Goal: Task Accomplishment & Management: Manage account settings

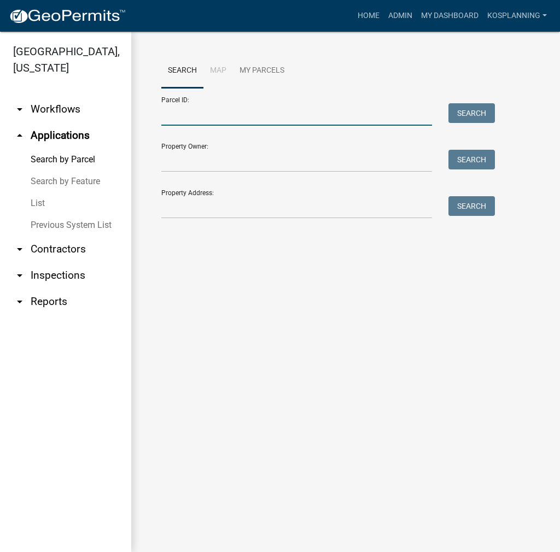
click at [203, 121] on input "Parcel ID:" at bounding box center [296, 114] width 271 height 22
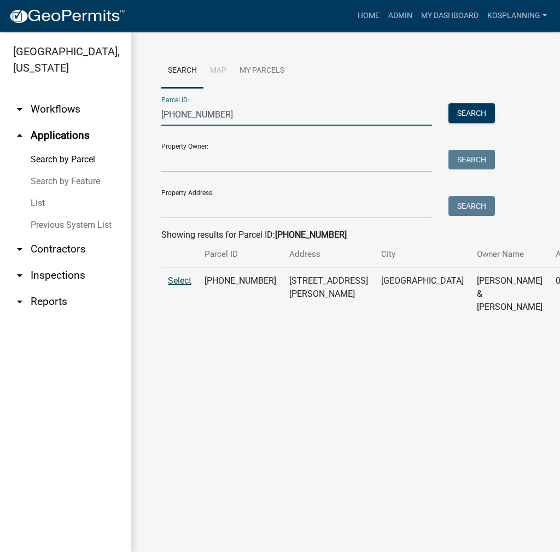
type input "[PHONE_NUMBER]"
click at [181, 286] on span "Select" at bounding box center [179, 280] width 23 height 10
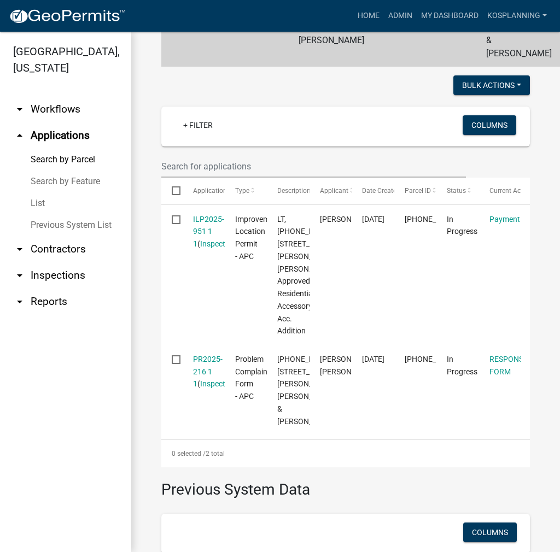
scroll to position [273, 0]
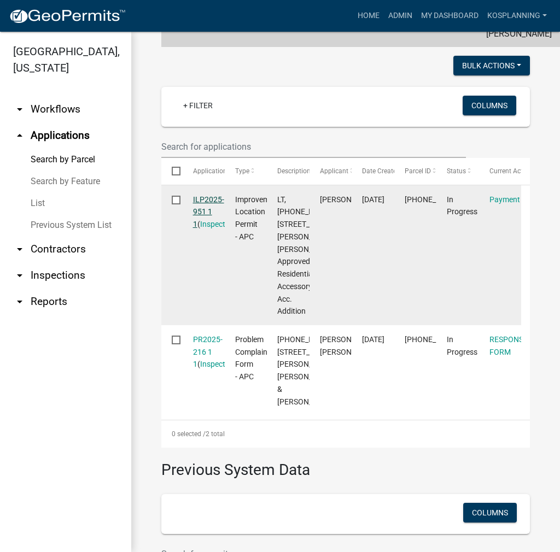
click at [205, 215] on link "ILP2025-951 1 1" at bounding box center [208, 212] width 31 height 34
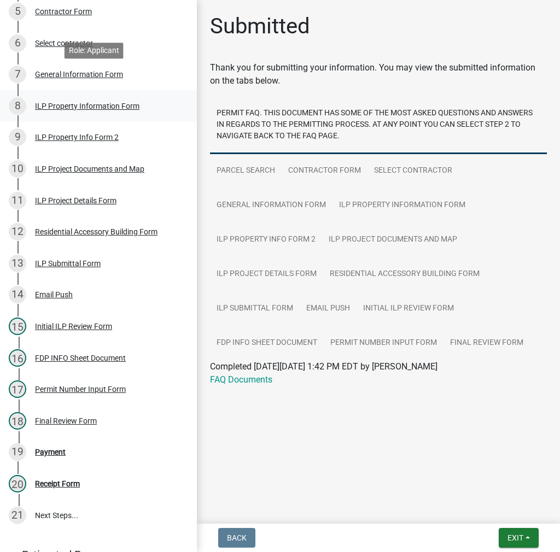
scroll to position [383, 0]
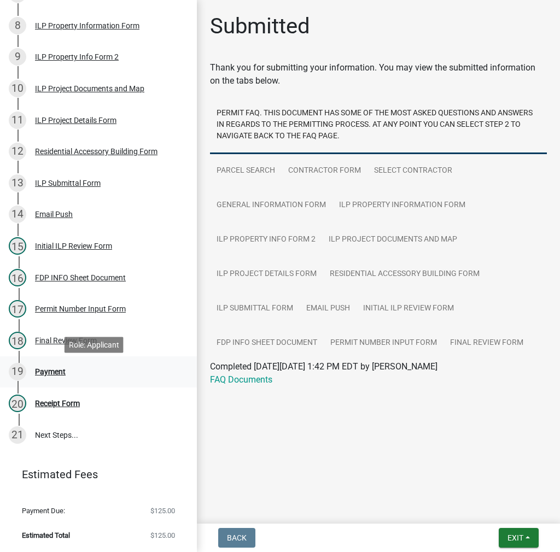
click at [48, 370] on div "Payment" at bounding box center [50, 372] width 31 height 8
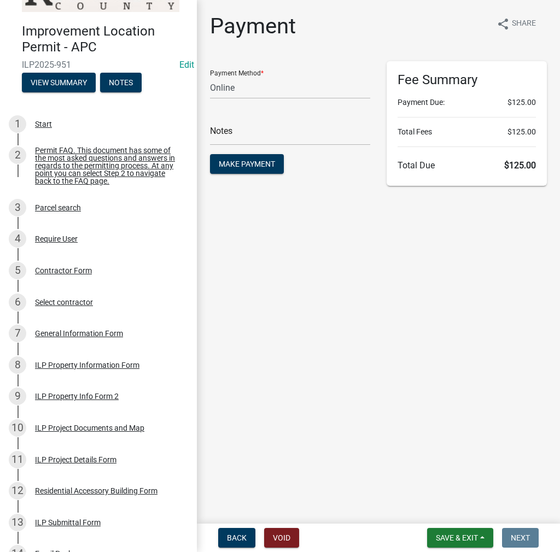
scroll to position [0, 0]
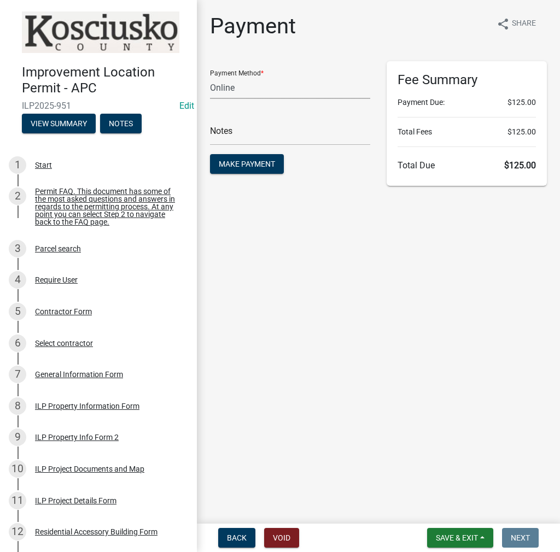
click at [302, 90] on select "Credit Card POS Check Cash Online" at bounding box center [290, 88] width 160 height 22
select select "1: 0"
click at [210, 77] on select "Credit Card POS Check Cash Online" at bounding box center [290, 88] width 160 height 22
click at [270, 132] on input "text" at bounding box center [290, 134] width 160 height 22
type input "1123"
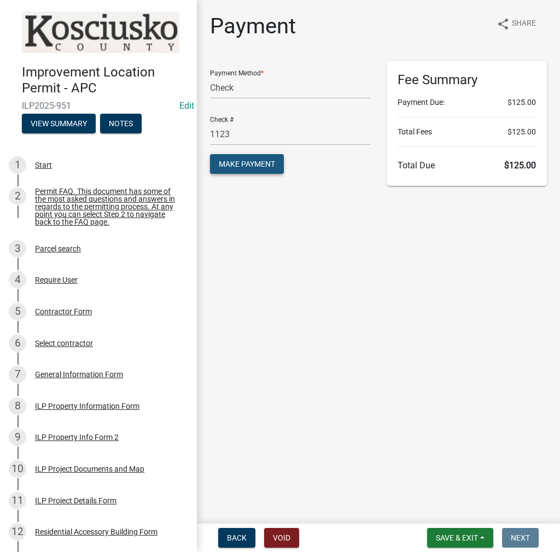
click at [249, 166] on span "Make Payment" at bounding box center [247, 164] width 56 height 9
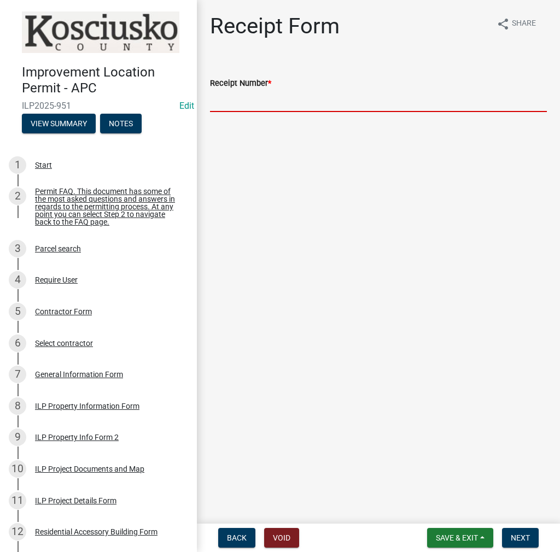
click at [239, 103] on input "Receipt Number *" at bounding box center [378, 101] width 337 height 22
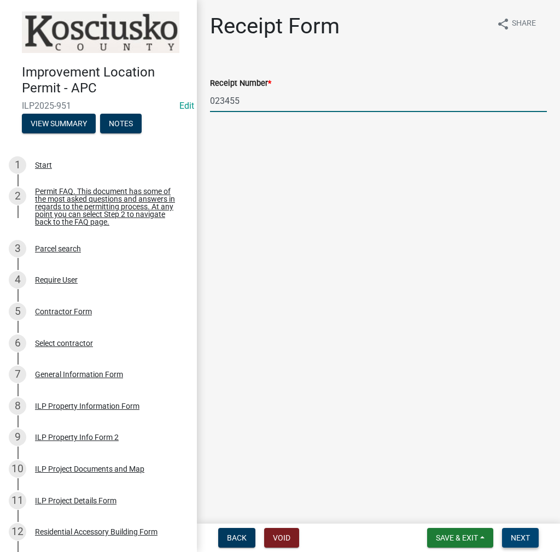
type input "023455"
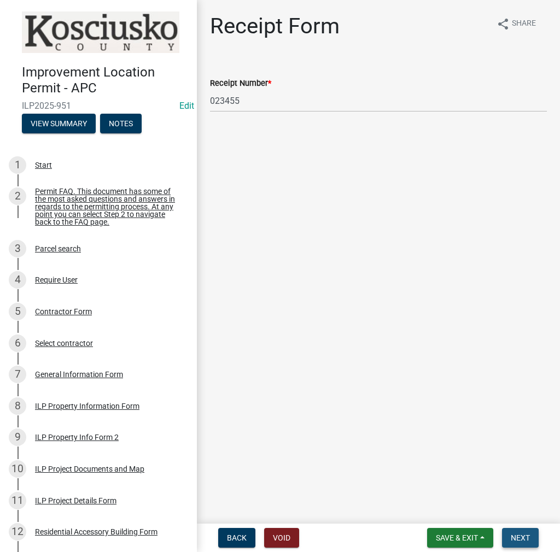
click at [525, 538] on span "Next" at bounding box center [519, 537] width 19 height 9
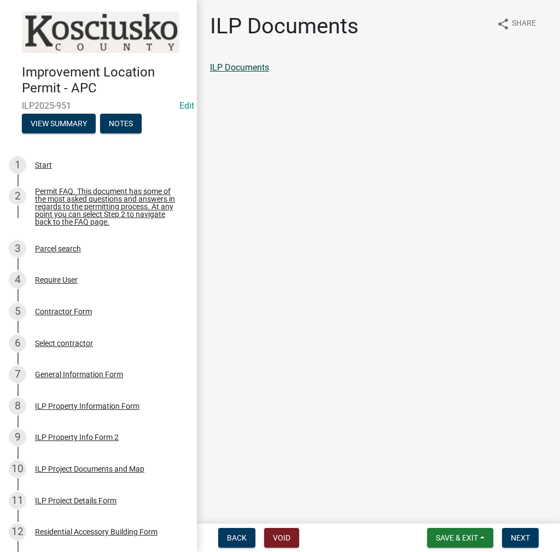
click at [254, 68] on link "ILP Documents" at bounding box center [239, 67] width 59 height 10
click at [518, 536] on span "Next" at bounding box center [519, 537] width 19 height 9
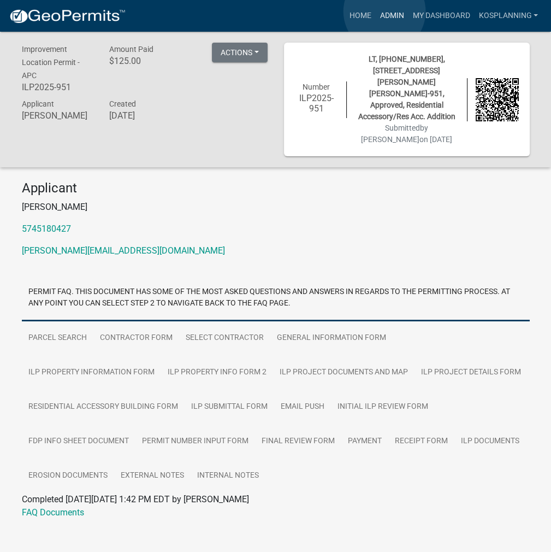
click at [385, 11] on link "Admin" at bounding box center [391, 15] width 33 height 21
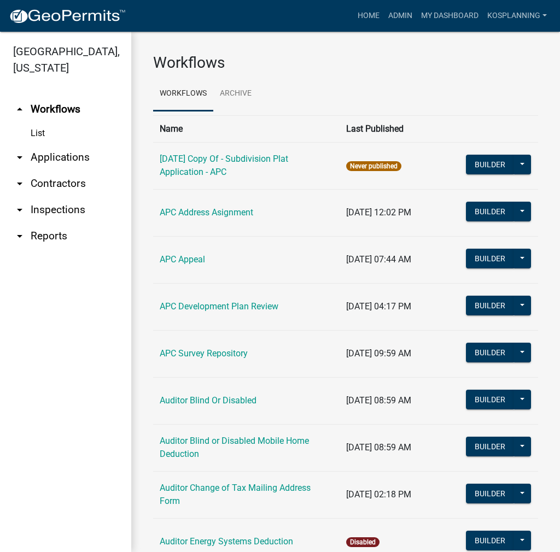
click at [77, 157] on link "arrow_drop_down Applications" at bounding box center [65, 157] width 131 height 26
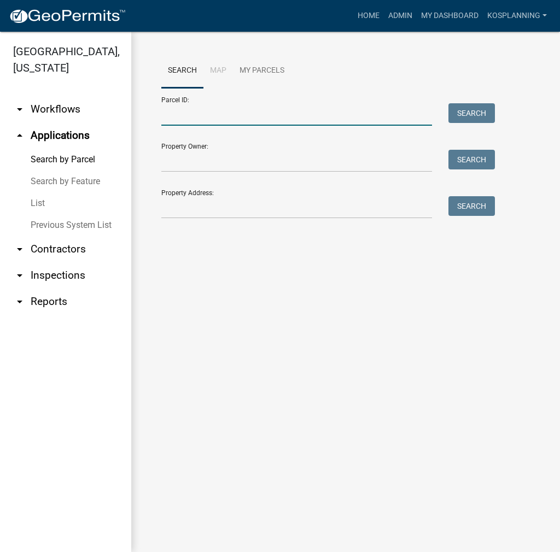
click at [181, 111] on input "Parcel ID:" at bounding box center [296, 114] width 271 height 22
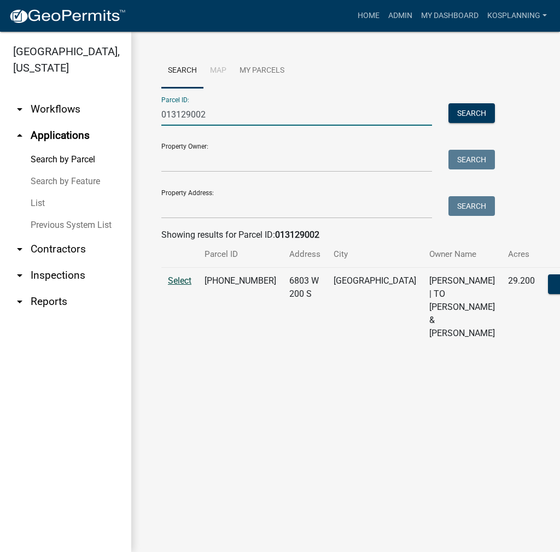
click at [177, 286] on span "Select" at bounding box center [179, 280] width 23 height 10
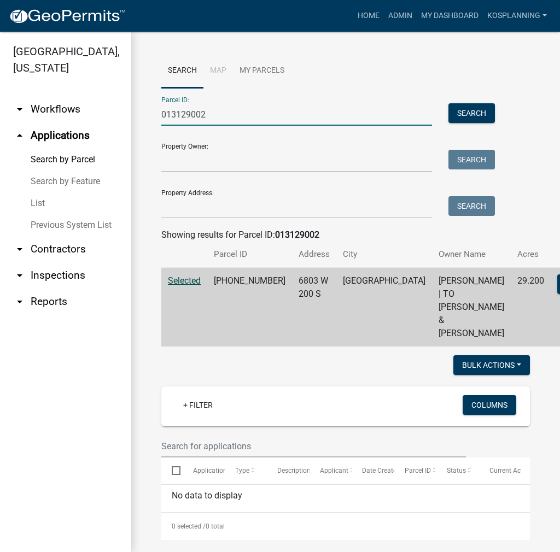
drag, startPoint x: 239, startPoint y: 109, endPoint x: 88, endPoint y: 114, distance: 151.5
click at [88, 113] on div "[GEOGRAPHIC_DATA], [US_STATE] arrow_drop_down Workflows List arrow_drop_up Appl…" at bounding box center [280, 292] width 560 height 520
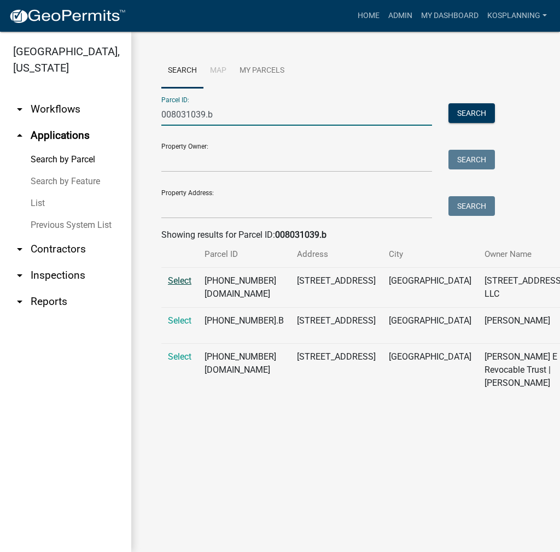
type input "008031039.b"
click at [184, 286] on span "Select" at bounding box center [179, 280] width 23 height 10
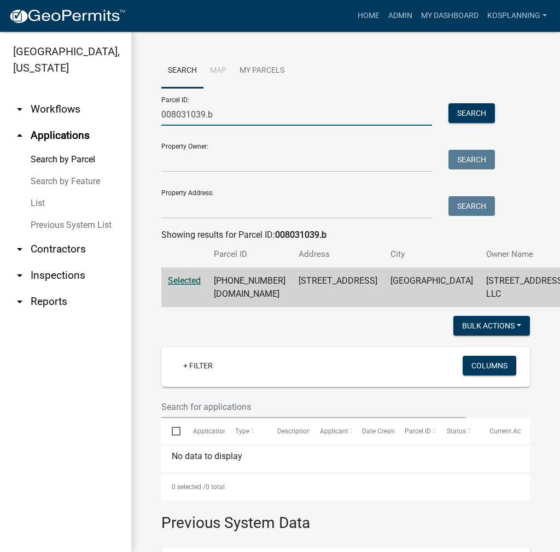
click at [240, 114] on input "008031039.b" at bounding box center [296, 114] width 271 height 22
click at [460, 114] on button "Search" at bounding box center [471, 113] width 46 height 20
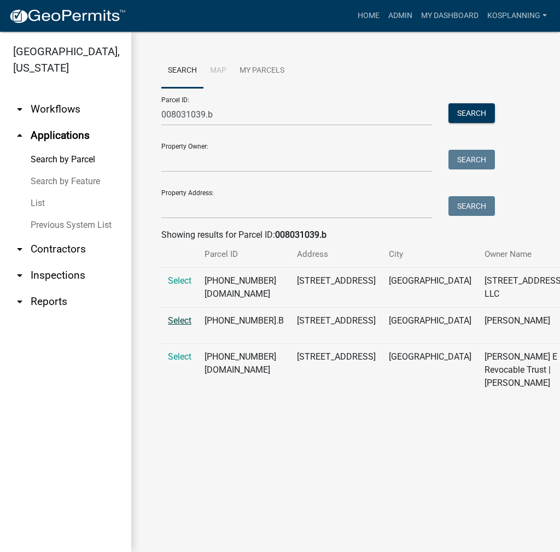
click at [173, 326] on span "Select" at bounding box center [179, 320] width 23 height 10
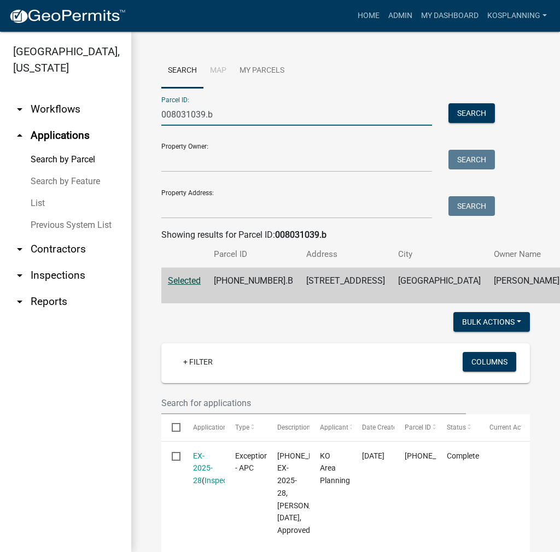
drag, startPoint x: 244, startPoint y: 121, endPoint x: 67, endPoint y: 127, distance: 176.6
click at [67, 127] on div "[GEOGRAPHIC_DATA], [US_STATE] arrow_drop_down Workflows List arrow_drop_up Appl…" at bounding box center [280, 292] width 560 height 520
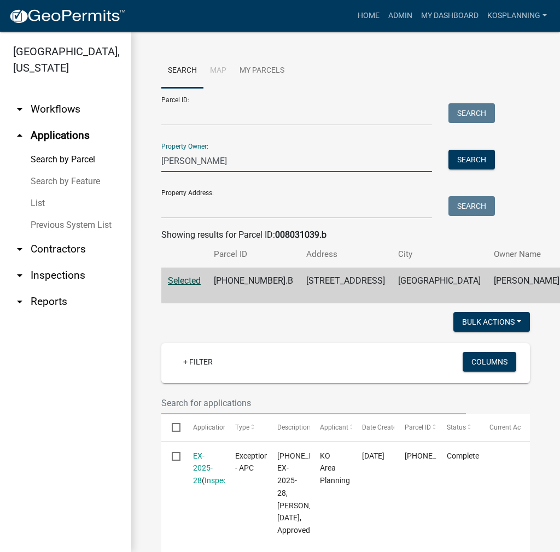
type input "[PERSON_NAME]"
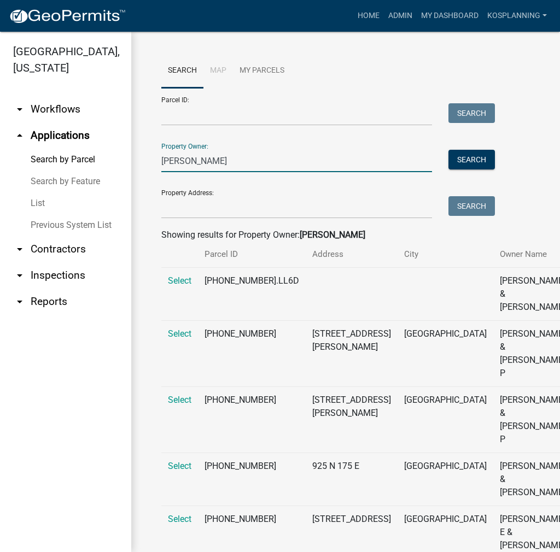
drag, startPoint x: 221, startPoint y: 164, endPoint x: 162, endPoint y: 168, distance: 59.1
click at [162, 168] on input "[PERSON_NAME]" at bounding box center [296, 161] width 271 height 22
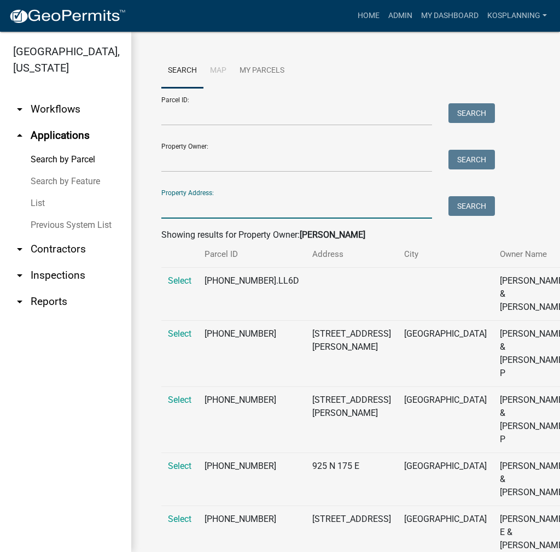
click at [187, 209] on input "Property Address:" at bounding box center [296, 207] width 271 height 22
type input "2"
click at [369, 19] on link "Home" at bounding box center [368, 15] width 31 height 21
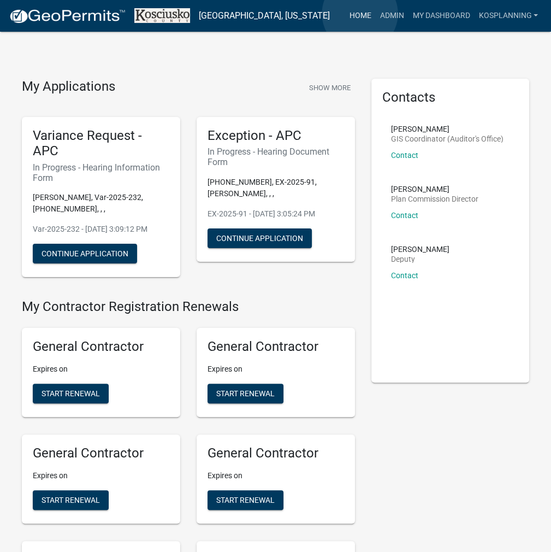
click at [360, 14] on link "Home" at bounding box center [360, 15] width 31 height 21
click at [360, 16] on link "Home" at bounding box center [360, 15] width 31 height 21
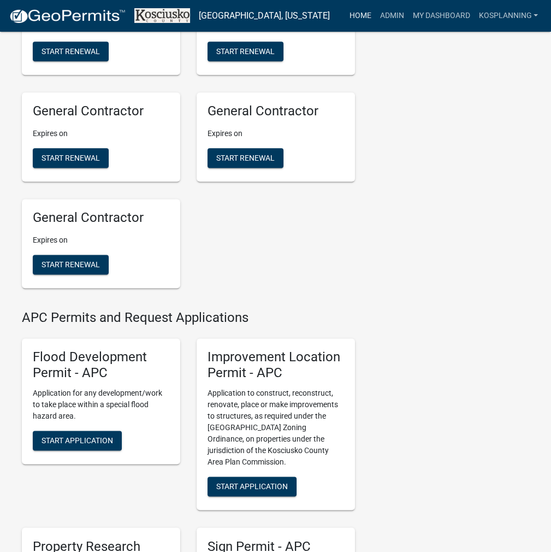
scroll to position [1038, 0]
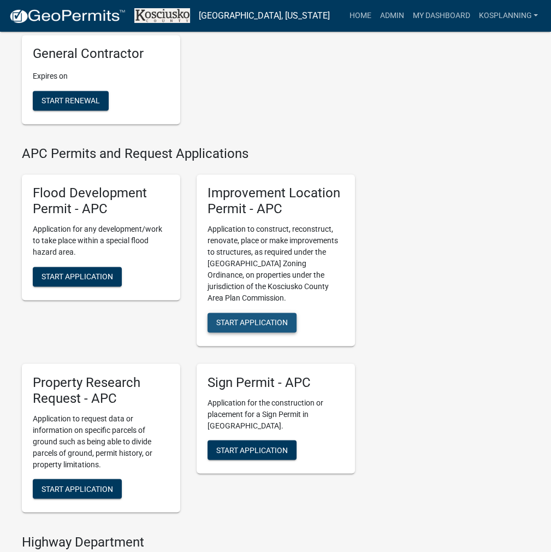
click at [263, 322] on span "Start Application" at bounding box center [252, 322] width 72 height 9
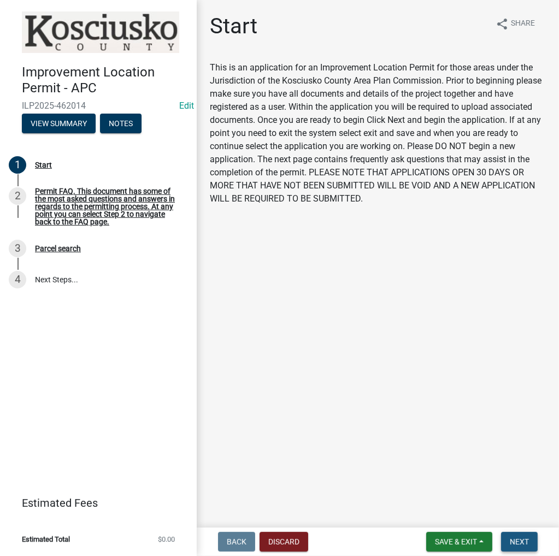
click at [531, 541] on button "Next" at bounding box center [519, 542] width 37 height 20
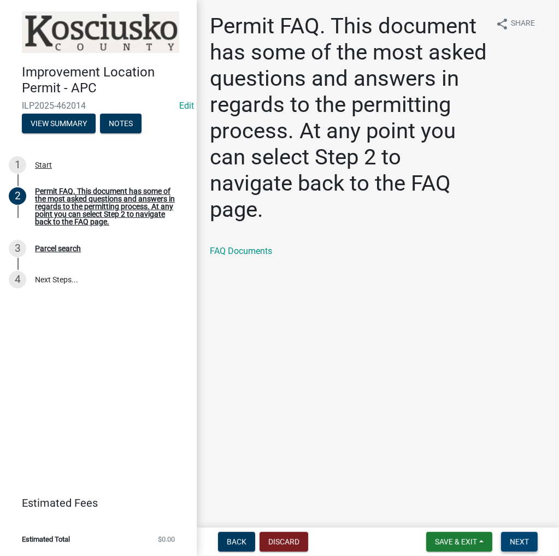
click at [527, 543] on span "Next" at bounding box center [519, 542] width 19 height 9
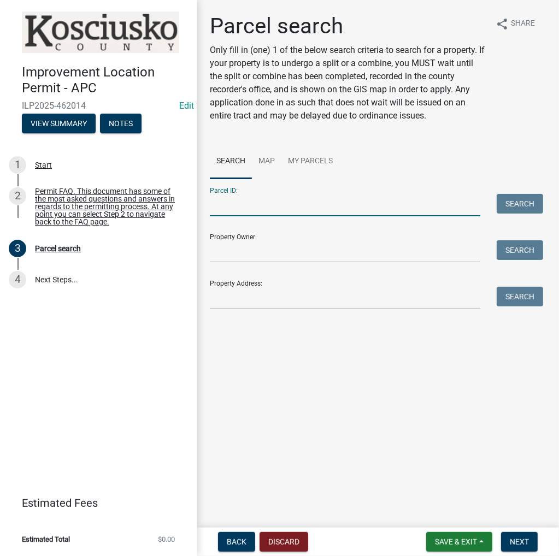
click at [387, 207] on input "Parcel ID:" at bounding box center [345, 205] width 271 height 22
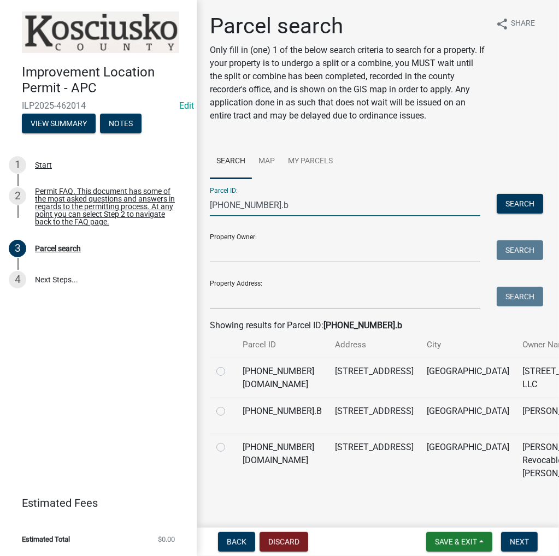
scroll to position [55, 0]
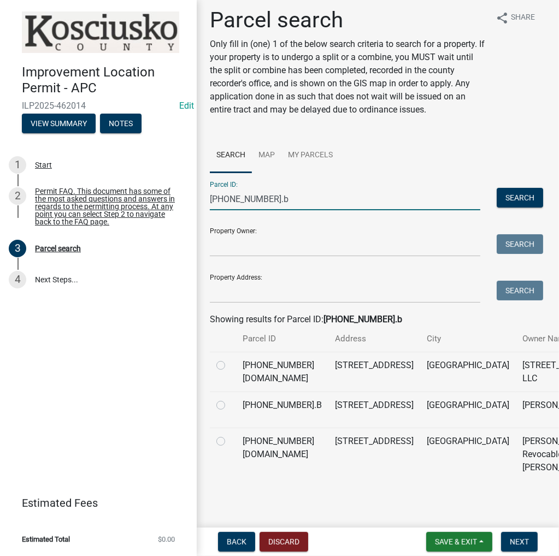
type input "[PHONE_NUMBER].b"
click at [230, 399] on label at bounding box center [230, 399] width 0 height 0
click at [230, 399] on input "radio" at bounding box center [233, 402] width 7 height 7
radio input "true"
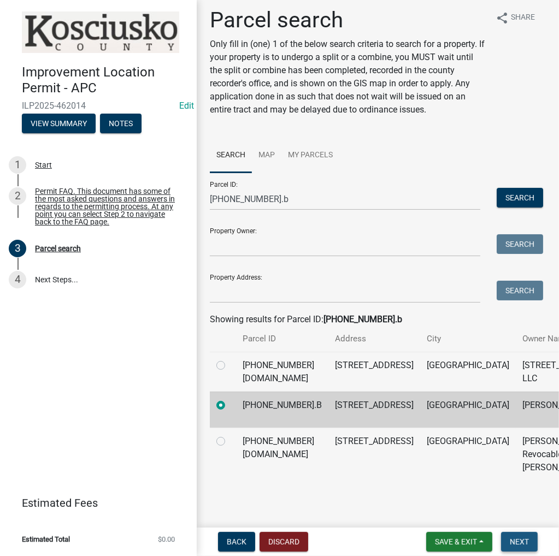
click at [517, 539] on span "Next" at bounding box center [519, 542] width 19 height 9
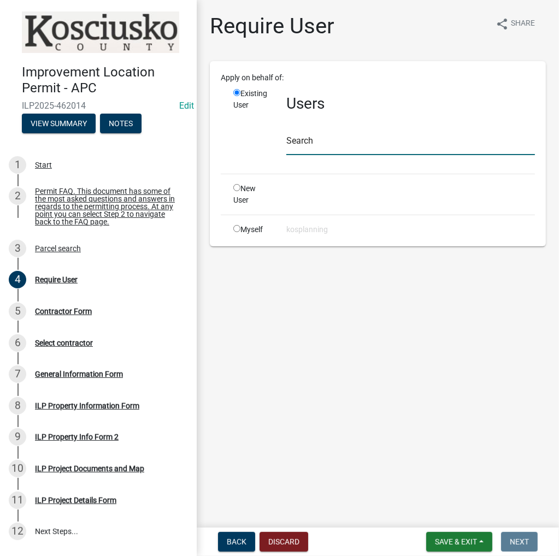
click at [348, 146] on input "text" at bounding box center [410, 144] width 249 height 22
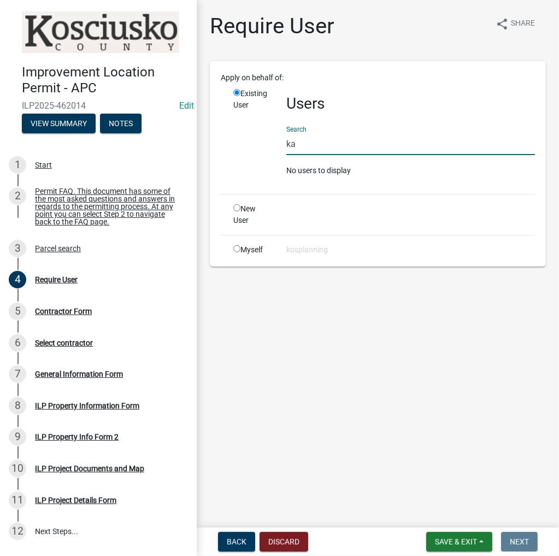
type input "k"
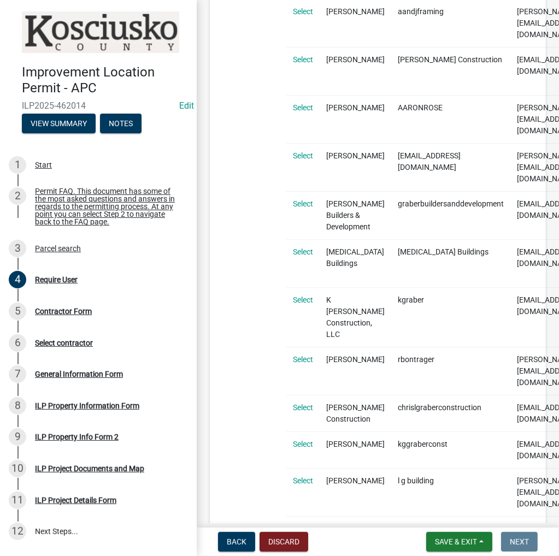
scroll to position [328, 0]
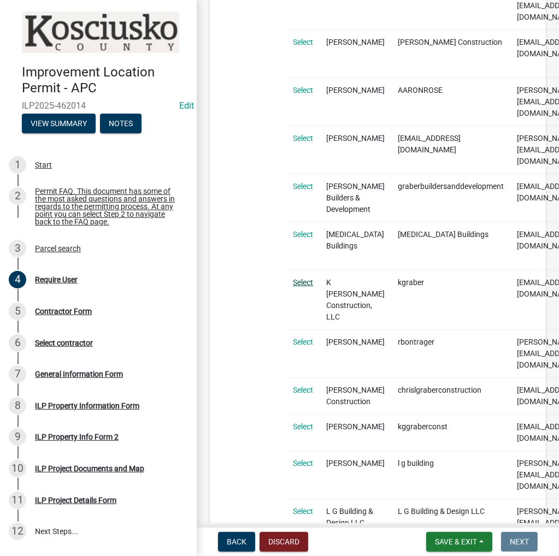
type input "[PERSON_NAME]"
click at [299, 278] on link "Select" at bounding box center [303, 282] width 20 height 9
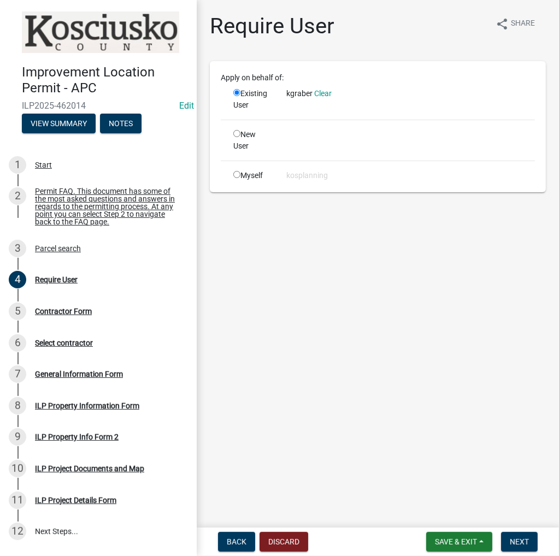
scroll to position [0, 0]
click at [525, 546] on span "Next" at bounding box center [519, 542] width 19 height 9
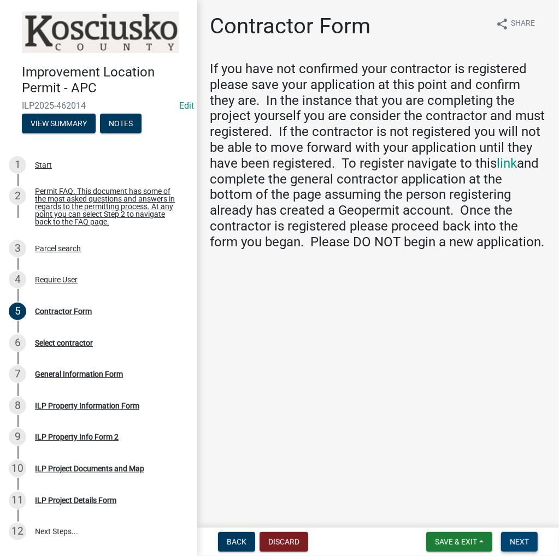
click at [519, 545] on span "Next" at bounding box center [519, 542] width 19 height 9
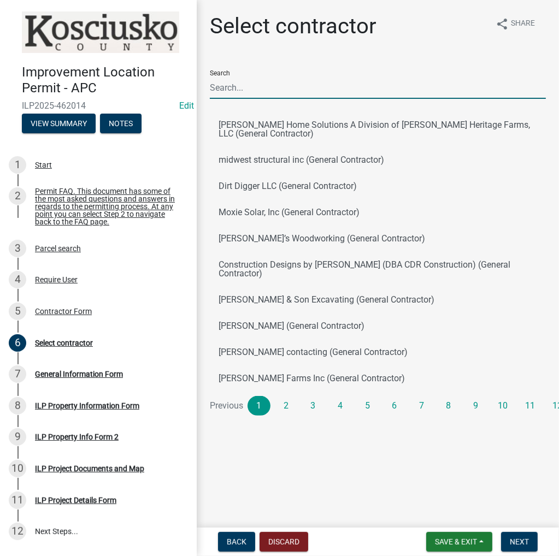
click at [233, 85] on input "Search" at bounding box center [378, 88] width 336 height 22
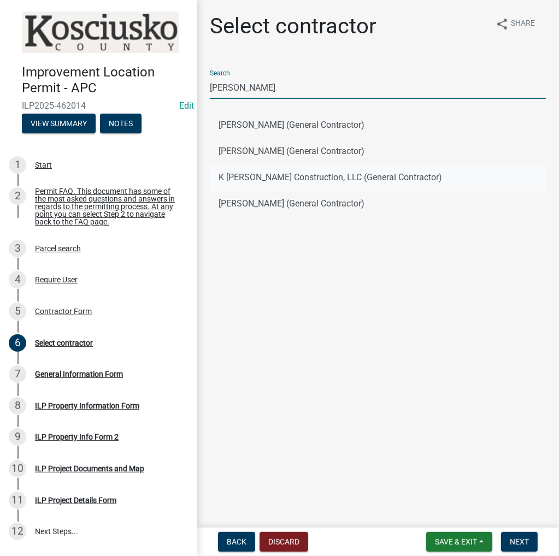
type input "[PERSON_NAME]"
click at [277, 173] on button "K [PERSON_NAME] Construction, LLC (General Contractor)" at bounding box center [378, 177] width 336 height 26
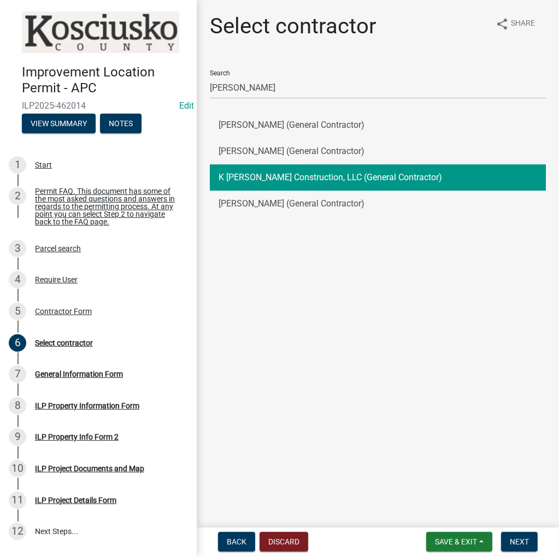
click at [273, 175] on button "K [PERSON_NAME] Construction, LLC (General Contractor)" at bounding box center [378, 177] width 336 height 26
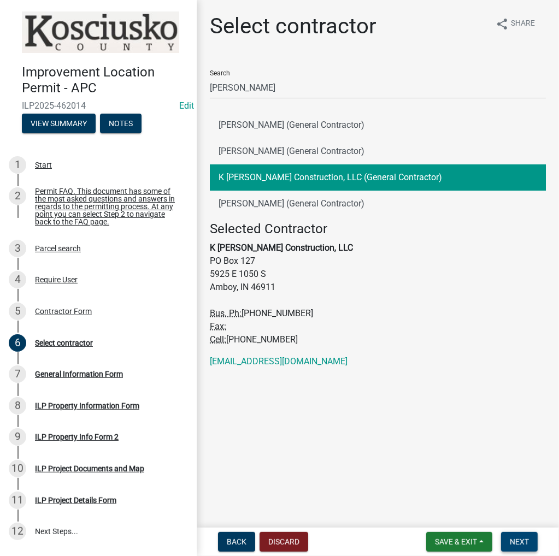
click at [512, 543] on span "Next" at bounding box center [519, 542] width 19 height 9
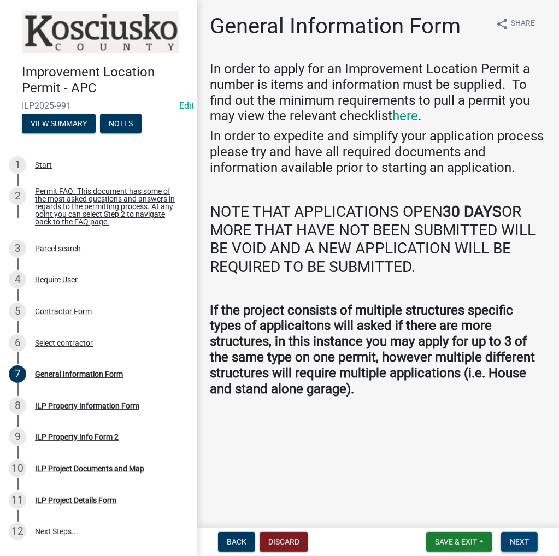
click at [508, 545] on button "Next" at bounding box center [519, 542] width 37 height 20
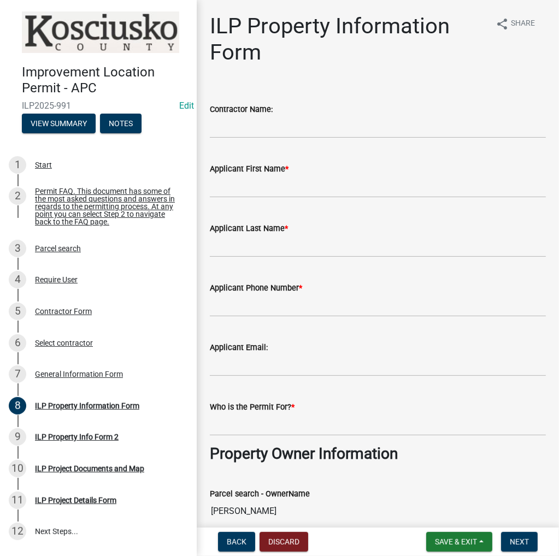
click at [250, 173] on label "Applicant First Name *" at bounding box center [249, 170] width 79 height 8
click at [250, 175] on input "Applicant First Name *" at bounding box center [378, 186] width 336 height 22
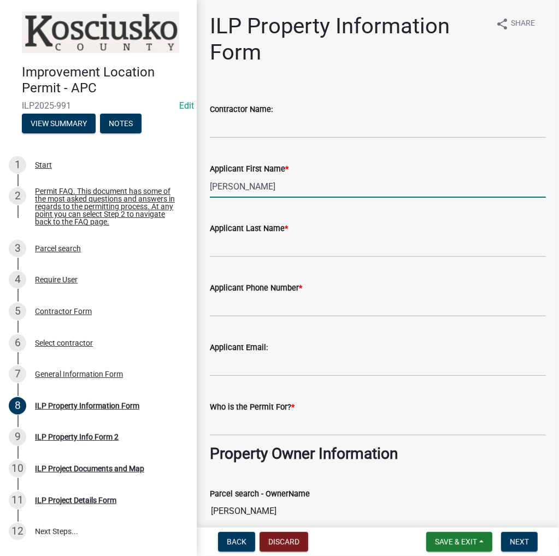
type input "[PERSON_NAME]"
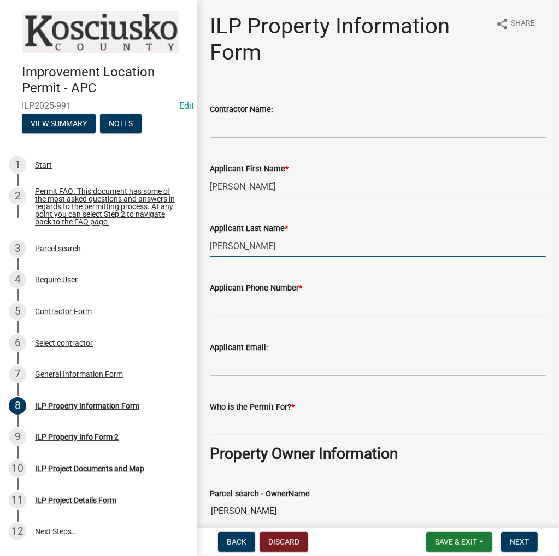
type input "[PERSON_NAME]"
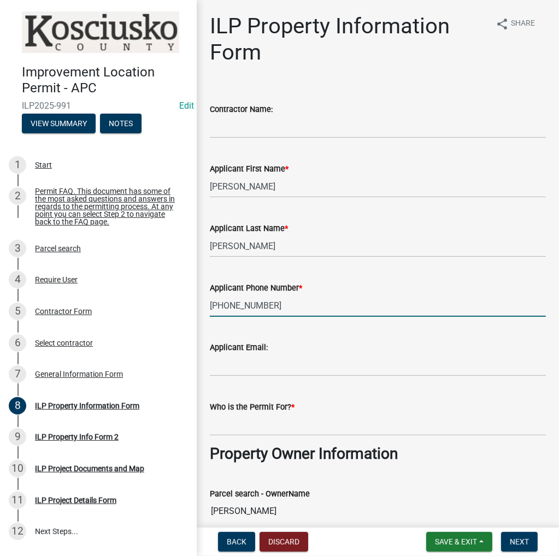
type input "[PHONE_NUMBER]"
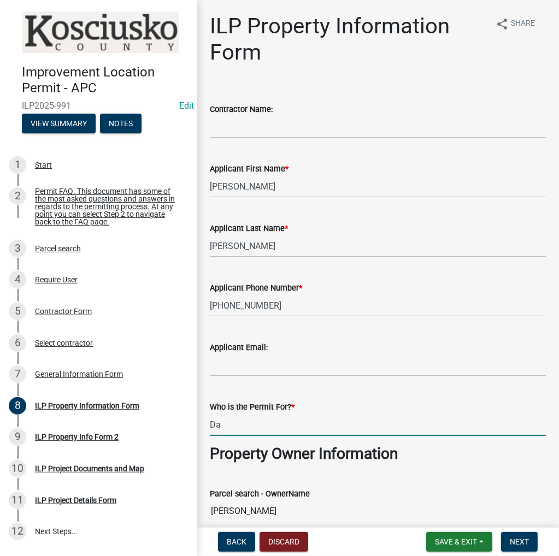
type input "D"
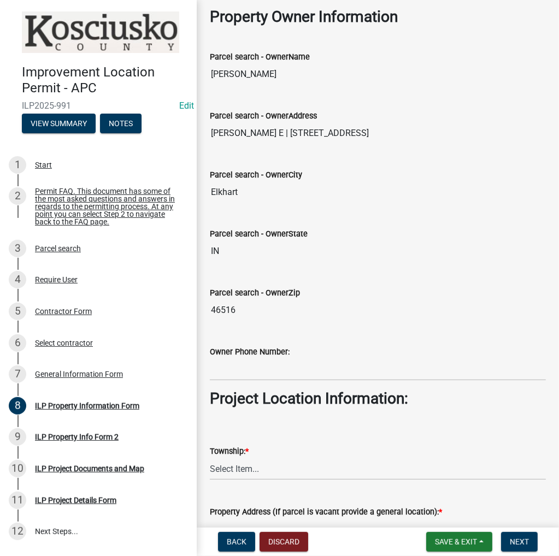
scroll to position [601, 0]
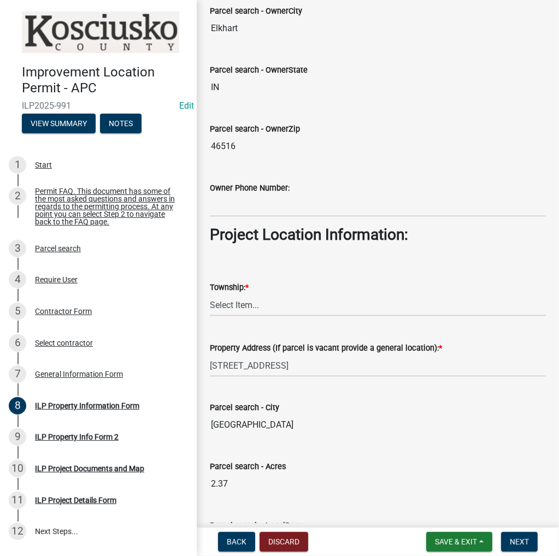
type input "[PERSON_NAME]"
click at [252, 302] on select "Select Item... [PERSON_NAME] - Elkhart Co Clay Etna [GEOGRAPHIC_DATA][PERSON_NA…" at bounding box center [378, 305] width 336 height 22
click at [210, 294] on select "Select Item... [PERSON_NAME] - Elkhart Co Clay Etna [GEOGRAPHIC_DATA][PERSON_NA…" at bounding box center [378, 305] width 336 height 22
select select "57368d26-defc-477e-a8be-5a23ab554a17"
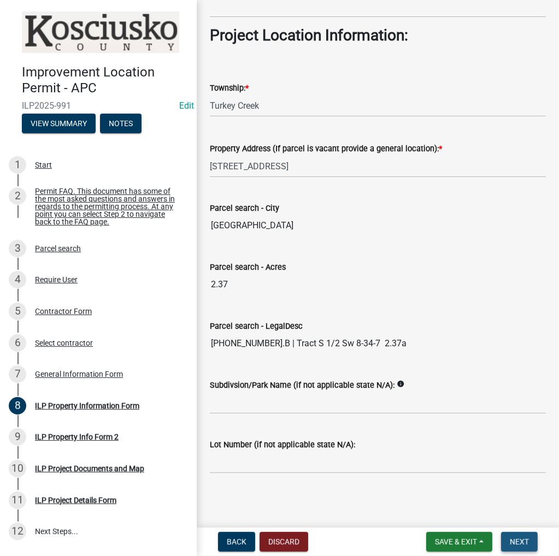
click at [532, 543] on button "Next" at bounding box center [519, 542] width 37 height 20
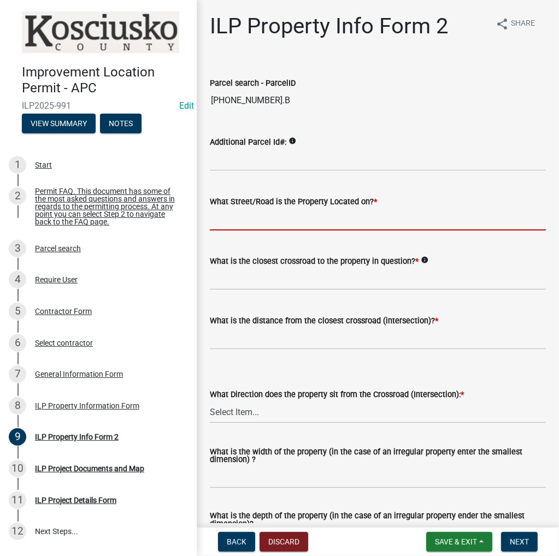
click at [238, 217] on input "What Street/Road is the Property Located on? *" at bounding box center [378, 219] width 336 height 22
type input "Palm Dr"
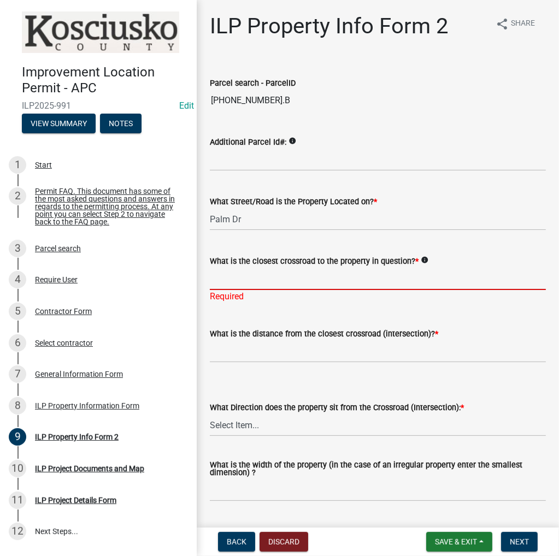
drag, startPoint x: 277, startPoint y: 274, endPoint x: 291, endPoint y: 269, distance: 14.5
click at [288, 272] on input "What is the closest crossroad to the property in question? *" at bounding box center [378, 279] width 336 height 22
type input "Koko Dr"
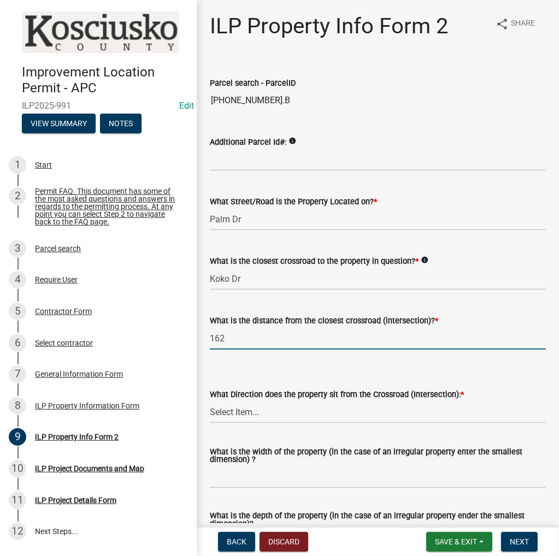
type input "162"
select select "7b11be74-d7bb-4878-8b50-4ecdc0000cbf"
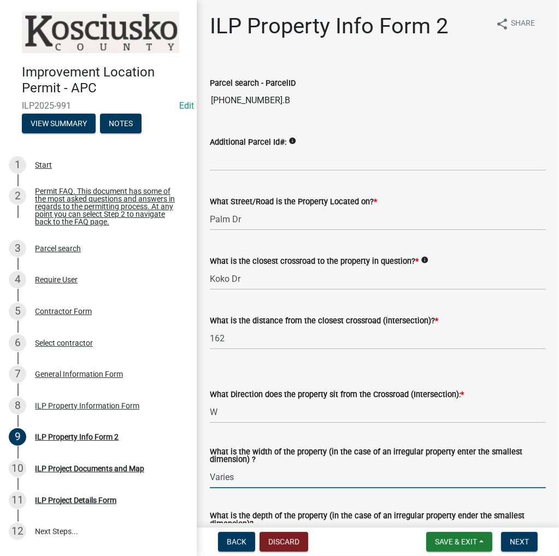
type input "Varies"
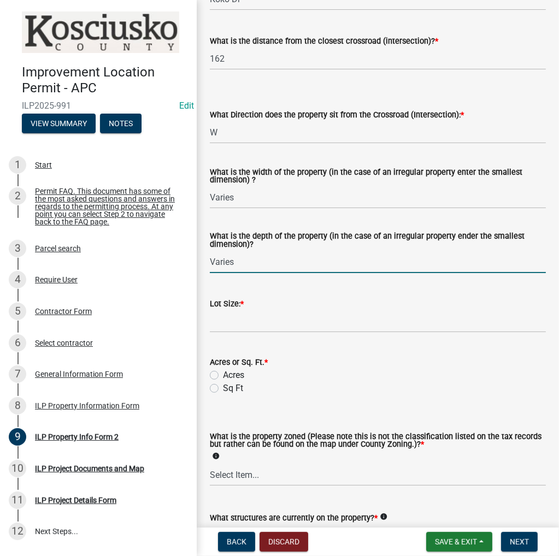
type input "Varies"
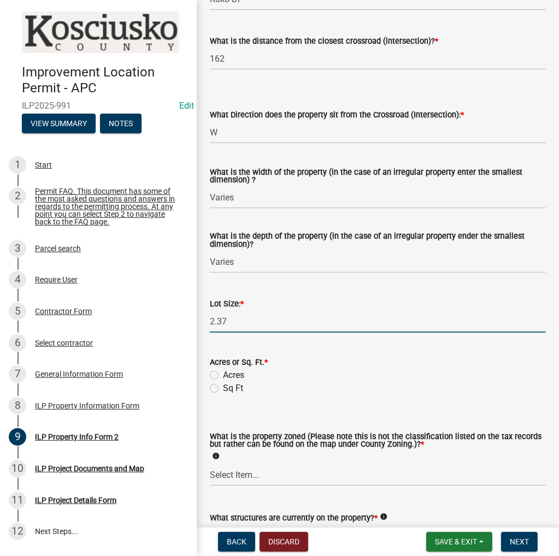
type input "2.37"
click at [223, 377] on label "Acres" at bounding box center [233, 375] width 21 height 13
click at [223, 376] on input "Acres" at bounding box center [226, 372] width 7 height 7
radio input "true"
click at [244, 479] on select "Select Item... Agricultural Agricultural 2 Commercial Environmental Industrial …" at bounding box center [378, 475] width 336 height 22
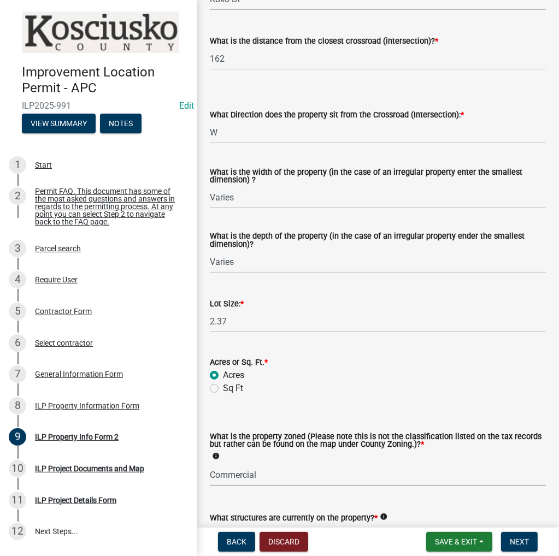
click at [210, 464] on select "Select Item... Agricultural Agricultural 2 Commercial Environmental Industrial …" at bounding box center [378, 475] width 336 height 22
select select "cf1c4573-26e4-4f45-849e-2e6b76ccdc15"
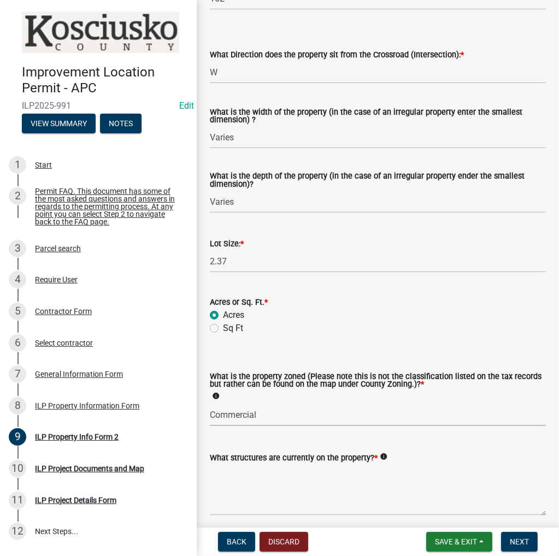
scroll to position [384, 0]
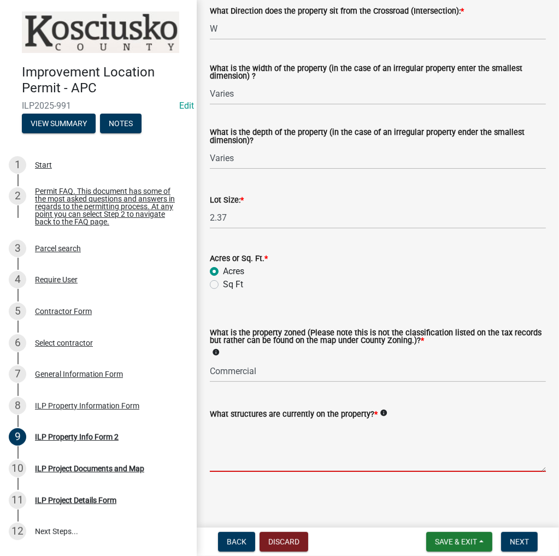
click at [286, 444] on textarea "What structures are currently on the property? *" at bounding box center [378, 446] width 336 height 51
type textarea "Commercial Bld"
click at [526, 549] on button "Next" at bounding box center [519, 542] width 37 height 20
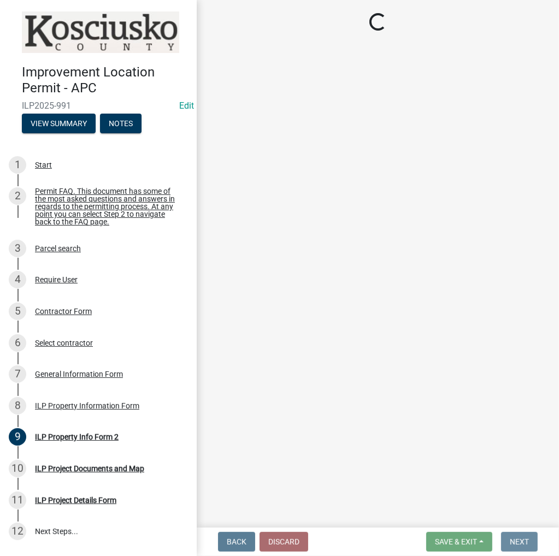
scroll to position [0, 0]
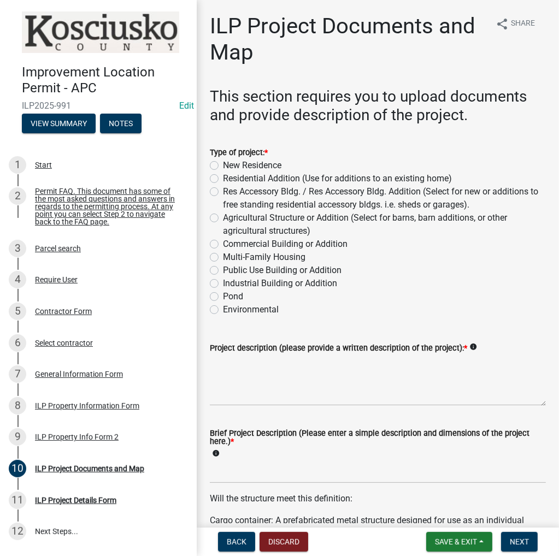
click at [223, 244] on label "Commercial Building or Addition" at bounding box center [285, 244] width 125 height 13
click at [223, 244] on input "Commercial Building or Addition" at bounding box center [226, 241] width 7 height 7
radio input "true"
click at [282, 363] on textarea "Project description (please provide a written description of the project): *" at bounding box center [378, 380] width 336 height 51
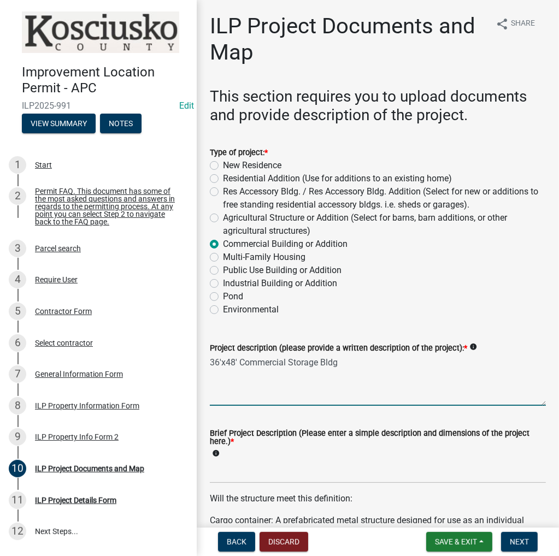
type textarea "36'x48' Commercial Storage Bldg"
click at [261, 471] on input "Brief Project Description (Please enter a simple description and dimensions of …" at bounding box center [378, 472] width 336 height 22
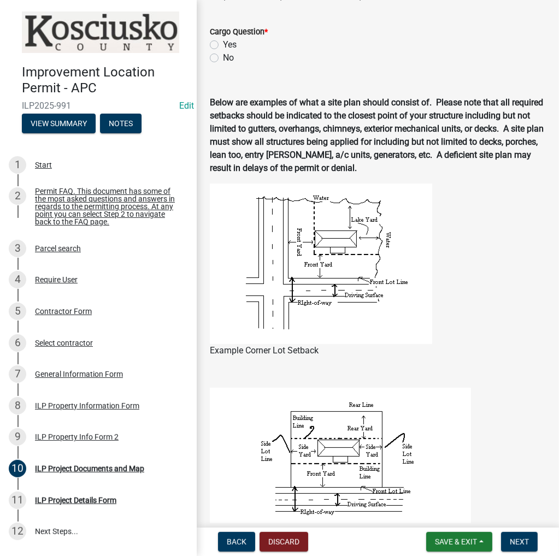
scroll to position [492, 0]
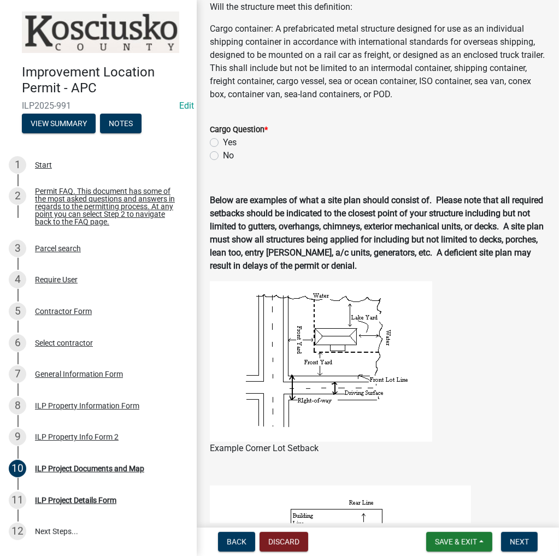
type input "36'x48' Com Bldg"
click at [223, 156] on label "No" at bounding box center [228, 155] width 11 height 13
click at [223, 156] on input "No" at bounding box center [226, 152] width 7 height 7
radio input "true"
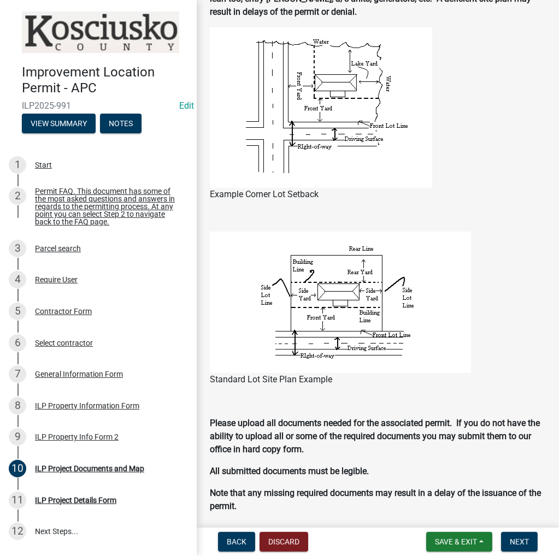
scroll to position [984, 0]
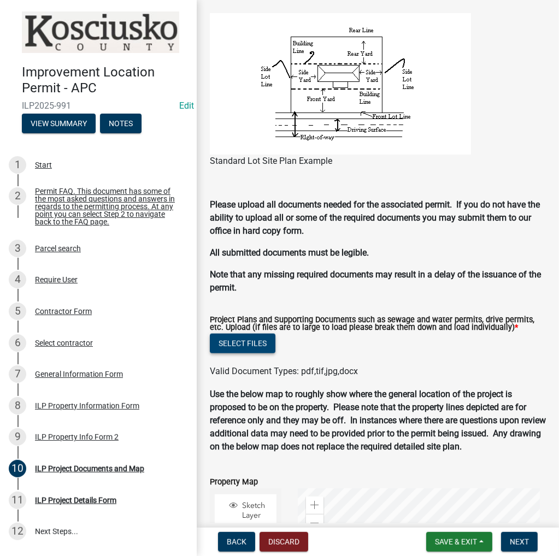
click at [248, 337] on button "Select files" at bounding box center [243, 344] width 66 height 20
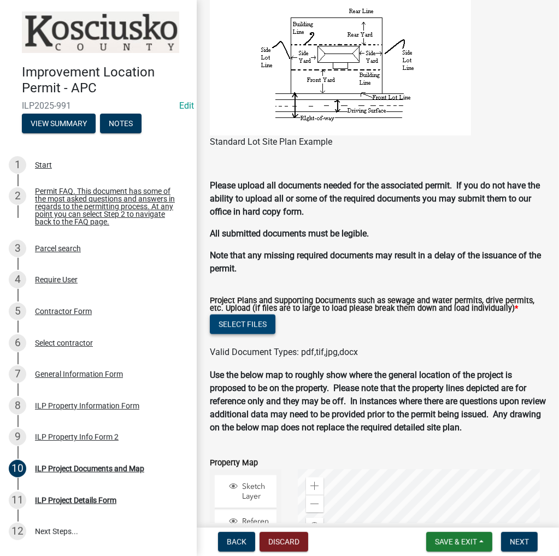
scroll to position [965, 0]
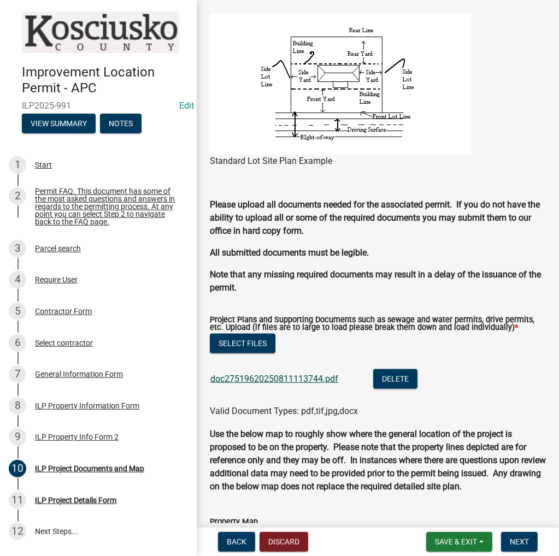
click at [313, 383] on link "doc27519620250811113744.pdf" at bounding box center [274, 379] width 128 height 10
click at [509, 545] on button "Next" at bounding box center [519, 542] width 37 height 20
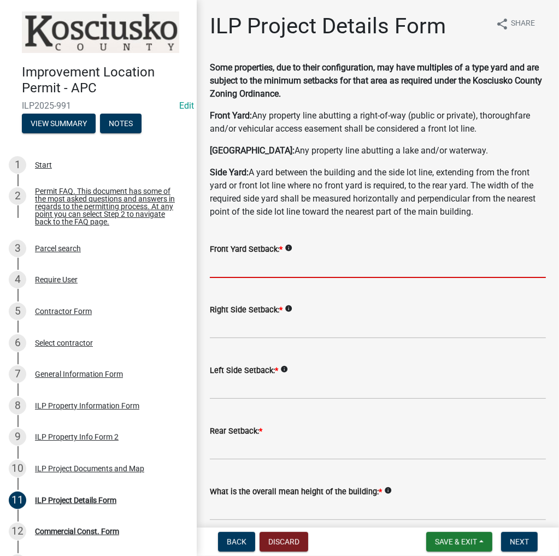
click at [247, 265] on input "text" at bounding box center [378, 267] width 336 height 22
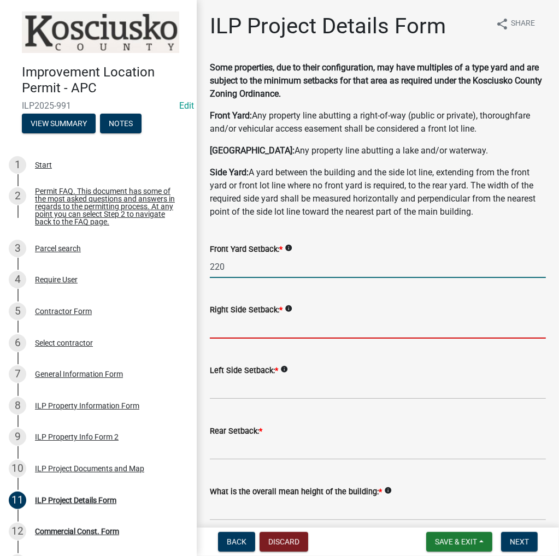
type input "220.0"
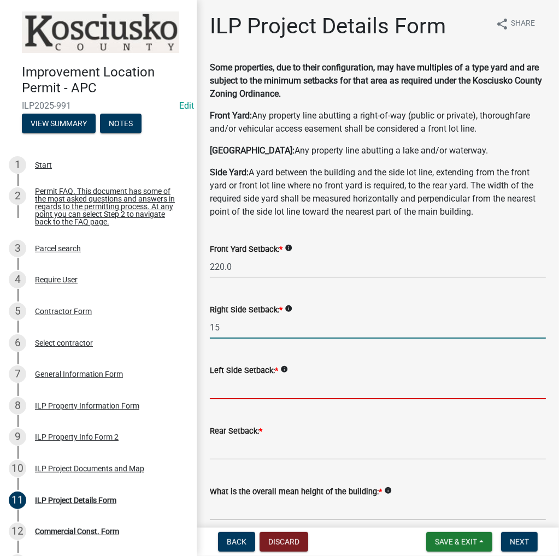
type input "15.0"
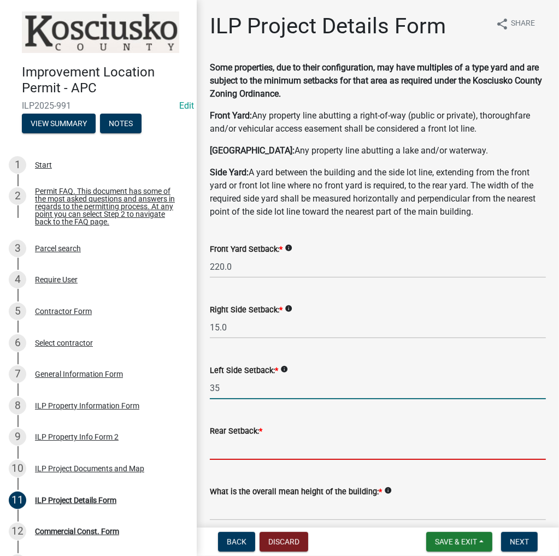
type input "35.0"
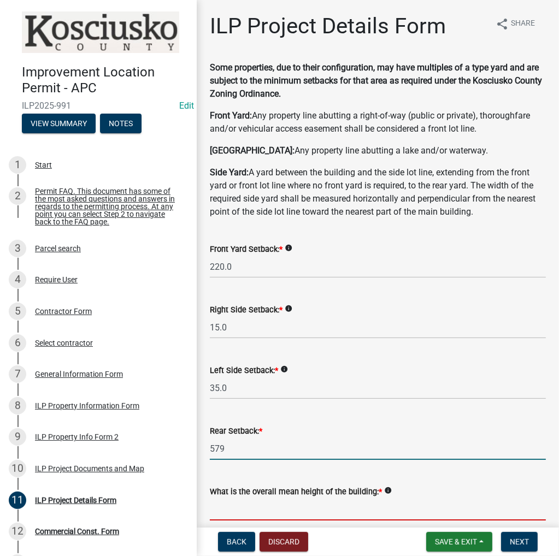
type input "579.0"
type input "1"
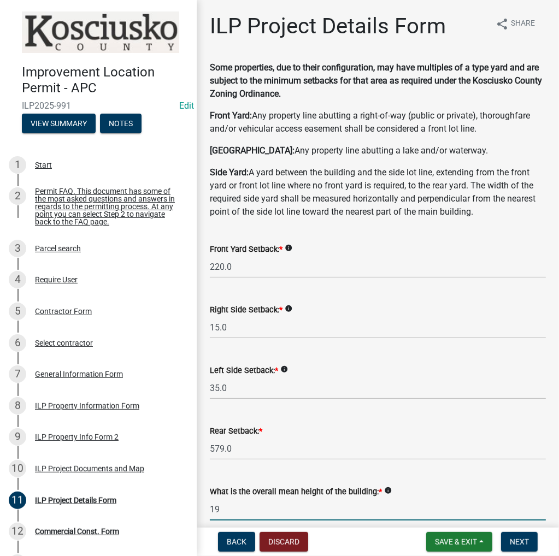
type input "19.0"
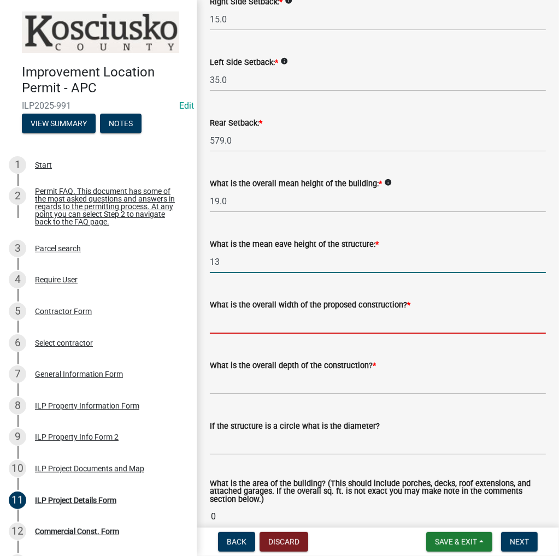
type input "13.0"
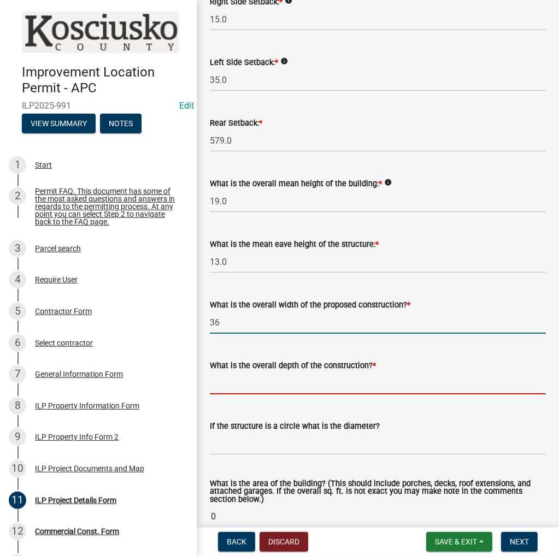
type input "36.00"
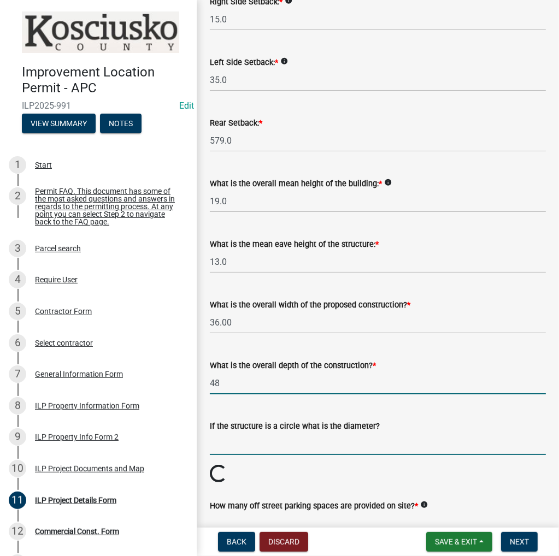
type input "48.00"
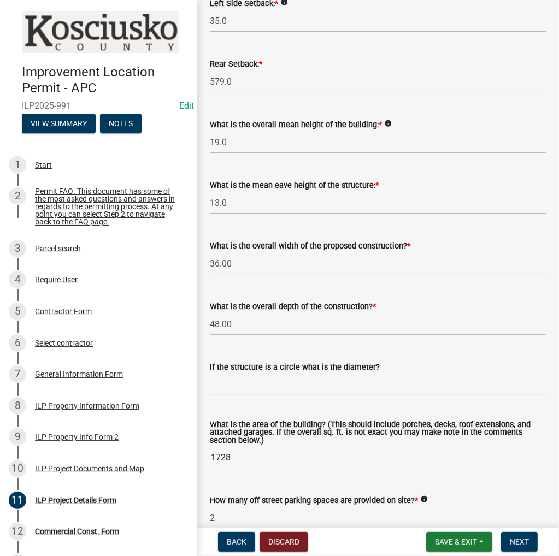
type input "2"
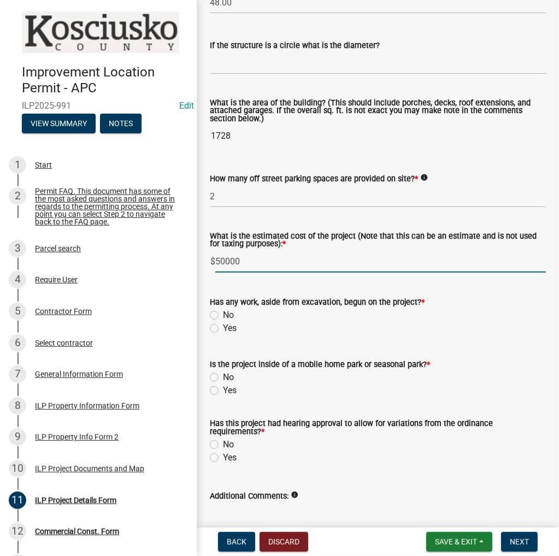
type input "50000"
click at [223, 311] on label "No" at bounding box center [228, 315] width 11 height 13
click at [223, 311] on input "No" at bounding box center [226, 312] width 7 height 7
radio input "true"
click at [219, 380] on div "No" at bounding box center [378, 377] width 336 height 13
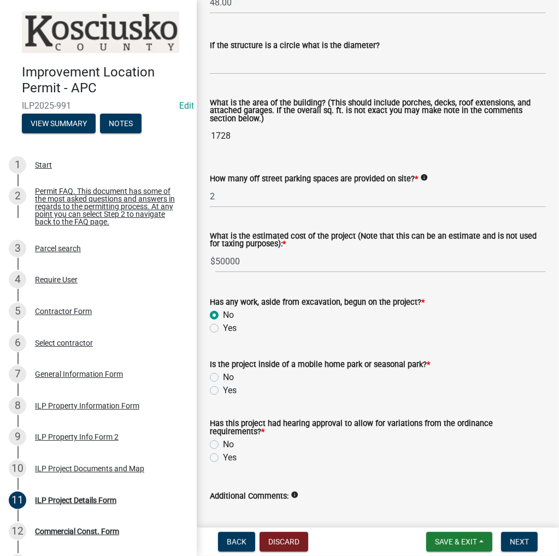
click at [223, 377] on label "No" at bounding box center [228, 377] width 11 height 13
click at [223, 377] on input "No" at bounding box center [226, 374] width 7 height 7
radio input "true"
click at [223, 455] on label "Yes" at bounding box center [230, 457] width 14 height 13
click at [223, 455] on input "Yes" at bounding box center [226, 454] width 7 height 7
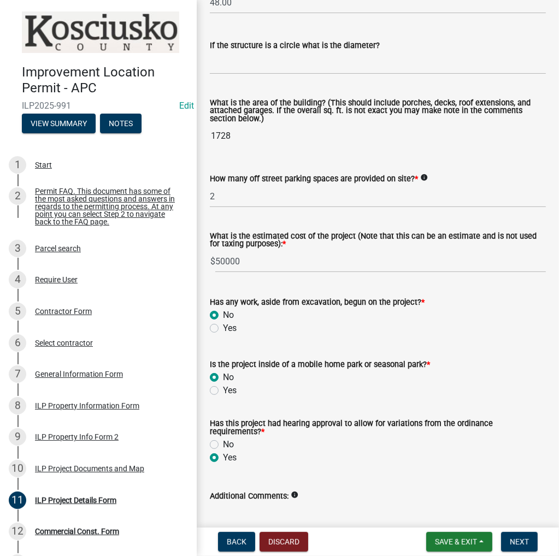
radio input "true"
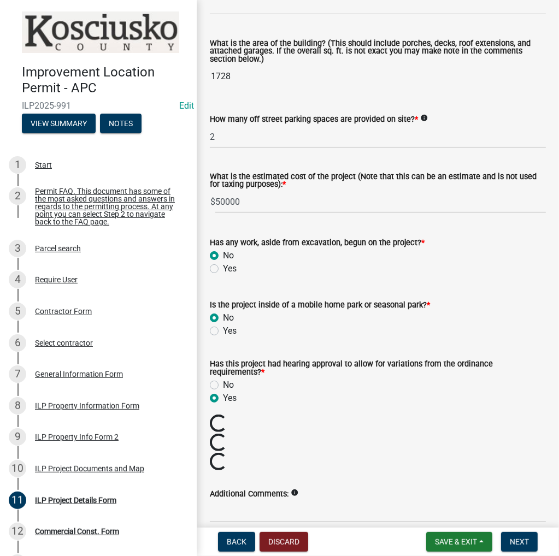
scroll to position [799, 0]
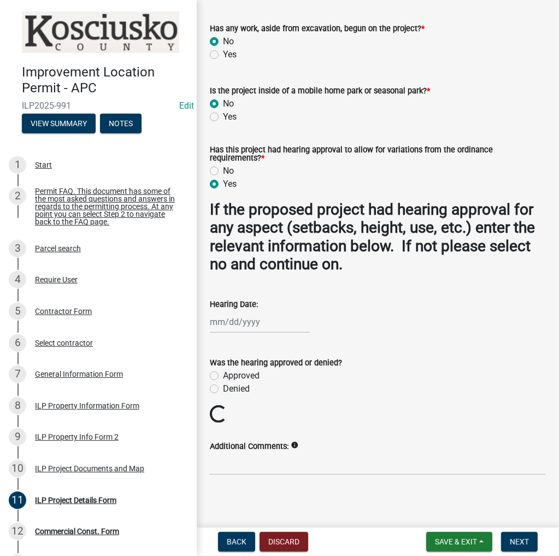
click at [221, 318] on div at bounding box center [260, 322] width 100 height 22
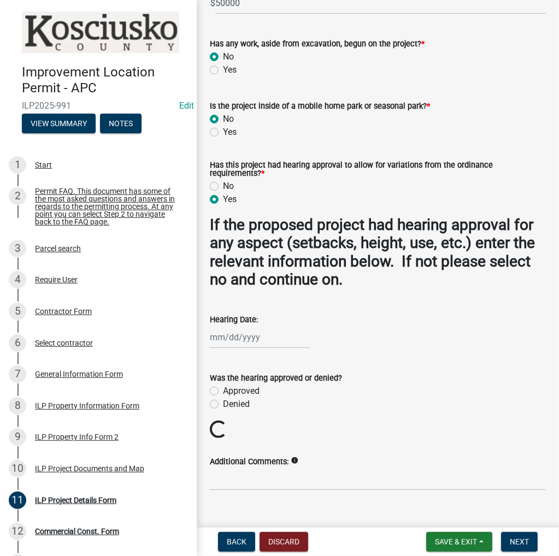
select select "8"
select select "2025"
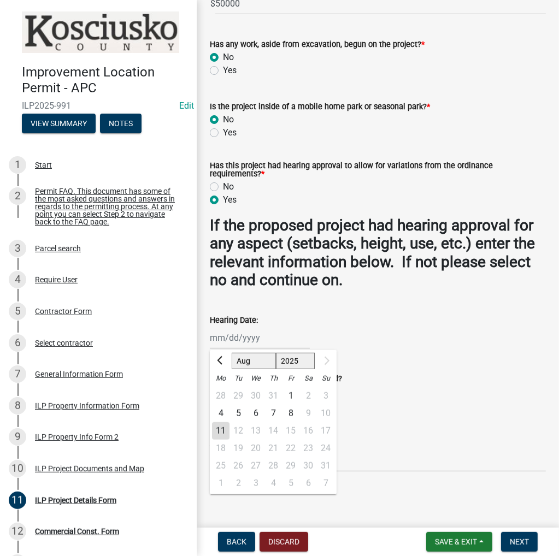
click at [238, 363] on select "Jan Feb Mar Apr May Jun [DATE] Aug" at bounding box center [254, 361] width 44 height 16
select select "3"
click at [232, 353] on select "Jan Feb Mar Apr May Jun [DATE] Aug" at bounding box center [254, 361] width 44 height 16
click at [269, 446] on div "20" at bounding box center [273, 448] width 17 height 17
type input "[DATE]"
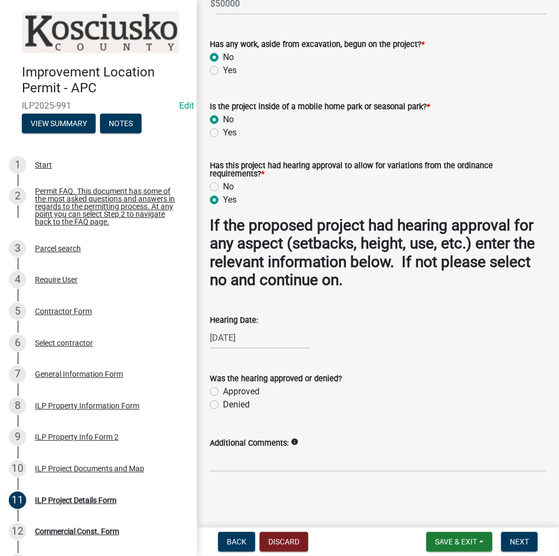
click at [223, 390] on label "Approved" at bounding box center [241, 391] width 37 height 13
click at [223, 390] on input "Approved" at bounding box center [226, 388] width 7 height 7
radio input "true"
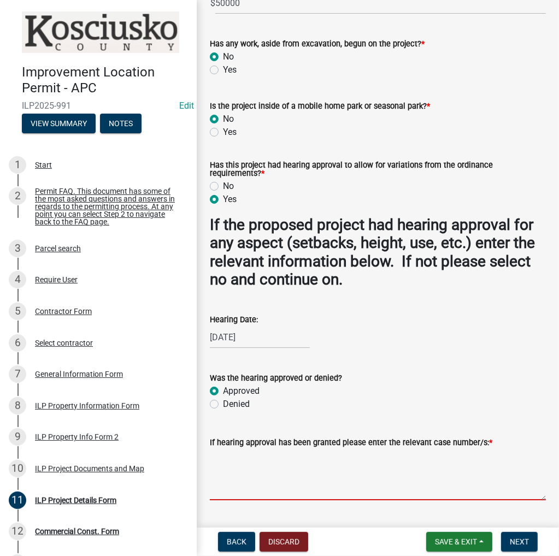
click at [329, 461] on textarea "If hearing approval has been granted please enter the relevant case number/s: *" at bounding box center [378, 474] width 336 height 51
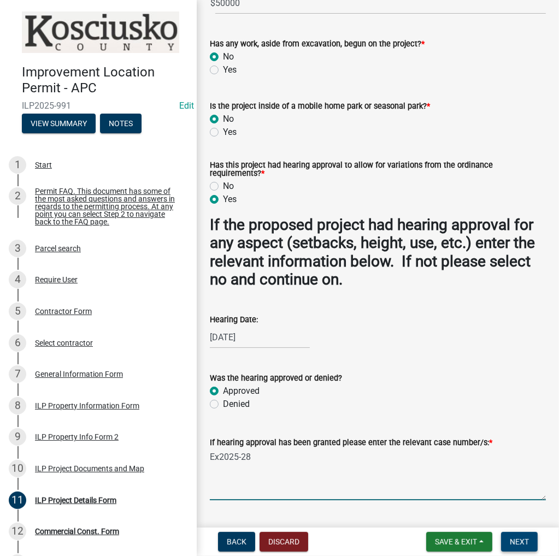
type textarea "Ex2025-28"
click at [521, 539] on span "Next" at bounding box center [519, 542] width 19 height 9
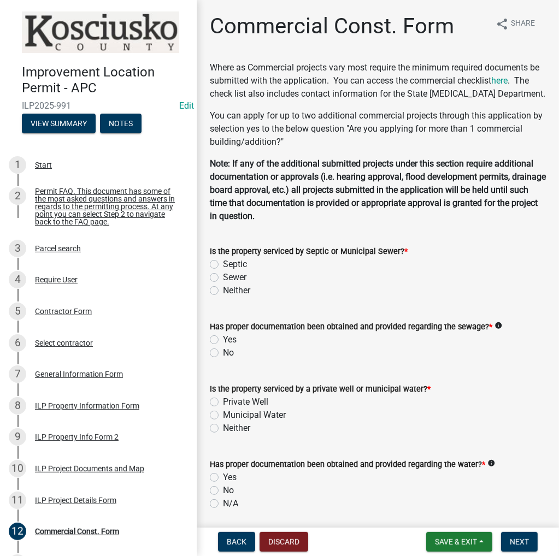
click at [223, 271] on label "Septic" at bounding box center [235, 264] width 24 height 13
click at [223, 265] on input "Septic" at bounding box center [226, 261] width 7 height 7
radio input "true"
click at [223, 284] on label "Sewer" at bounding box center [234, 277] width 23 height 13
click at [223, 278] on input "Sewer" at bounding box center [226, 274] width 7 height 7
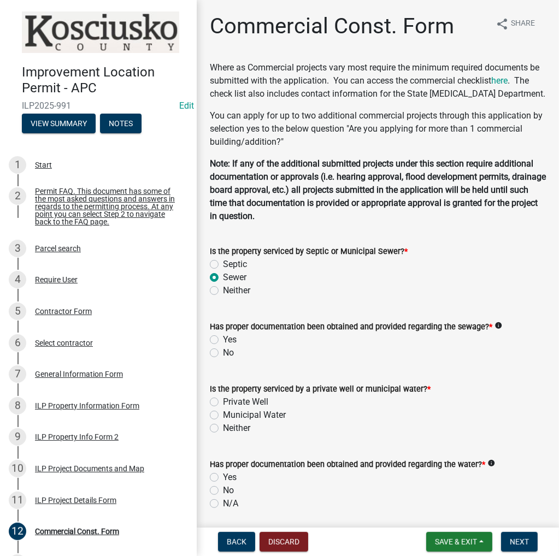
radio input "true"
drag, startPoint x: 213, startPoint y: 349, endPoint x: 215, endPoint y: 355, distance: 6.4
click at [223, 346] on label "Yes" at bounding box center [230, 339] width 14 height 13
click at [223, 340] on input "Yes" at bounding box center [226, 336] width 7 height 7
radio input "true"
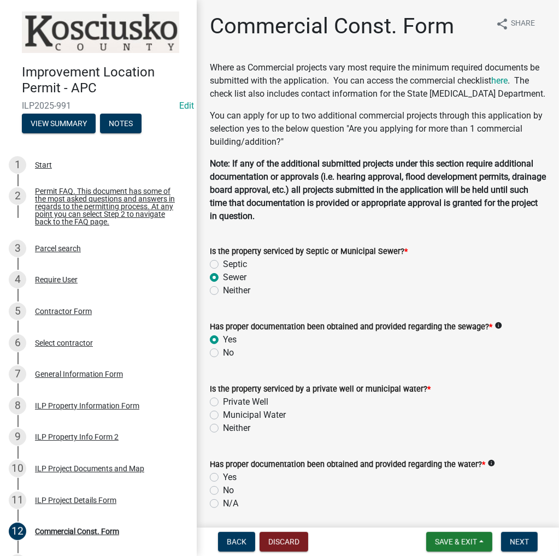
click at [223, 409] on label "Private Well" at bounding box center [245, 402] width 45 height 13
click at [223, 403] on input "Private Well" at bounding box center [226, 399] width 7 height 7
radio input "true"
drag, startPoint x: 212, startPoint y: 420, endPoint x: 212, endPoint y: 432, distance: 11.5
click at [212, 429] on div "Is the property serviced by a private well or municipal water? * Private Well M…" at bounding box center [378, 409] width 336 height 52
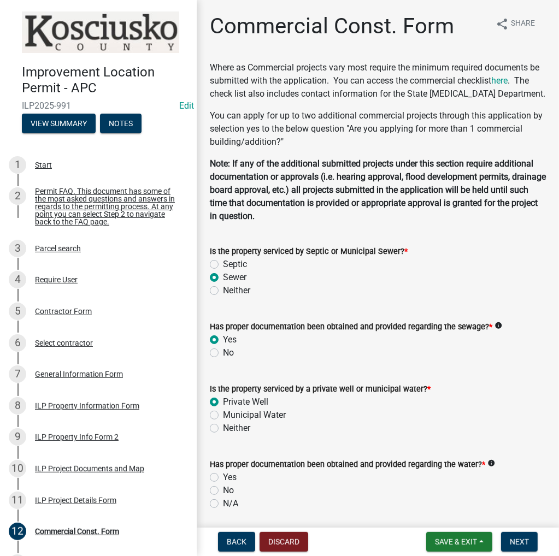
click at [302, 435] on div "Neither" at bounding box center [378, 428] width 336 height 13
click at [223, 484] on label "Yes" at bounding box center [230, 477] width 14 height 13
click at [223, 478] on input "Yes" at bounding box center [226, 474] width 7 height 7
radio input "true"
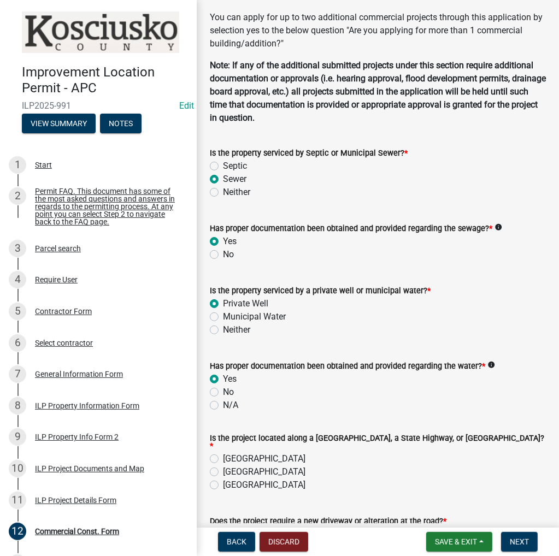
scroll to position [164, 0]
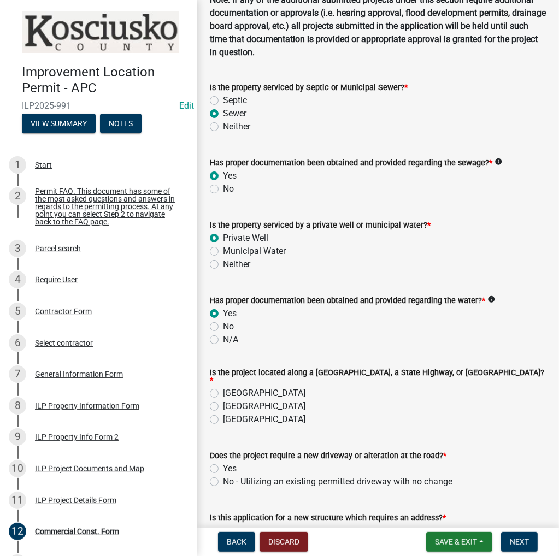
click at [223, 413] on label "[GEOGRAPHIC_DATA]" at bounding box center [264, 406] width 83 height 13
click at [223, 407] on input "[GEOGRAPHIC_DATA]" at bounding box center [226, 403] width 7 height 7
radio input "true"
click at [223, 489] on label "No - Utilizing an existing permitted driveway with no change" at bounding box center [338, 481] width 230 height 13
click at [223, 483] on input "No - Utilizing an existing permitted driveway with no change" at bounding box center [226, 478] width 7 height 7
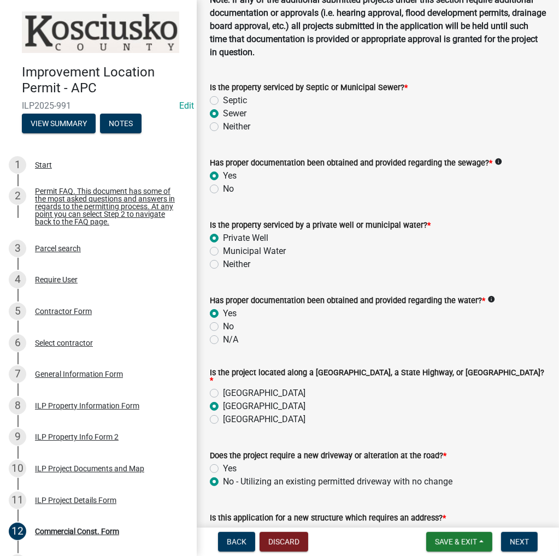
radio input "true"
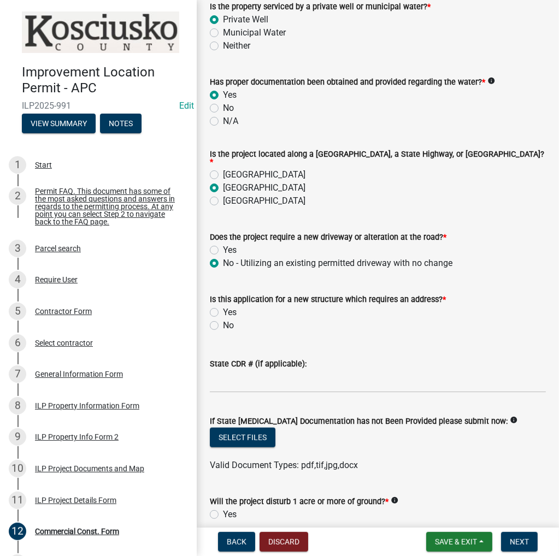
click at [223, 332] on label "No" at bounding box center [228, 325] width 11 height 13
click at [223, 326] on input "No" at bounding box center [226, 322] width 7 height 7
radio input "true"
click at [237, 391] on input "State CDR # (if applicable):" at bounding box center [378, 382] width 336 height 22
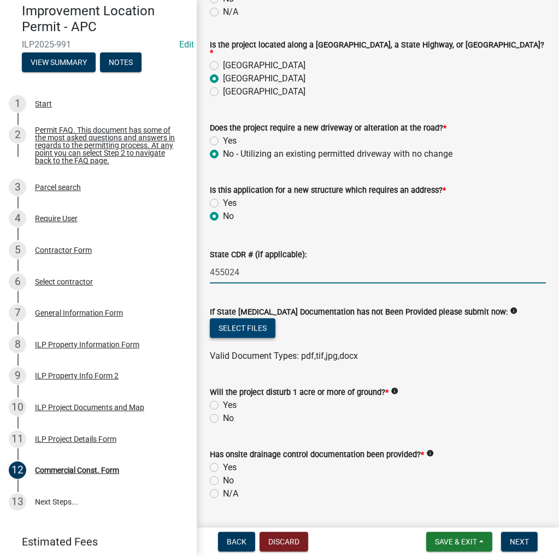
scroll to position [105, 0]
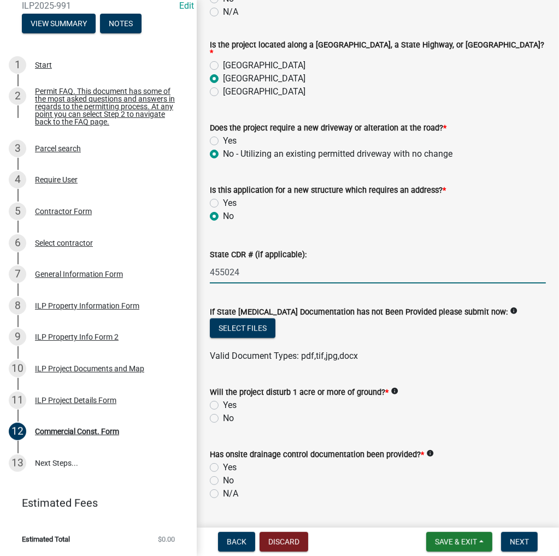
type input "455024"
click at [223, 425] on label "No" at bounding box center [228, 418] width 11 height 13
click at [223, 419] on input "No" at bounding box center [226, 415] width 7 height 7
radio input "true"
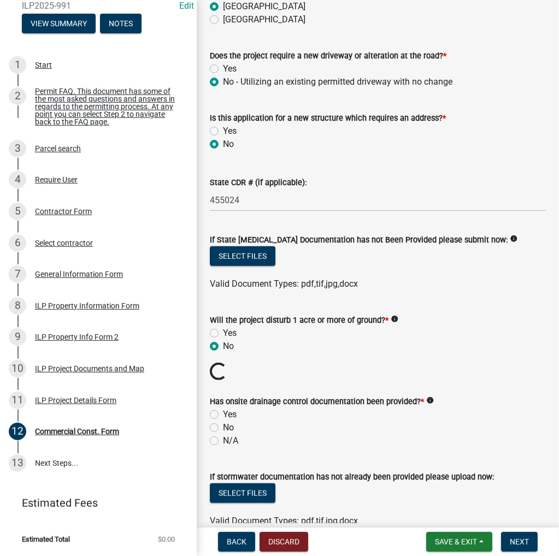
scroll to position [656, 0]
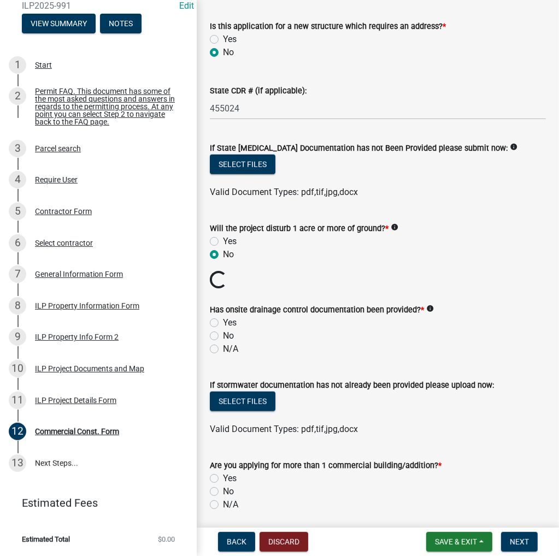
click at [223, 356] on label "N/A" at bounding box center [230, 349] width 15 height 13
click at [223, 350] on input "N/A" at bounding box center [226, 346] width 7 height 7
radio input "true"
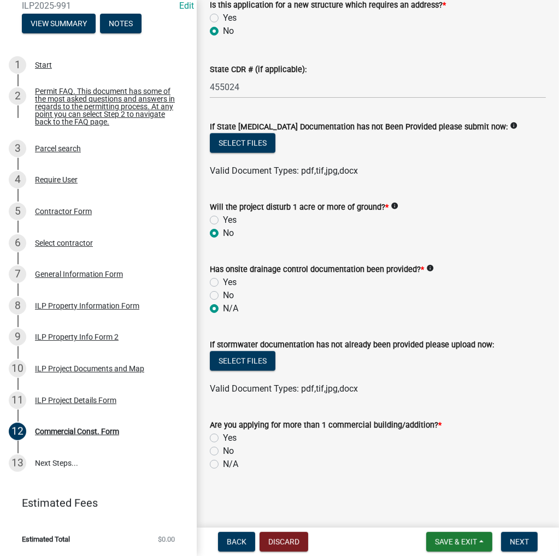
scroll to position [686, 0]
click at [223, 450] on label "No" at bounding box center [228, 451] width 11 height 13
click at [223, 450] on input "No" at bounding box center [226, 448] width 7 height 7
radio input "true"
click at [510, 538] on span "Next" at bounding box center [519, 542] width 19 height 9
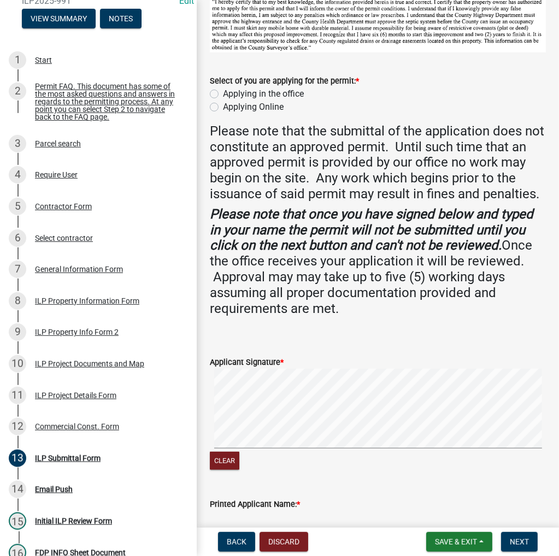
scroll to position [109, 0]
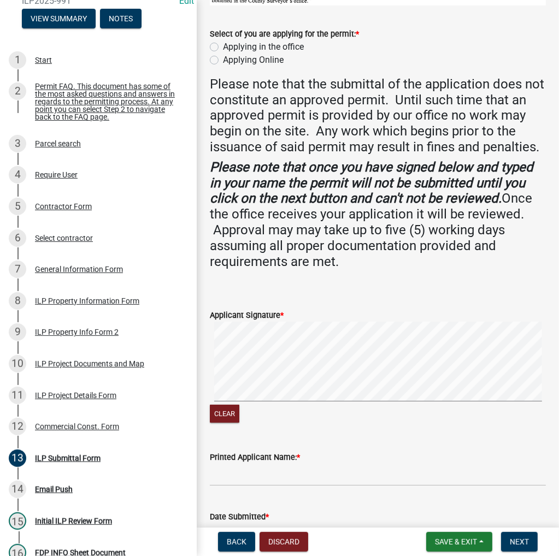
drag, startPoint x: 215, startPoint y: 45, endPoint x: 217, endPoint y: 59, distance: 14.4
click at [223, 46] on label "Applying in the office" at bounding box center [263, 46] width 81 height 13
click at [223, 46] on input "Applying in the office" at bounding box center [226, 43] width 7 height 7
radio input "true"
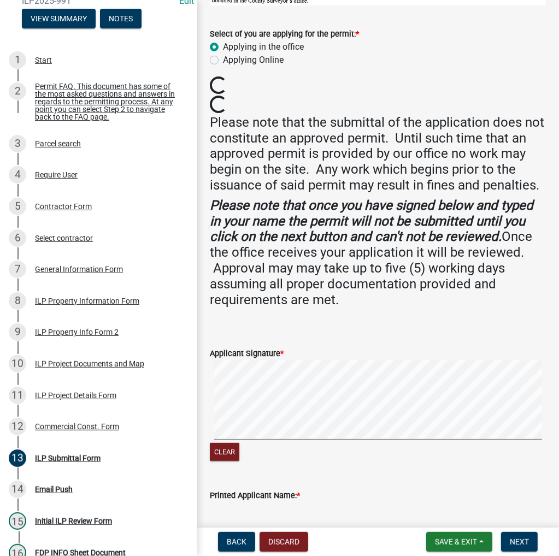
click at [417, 426] on div "Clear" at bounding box center [378, 411] width 336 height 103
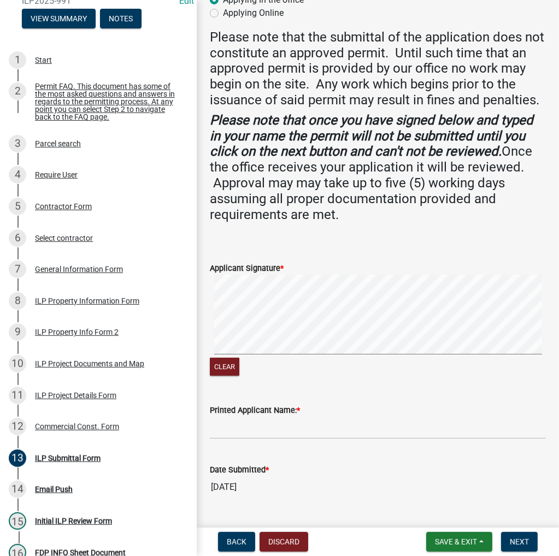
scroll to position [197, 0]
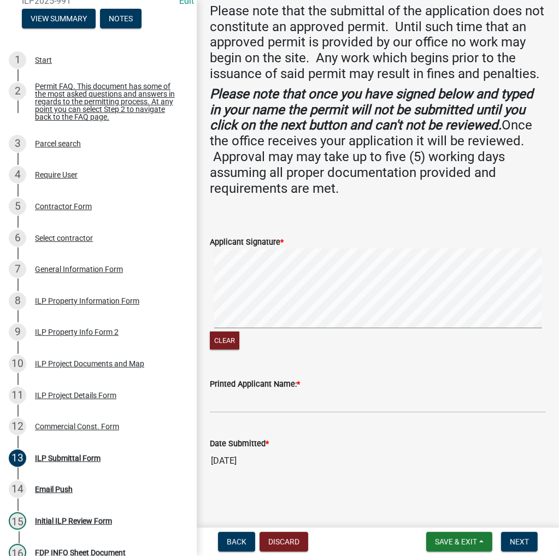
click at [274, 422] on div "Date Submitted * [DATE]" at bounding box center [378, 447] width 336 height 50
click at [280, 412] on input "Printed Applicant Name: *" at bounding box center [378, 402] width 336 height 22
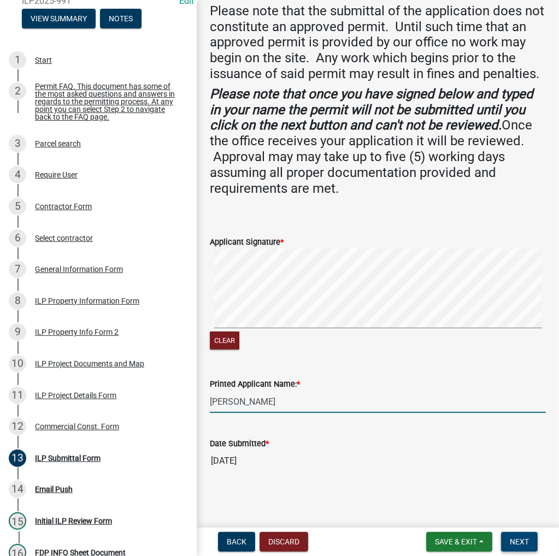
type input "[PERSON_NAME]"
click at [521, 538] on span "Next" at bounding box center [519, 542] width 19 height 9
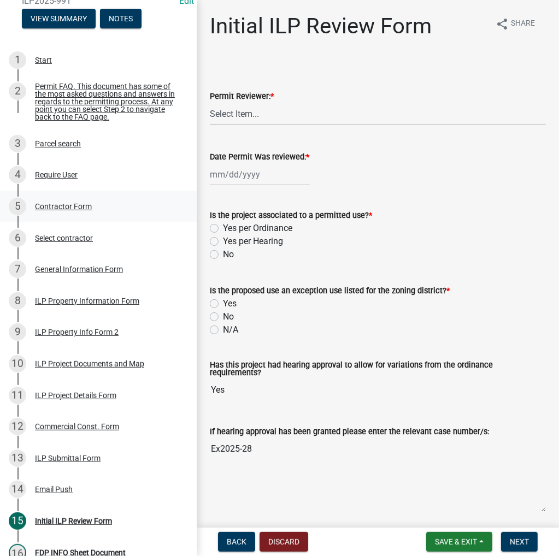
click at [63, 210] on div "Contractor Form" at bounding box center [63, 207] width 57 height 8
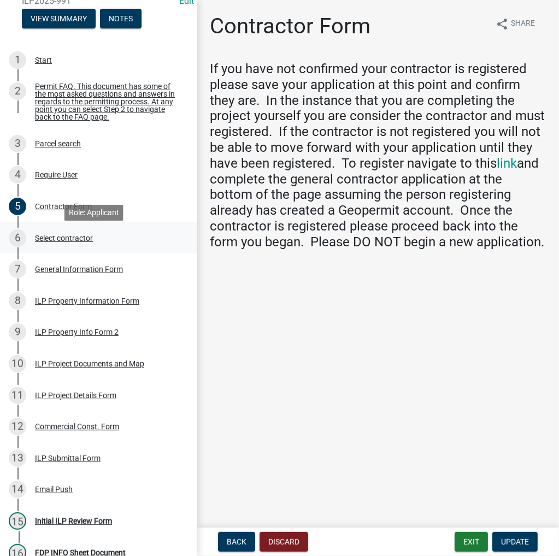
click at [63, 242] on div "Select contractor" at bounding box center [64, 238] width 58 height 8
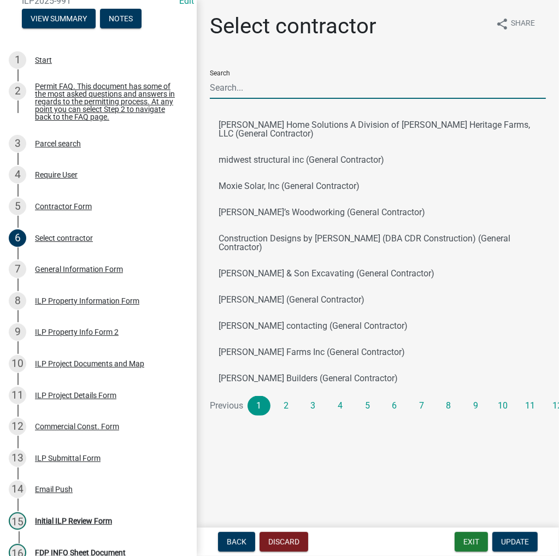
click at [318, 89] on input "Search" at bounding box center [378, 88] width 336 height 22
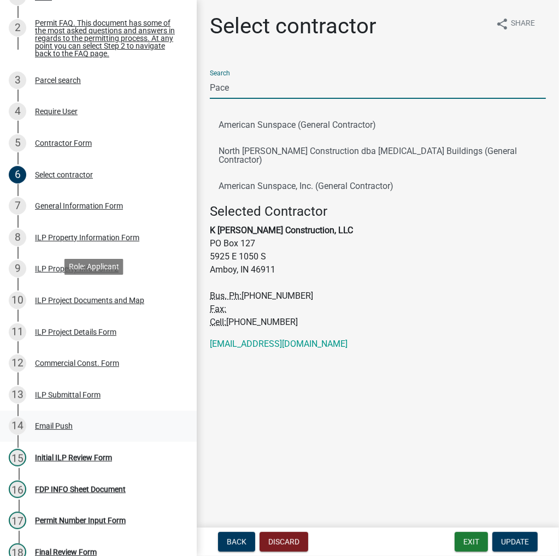
scroll to position [294, 0]
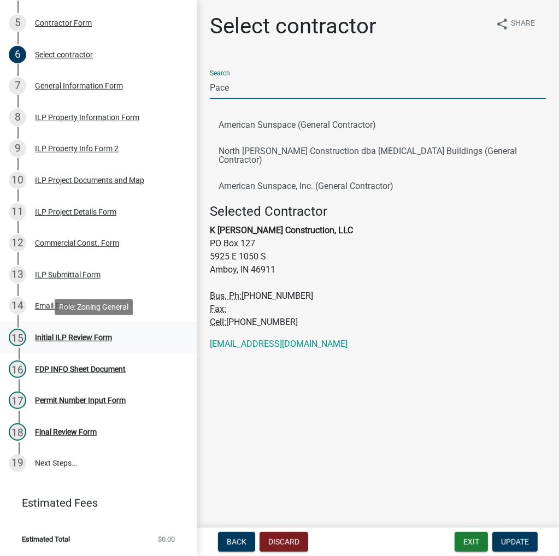
type input "Pace"
drag, startPoint x: 55, startPoint y: 335, endPoint x: 79, endPoint y: 315, distance: 31.8
click at [57, 334] on div "Initial ILP Review Form" at bounding box center [73, 338] width 77 height 8
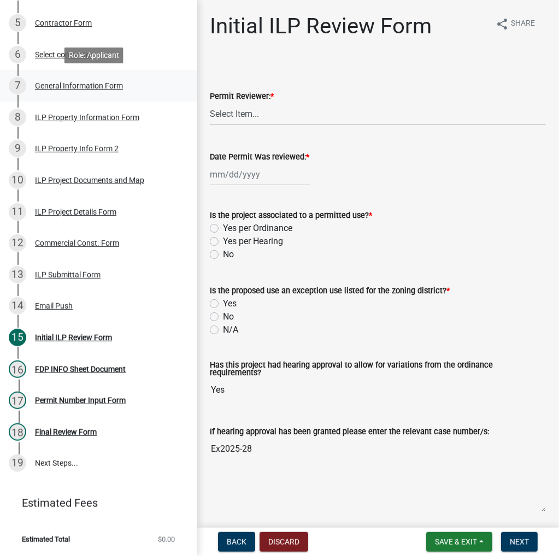
click at [63, 85] on div "General Information Form" at bounding box center [79, 86] width 88 height 8
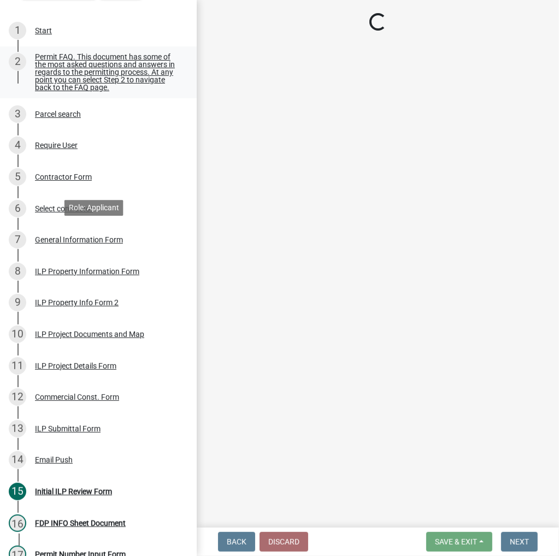
scroll to position [130, 0]
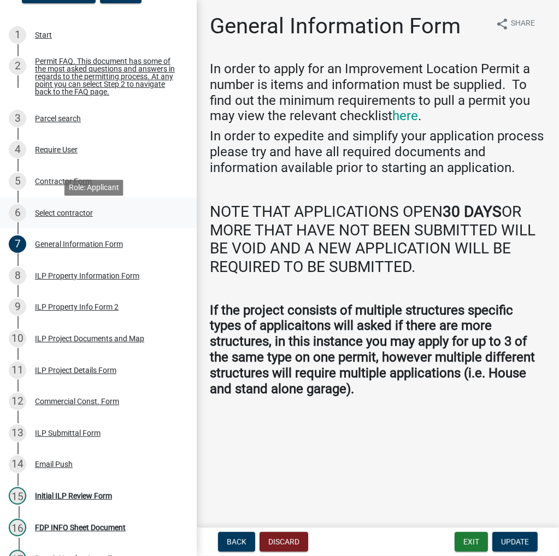
click at [65, 217] on div "Select contractor" at bounding box center [64, 213] width 58 height 8
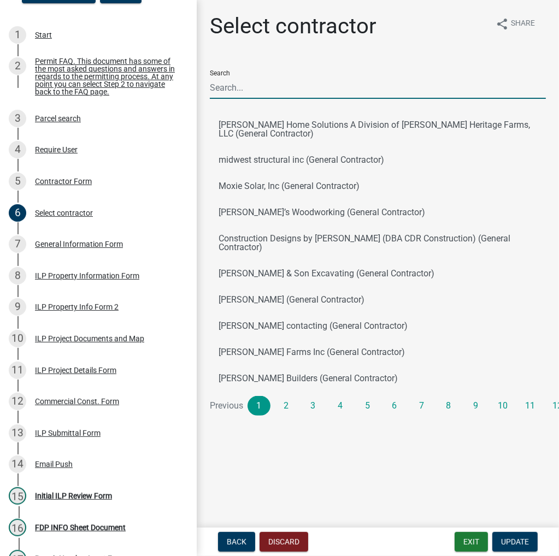
click at [297, 92] on input "Search" at bounding box center [378, 88] width 336 height 22
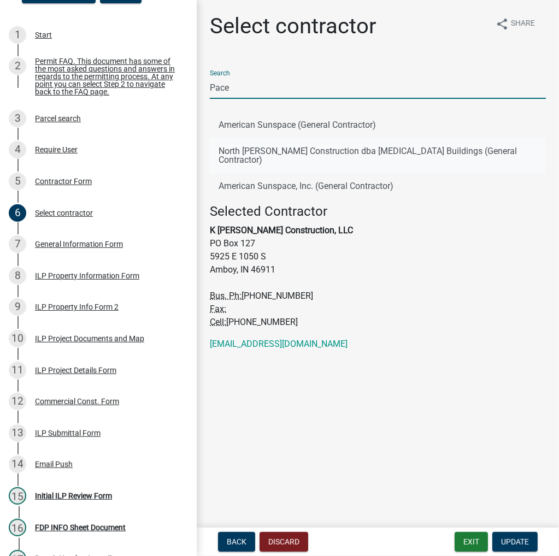
type input "Pace"
click at [272, 154] on button "North [PERSON_NAME] Construction dba [MEDICAL_DATA] Buildings (General Contract…" at bounding box center [378, 155] width 336 height 35
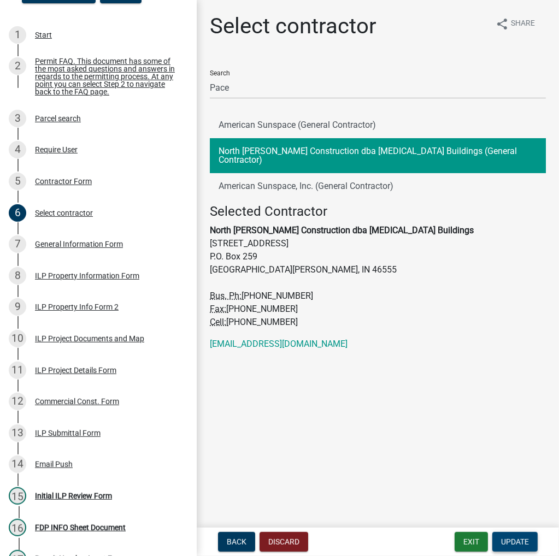
click at [514, 544] on span "Update" at bounding box center [515, 542] width 28 height 9
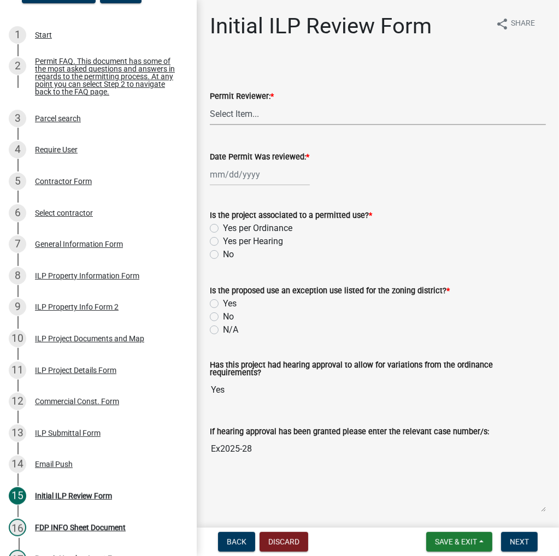
click at [343, 112] on select "Select Item... MMS LT AT CS [PERSON_NAME]" at bounding box center [378, 114] width 336 height 22
click at [210, 103] on select "Select Item... MMS LT AT CS [PERSON_NAME]" at bounding box center [378, 114] width 336 height 22
select select "4d3913d6-5a87-4fbb-afdb-cf4209782895"
click at [251, 177] on div at bounding box center [260, 174] width 100 height 22
select select "8"
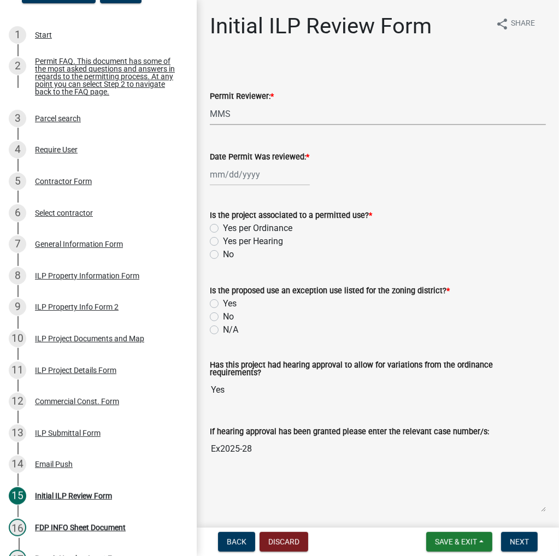
select select "2025"
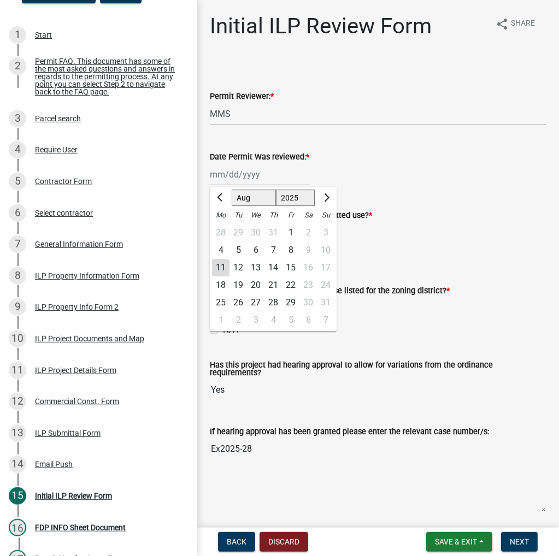
click at [225, 270] on div "11" at bounding box center [220, 267] width 17 height 17
type input "[DATE]"
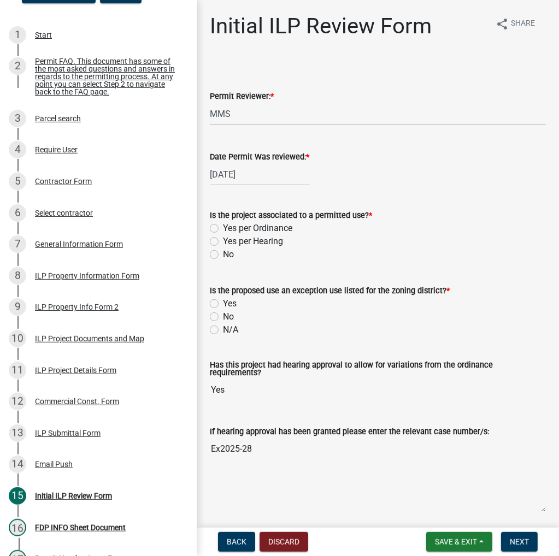
click at [223, 255] on label "No" at bounding box center [228, 254] width 11 height 13
click at [223, 255] on input "No" at bounding box center [226, 251] width 7 height 7
radio input "true"
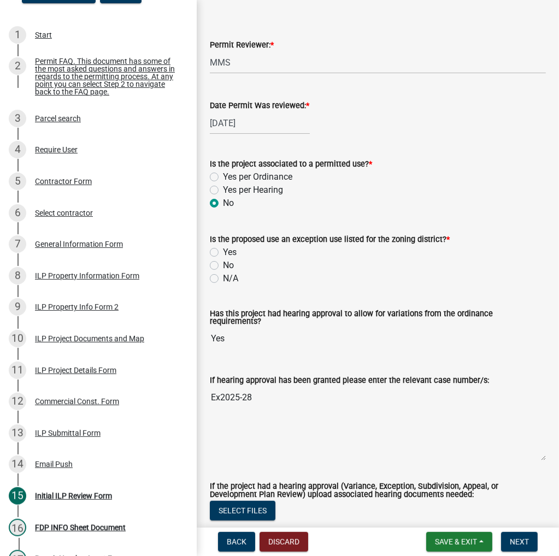
scroll to position [109, 0]
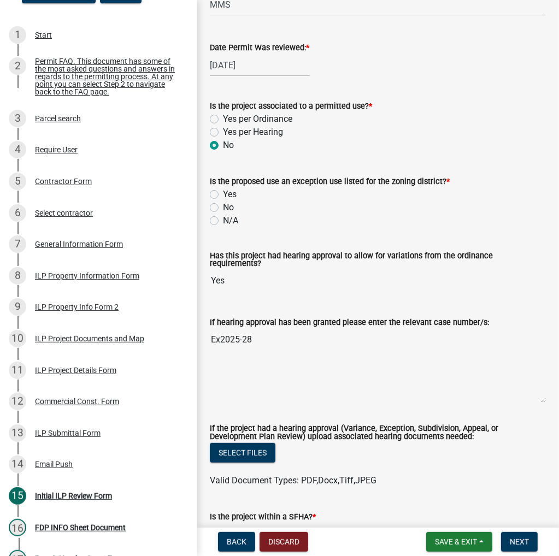
click at [223, 195] on label "Yes" at bounding box center [230, 194] width 14 height 13
click at [223, 195] on input "Yes" at bounding box center [226, 191] width 7 height 7
radio input "true"
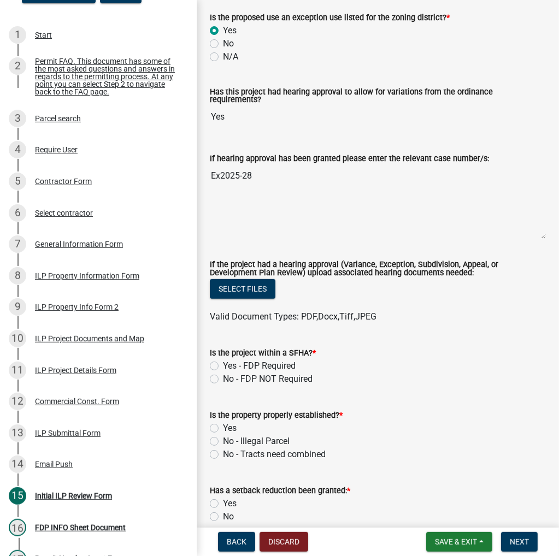
click at [223, 379] on label "No - FDP NOT Required" at bounding box center [268, 379] width 90 height 13
click at [223, 379] on input "No - FDP NOT Required" at bounding box center [226, 376] width 7 height 7
radio input "true"
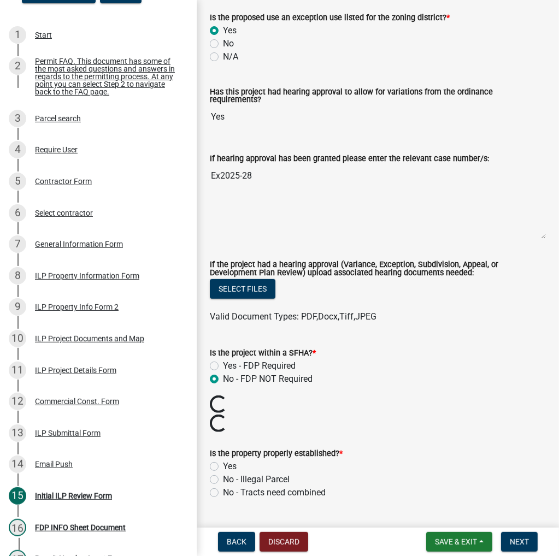
scroll to position [383, 0]
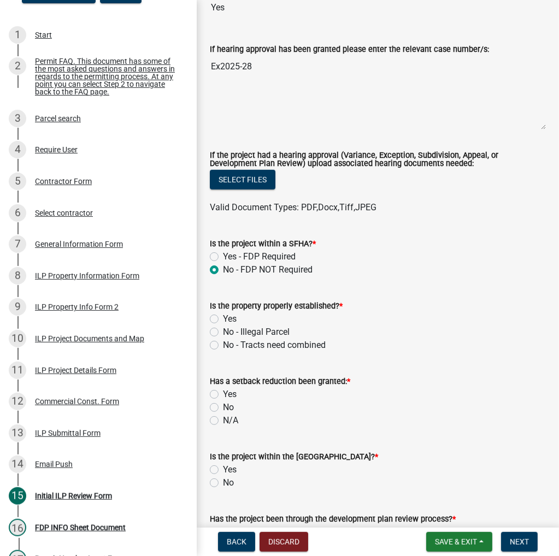
click at [223, 317] on label "Yes" at bounding box center [230, 319] width 14 height 13
click at [223, 317] on input "Yes" at bounding box center [226, 316] width 7 height 7
radio input "true"
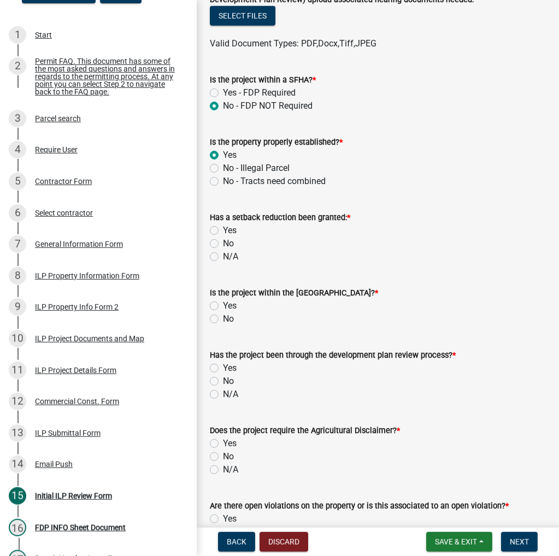
click at [223, 258] on label "N/A" at bounding box center [230, 256] width 15 height 13
click at [223, 257] on input "N/A" at bounding box center [226, 253] width 7 height 7
radio input "true"
click at [223, 316] on label "No" at bounding box center [228, 319] width 11 height 13
click at [223, 316] on input "No" at bounding box center [226, 316] width 7 height 7
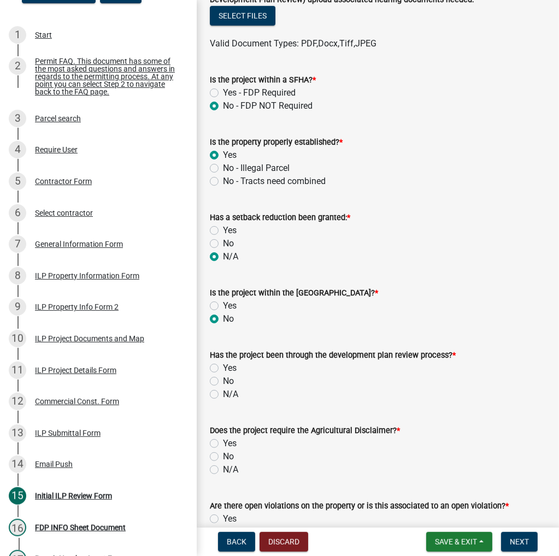
radio input "true"
click at [223, 392] on label "N/A" at bounding box center [230, 394] width 15 height 13
click at [223, 392] on input "N/A" at bounding box center [226, 391] width 7 height 7
radio input "true"
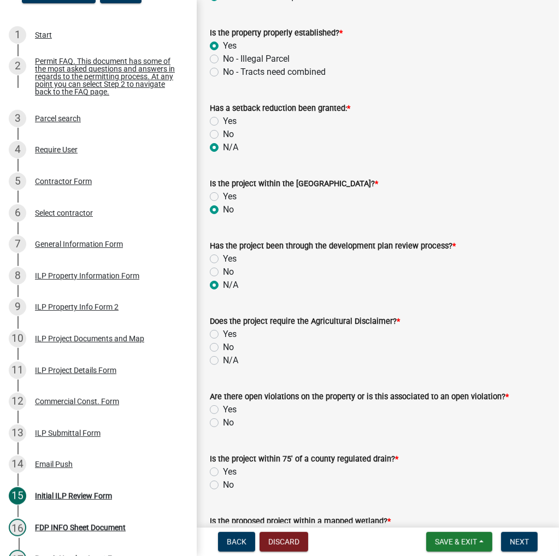
click at [223, 347] on label "No" at bounding box center [228, 347] width 11 height 13
click at [223, 347] on input "No" at bounding box center [226, 344] width 7 height 7
radio input "true"
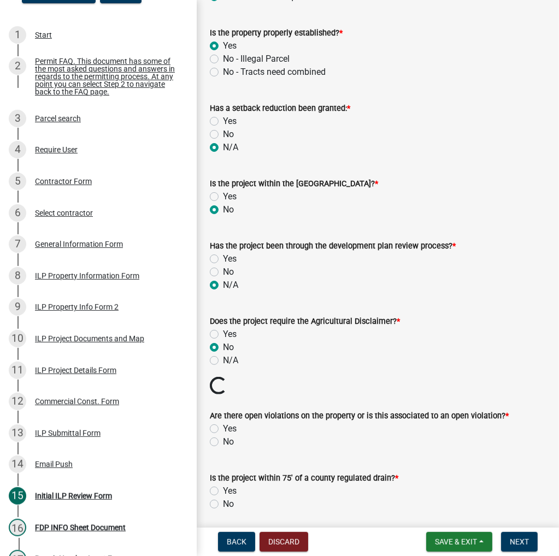
click at [223, 442] on label "No" at bounding box center [228, 442] width 11 height 13
click at [223, 442] on input "No" at bounding box center [226, 439] width 7 height 7
radio input "true"
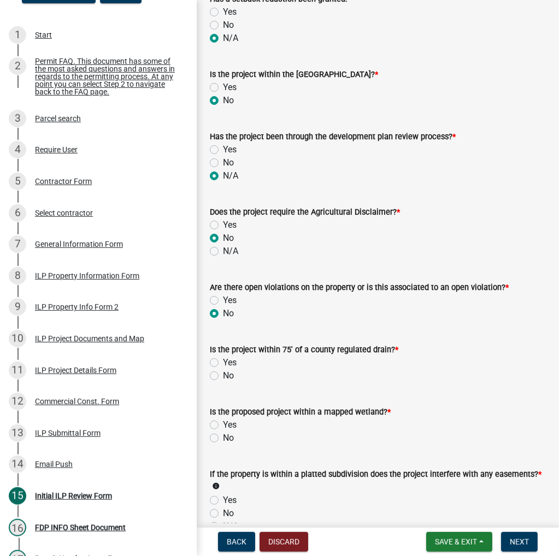
click at [223, 378] on label "No" at bounding box center [228, 375] width 11 height 13
click at [223, 377] on input "No" at bounding box center [226, 372] width 7 height 7
radio input "true"
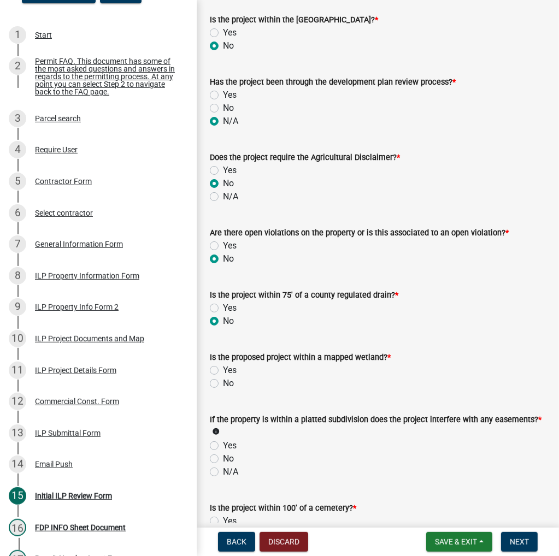
click at [223, 384] on label "No" at bounding box center [228, 383] width 11 height 13
click at [223, 384] on input "No" at bounding box center [226, 380] width 7 height 7
radio input "true"
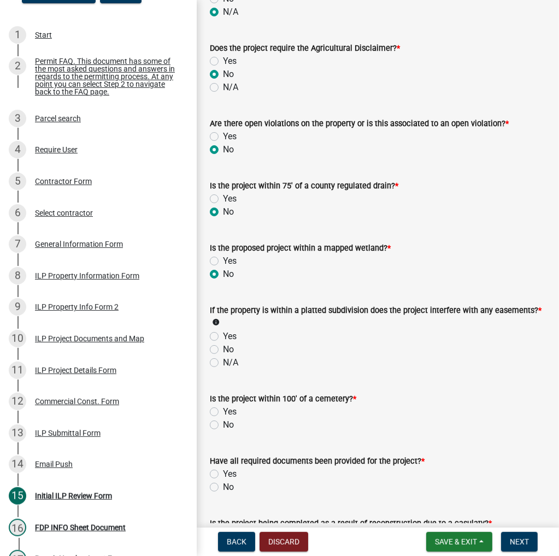
click at [223, 361] on label "N/A" at bounding box center [230, 362] width 15 height 13
click at [223, 361] on input "N/A" at bounding box center [226, 359] width 7 height 7
radio input "true"
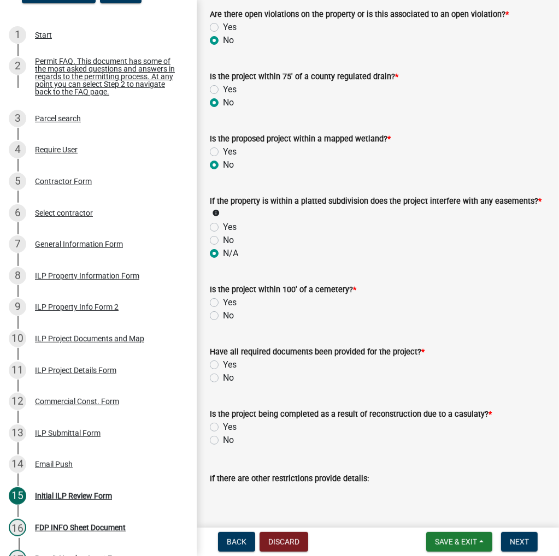
click at [223, 314] on label "No" at bounding box center [228, 315] width 11 height 13
click at [223, 314] on input "No" at bounding box center [226, 312] width 7 height 7
radio input "true"
click at [223, 368] on label "Yes" at bounding box center [230, 365] width 14 height 13
click at [223, 366] on input "Yes" at bounding box center [226, 362] width 7 height 7
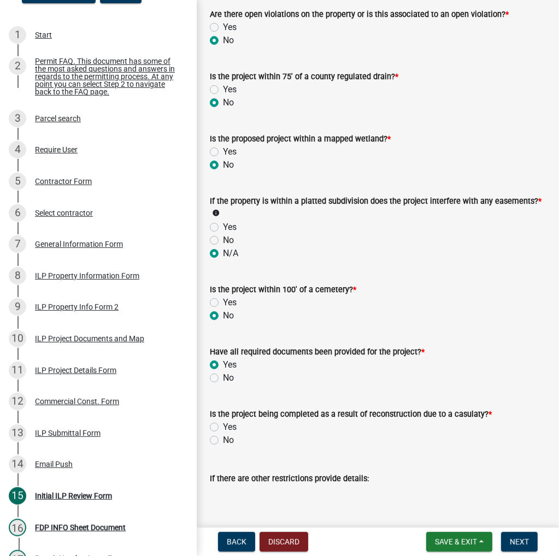
radio input "true"
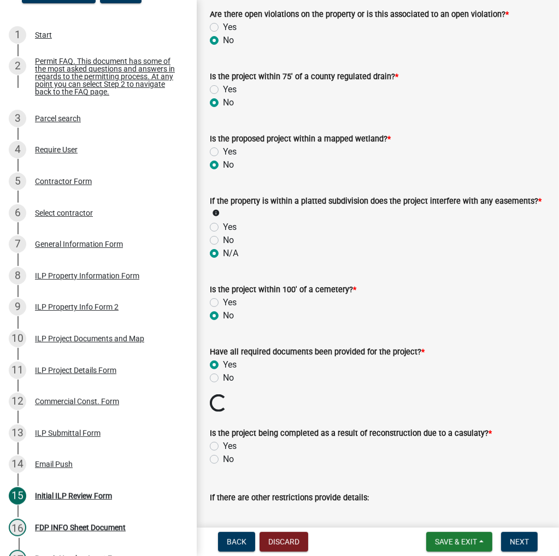
scroll to position [1189, 0]
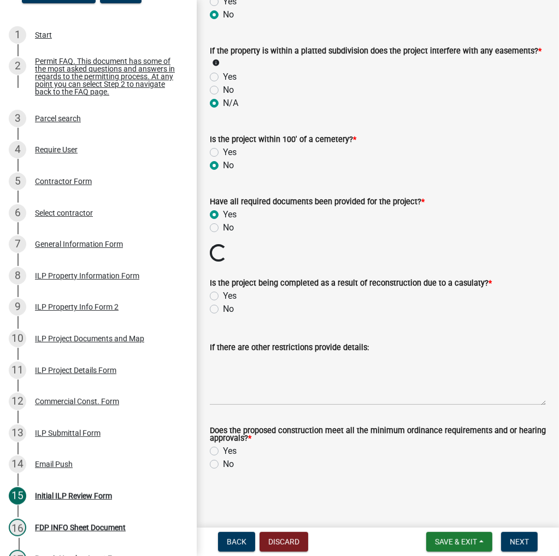
click at [223, 308] on label "No" at bounding box center [228, 309] width 11 height 13
click at [223, 308] on input "No" at bounding box center [226, 306] width 7 height 7
radio input "true"
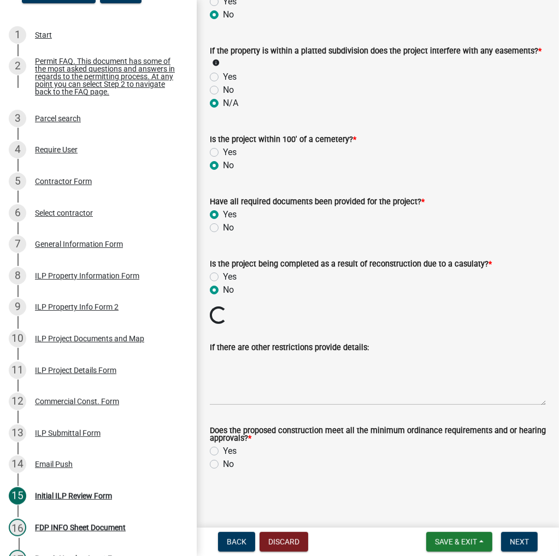
click at [223, 451] on label "Yes" at bounding box center [230, 451] width 14 height 13
click at [223, 451] on input "Yes" at bounding box center [226, 448] width 7 height 7
radio input "true"
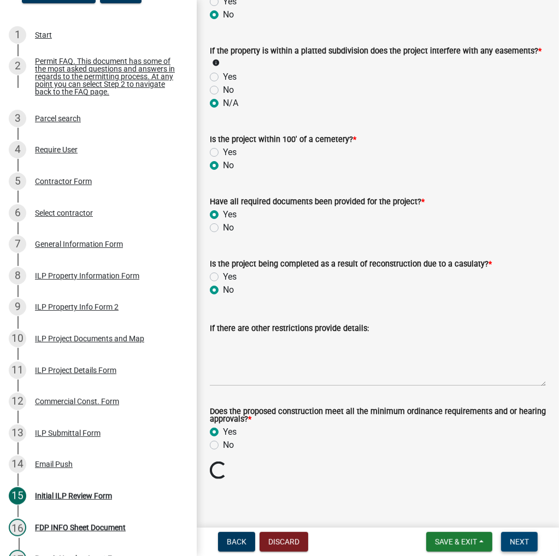
click at [518, 545] on span "Next" at bounding box center [519, 542] width 19 height 9
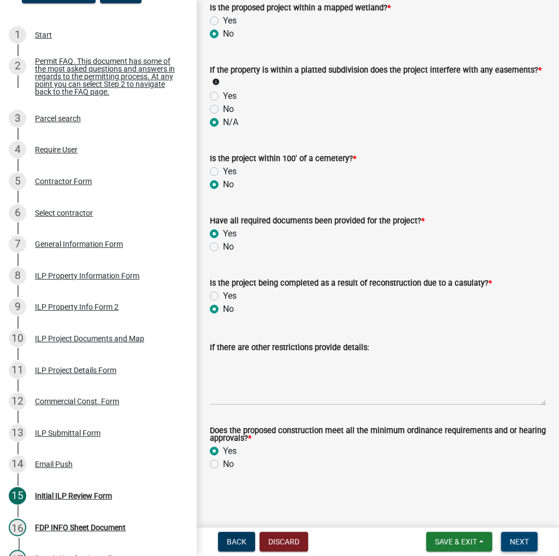
scroll to position [1170, 0]
click at [528, 545] on span "Next" at bounding box center [519, 542] width 19 height 9
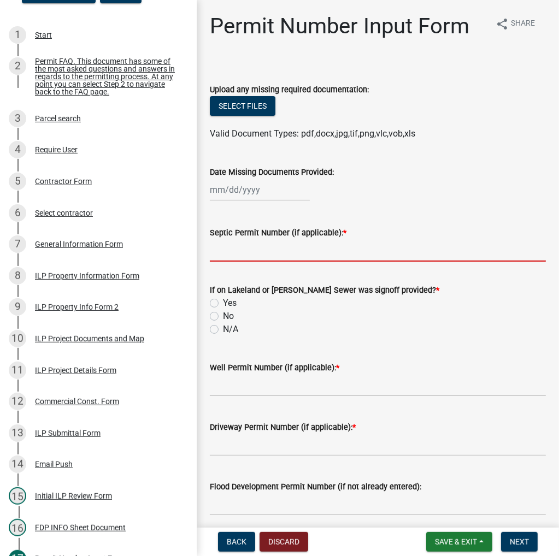
click at [231, 251] on input "Septic Permit Number (if applicable): *" at bounding box center [378, 250] width 336 height 22
type input "Town"
click at [223, 328] on label "N/A" at bounding box center [230, 329] width 15 height 13
click at [223, 328] on input "N/A" at bounding box center [226, 326] width 7 height 7
radio input "true"
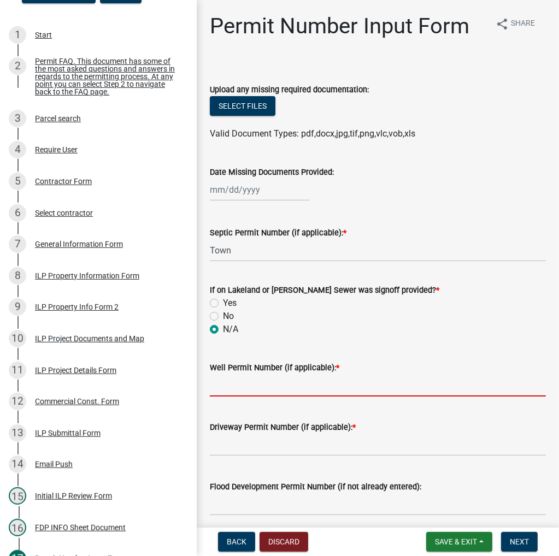
drag, startPoint x: 245, startPoint y: 387, endPoint x: 226, endPoint y: 362, distance: 31.6
click at [245, 387] on input "Well Permit Number (if applicable): *" at bounding box center [378, 385] width 336 height 22
type input "Town"
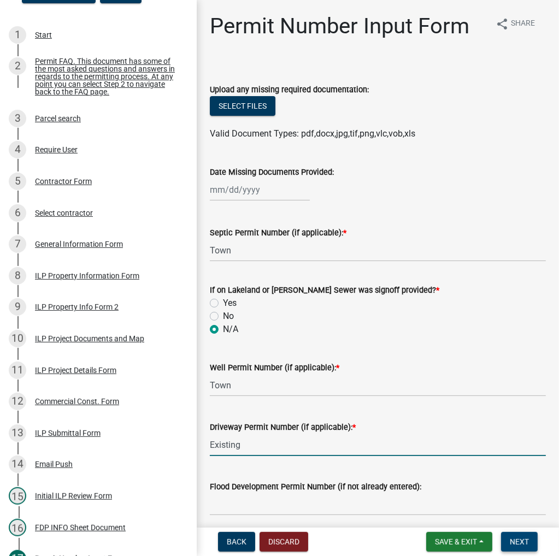
type input "Existing"
drag, startPoint x: 510, startPoint y: 544, endPoint x: 525, endPoint y: 517, distance: 30.8
click at [510, 544] on span "Next" at bounding box center [519, 542] width 19 height 9
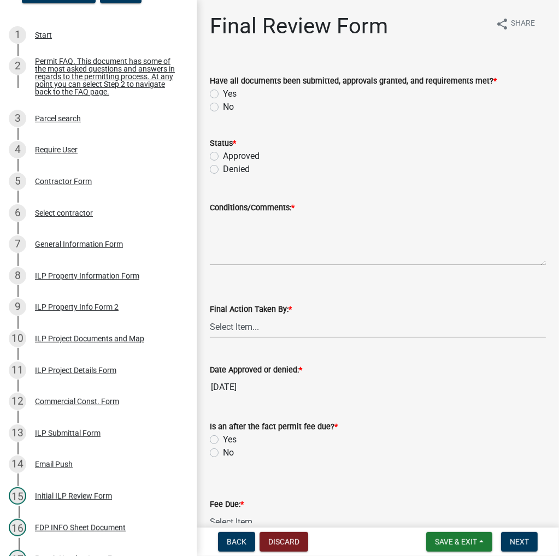
click at [223, 95] on label "Yes" at bounding box center [230, 93] width 14 height 13
click at [223, 95] on input "Yes" at bounding box center [226, 90] width 7 height 7
radio input "true"
click at [223, 156] on label "Approved" at bounding box center [241, 156] width 37 height 13
click at [223, 156] on input "Approved" at bounding box center [226, 153] width 7 height 7
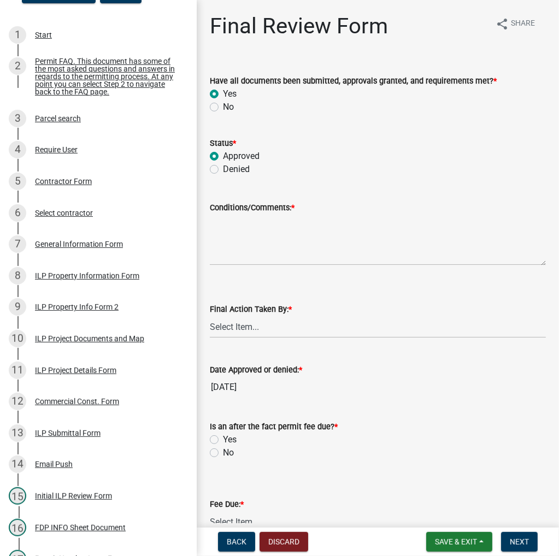
radio input "true"
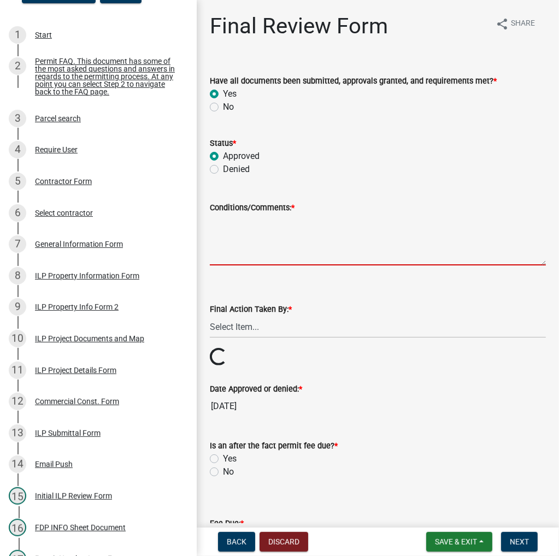
click at [296, 228] on textarea "Conditions/Comments: *" at bounding box center [378, 239] width 336 height 51
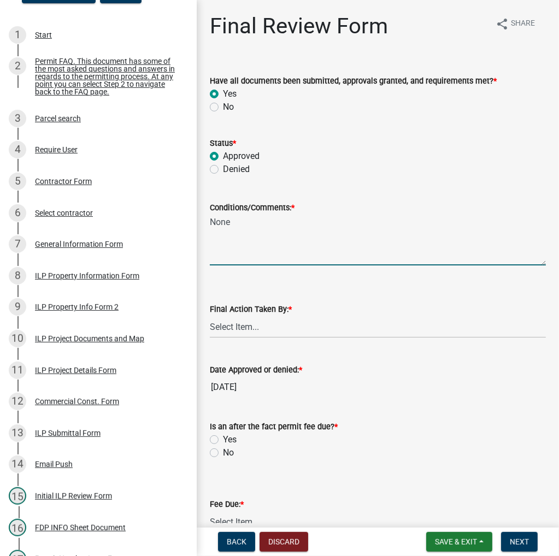
type textarea "None"
click at [297, 328] on select "Select Item... MMS LT AT CS [PERSON_NAME]" at bounding box center [378, 327] width 336 height 22
click at [210, 316] on select "Select Item... MMS LT AT CS [PERSON_NAME]" at bounding box center [378, 327] width 336 height 22
select select "4d3913d6-5a87-4fbb-afdb-cf4209782895"
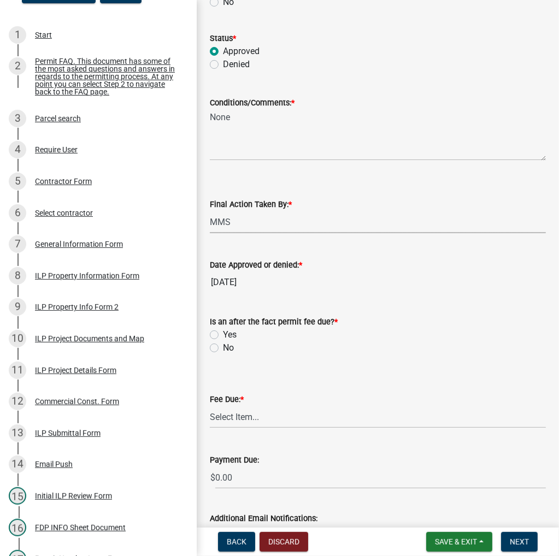
scroll to position [109, 0]
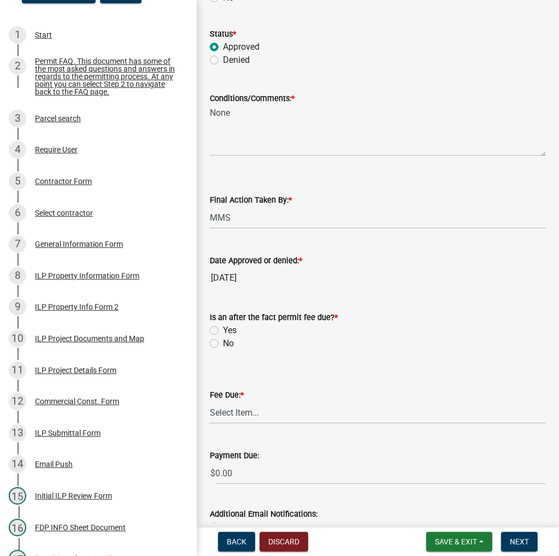
click at [223, 344] on label "No" at bounding box center [228, 343] width 11 height 13
click at [223, 344] on input "No" at bounding box center [226, 340] width 7 height 7
radio input "true"
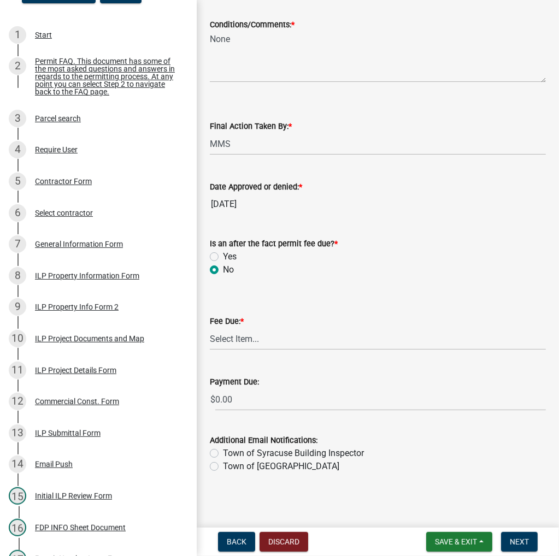
scroll to position [185, 0]
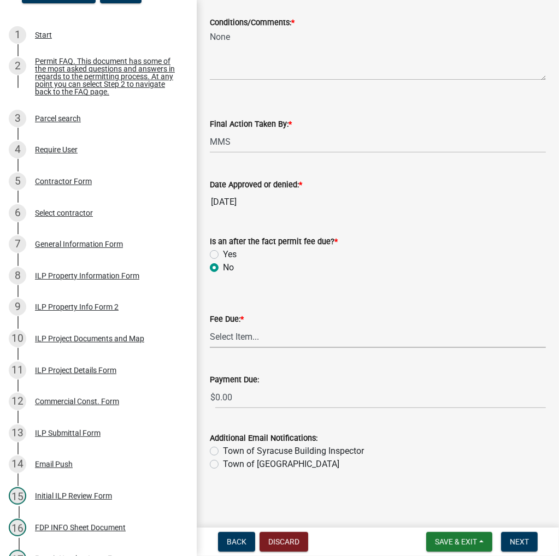
click at [269, 336] on select "Select Item... N/A $10.00 $25.00 $125.00 $250 $500 $500 + $10.00 for every 10 s…" at bounding box center [378, 337] width 336 height 22
click at [210, 348] on select "Select Item... N/A $10.00 $25.00 $125.00 $250 $500 $500 + $10.00 for every 10 s…" at bounding box center [378, 337] width 336 height 22
select select "71256567-8c52-414d-b434-ae6b266e1a0e"
click at [528, 547] on button "Next" at bounding box center [519, 542] width 37 height 20
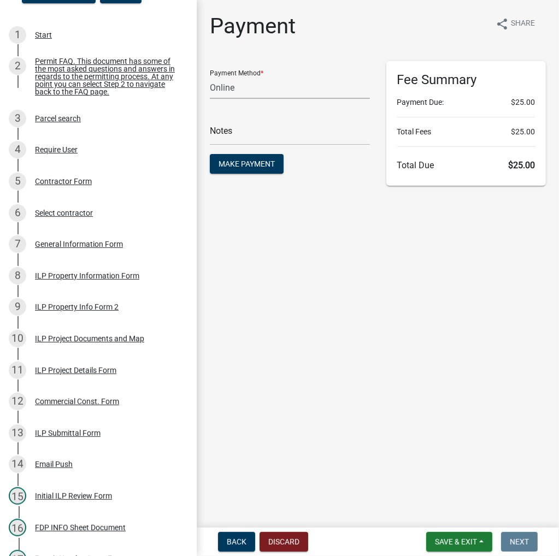
click at [240, 86] on select "Credit Card POS Check Cash Online" at bounding box center [290, 88] width 160 height 22
select select "0: 2"
click at [210, 77] on select "Credit Card POS Check Cash Online" at bounding box center [290, 88] width 160 height 22
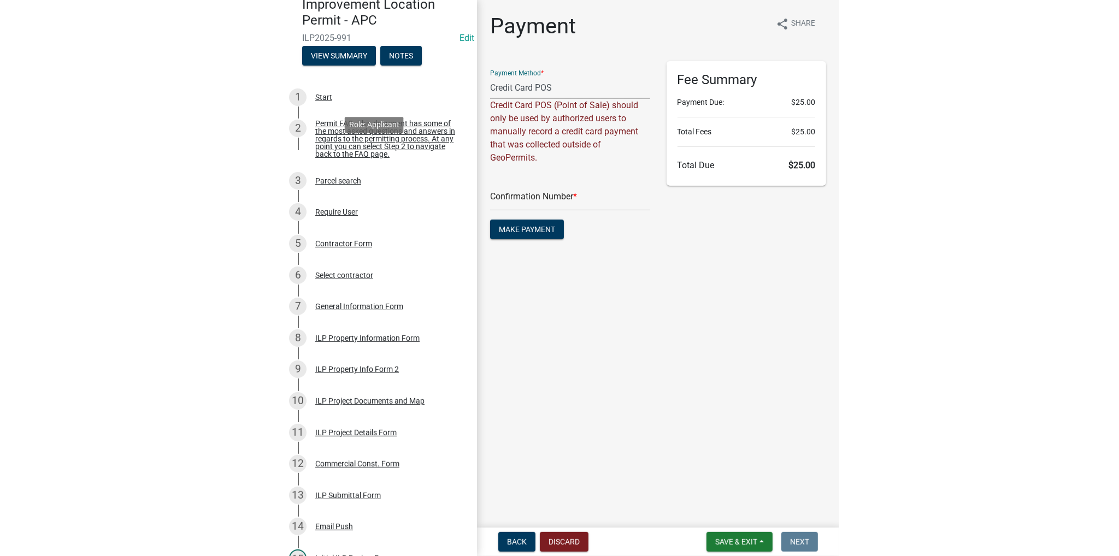
scroll to position [21, 0]
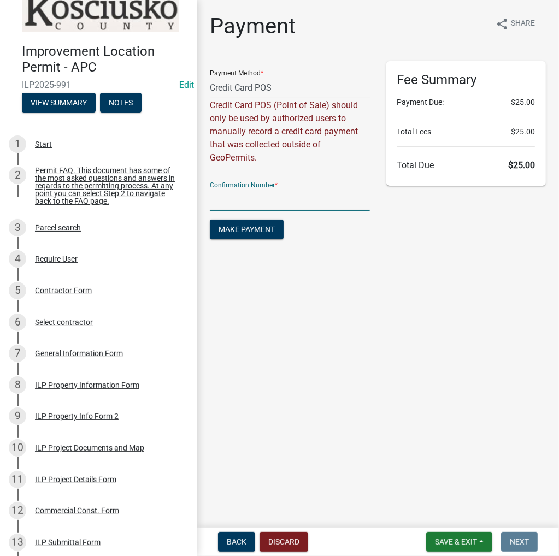
click at [260, 209] on input "text" at bounding box center [290, 200] width 160 height 22
type input "14797370"
click at [234, 230] on span "Make Payment" at bounding box center [247, 229] width 56 height 9
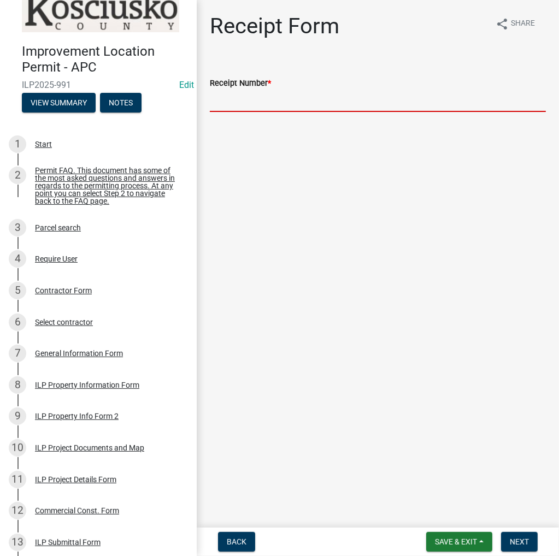
click at [229, 101] on input "Receipt Number *" at bounding box center [378, 101] width 336 height 22
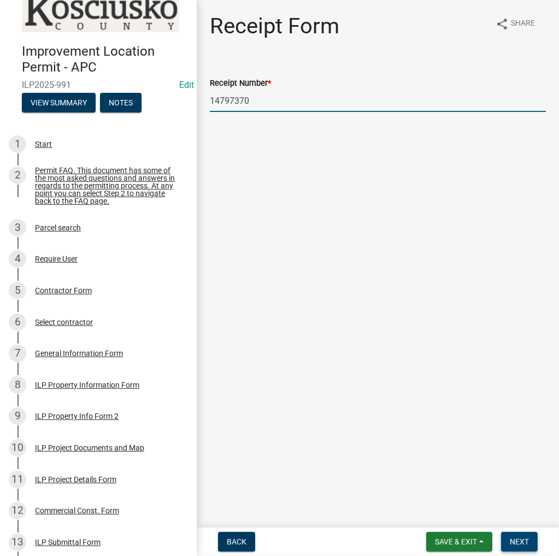
type input "14797370"
click at [513, 538] on span "Next" at bounding box center [519, 542] width 19 height 9
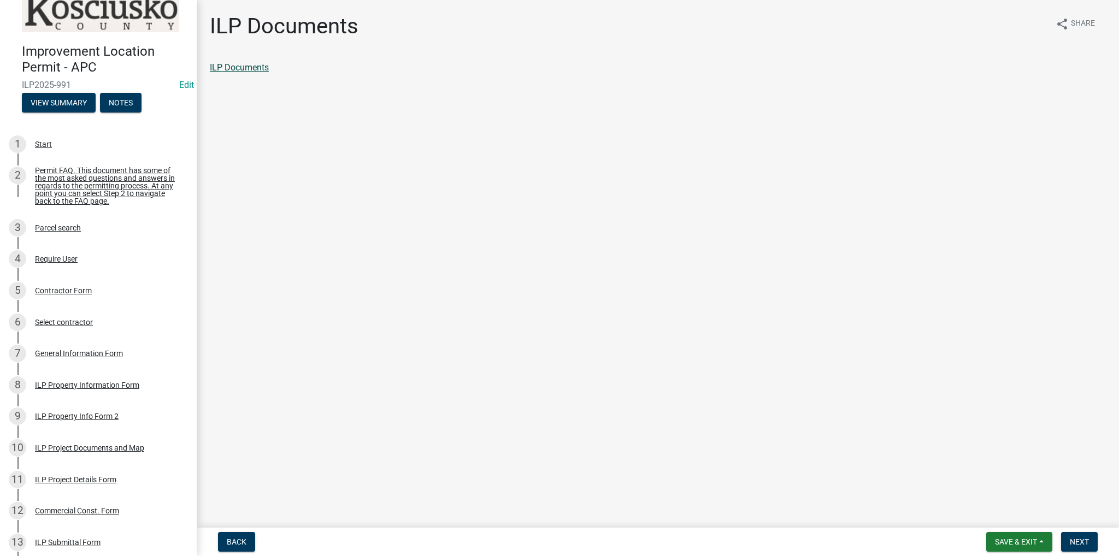
click at [220, 68] on link "ILP Documents" at bounding box center [239, 67] width 59 height 10
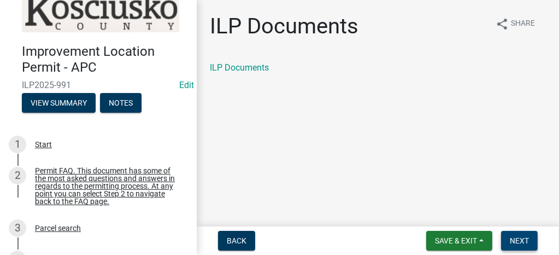
click at [527, 240] on span "Next" at bounding box center [519, 240] width 19 height 9
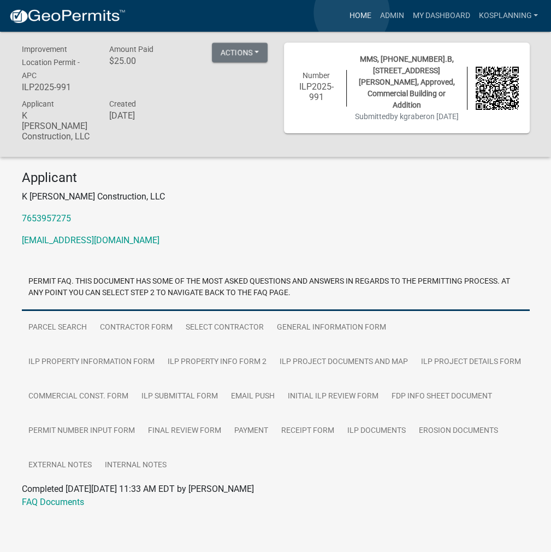
click at [352, 13] on link "Home" at bounding box center [360, 15] width 31 height 21
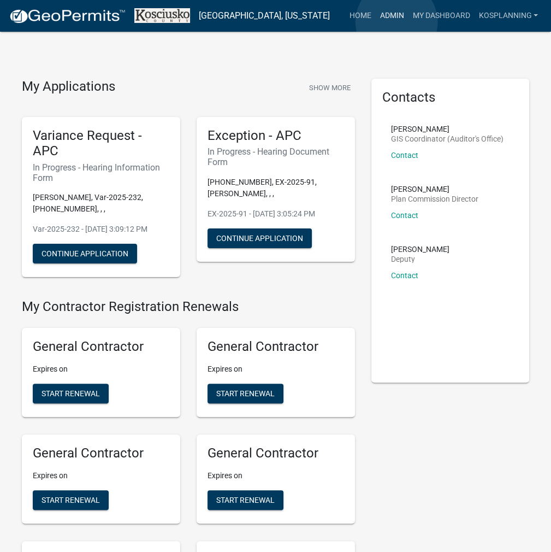
click at [397, 22] on link "Admin" at bounding box center [391, 15] width 33 height 21
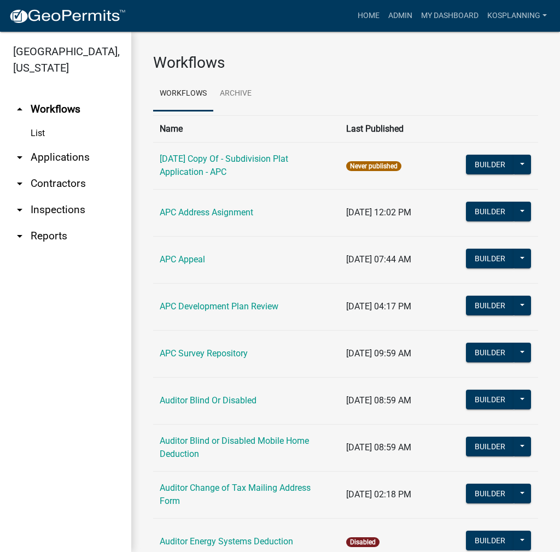
click at [46, 163] on link "arrow_drop_down Applications" at bounding box center [65, 157] width 131 height 26
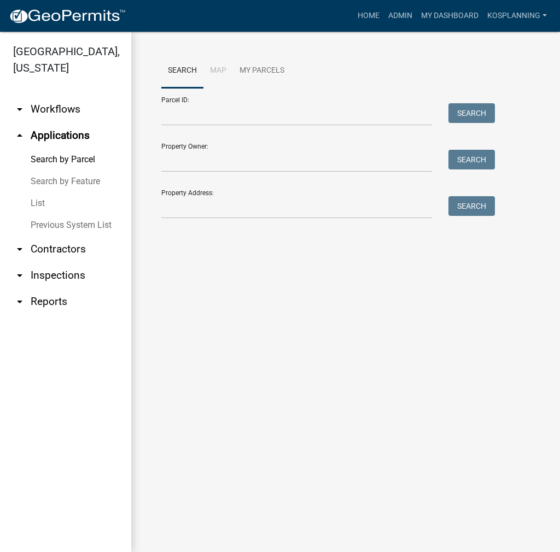
click at [57, 251] on link "arrow_drop_down Contractors" at bounding box center [65, 249] width 131 height 26
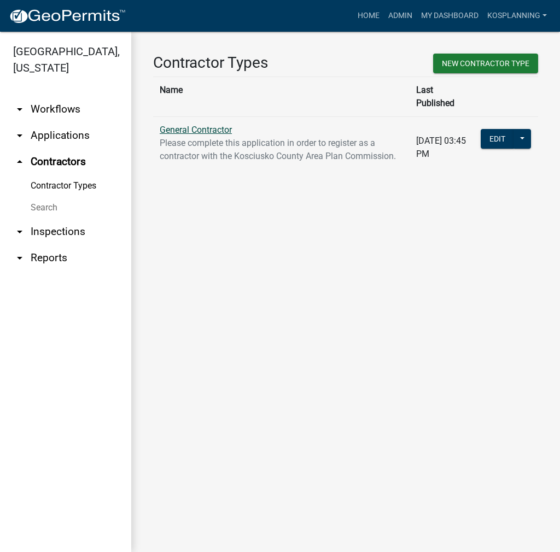
click at [197, 125] on link "General Contractor" at bounding box center [196, 130] width 72 height 10
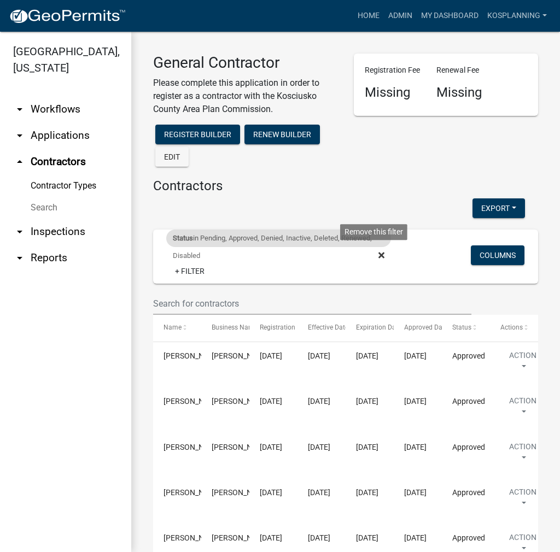
click at [378, 258] on icon at bounding box center [381, 255] width 6 height 9
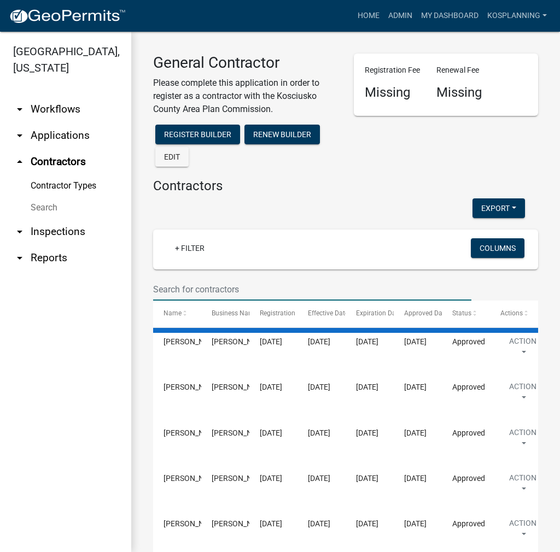
click at [196, 285] on input "text" at bounding box center [312, 289] width 318 height 22
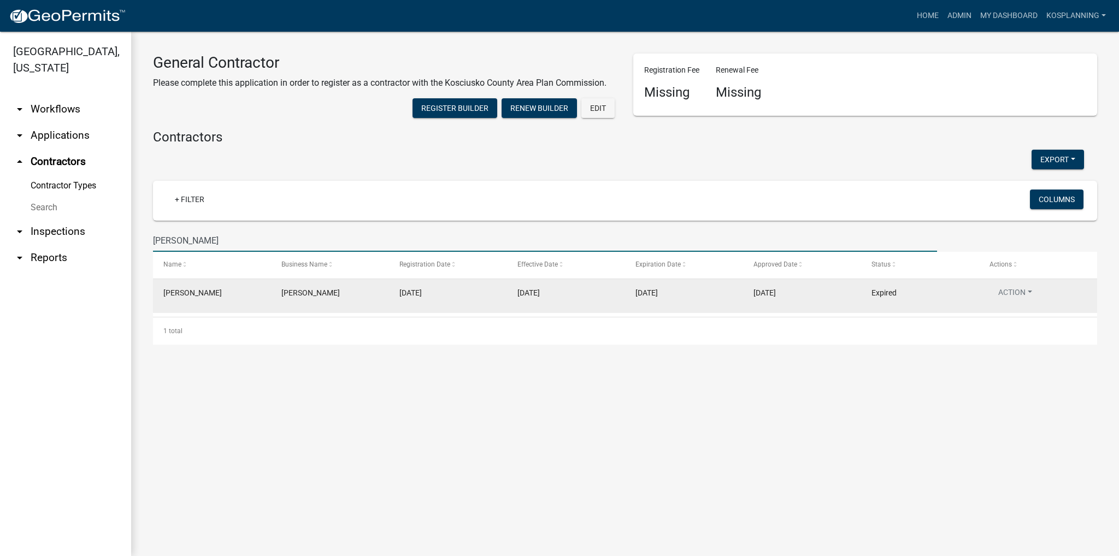
type input "[PERSON_NAME]"
click at [559, 286] on datatable-body-cell "Action View Details View Application Renew Delete Disable Enable View Profile" at bounding box center [1038, 296] width 118 height 34
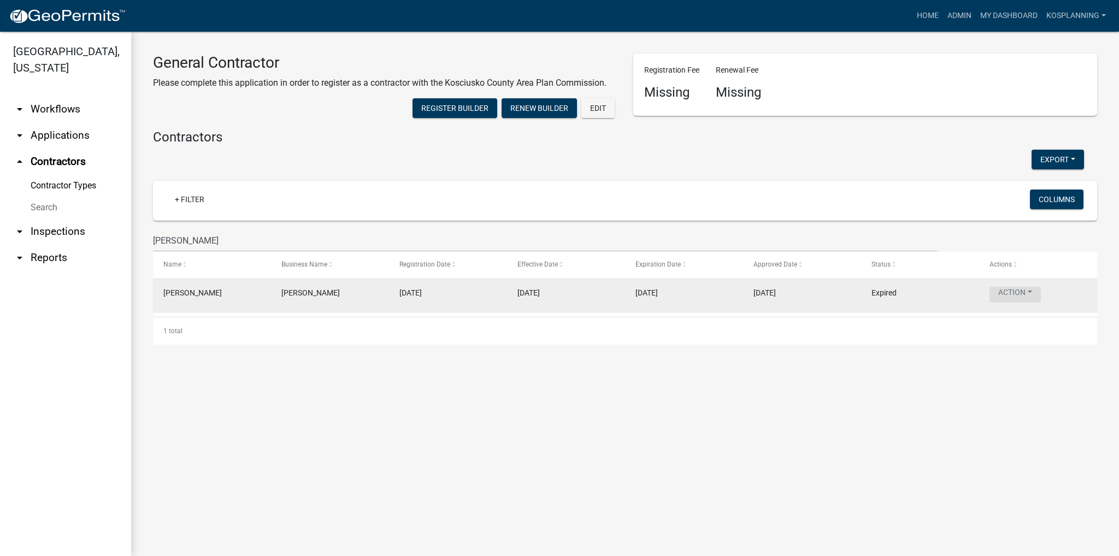
click at [559, 287] on button "Action" at bounding box center [1015, 295] width 51 height 16
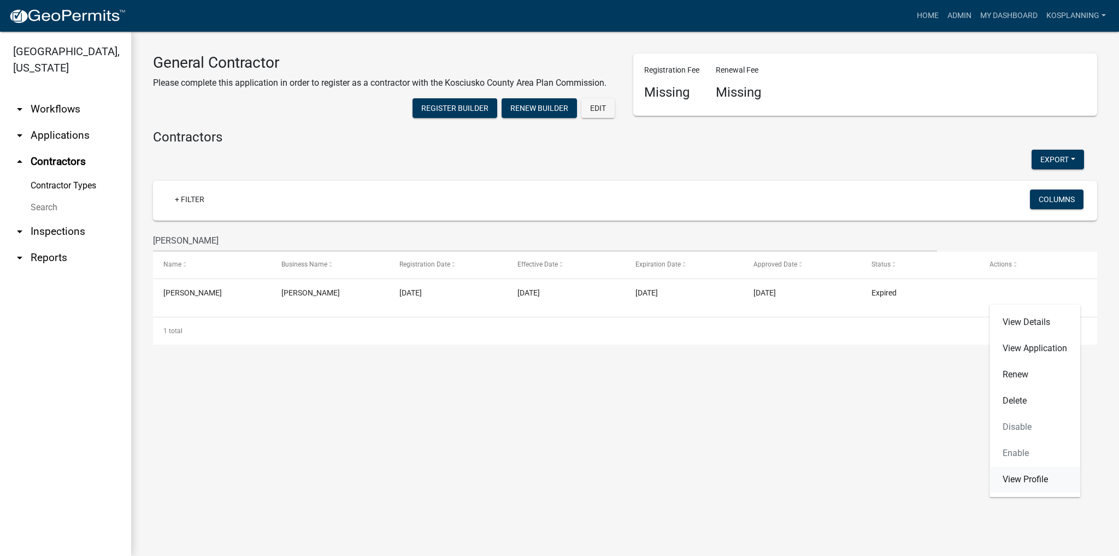
click at [559, 476] on link "View Profile" at bounding box center [1035, 480] width 91 height 26
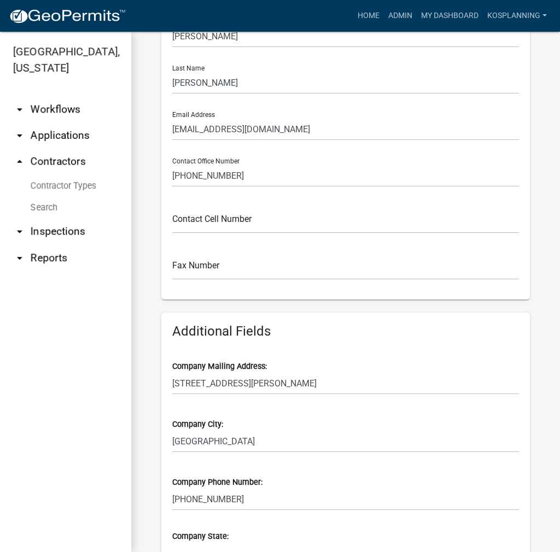
scroll to position [437, 0]
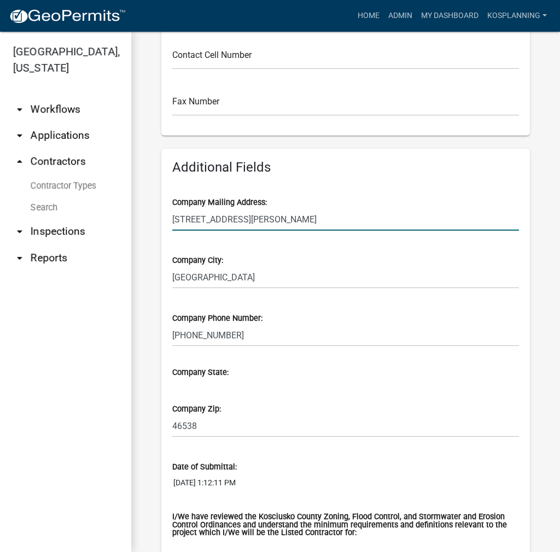
drag, startPoint x: 287, startPoint y: 222, endPoint x: 166, endPoint y: 224, distance: 121.3
click at [166, 224] on div "Company Mailing Address: [STREET_ADDRESS][PERSON_NAME]" at bounding box center [345, 205] width 363 height 49
type input "[STREET_ADDRESS]"
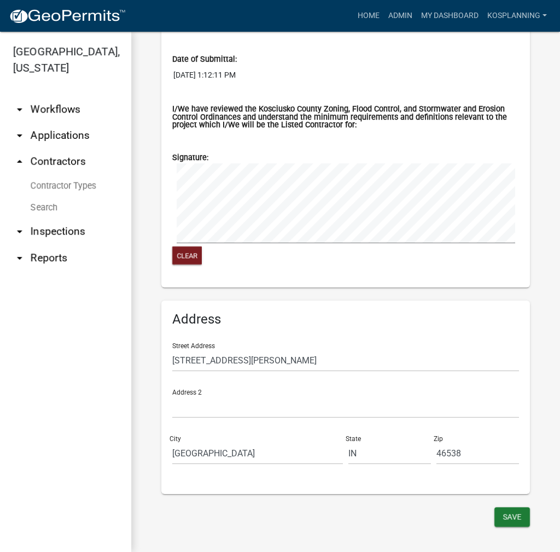
scroll to position [857, 0]
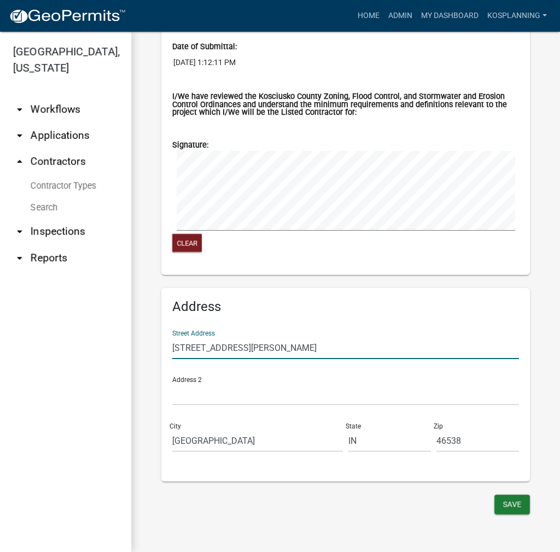
drag, startPoint x: 292, startPoint y: 346, endPoint x: 151, endPoint y: 351, distance: 141.1
type input "[STREET_ADDRESS]"
click at [504, 507] on button "Save" at bounding box center [512, 505] width 36 height 20
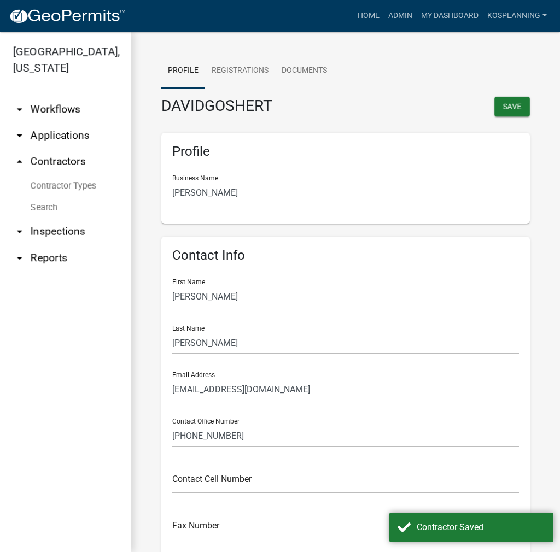
scroll to position [0, 0]
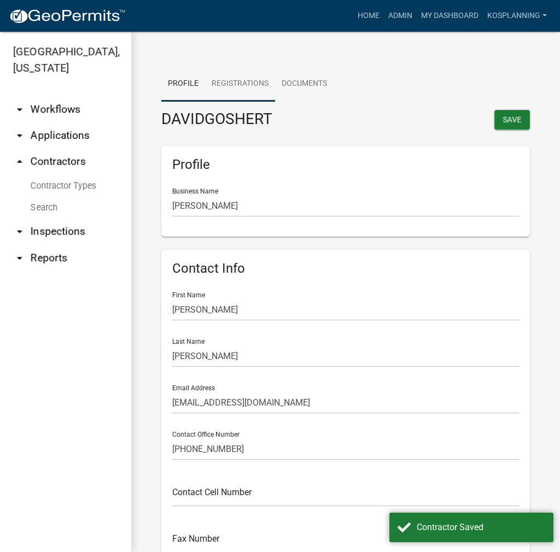
click at [227, 78] on link "Registrations" at bounding box center [240, 84] width 70 height 35
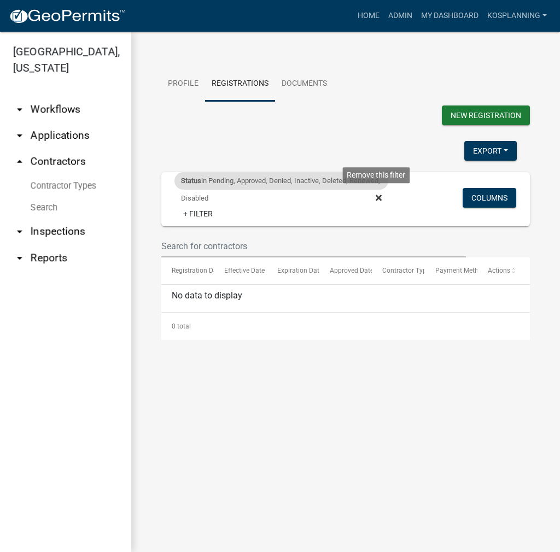
click at [380, 195] on icon at bounding box center [378, 197] width 6 height 9
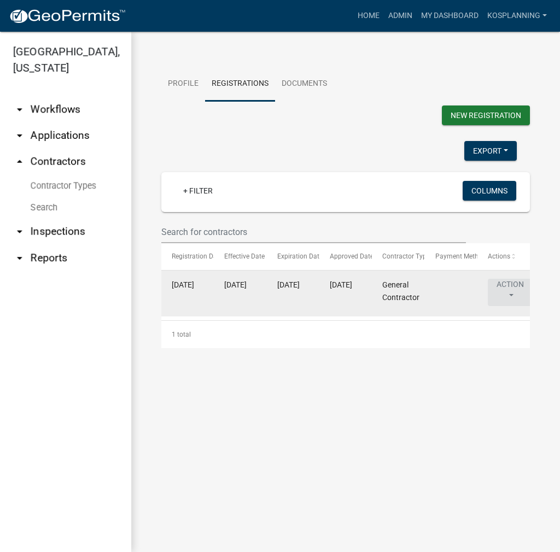
click at [503, 286] on button "Action" at bounding box center [509, 292] width 45 height 27
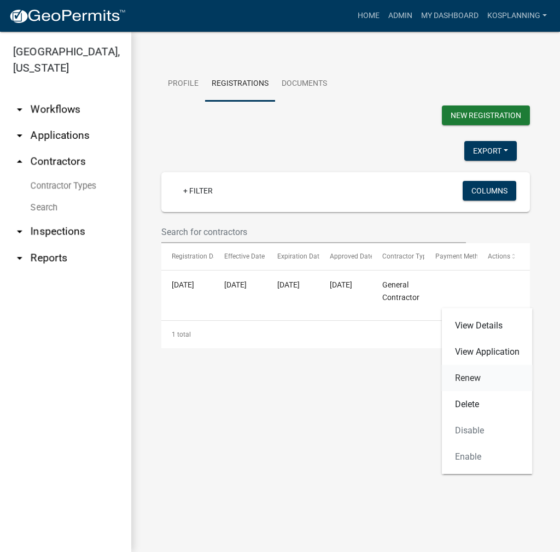
click at [469, 375] on link "Renew" at bounding box center [487, 378] width 91 height 26
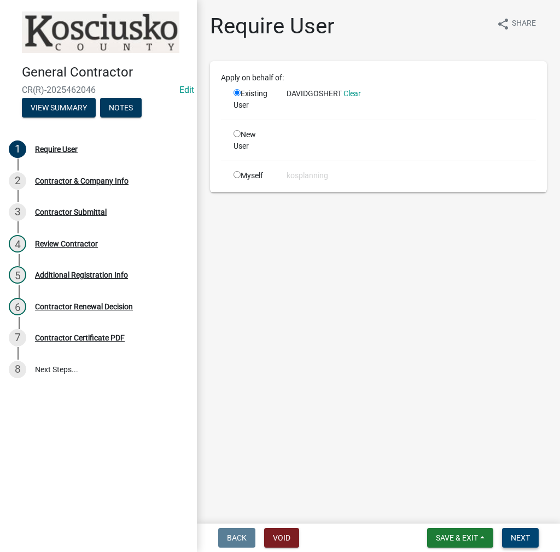
click at [533, 540] on button "Next" at bounding box center [520, 538] width 37 height 20
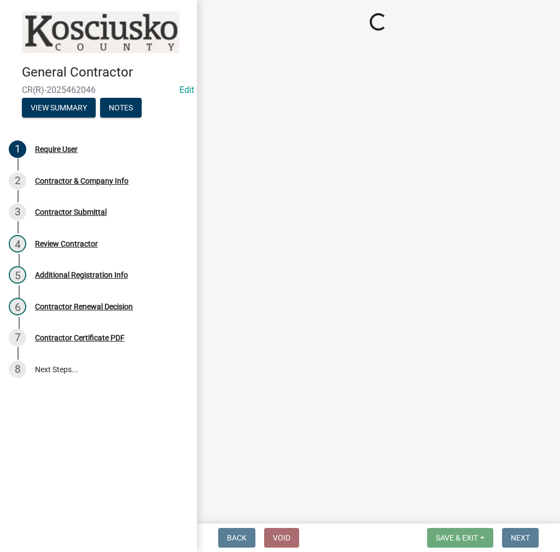
select select "IN"
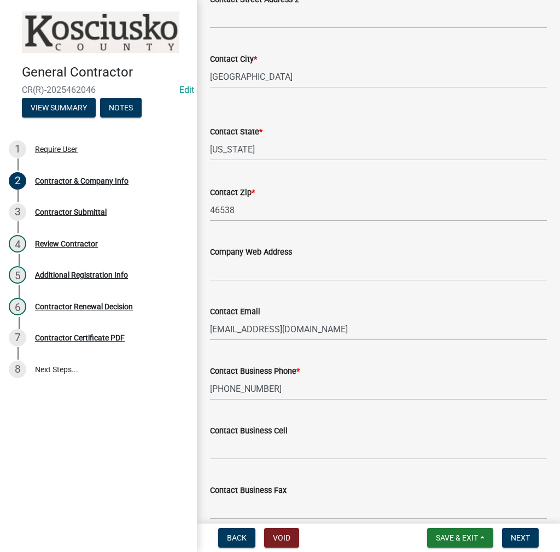
scroll to position [433, 0]
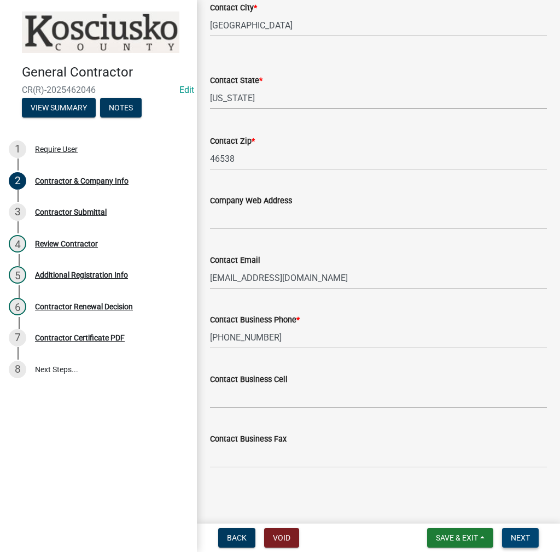
click at [526, 545] on button "Next" at bounding box center [520, 538] width 37 height 20
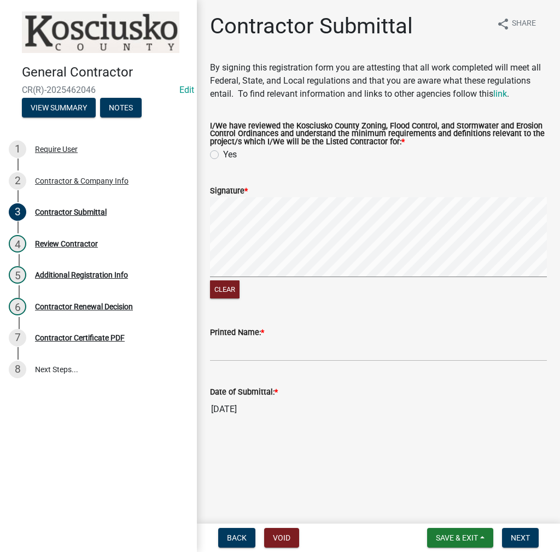
click at [223, 152] on label "Yes" at bounding box center [230, 154] width 14 height 13
click at [223, 152] on input "Yes" at bounding box center [226, 151] width 7 height 7
radio input "true"
click at [267, 355] on input "Printed Name: *" at bounding box center [378, 350] width 337 height 22
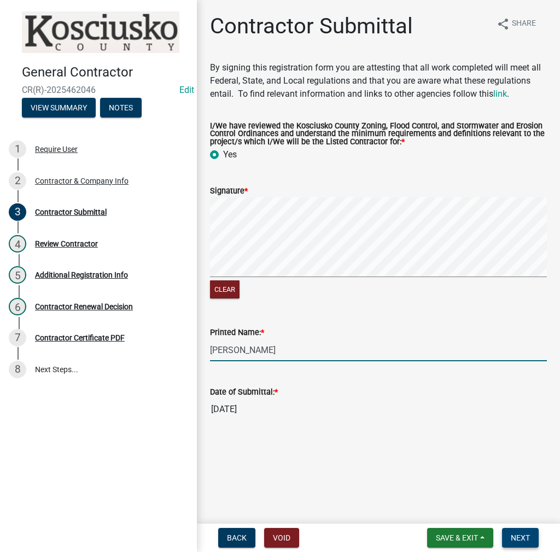
type input "[PERSON_NAME]"
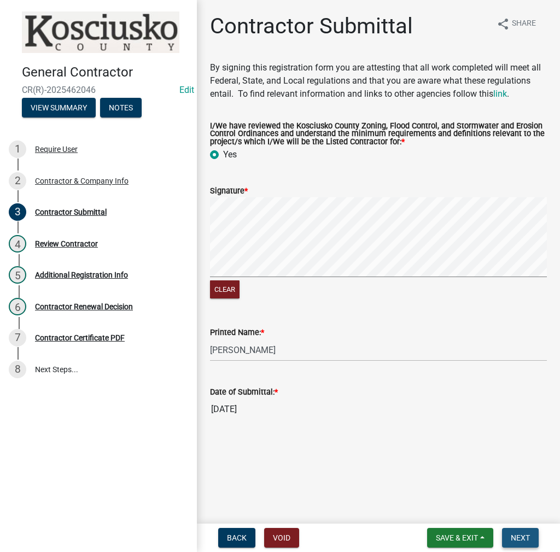
click at [522, 540] on span "Next" at bounding box center [519, 537] width 19 height 9
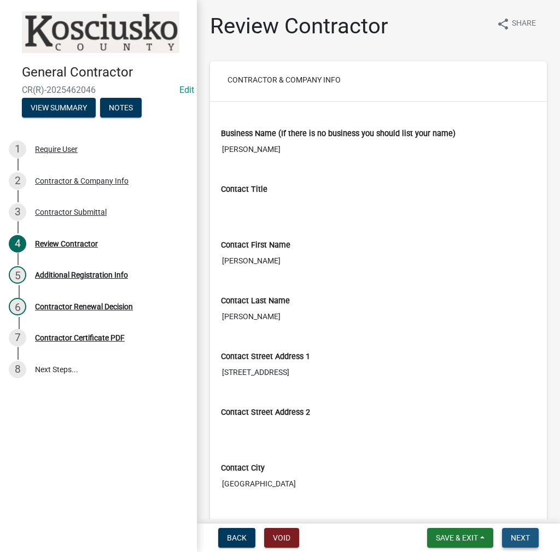
click at [522, 530] on button "Next" at bounding box center [520, 538] width 37 height 20
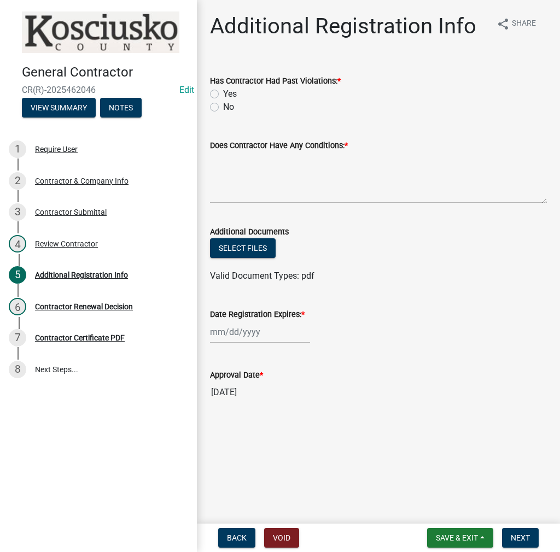
click at [223, 105] on label "No" at bounding box center [228, 107] width 11 height 13
click at [223, 105] on input "No" at bounding box center [226, 104] width 7 height 7
radio input "true"
click at [249, 171] on textarea "Does Contractor Have Any Conditions: *" at bounding box center [378, 177] width 337 height 51
type textarea "NONE"
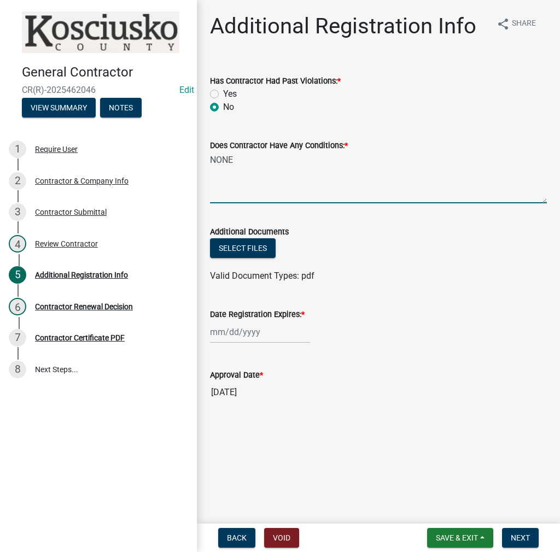
click at [238, 326] on div at bounding box center [260, 332] width 100 height 22
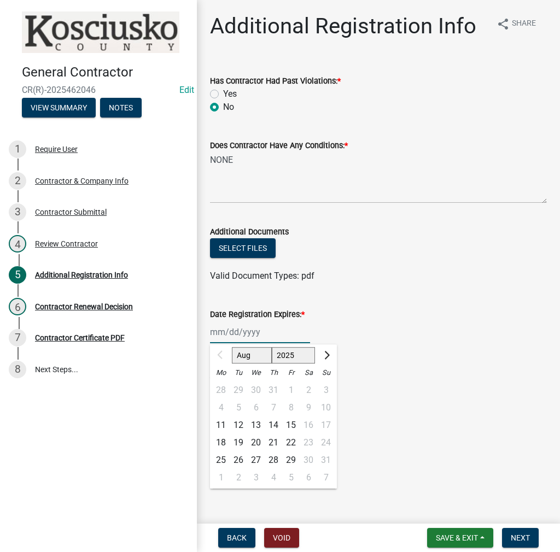
click at [289, 350] on select "2025 2026 2027 2028 2029 2030 2031 2032 2033 2034 2035 2036 2037 2038 2039 2040…" at bounding box center [294, 355] width 44 height 16
select select "2026"
click at [272, 347] on select "2025 2026 2027 2028 2029 2030 2031 2032 2033 2034 2035 2036 2037 2038 2039 2040…" at bounding box center [294, 355] width 44 height 16
click at [239, 422] on div "11" at bounding box center [238, 424] width 17 height 17
type input "[DATE]"
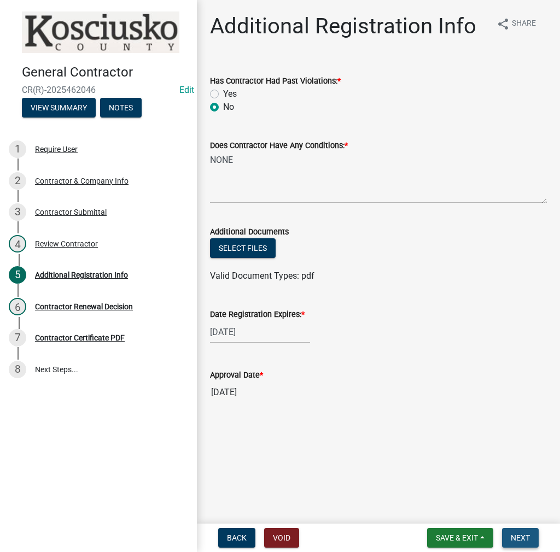
click at [511, 543] on button "Next" at bounding box center [520, 538] width 37 height 20
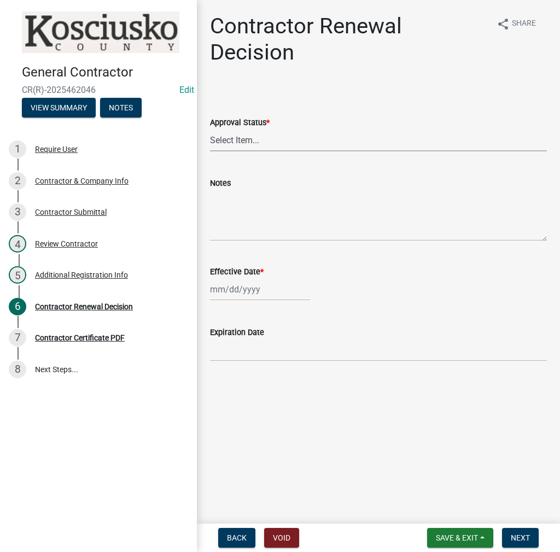
click at [249, 137] on select "Select Item... Approved Denied" at bounding box center [378, 140] width 337 height 22
click at [210, 129] on select "Select Item... Approved Denied" at bounding box center [378, 140] width 337 height 22
select select "30db8998-795d-4bbe-8e49-f1ade8865815"
click at [242, 297] on div at bounding box center [260, 289] width 100 height 22
select select "8"
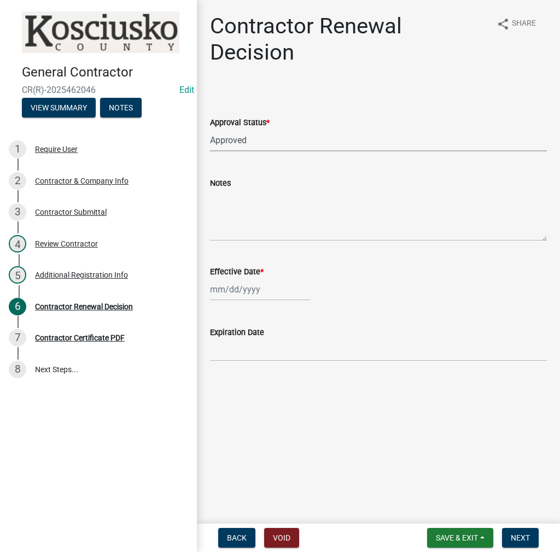
select select "2025"
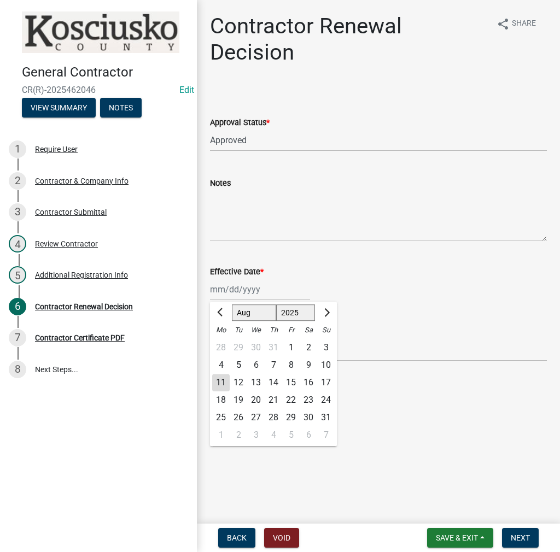
click at [223, 378] on div "11" at bounding box center [220, 382] width 17 height 17
type input "[DATE]"
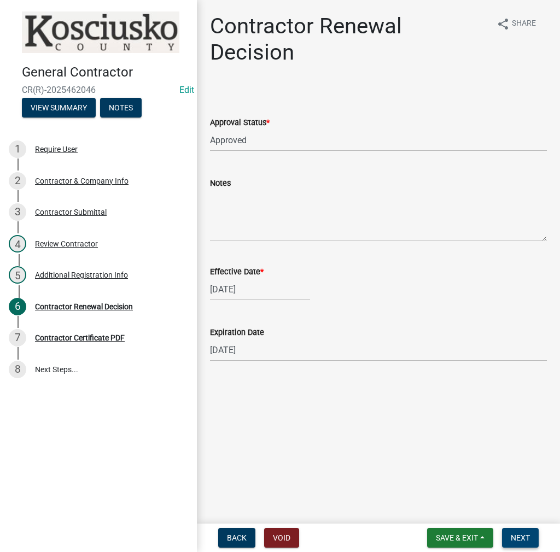
click at [521, 537] on span "Next" at bounding box center [519, 537] width 19 height 9
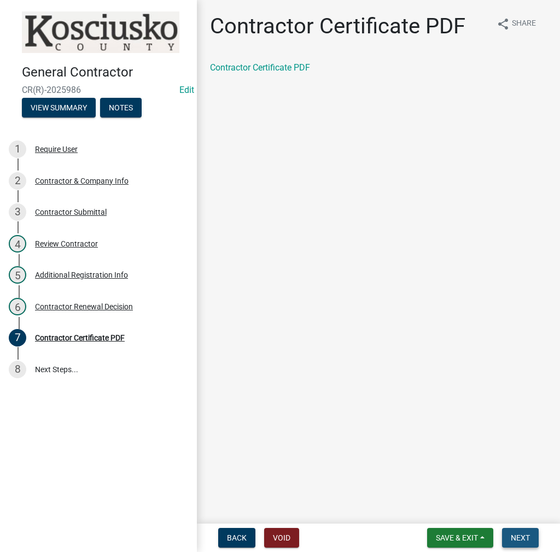
click at [522, 542] on span "Next" at bounding box center [519, 537] width 19 height 9
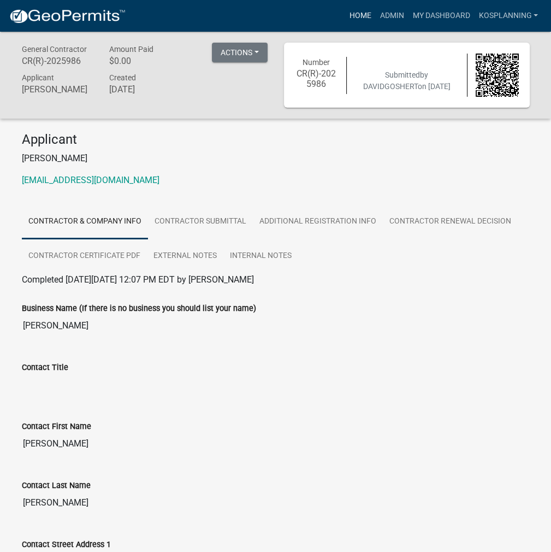
click at [357, 18] on link "Home" at bounding box center [360, 15] width 31 height 21
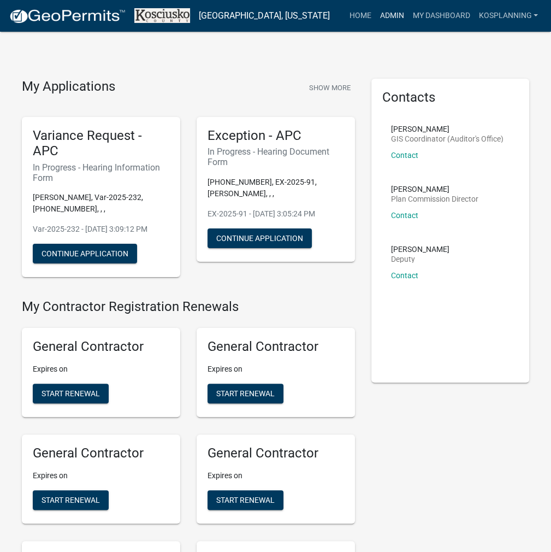
click at [389, 22] on link "Admin" at bounding box center [391, 15] width 33 height 21
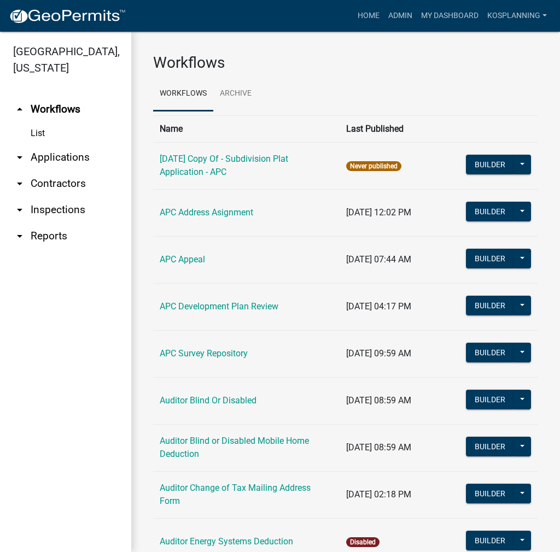
click at [63, 187] on link "arrow_drop_down Contractors" at bounding box center [65, 184] width 131 height 26
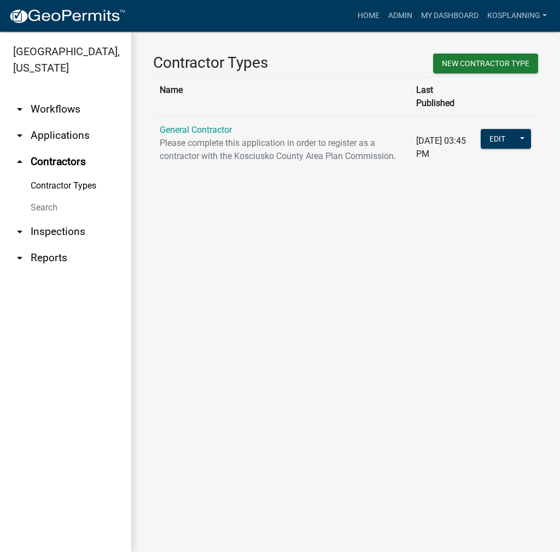
click at [207, 102] on th "Name" at bounding box center [281, 97] width 256 height 40
click at [207, 125] on link "General Contractor" at bounding box center [196, 130] width 72 height 10
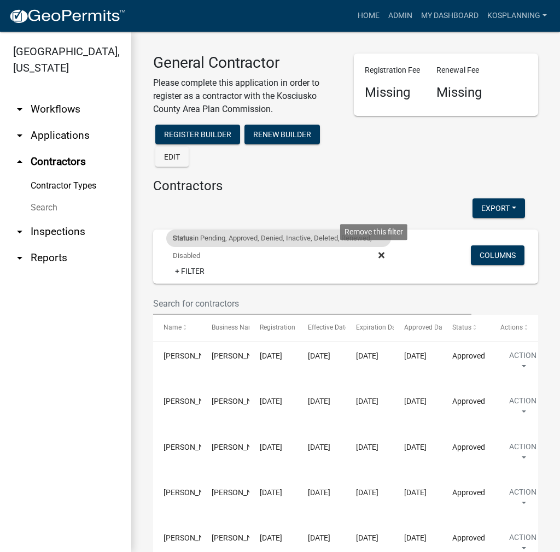
click at [378, 254] on icon at bounding box center [381, 255] width 6 height 6
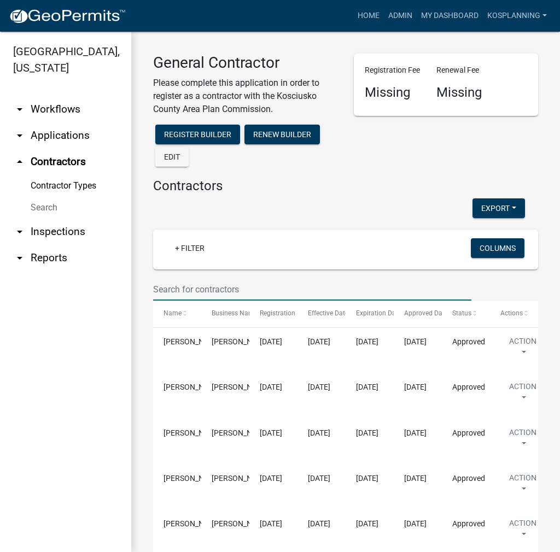
click at [223, 290] on input "text" at bounding box center [312, 289] width 318 height 22
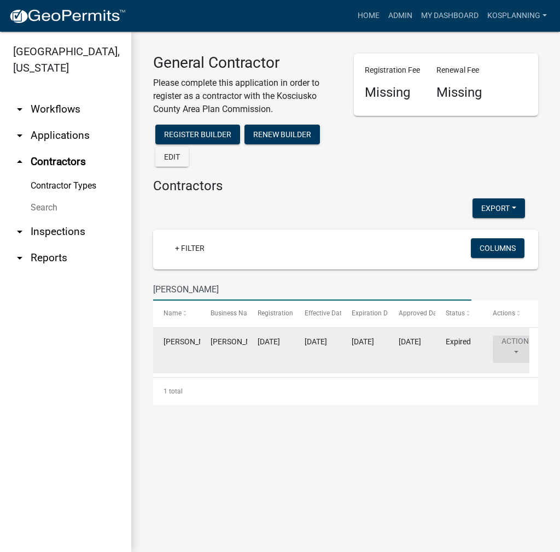
type input "[PERSON_NAME]"
click at [511, 339] on button "Action" at bounding box center [522, 349] width 45 height 27
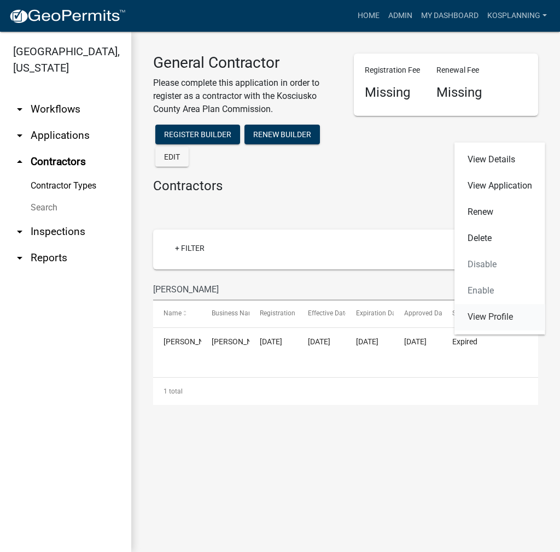
click at [502, 314] on link "View Profile" at bounding box center [499, 317] width 91 height 26
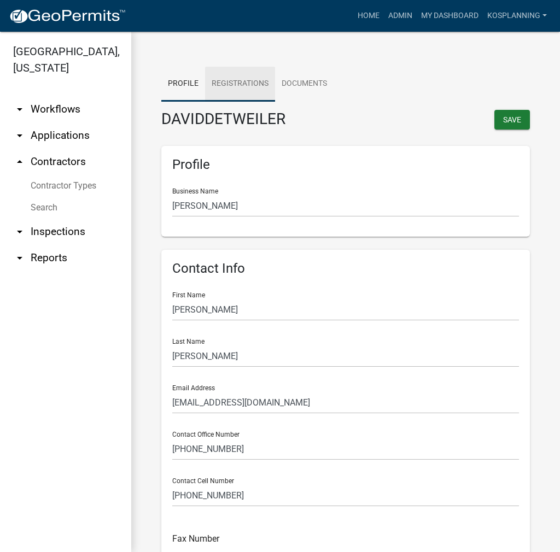
click at [249, 84] on link "Registrations" at bounding box center [240, 84] width 70 height 35
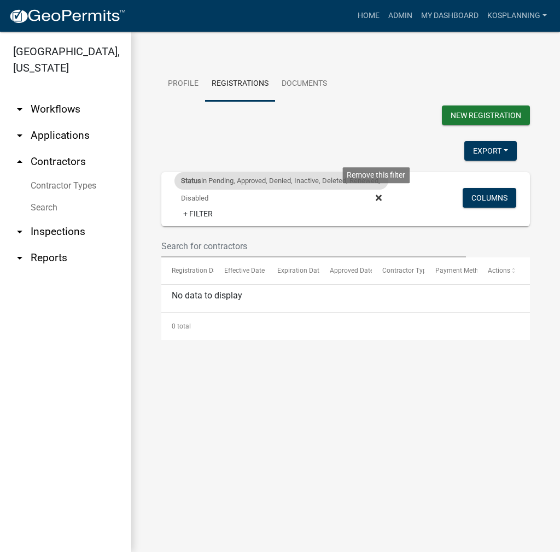
click at [381, 199] on icon at bounding box center [378, 197] width 6 height 9
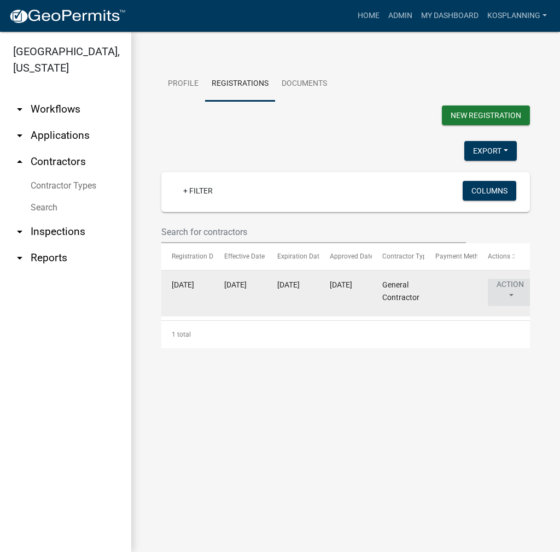
click at [508, 287] on button "Action" at bounding box center [509, 292] width 45 height 27
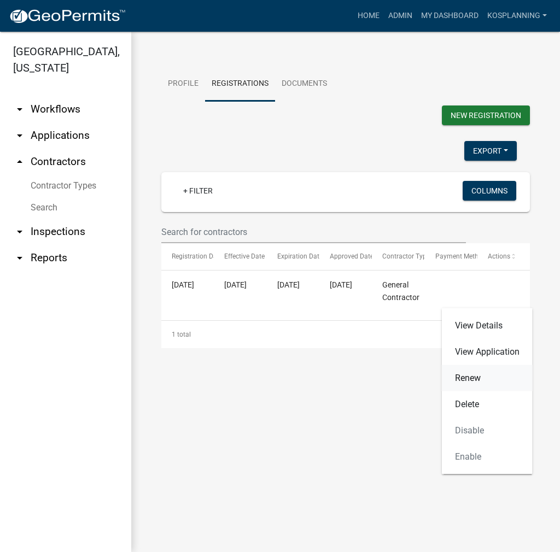
click at [473, 375] on link "Renew" at bounding box center [487, 378] width 91 height 26
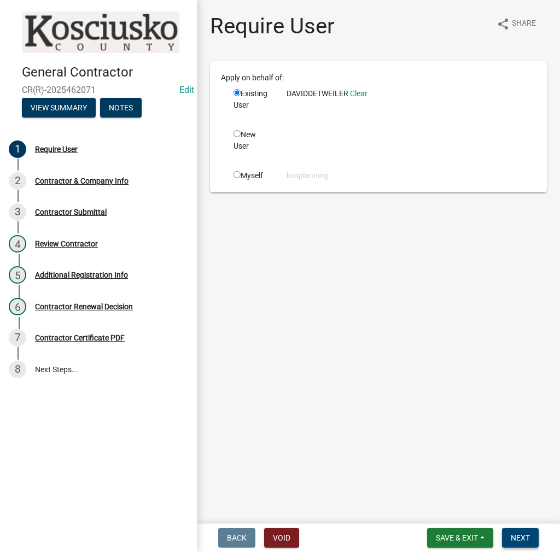
click at [522, 539] on span "Next" at bounding box center [519, 537] width 19 height 9
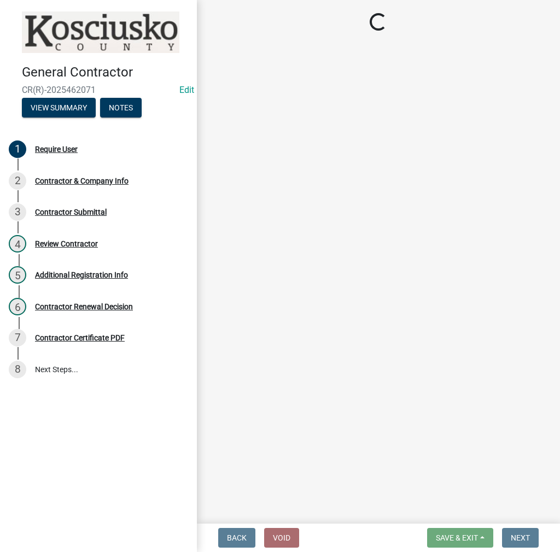
select select "IN"
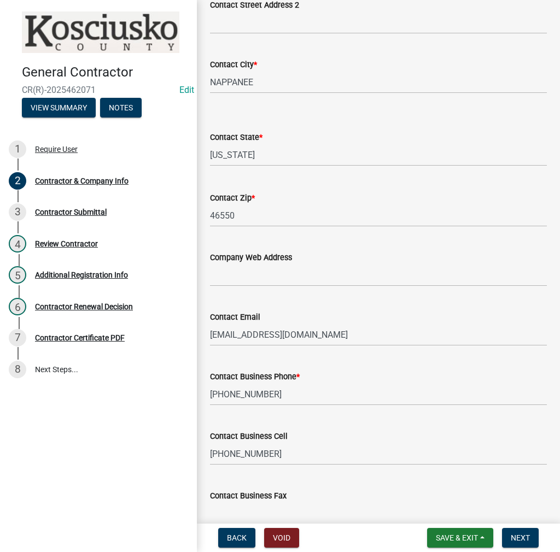
scroll to position [383, 0]
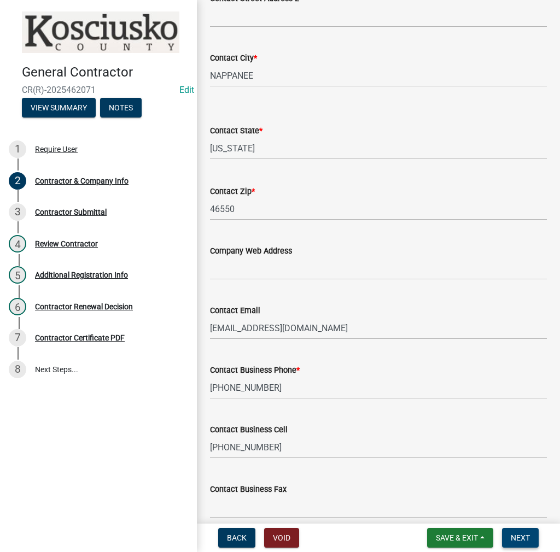
click at [532, 536] on button "Next" at bounding box center [520, 538] width 37 height 20
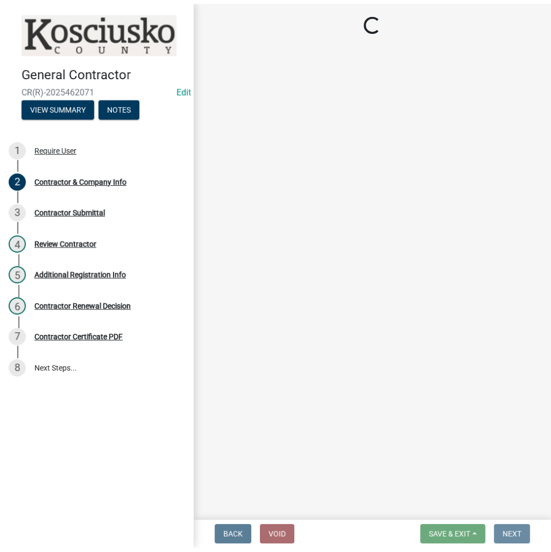
scroll to position [0, 0]
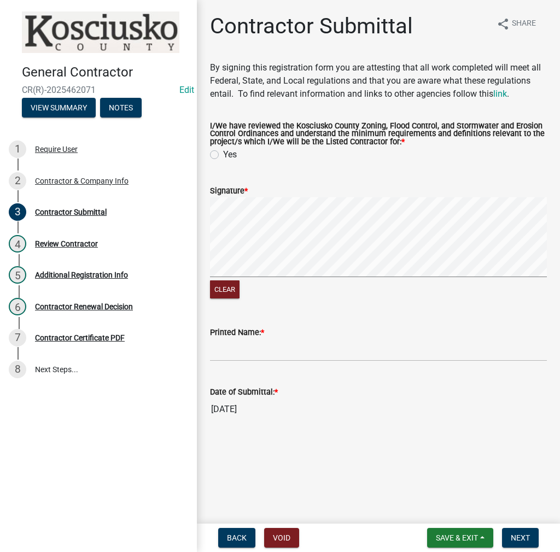
click at [223, 152] on label "Yes" at bounding box center [230, 154] width 14 height 13
click at [223, 152] on input "Yes" at bounding box center [226, 151] width 7 height 7
radio input "true"
click at [240, 350] on input "Printed Name: *" at bounding box center [378, 350] width 337 height 22
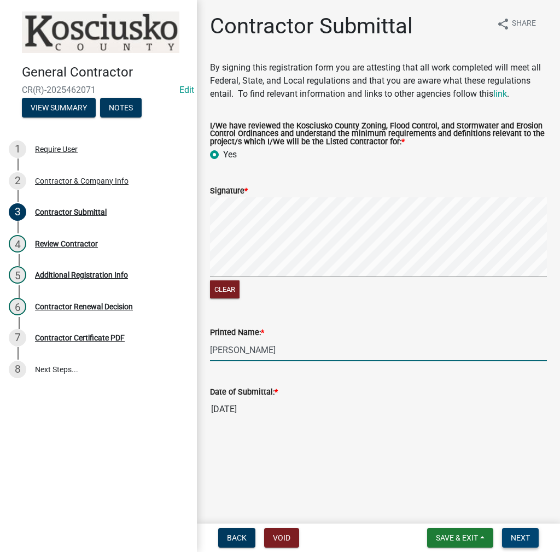
type input "[PERSON_NAME]"
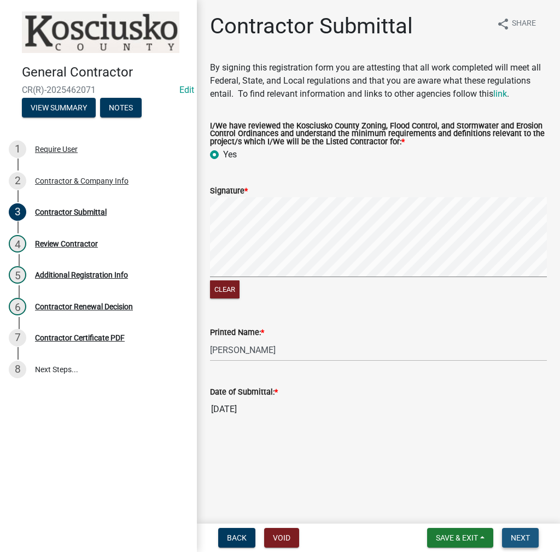
click at [527, 547] on button "Next" at bounding box center [520, 538] width 37 height 20
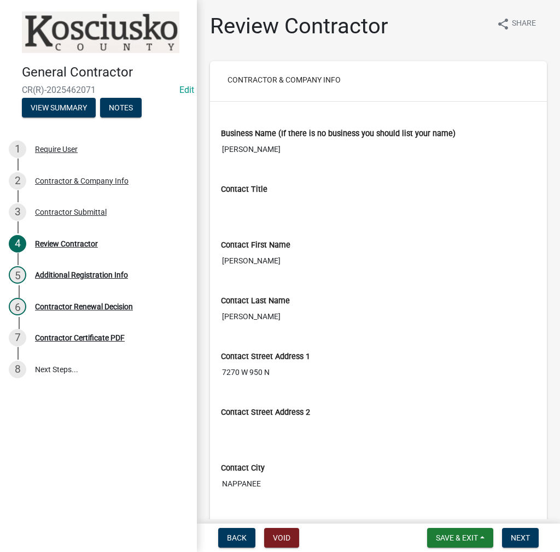
click at [520, 550] on nav "Back Void Save & Exit Save Save & Exit Next" at bounding box center [378, 538] width 363 height 28
click at [519, 542] on span "Next" at bounding box center [519, 537] width 19 height 9
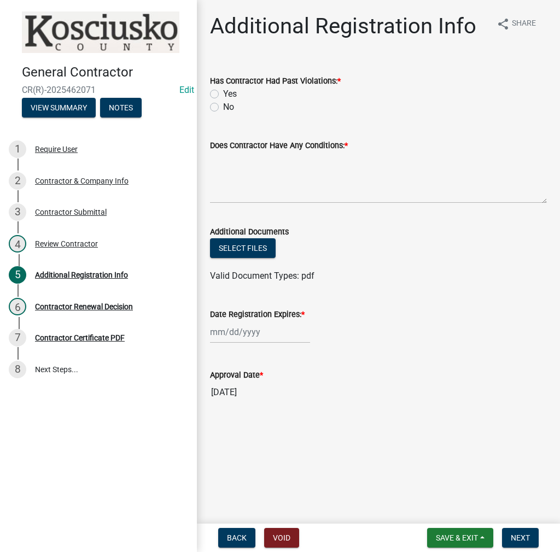
click at [219, 104] on div "No" at bounding box center [378, 107] width 337 height 13
click at [223, 106] on label "No" at bounding box center [228, 107] width 11 height 13
click at [223, 106] on input "No" at bounding box center [226, 104] width 7 height 7
radio input "true"
click at [238, 164] on textarea "Does Contractor Have Any Conditions: *" at bounding box center [378, 177] width 337 height 51
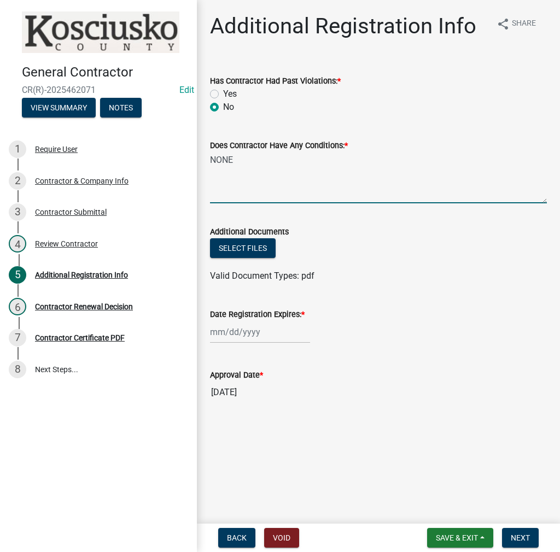
type textarea "NONE"
click at [245, 334] on div at bounding box center [260, 332] width 100 height 22
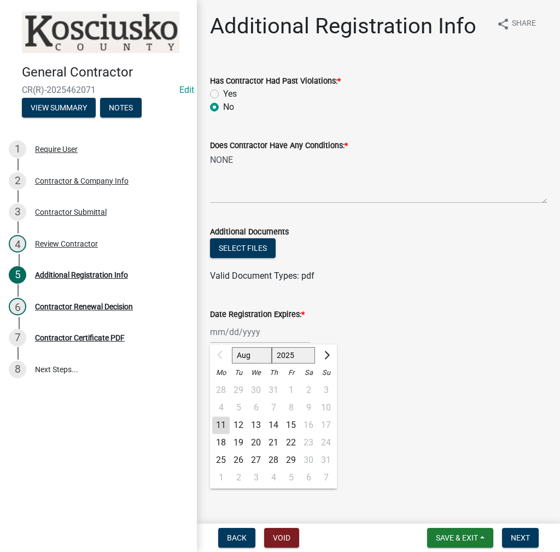
click at [297, 358] on select "2025 2026 2027 2028 2029 2030 2031 2032 2033 2034 2035 2036 2037 2038 2039 2040…" at bounding box center [294, 355] width 44 height 16
select select "2026"
click at [272, 347] on select "2025 2026 2027 2028 2029 2030 2031 2032 2033 2034 2035 2036 2037 2038 2039 2040…" at bounding box center [294, 355] width 44 height 16
click at [234, 425] on div "11" at bounding box center [238, 424] width 17 height 17
type input "[DATE]"
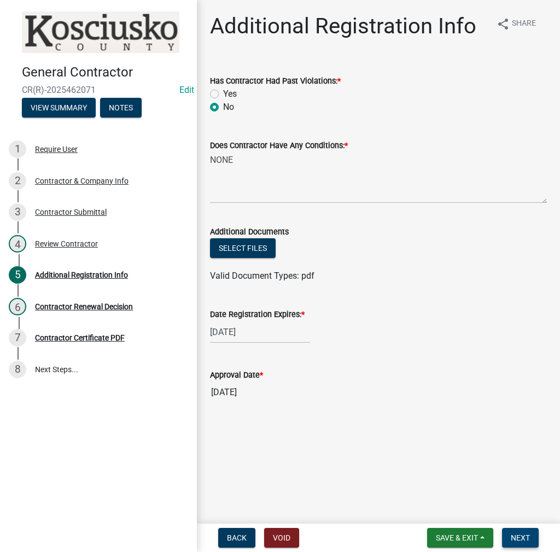
click at [528, 540] on span "Next" at bounding box center [519, 537] width 19 height 9
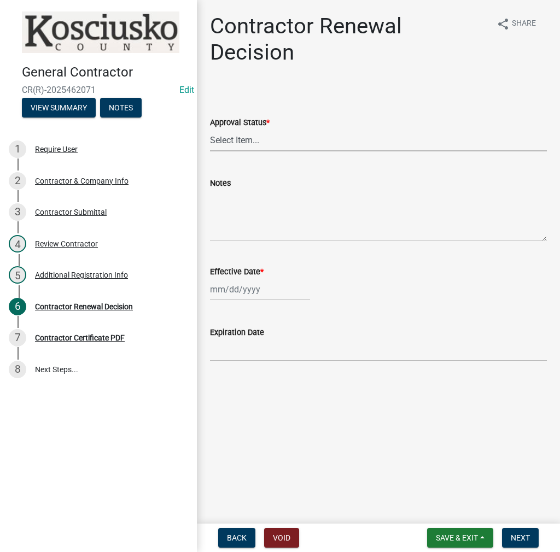
click at [249, 137] on select "Select Item... Approved Denied" at bounding box center [378, 140] width 337 height 22
click at [210, 129] on select "Select Item... Approved Denied" at bounding box center [378, 140] width 337 height 22
select select "30db8998-795d-4bbe-8e49-f1ade8865815"
select select "8"
select select "2025"
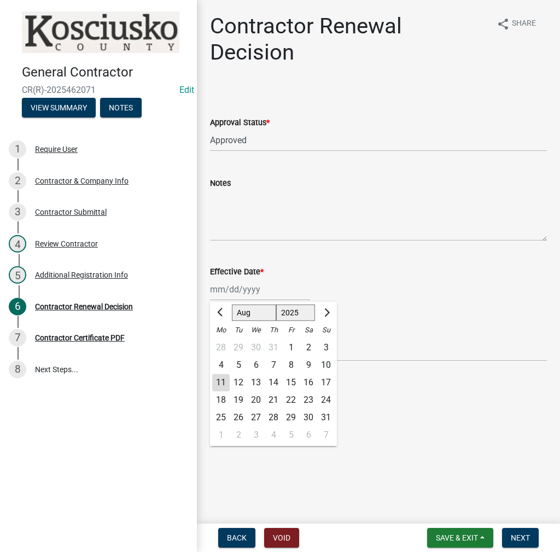
click at [239, 289] on div "[PERSON_NAME] Feb Mar Apr [PERSON_NAME][DATE] Oct Nov [DATE] 1526 1527 1528 152…" at bounding box center [260, 289] width 100 height 22
click at [227, 378] on div "11" at bounding box center [220, 382] width 17 height 17
type input "[DATE]"
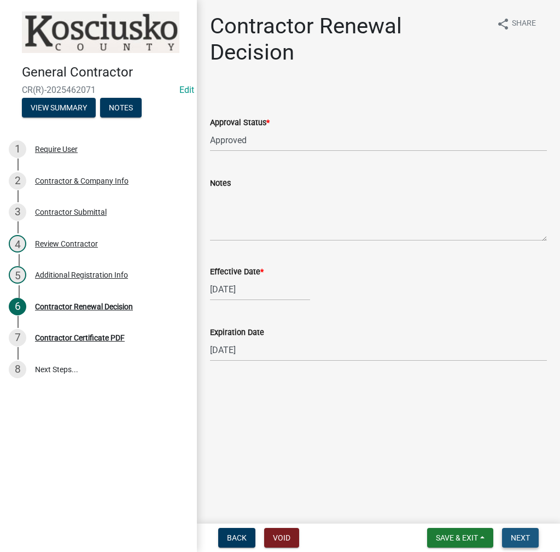
click at [520, 538] on span "Next" at bounding box center [519, 537] width 19 height 9
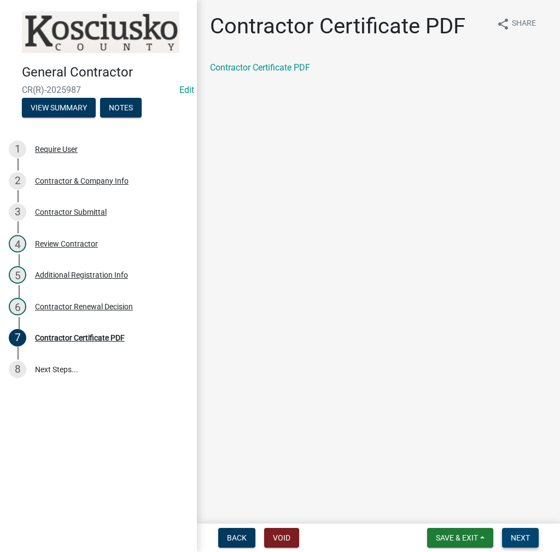
click at [520, 538] on span "Next" at bounding box center [519, 537] width 19 height 9
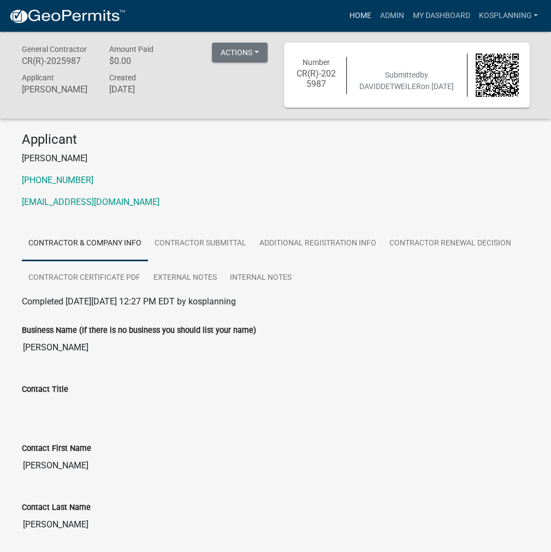
click at [352, 10] on link "Home" at bounding box center [360, 15] width 31 height 21
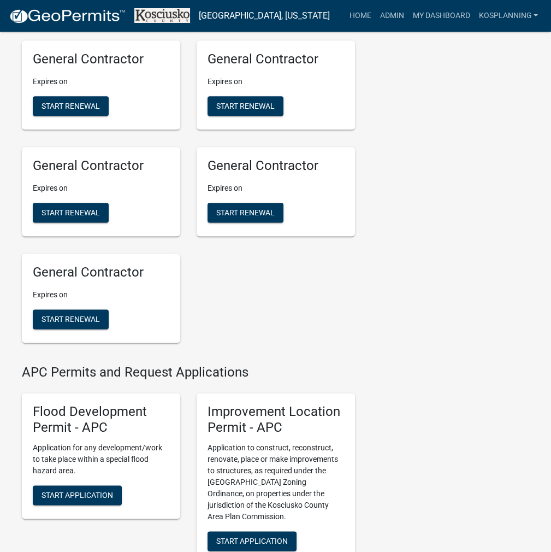
scroll to position [984, 0]
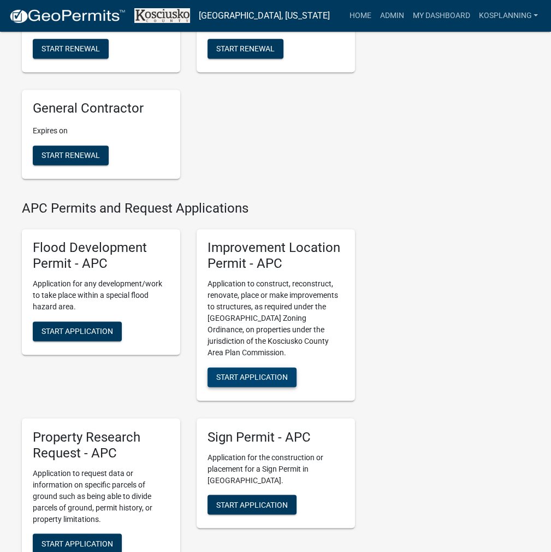
click at [291, 371] on button "Start Application" at bounding box center [252, 377] width 89 height 20
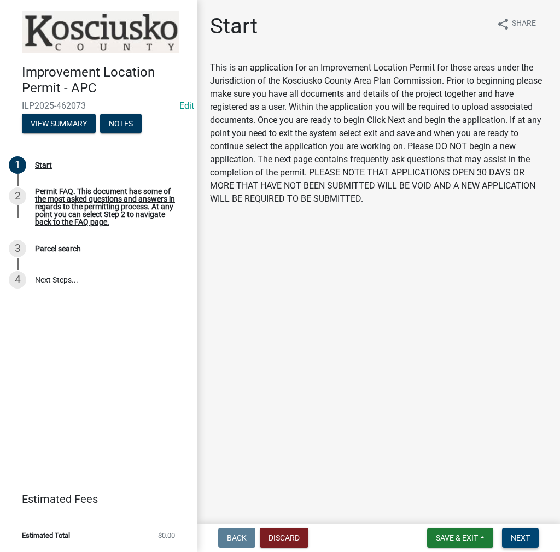
click at [526, 543] on button "Next" at bounding box center [520, 538] width 37 height 20
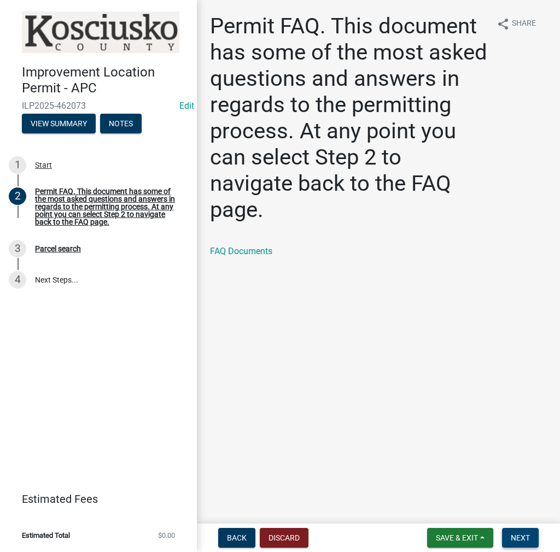
click at [521, 541] on span "Next" at bounding box center [519, 537] width 19 height 9
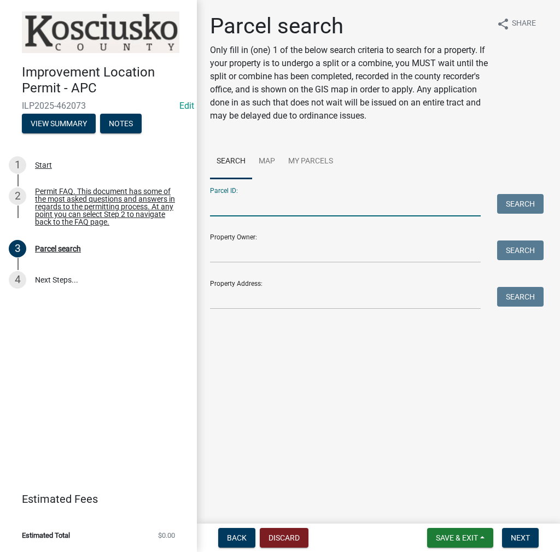
click at [245, 198] on input "Parcel ID:" at bounding box center [345, 205] width 271 height 22
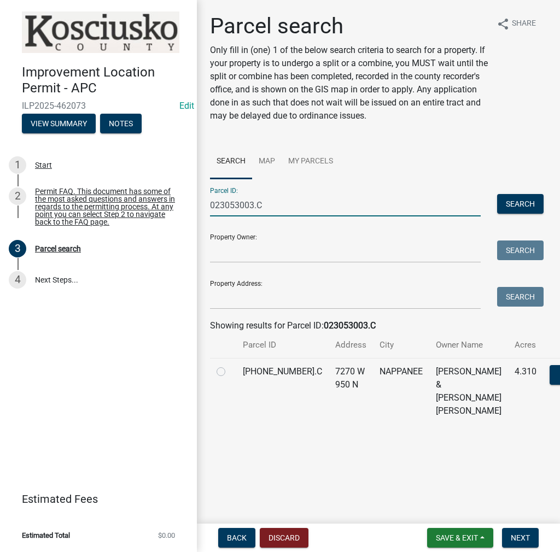
type input "023053003.C"
click at [230, 365] on label at bounding box center [230, 365] width 0 height 0
click at [230, 372] on input "radio" at bounding box center [233, 368] width 7 height 7
radio input "true"
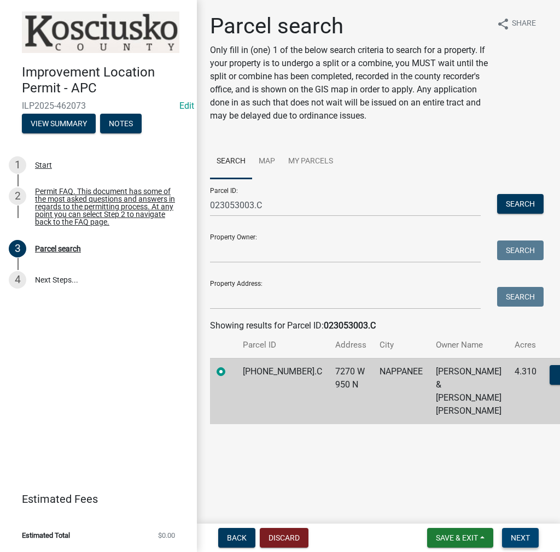
click at [515, 533] on span "Next" at bounding box center [519, 537] width 19 height 9
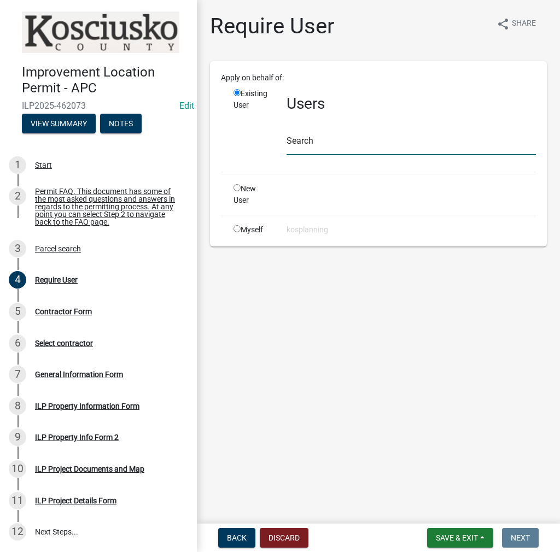
click at [309, 136] on input "text" at bounding box center [410, 144] width 249 height 22
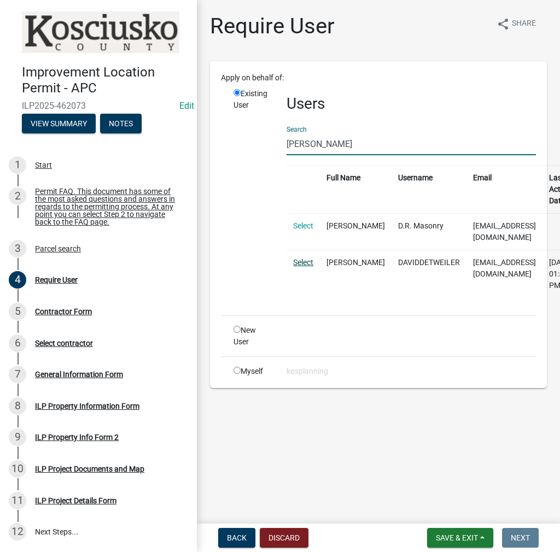
type input "[PERSON_NAME]"
click at [301, 259] on link "Select" at bounding box center [303, 262] width 20 height 9
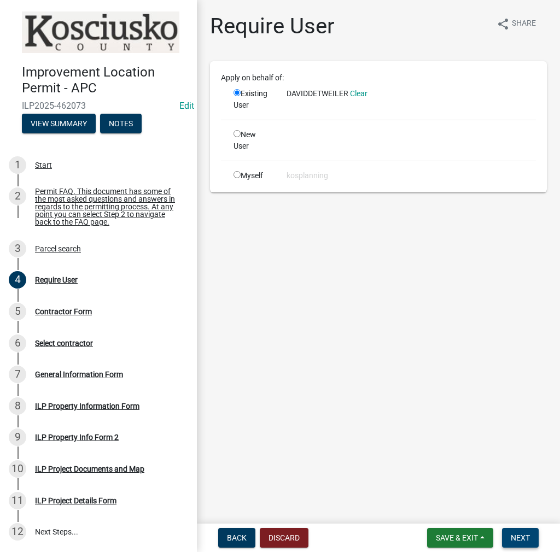
click at [517, 533] on span "Next" at bounding box center [519, 537] width 19 height 9
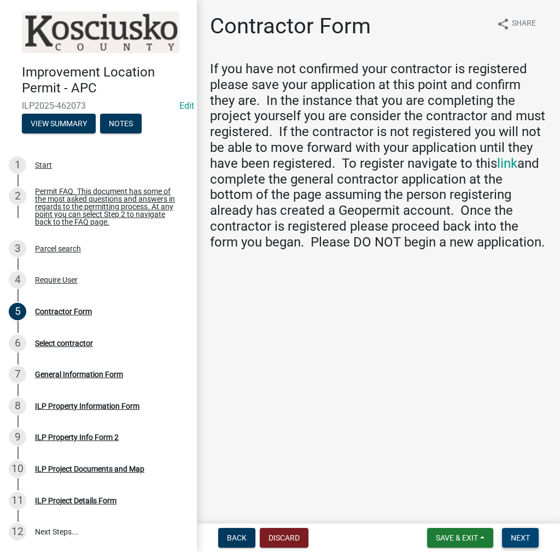
click at [519, 533] on span "Next" at bounding box center [519, 537] width 19 height 9
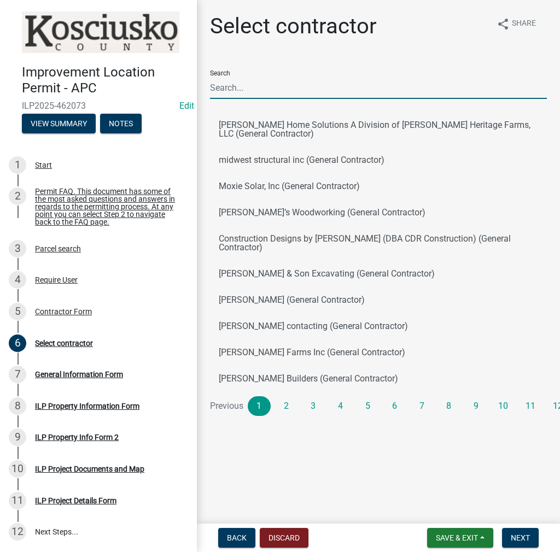
click at [223, 87] on input "Search" at bounding box center [378, 88] width 337 height 22
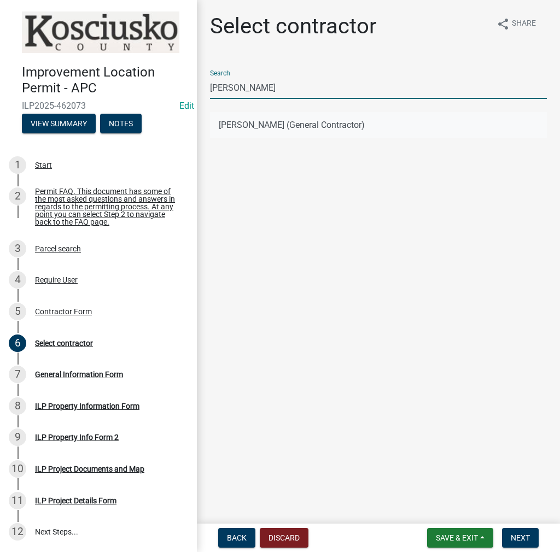
type input "[PERSON_NAME]"
click at [236, 117] on button "[PERSON_NAME] (General Contractor)" at bounding box center [378, 125] width 337 height 26
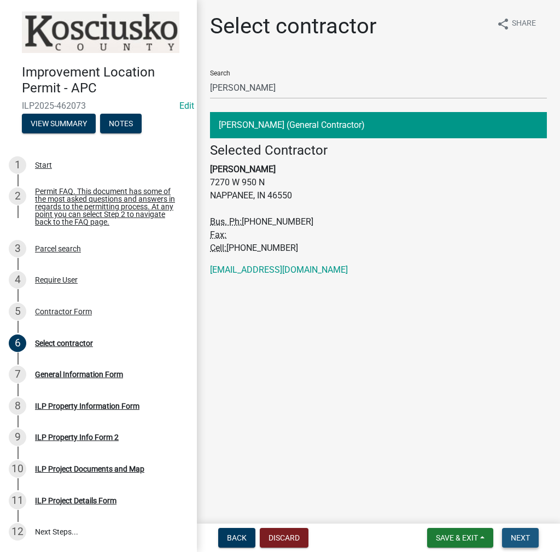
click at [527, 534] on span "Next" at bounding box center [519, 537] width 19 height 9
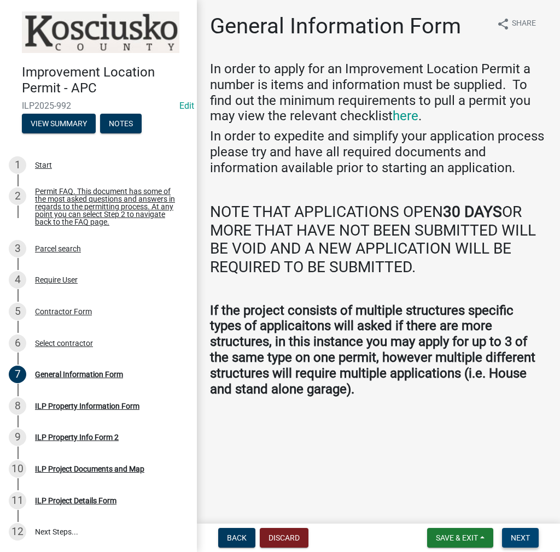
click at [525, 539] on span "Next" at bounding box center [519, 537] width 19 height 9
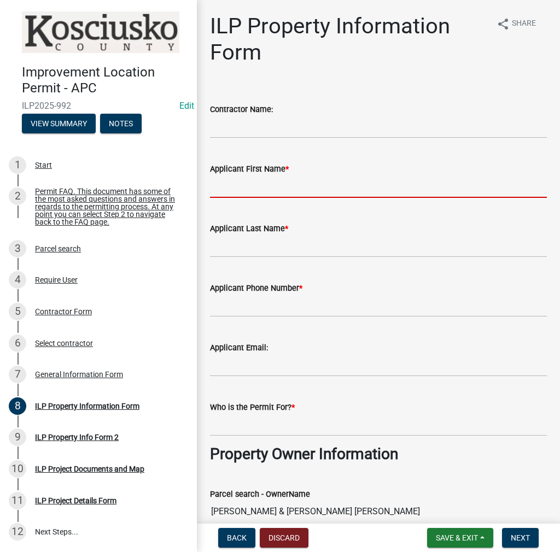
click at [255, 193] on input "Applicant First Name *" at bounding box center [378, 186] width 337 height 22
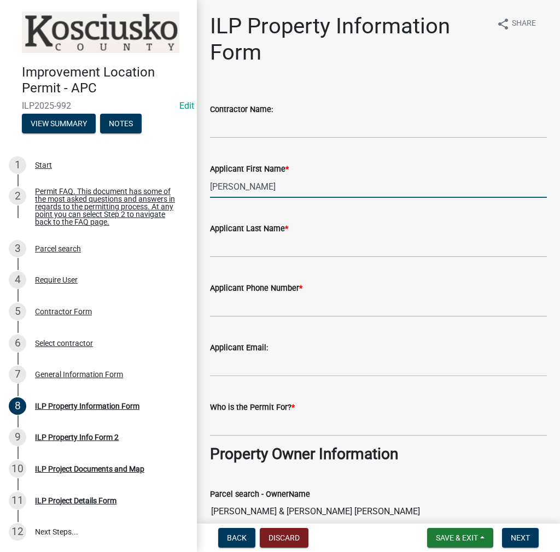
type input "[PERSON_NAME]"
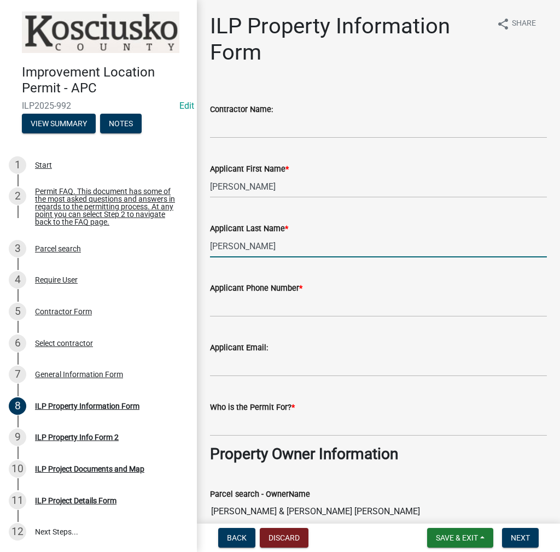
type input "[PERSON_NAME]"
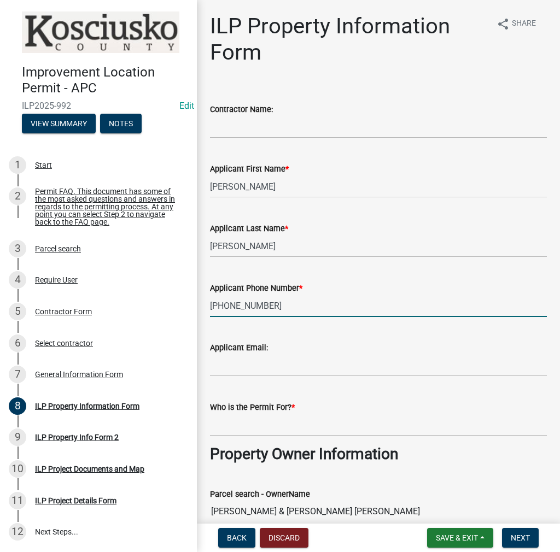
type input "[PHONE_NUMBER]"
click at [234, 410] on label "Who is the Permit For? *" at bounding box center [252, 408] width 85 height 8
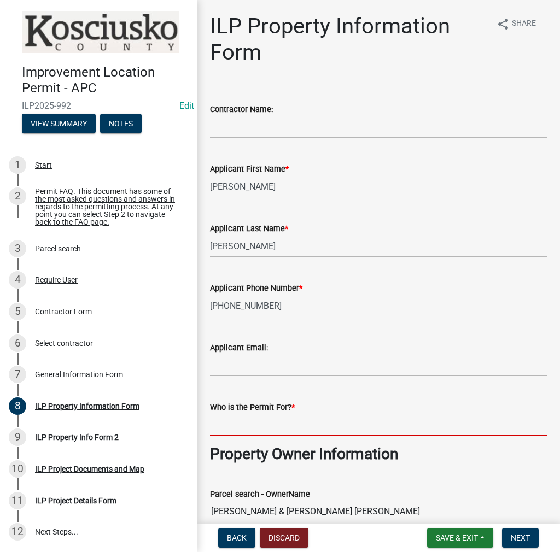
click at [234, 414] on input "Who is the Permit For? *" at bounding box center [378, 425] width 337 height 22
click at [227, 438] on wm-data-entity-input "Who is the Permit For? *" at bounding box center [378, 415] width 337 height 60
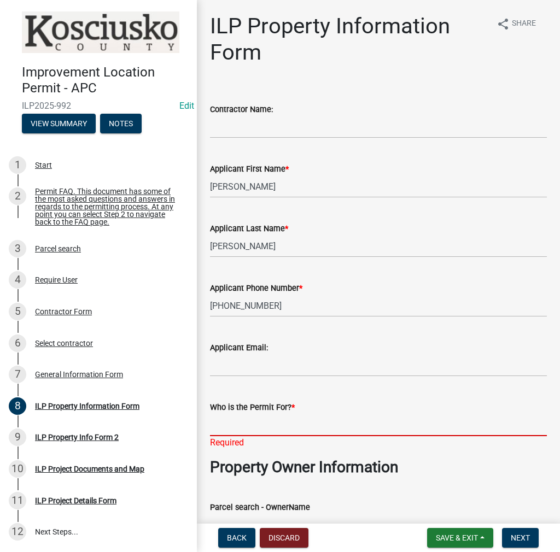
click at [230, 430] on input "Who is the Permit For? *" at bounding box center [378, 425] width 337 height 22
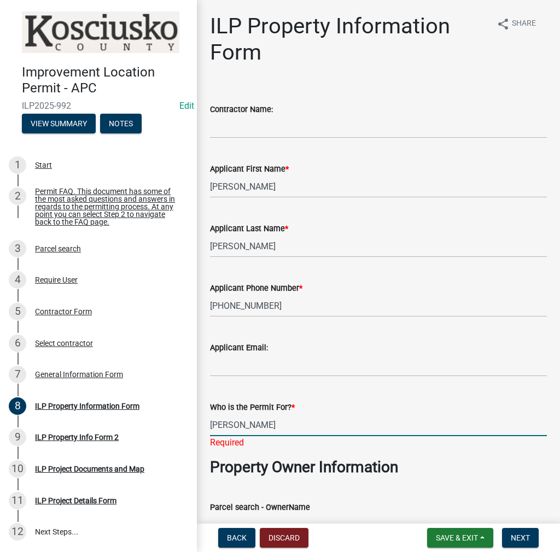
type input "[PERSON_NAME]"
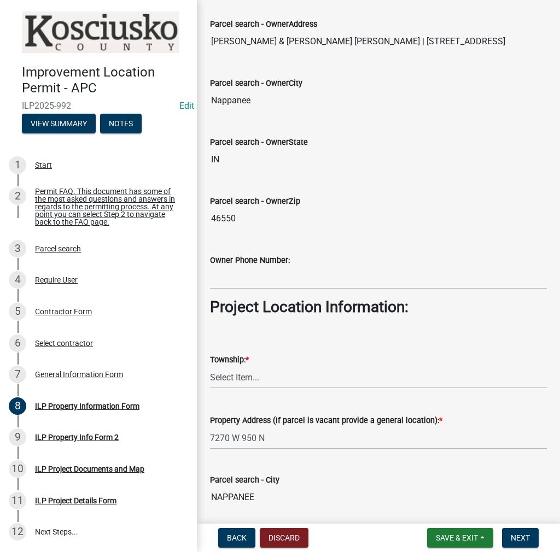
scroll to position [693, 0]
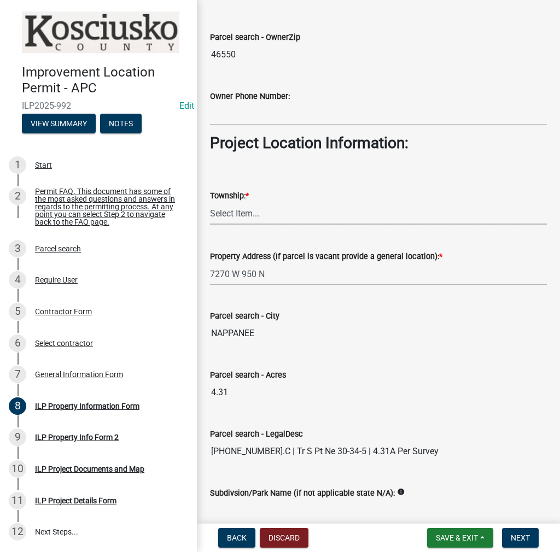
click at [245, 213] on select "Select Item... [PERSON_NAME] - Elkhart Co Clay Etna [GEOGRAPHIC_DATA][PERSON_NA…" at bounding box center [378, 213] width 337 height 22
click at [210, 202] on select "Select Item... [PERSON_NAME] - Elkhart Co Clay Etna [GEOGRAPHIC_DATA][PERSON_NA…" at bounding box center [378, 213] width 337 height 22
select select "60b18fa5-6b13-4736-a7f7-42cb21d90618"
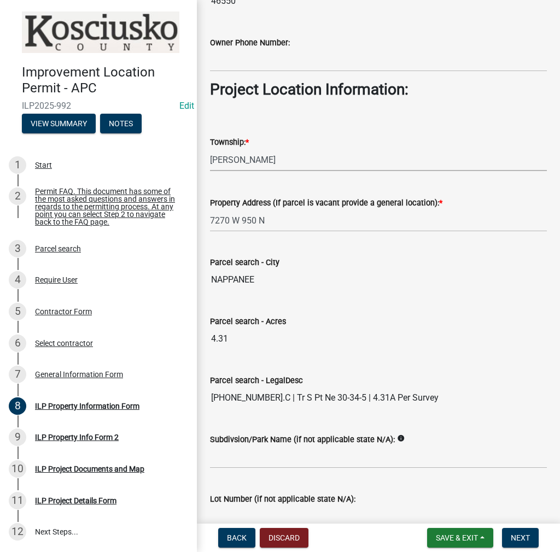
scroll to position [804, 0]
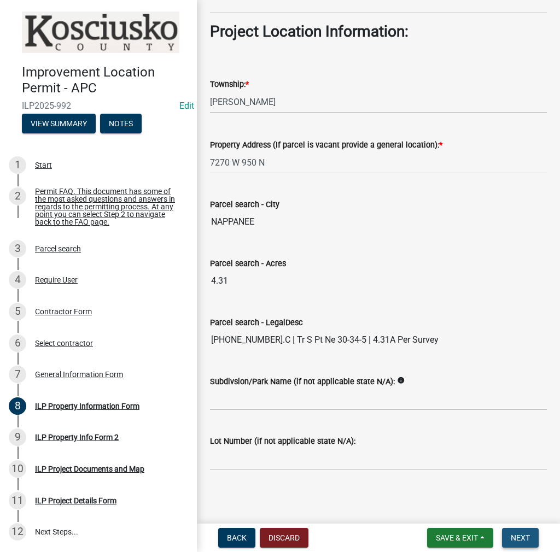
click at [508, 536] on button "Next" at bounding box center [520, 538] width 37 height 20
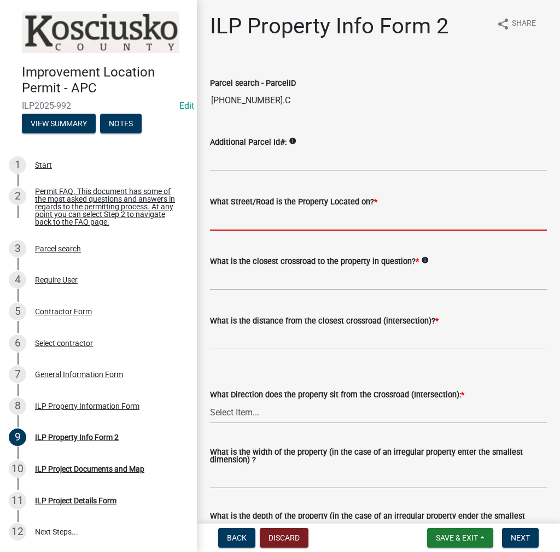
click at [264, 216] on input "What Street/Road is the Property Located on? *" at bounding box center [378, 219] width 337 height 22
type input "950 N"
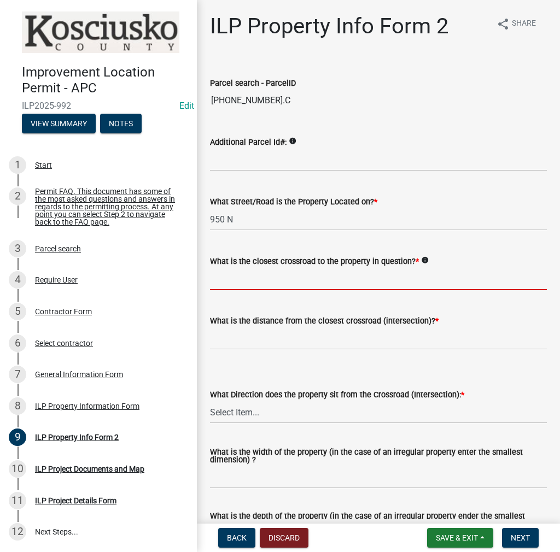
click at [236, 271] on input "What is the closest crossroad to the property in question? *" at bounding box center [378, 279] width 337 height 22
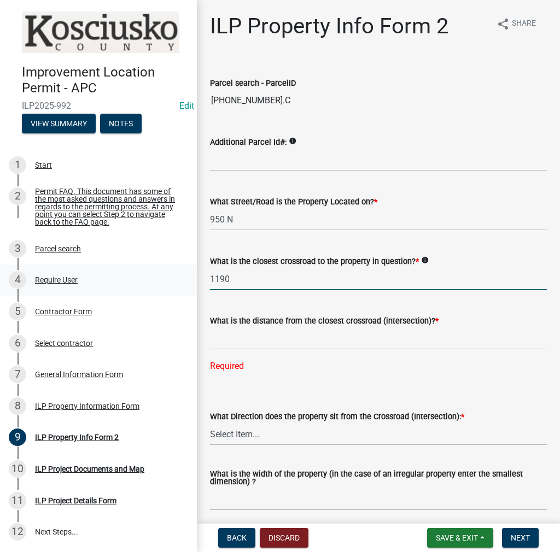
drag, startPoint x: 240, startPoint y: 278, endPoint x: 175, endPoint y: 279, distance: 65.6
click at [175, 279] on div "Improvement Location Permit - APC ILP2025-992 Edit View Summary Notes 1 Start 2…" at bounding box center [280, 276] width 560 height 552
click at [225, 281] on input "700W" at bounding box center [378, 279] width 337 height 22
type input "700 W"
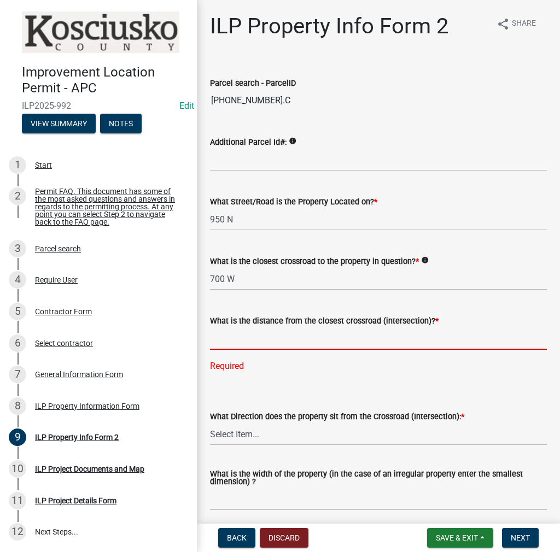
click at [229, 336] on input "text" at bounding box center [378, 338] width 337 height 22
type input "1190"
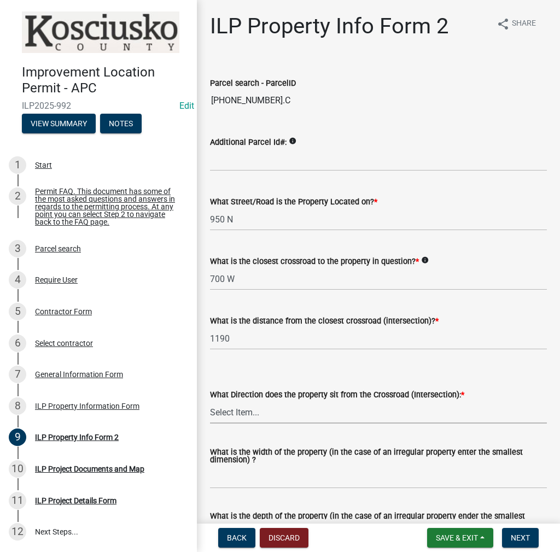
click at [248, 409] on select "Select Item... N NE NW S SE SW E W" at bounding box center [378, 412] width 337 height 22
click at [210, 401] on select "Select Item... N NE NW S SE SW E W" at bounding box center [378, 412] width 337 height 22
select select "7b11be74-d7bb-4878-8b50-4ecdc0000cbf"
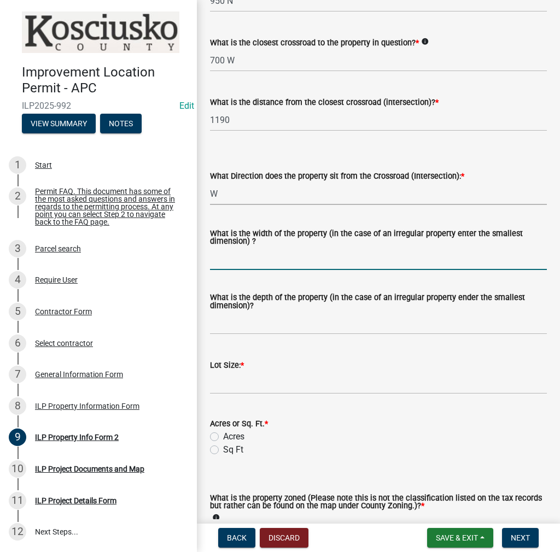
click at [232, 258] on input "What is the width of the property (in the case of an irregular property enter t…" at bounding box center [378, 259] width 337 height 22
type input "VARIES"
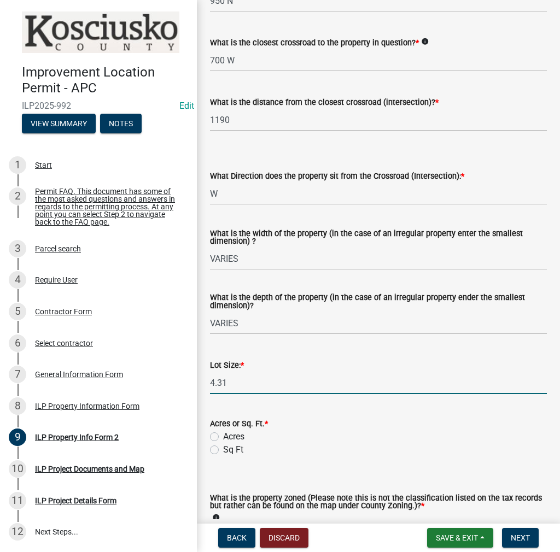
type input "4.31"
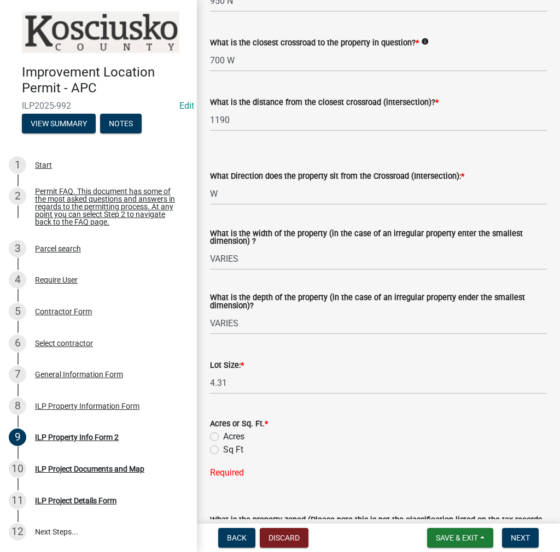
click at [223, 432] on label "Acres" at bounding box center [233, 436] width 21 height 13
click at [223, 432] on input "Acres" at bounding box center [226, 433] width 7 height 7
radio input "true"
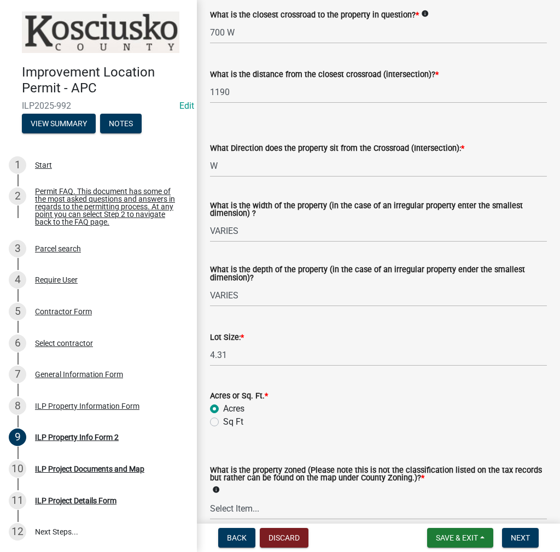
scroll to position [383, 0]
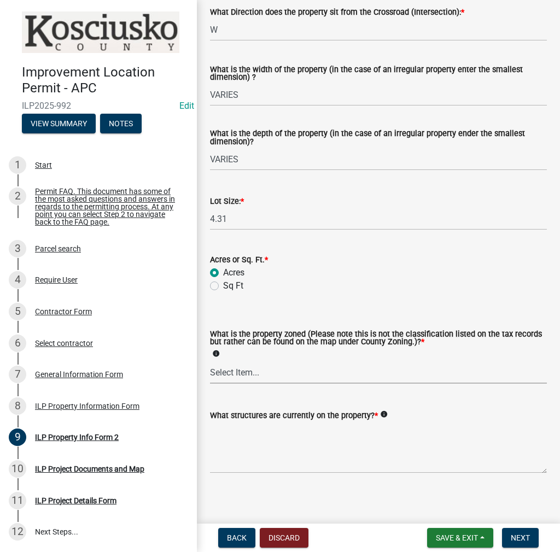
drag, startPoint x: 242, startPoint y: 374, endPoint x: 237, endPoint y: 381, distance: 8.5
click at [242, 374] on select "Select Item... Agricultural Agricultural 2 Commercial Environmental Industrial …" at bounding box center [378, 372] width 337 height 22
click at [210, 362] on select "Select Item... Agricultural Agricultural 2 Commercial Environmental Industrial …" at bounding box center [378, 372] width 337 height 22
select select "ea119d11-e52e-4559-b746-af06211fe819"
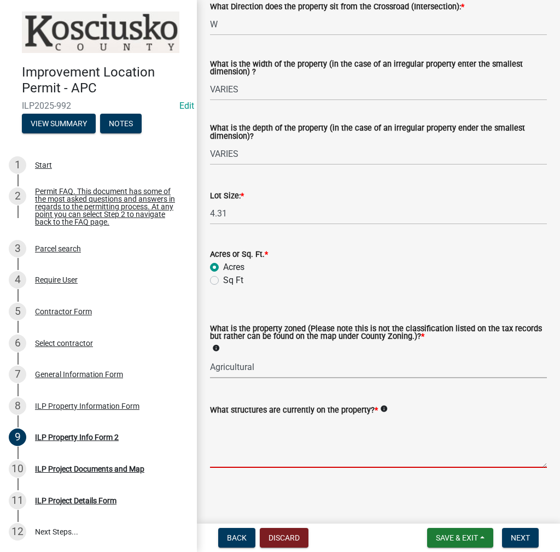
click at [251, 430] on textarea "What structures are currently on the property? *" at bounding box center [378, 441] width 337 height 51
click at [267, 427] on textarea "RESIDENCE" at bounding box center [378, 441] width 337 height 51
type textarea "RESIDENCES & AG ACC BLDGS"
click at [520, 540] on span "Next" at bounding box center [519, 537] width 19 height 9
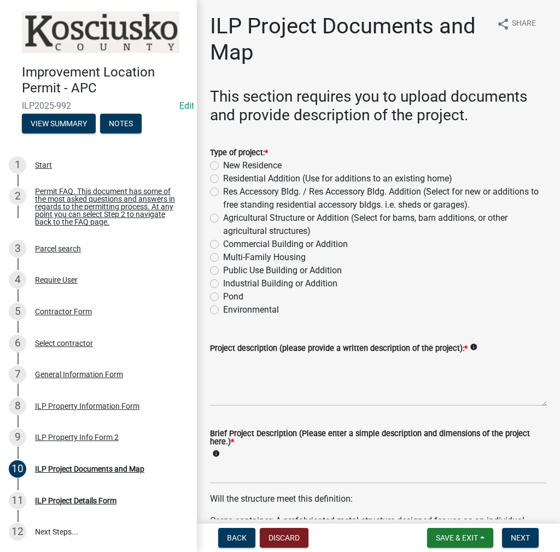
click at [209, 219] on div "Type of project: * New Residence Residential Addition (Use for additions to an …" at bounding box center [378, 225] width 353 height 184
click at [223, 215] on label "Agricultural Structure or Addition (Select for barns, barn additions, or other …" at bounding box center [385, 224] width 324 height 26
click at [223, 215] on input "Agricultural Structure or Addition (Select for barns, barn additions, or other …" at bounding box center [226, 214] width 7 height 7
radio input "true"
click at [284, 383] on textarea "Project description (please provide a written description of the project): *" at bounding box center [378, 380] width 337 height 51
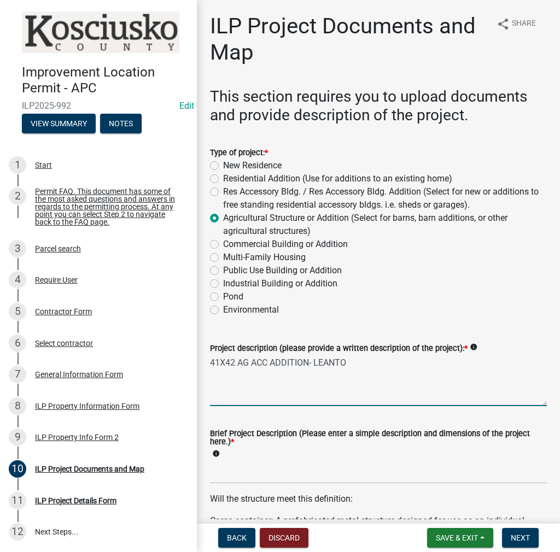
type textarea "41X42 AG ACC ADDITION- LEANTO"
click at [234, 472] on input "Brief Project Description (Please enter a simple description and dimensions of …" at bounding box center [378, 472] width 337 height 22
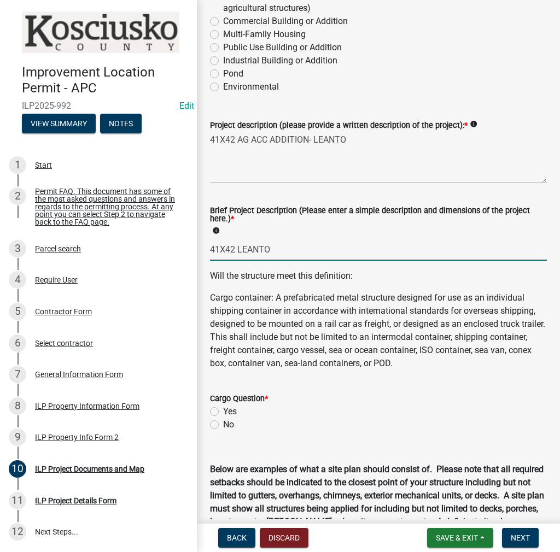
scroll to position [273, 0]
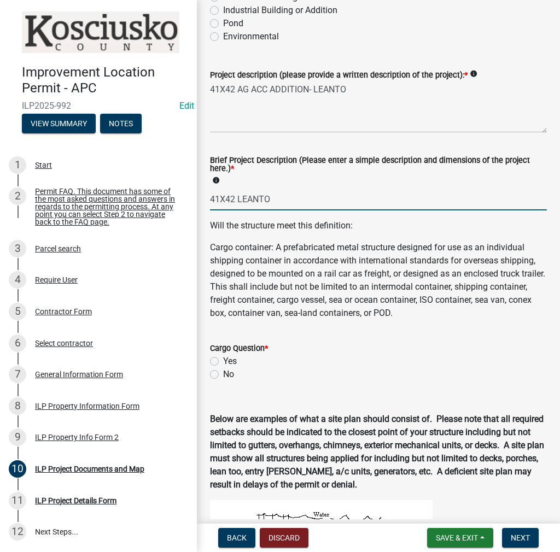
type input "41X42 LEANTO"
click at [223, 374] on label "No" at bounding box center [228, 374] width 11 height 13
click at [223, 374] on input "No" at bounding box center [226, 371] width 7 height 7
radio input "true"
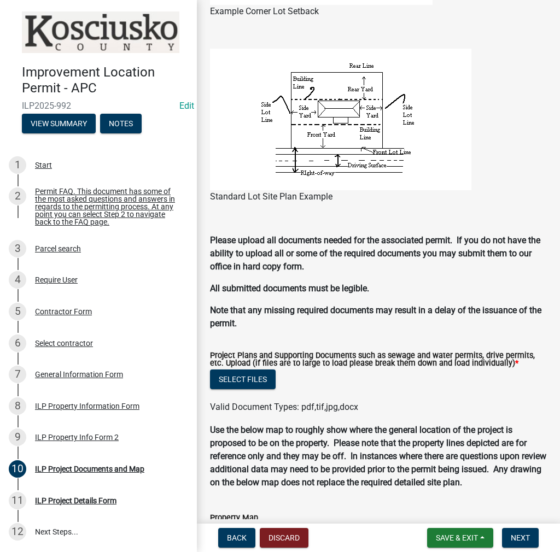
scroll to position [910, 0]
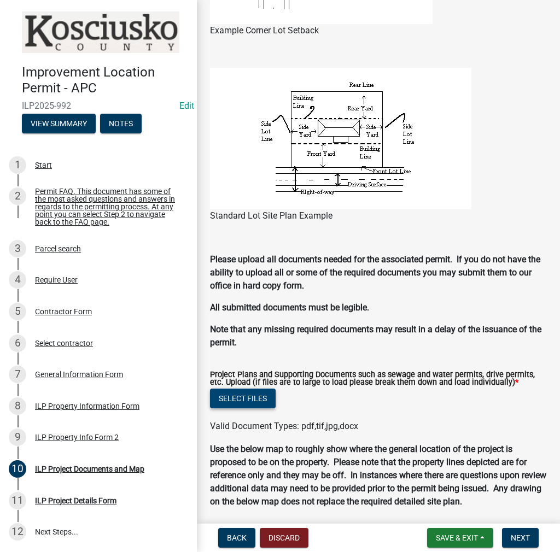
click at [266, 402] on button "Select files" at bounding box center [243, 399] width 66 height 20
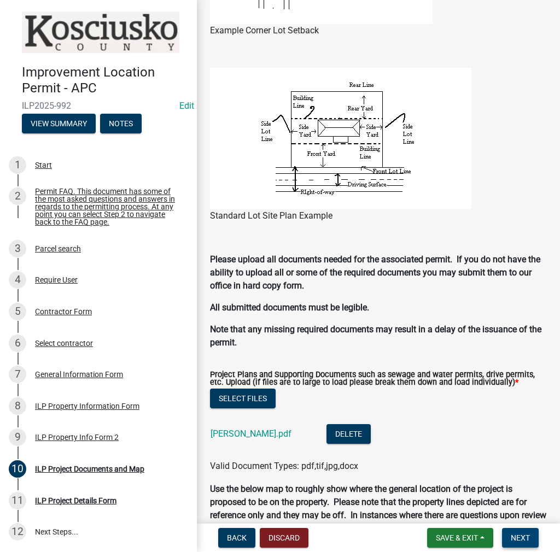
click at [519, 538] on span "Next" at bounding box center [519, 537] width 19 height 9
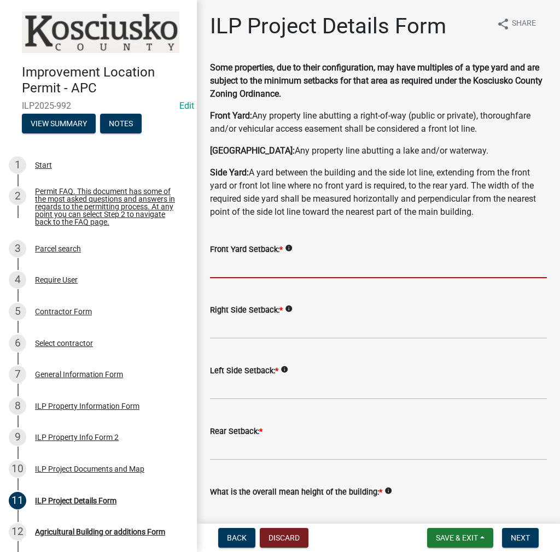
drag, startPoint x: 249, startPoint y: 266, endPoint x: 369, endPoint y: 239, distance: 123.1
click at [250, 266] on input "text" at bounding box center [378, 267] width 337 height 22
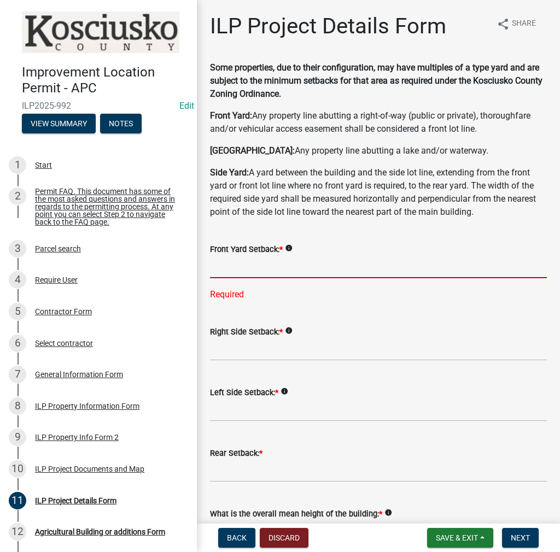
click at [240, 258] on input "text" at bounding box center [378, 267] width 337 height 22
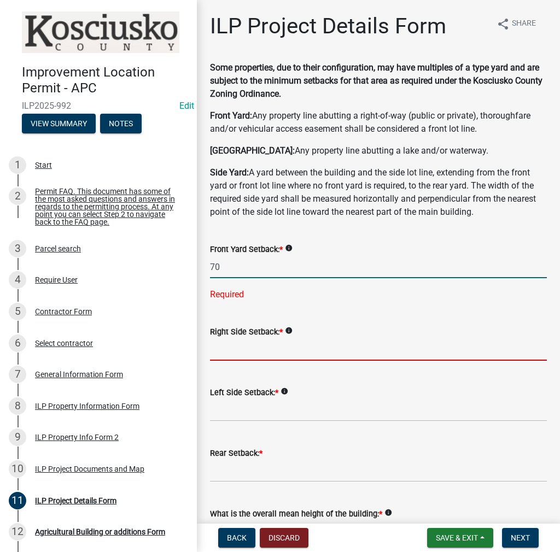
type input "70.0"
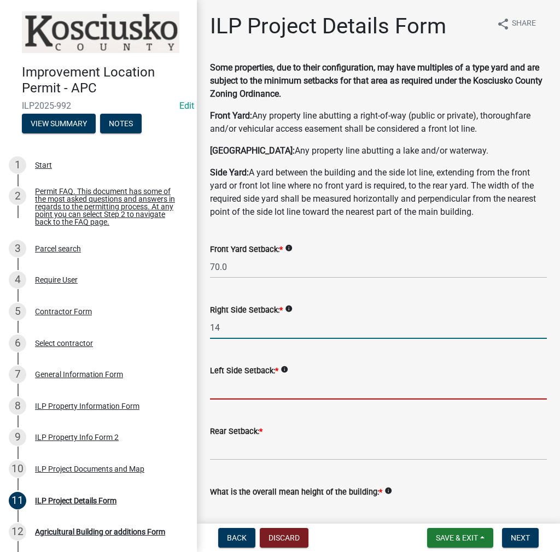
type input "14.0"
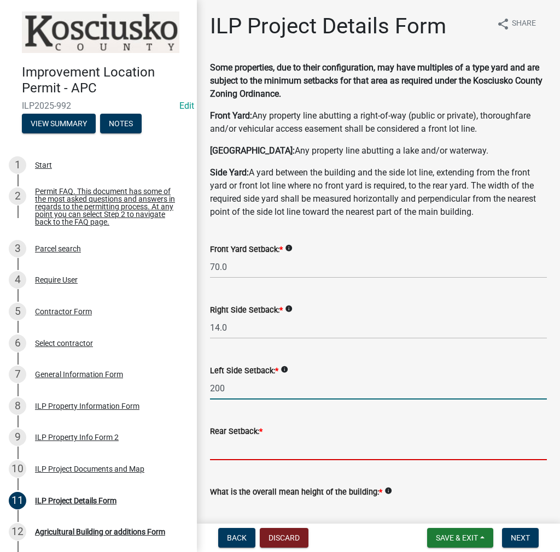
type input "200.0"
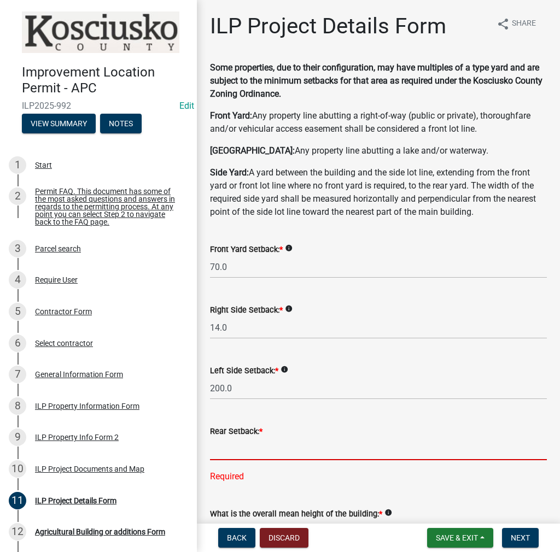
click at [216, 455] on input "text" at bounding box center [378, 449] width 337 height 22
type input "5"
type input "200.0"
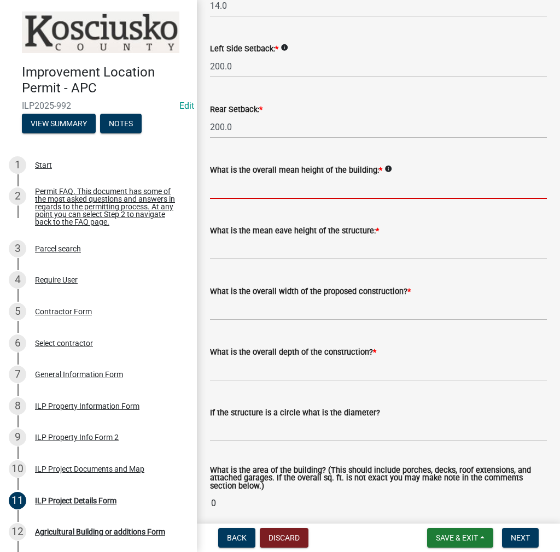
scroll to position [329, 0]
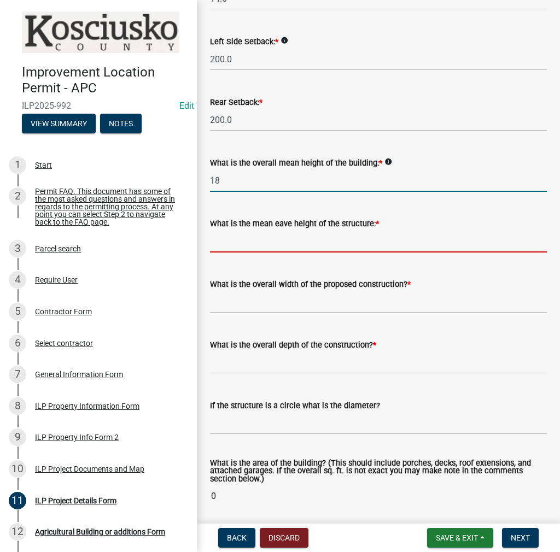
type input "18.0"
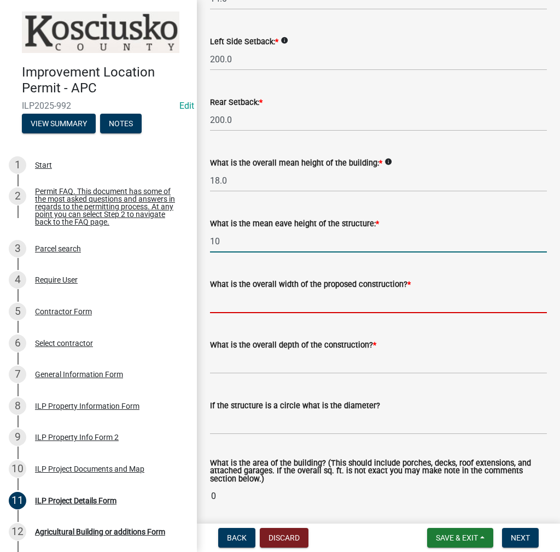
type input "10.0"
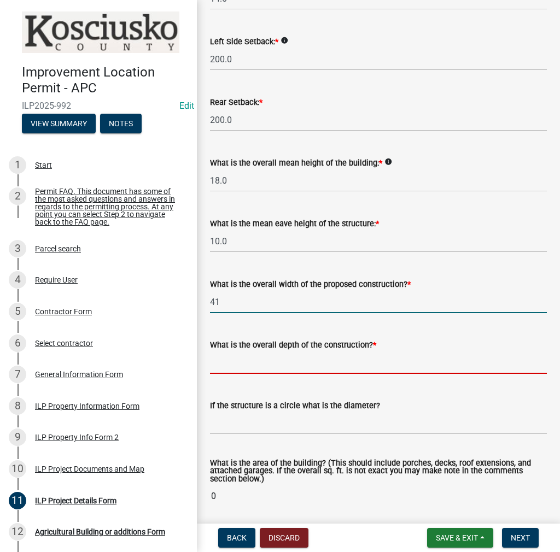
type input "41.00"
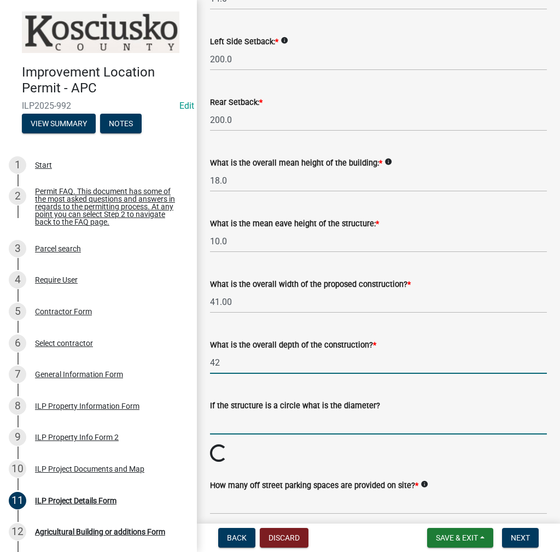
type input "42.00"
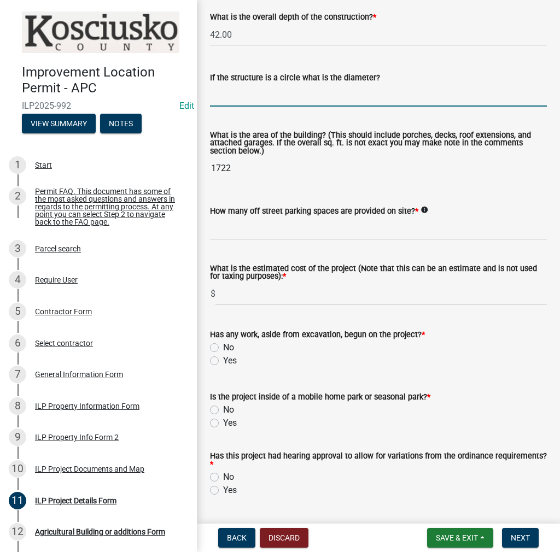
scroll to position [712, 0]
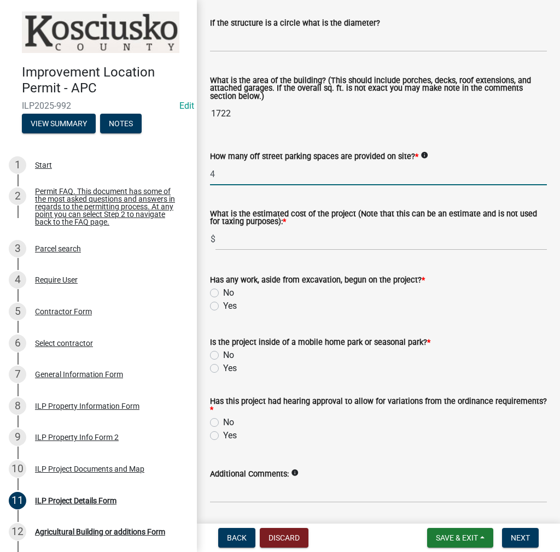
type input "4"
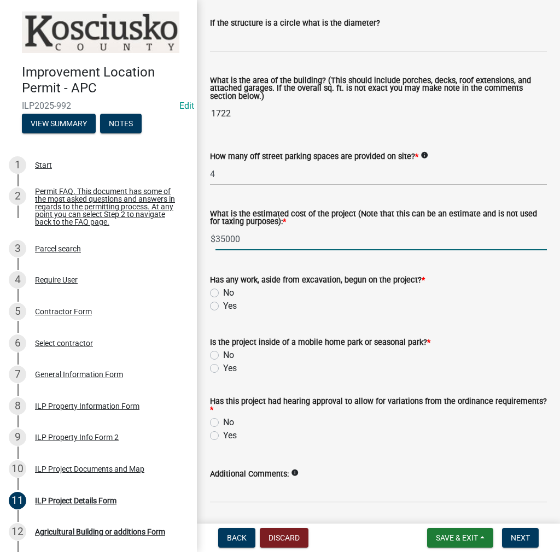
type input "35000"
click at [223, 292] on label "No" at bounding box center [228, 292] width 11 height 13
click at [223, 292] on input "No" at bounding box center [226, 289] width 7 height 7
radio input "true"
click at [223, 353] on label "No" at bounding box center [228, 355] width 11 height 13
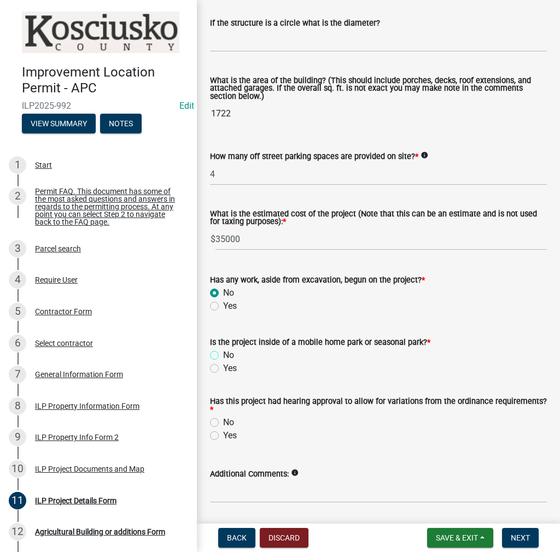
click at [223, 353] on input "No" at bounding box center [226, 352] width 7 height 7
radio input "true"
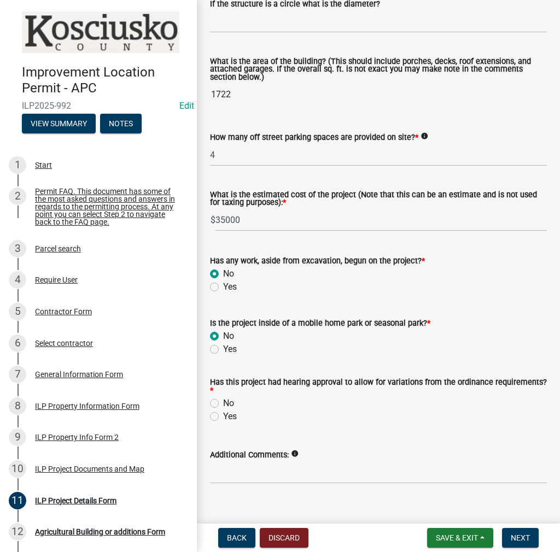
scroll to position [747, 0]
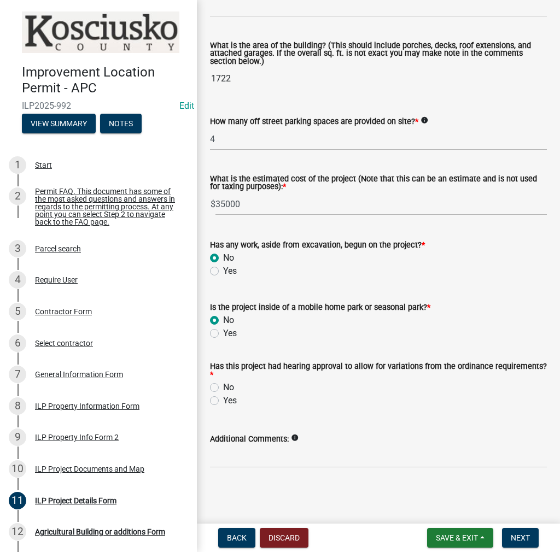
click at [223, 399] on label "Yes" at bounding box center [230, 400] width 14 height 13
click at [223, 399] on input "Yes" at bounding box center [226, 397] width 7 height 7
radio input "true"
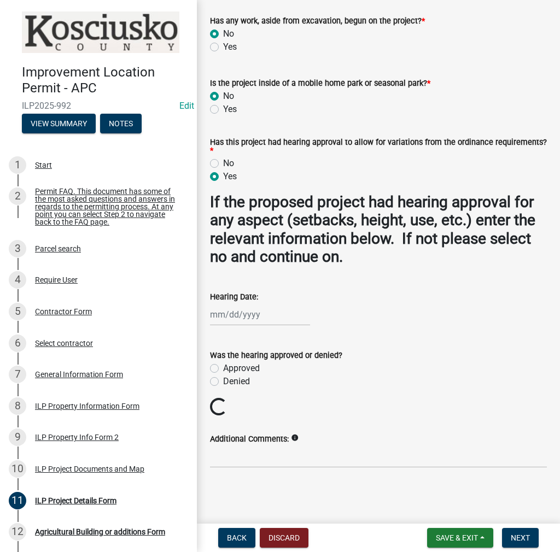
scroll to position [951, 0]
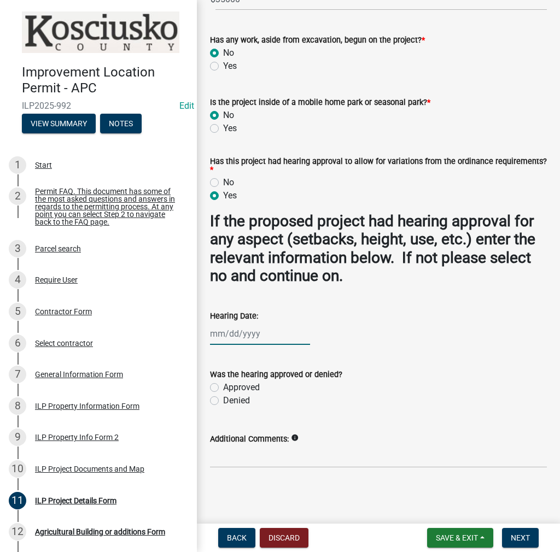
click at [233, 340] on div at bounding box center [260, 333] width 100 height 22
select select "8"
select select "2025"
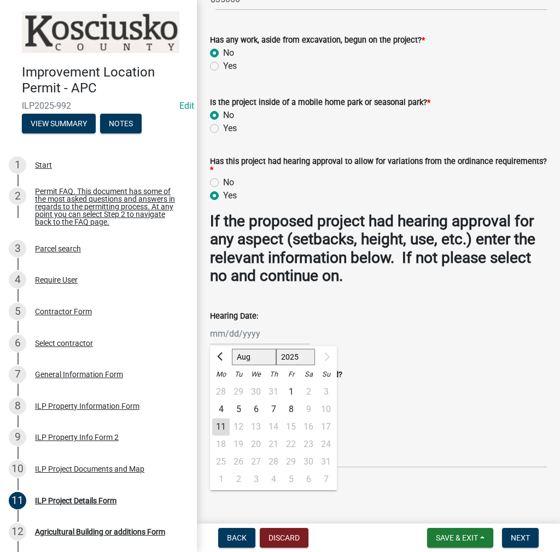
click at [222, 424] on div "11" at bounding box center [220, 426] width 17 height 17
type input "[DATE]"
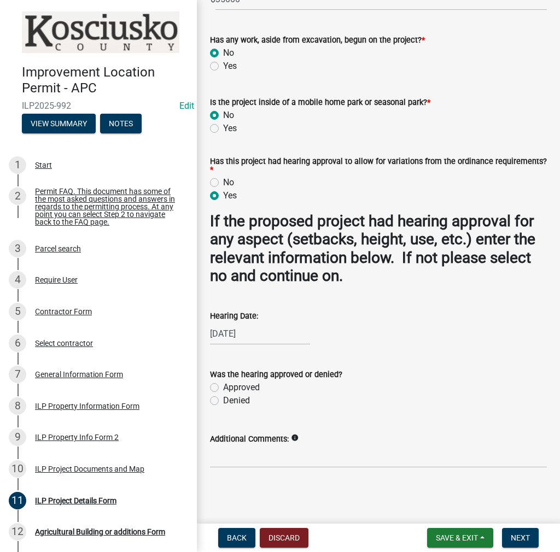
click at [223, 387] on label "Approved" at bounding box center [241, 387] width 37 height 13
click at [223, 387] on input "Approved" at bounding box center [226, 384] width 7 height 7
radio input "true"
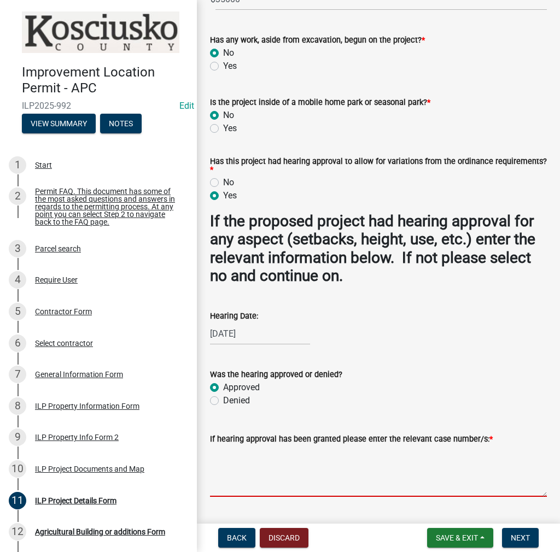
click at [251, 466] on textarea "If hearing approval has been granted please enter the relevant case number/s: *" at bounding box center [378, 470] width 337 height 51
type textarea "VAR 2025-181"
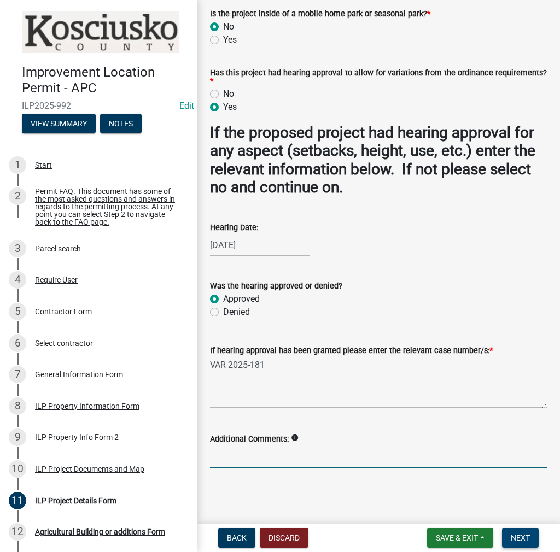
click at [512, 533] on span "Next" at bounding box center [519, 537] width 19 height 9
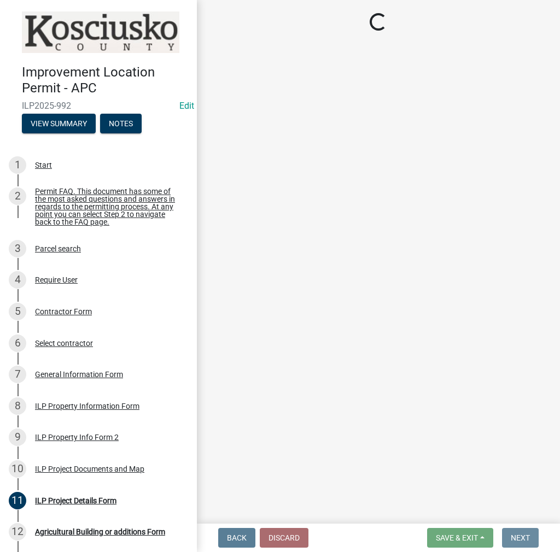
scroll to position [0, 0]
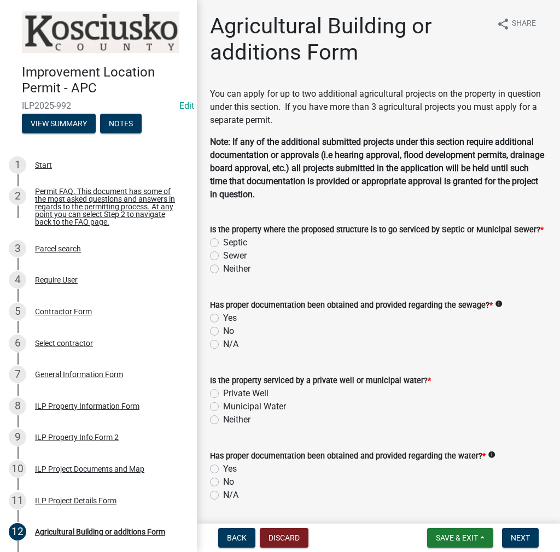
click at [223, 241] on label "Septic" at bounding box center [235, 242] width 24 height 13
click at [223, 241] on input "Septic" at bounding box center [226, 239] width 7 height 7
radio input "true"
click at [223, 315] on label "Yes" at bounding box center [230, 318] width 14 height 13
click at [223, 315] on input "Yes" at bounding box center [226, 315] width 7 height 7
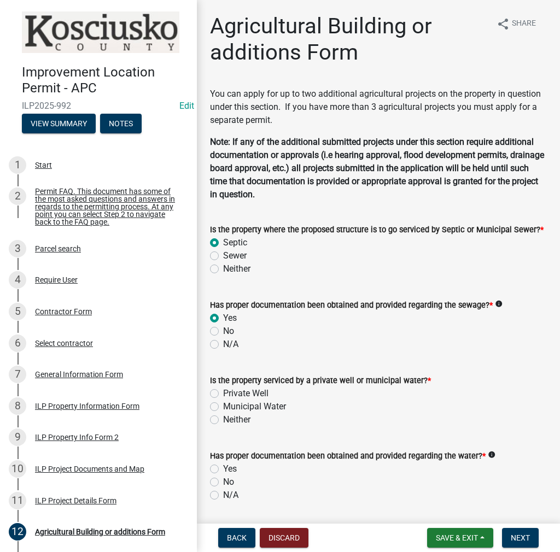
radio input "true"
click at [223, 393] on label "Private Well" at bounding box center [245, 393] width 45 height 13
click at [223, 393] on input "Private Well" at bounding box center [226, 390] width 7 height 7
radio input "true"
click at [223, 468] on label "Yes" at bounding box center [230, 468] width 14 height 13
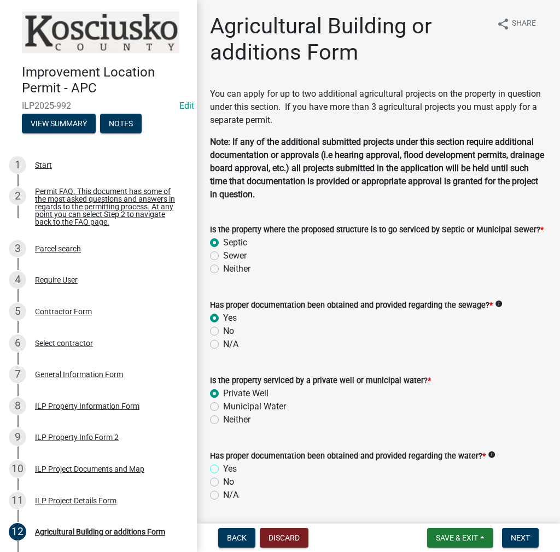
click at [223, 468] on input "Yes" at bounding box center [226, 465] width 7 height 7
radio input "true"
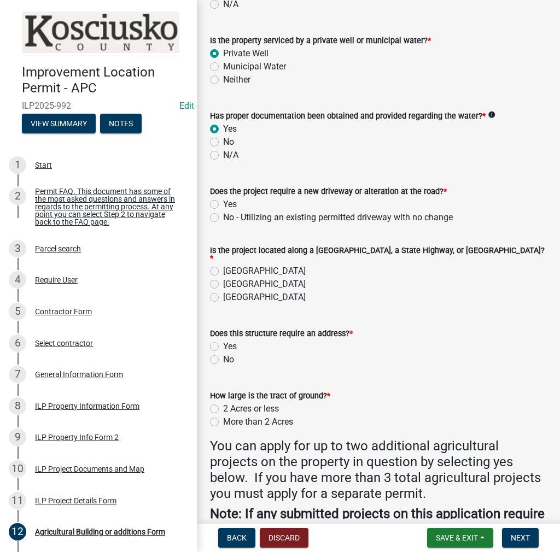
scroll to position [437, 0]
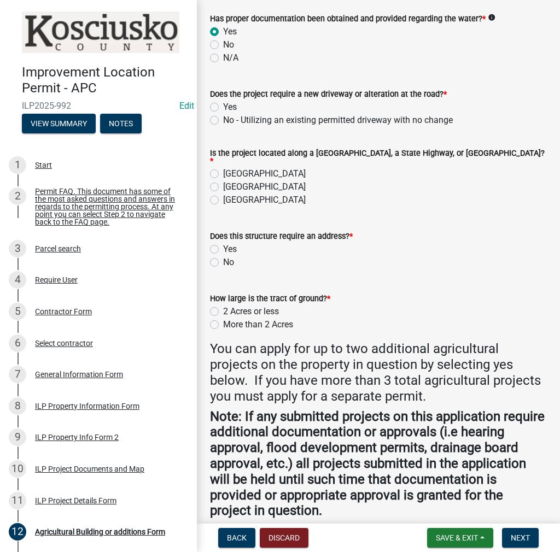
click at [223, 121] on label "No - Utilizing an existing permitted driveway with no change" at bounding box center [338, 120] width 230 height 13
click at [223, 121] on input "No - Utilizing an existing permitted driveway with no change" at bounding box center [226, 117] width 7 height 7
radio input "true"
click at [223, 167] on label "[GEOGRAPHIC_DATA]" at bounding box center [264, 173] width 83 height 13
click at [223, 167] on input "[GEOGRAPHIC_DATA]" at bounding box center [226, 170] width 7 height 7
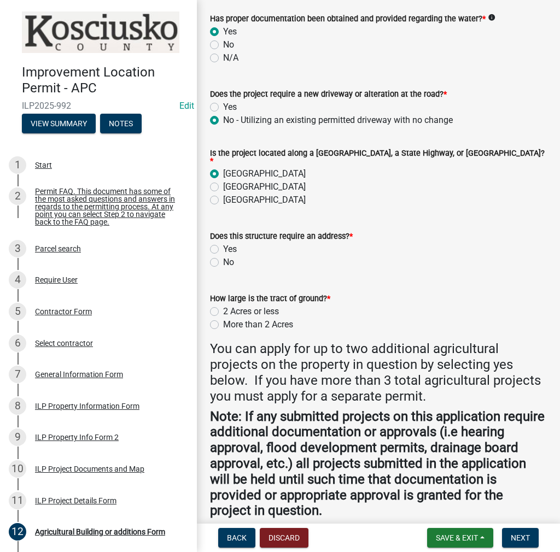
radio input "true"
click at [223, 258] on label "No" at bounding box center [228, 262] width 11 height 13
click at [223, 258] on input "No" at bounding box center [226, 259] width 7 height 7
radio input "true"
click at [223, 321] on label "More than 2 Acres" at bounding box center [258, 324] width 70 height 13
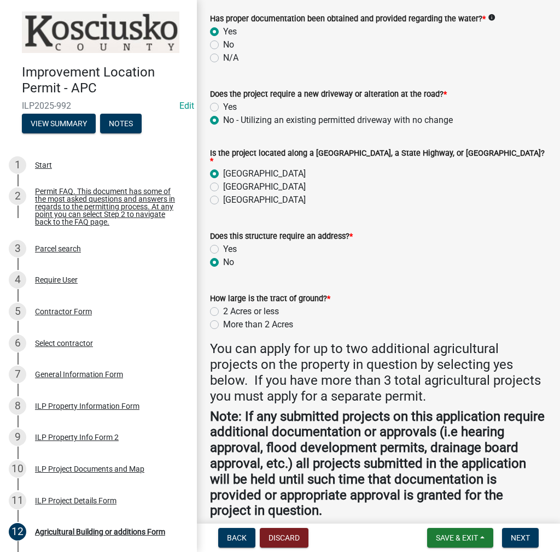
click at [223, 321] on input "More than 2 Acres" at bounding box center [226, 321] width 7 height 7
radio input "true"
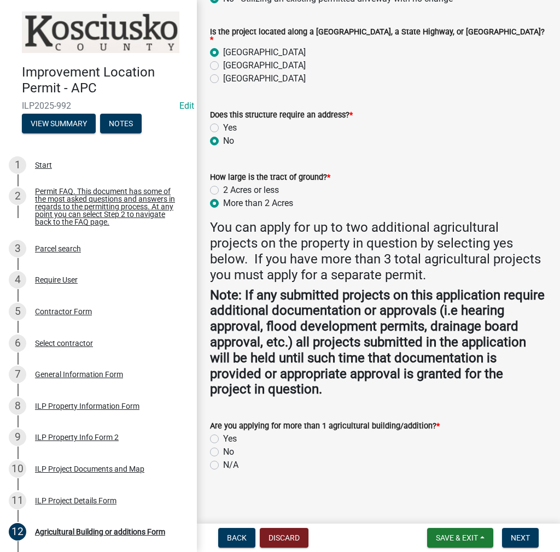
click at [223, 446] on label "No" at bounding box center [228, 451] width 11 height 13
click at [223, 446] on input "No" at bounding box center [226, 448] width 7 height 7
radio input "true"
click at [514, 538] on span "Next" at bounding box center [519, 537] width 19 height 9
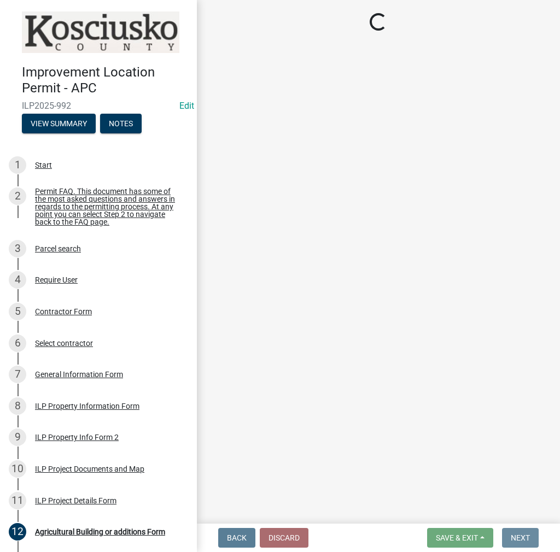
scroll to position [0, 0]
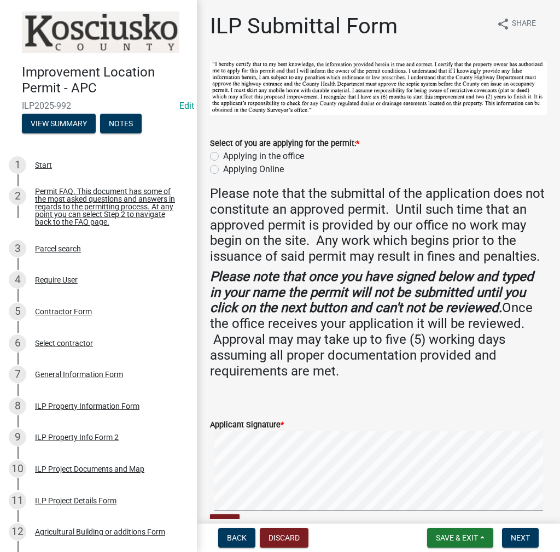
click at [223, 154] on label "Applying in the office" at bounding box center [263, 156] width 81 height 13
click at [223, 154] on input "Applying in the office" at bounding box center [226, 153] width 7 height 7
radio input "true"
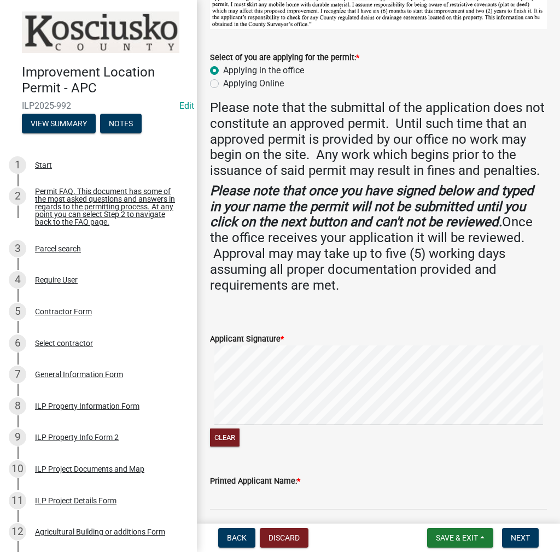
scroll to position [201, 0]
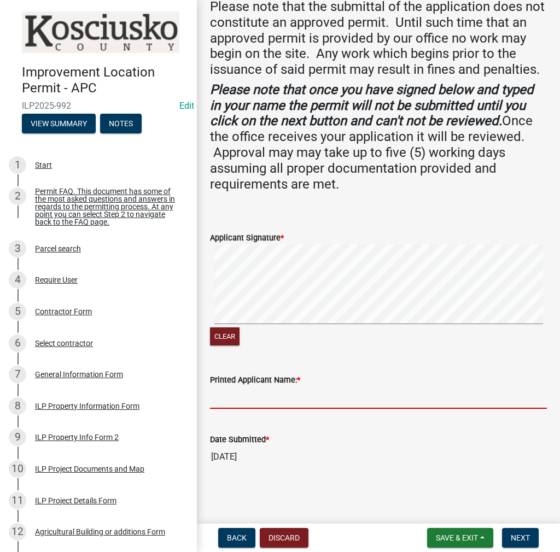
click at [242, 401] on input "Printed Applicant Name: *" at bounding box center [378, 397] width 337 height 22
click at [316, 401] on input "[PERSON_NAME]" at bounding box center [378, 397] width 337 height 22
type input "[PERSON_NAME]"
click at [527, 532] on button "Next" at bounding box center [520, 538] width 37 height 20
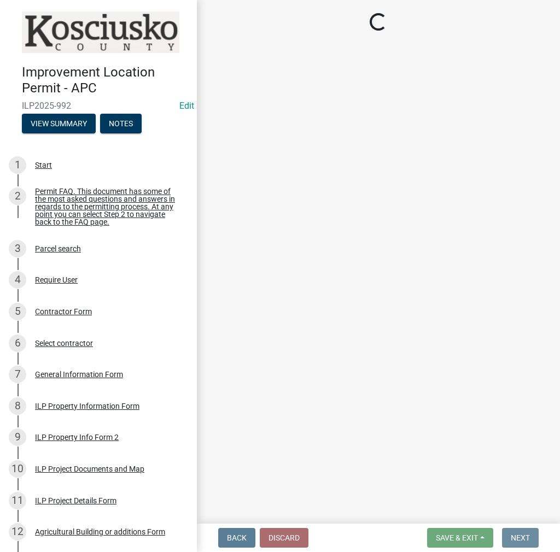
scroll to position [0, 0]
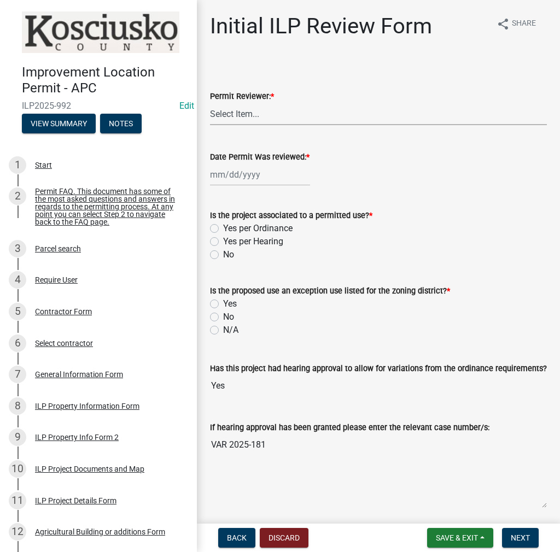
click at [248, 113] on select "Select Item... MMS LT AT CS [PERSON_NAME]" at bounding box center [378, 114] width 337 height 22
click at [210, 103] on select "Select Item... MMS LT AT CS [PERSON_NAME]" at bounding box center [378, 114] width 337 height 22
select select "c872cdc8-ca01-49f1-a213-e4b05fa58cd2"
click at [225, 175] on div at bounding box center [260, 174] width 100 height 22
select select "8"
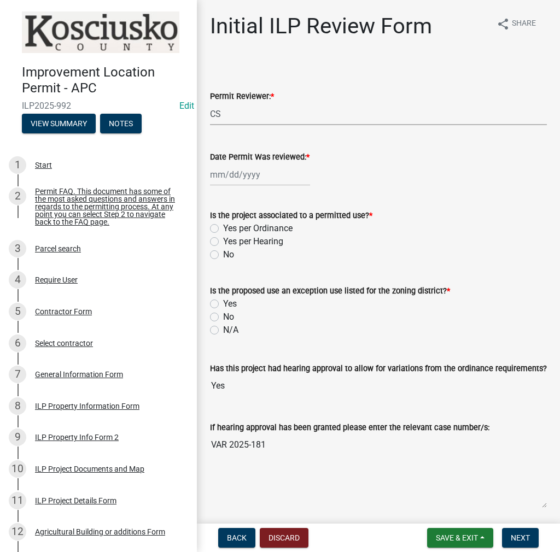
select select "2025"
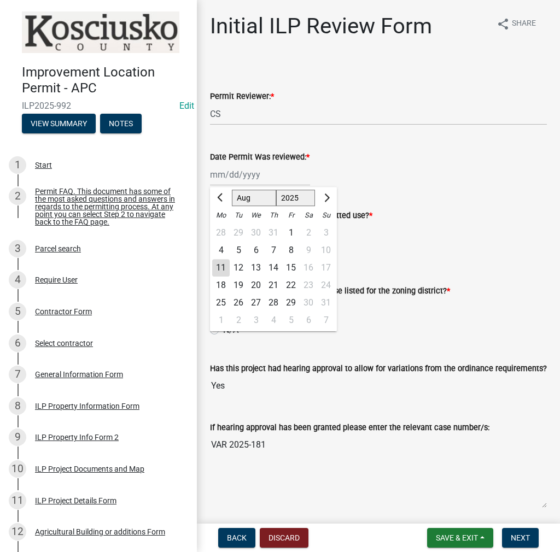
click at [225, 273] on div "11" at bounding box center [220, 267] width 17 height 17
type input "[DATE]"
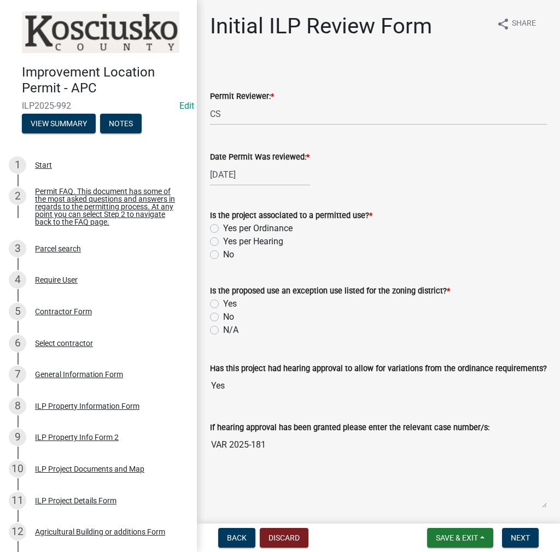
click at [223, 242] on label "Yes per Hearing" at bounding box center [253, 241] width 60 height 13
click at [223, 242] on input "Yes per Hearing" at bounding box center [226, 238] width 7 height 7
radio input "true"
click at [223, 313] on label "No" at bounding box center [228, 316] width 11 height 13
click at [223, 313] on input "No" at bounding box center [226, 313] width 7 height 7
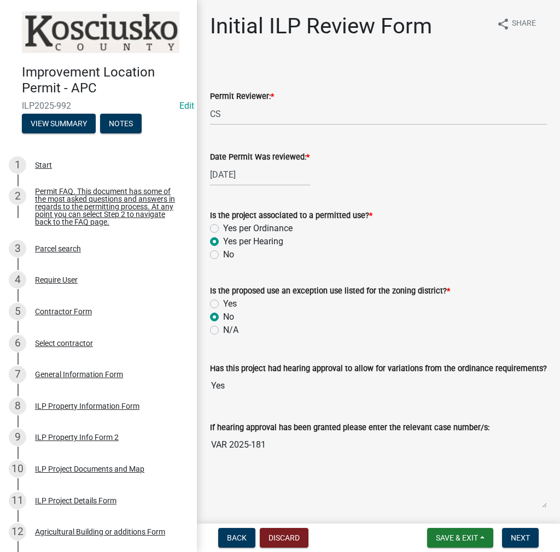
radio input "true"
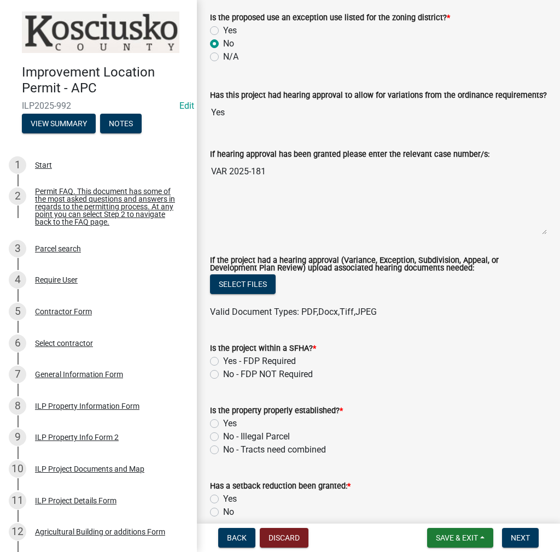
scroll to position [437, 0]
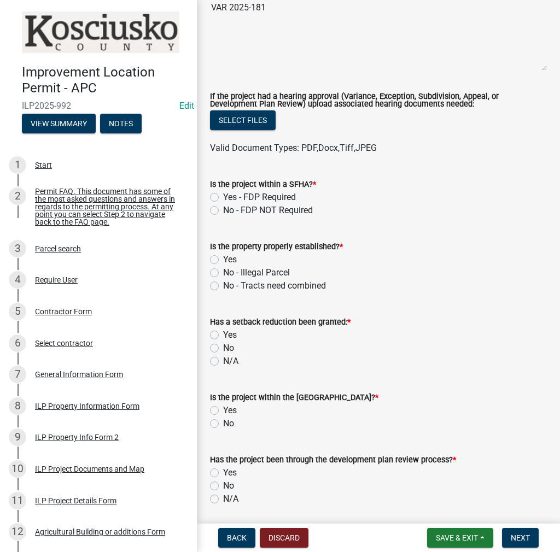
click at [223, 208] on label "No - FDP NOT Required" at bounding box center [268, 210] width 90 height 13
click at [223, 208] on input "No - FDP NOT Required" at bounding box center [226, 207] width 7 height 7
radio input "true"
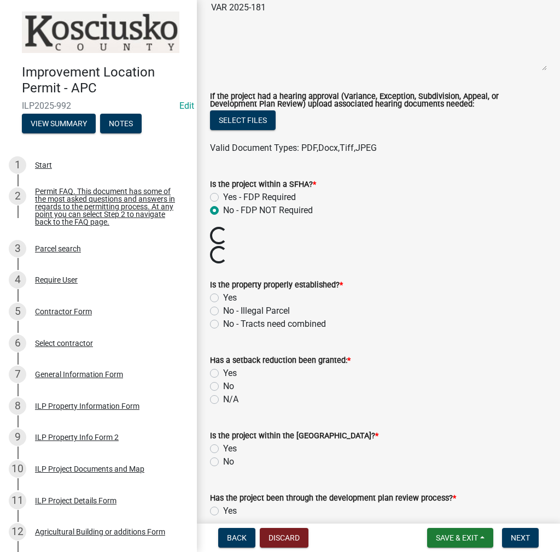
click at [223, 296] on label "Yes" at bounding box center [230, 297] width 14 height 13
click at [223, 296] on input "Yes" at bounding box center [226, 294] width 7 height 7
radio input "true"
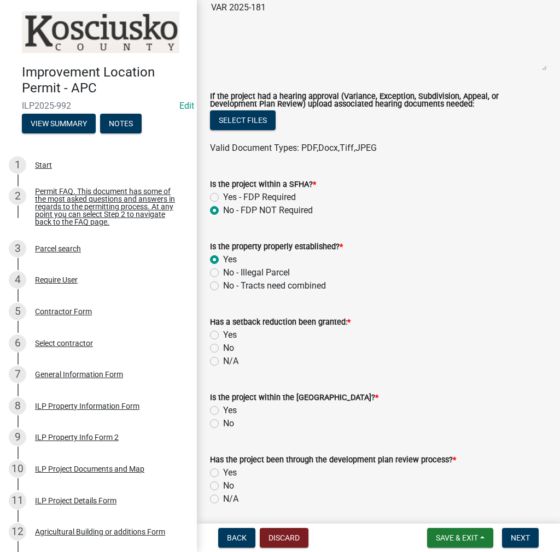
click at [223, 344] on label "No" at bounding box center [228, 348] width 11 height 13
click at [223, 344] on input "No" at bounding box center [226, 345] width 7 height 7
radio input "true"
click at [223, 425] on label "No" at bounding box center [228, 423] width 11 height 13
click at [223, 424] on input "No" at bounding box center [226, 420] width 7 height 7
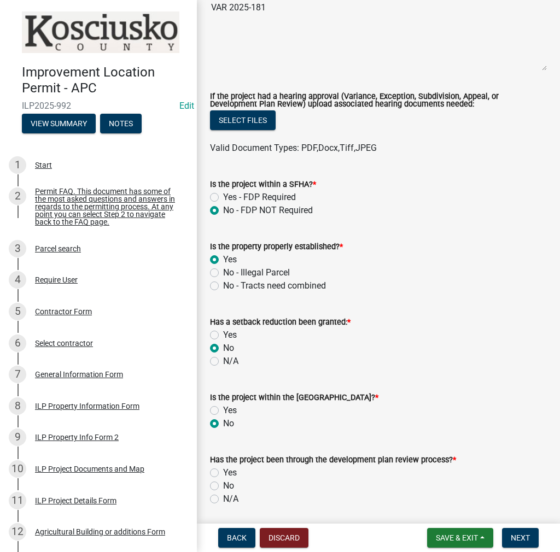
radio input "true"
click at [223, 481] on label "No" at bounding box center [228, 485] width 11 height 13
click at [223, 481] on input "No" at bounding box center [226, 482] width 7 height 7
radio input "true"
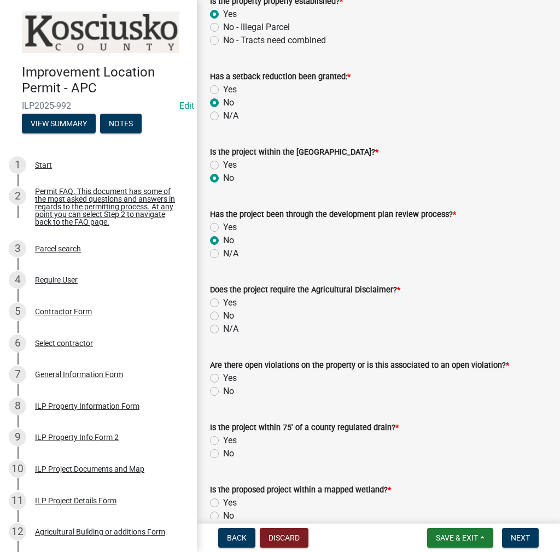
scroll to position [710, 0]
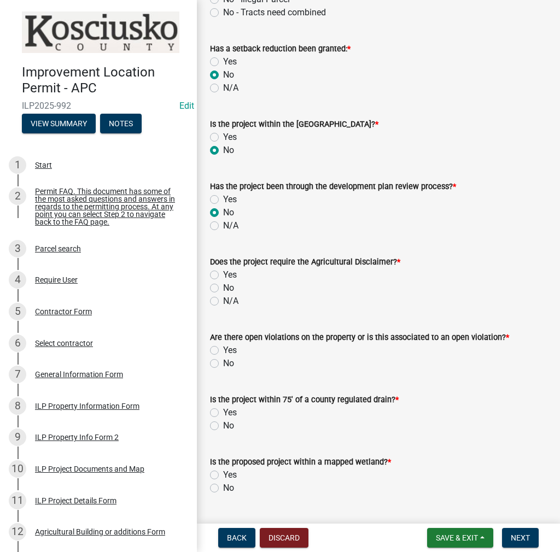
click at [223, 286] on label "No" at bounding box center [228, 287] width 11 height 13
click at [223, 286] on input "No" at bounding box center [226, 284] width 7 height 7
radio input "true"
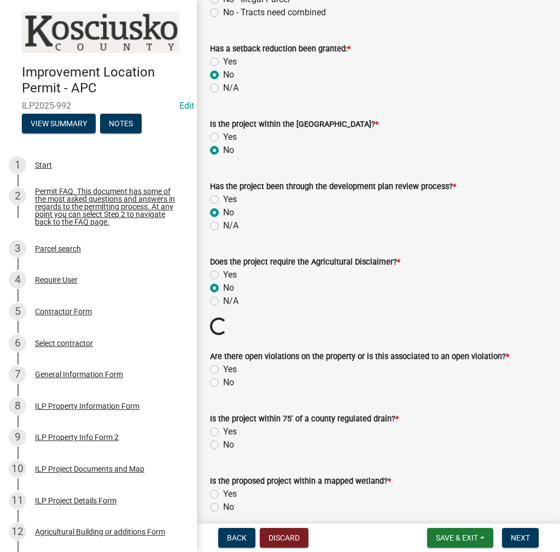
scroll to position [820, 0]
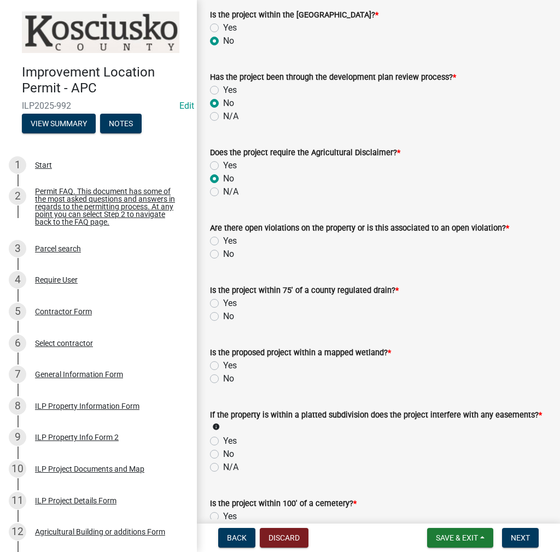
click at [216, 272] on form "Is the project within 75' of a county regulated drain? * Yes No" at bounding box center [378, 297] width 337 height 52
click at [223, 255] on label "No" at bounding box center [228, 254] width 11 height 13
click at [223, 255] on input "No" at bounding box center [226, 251] width 7 height 7
radio input "true"
click at [223, 314] on label "No" at bounding box center [228, 316] width 11 height 13
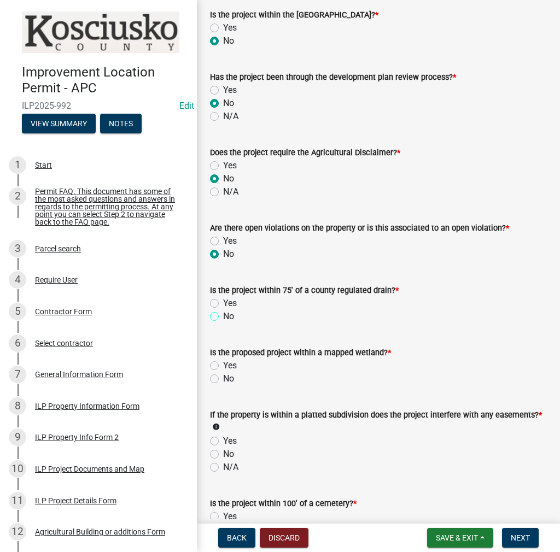
click at [223, 314] on input "No" at bounding box center [226, 313] width 7 height 7
radio input "true"
click at [223, 377] on label "No" at bounding box center [228, 378] width 11 height 13
click at [223, 377] on input "No" at bounding box center [226, 375] width 7 height 7
radio input "true"
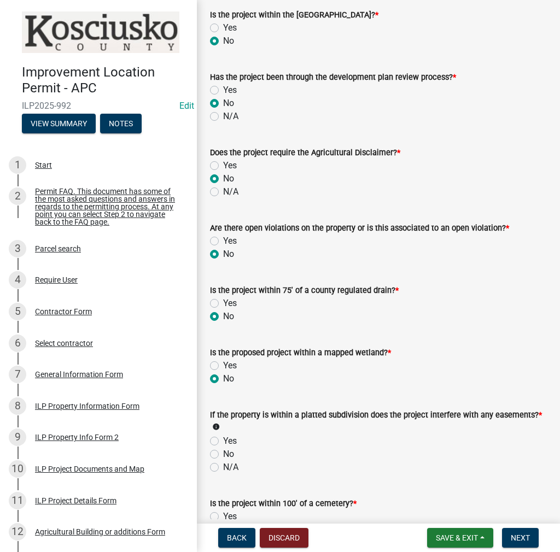
click at [223, 452] on label "No" at bounding box center [228, 454] width 11 height 13
click at [223, 452] on input "No" at bounding box center [226, 451] width 7 height 7
radio input "true"
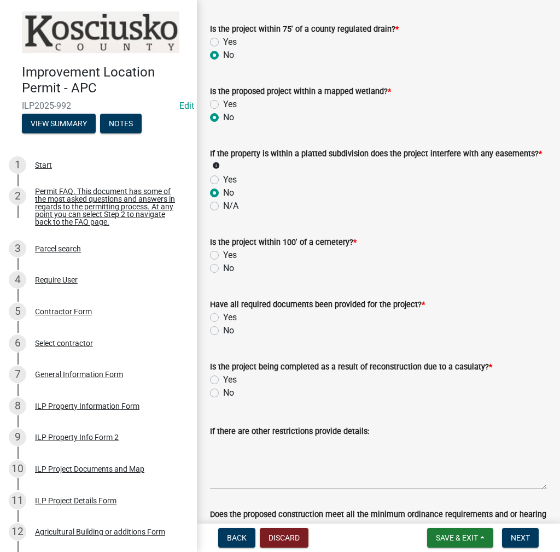
scroll to position [1093, 0]
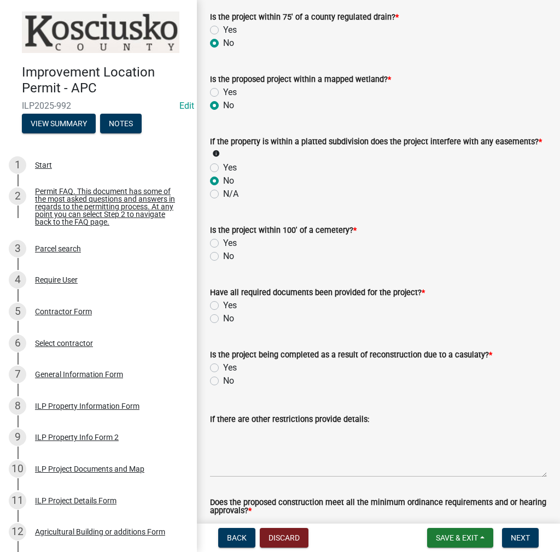
click at [223, 255] on label "No" at bounding box center [228, 256] width 11 height 13
click at [223, 255] on input "No" at bounding box center [226, 253] width 7 height 7
radio input "true"
click at [223, 304] on label "Yes" at bounding box center [230, 305] width 14 height 13
click at [223, 304] on input "Yes" at bounding box center [226, 302] width 7 height 7
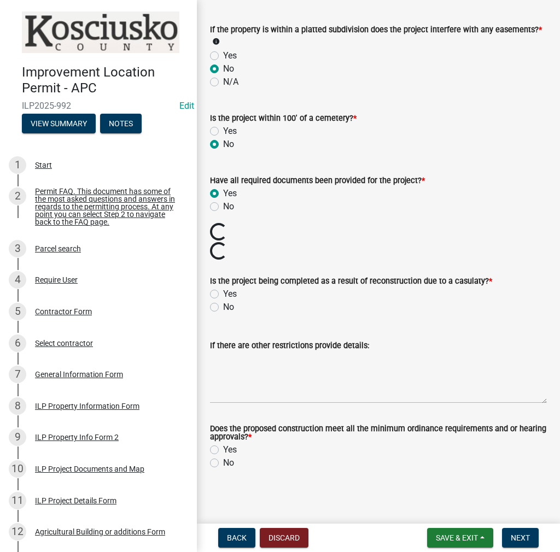
scroll to position [1207, 0]
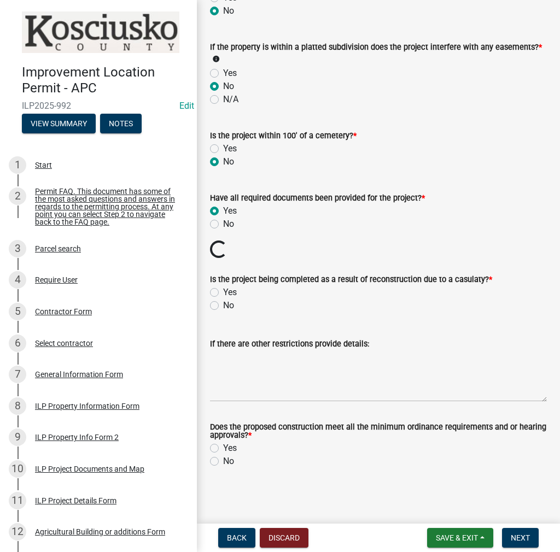
click at [223, 303] on label "No" at bounding box center [228, 305] width 11 height 13
click at [223, 303] on input "No" at bounding box center [226, 302] width 7 height 7
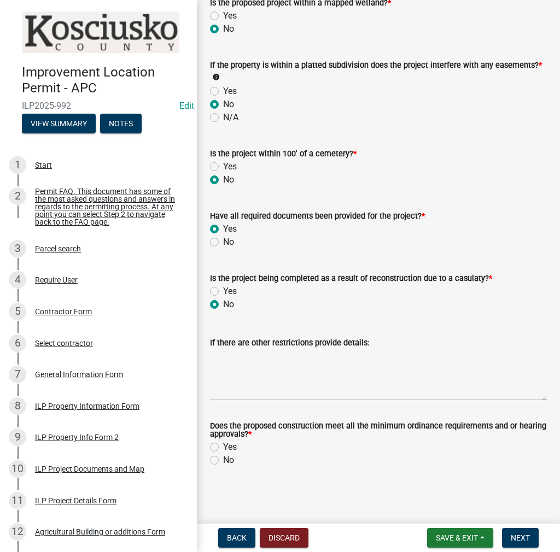
scroll to position [1169, 0]
click at [223, 448] on label "Yes" at bounding box center [230, 447] width 14 height 13
click at [223, 448] on input "Yes" at bounding box center [226, 444] width 7 height 7
click at [518, 536] on span "Next" at bounding box center [519, 537] width 19 height 9
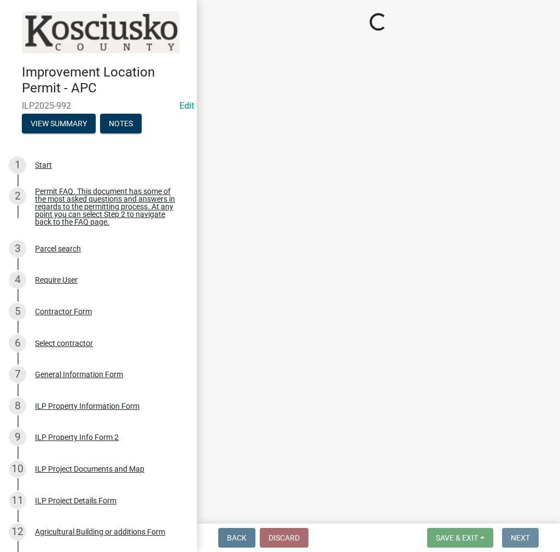
scroll to position [0, 0]
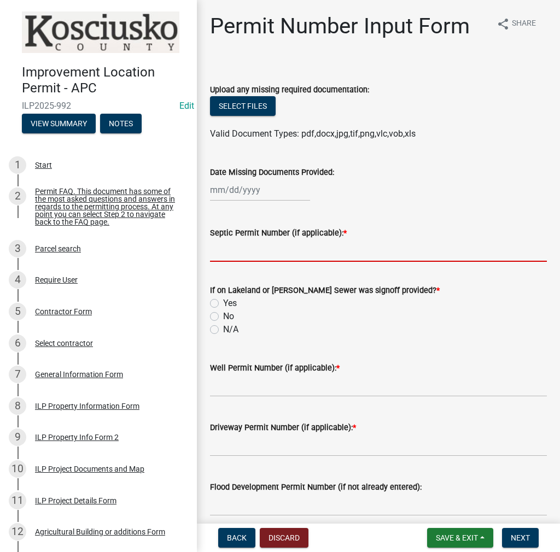
click at [245, 254] on input "Septic Permit Number (if applicable): *" at bounding box center [378, 250] width 337 height 22
click at [223, 318] on label "No" at bounding box center [228, 316] width 11 height 13
click at [223, 317] on input "No" at bounding box center [226, 313] width 7 height 7
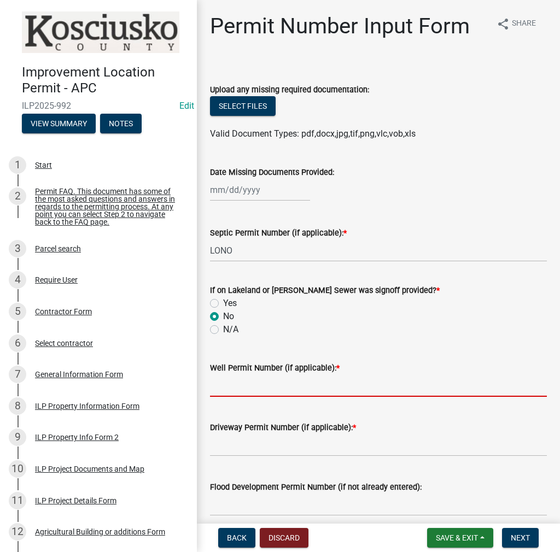
click at [231, 383] on input "Well Permit Number (if applicable): *" at bounding box center [378, 385] width 337 height 22
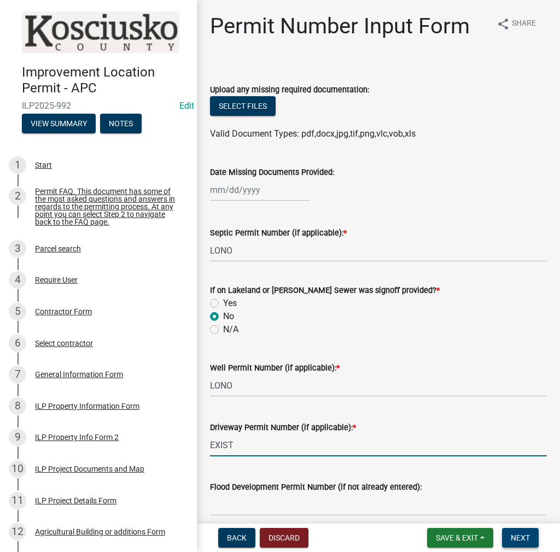
click at [518, 533] on span "Next" at bounding box center [519, 537] width 19 height 9
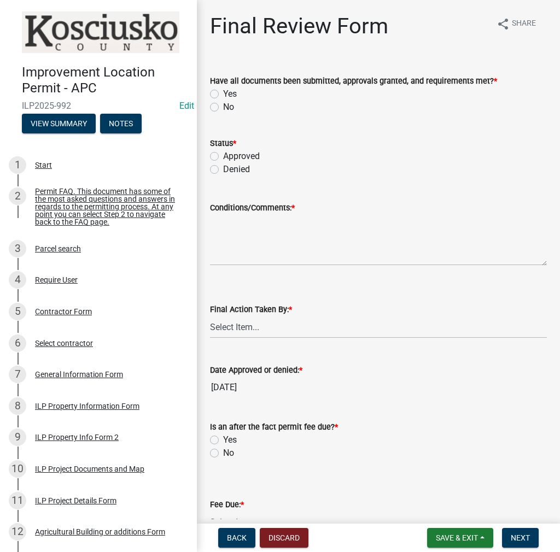
click at [223, 91] on label "Yes" at bounding box center [230, 93] width 14 height 13
click at [223, 91] on input "Yes" at bounding box center [226, 90] width 7 height 7
click at [223, 158] on label "Approved" at bounding box center [241, 156] width 37 height 13
click at [223, 157] on input "Approved" at bounding box center [226, 153] width 7 height 7
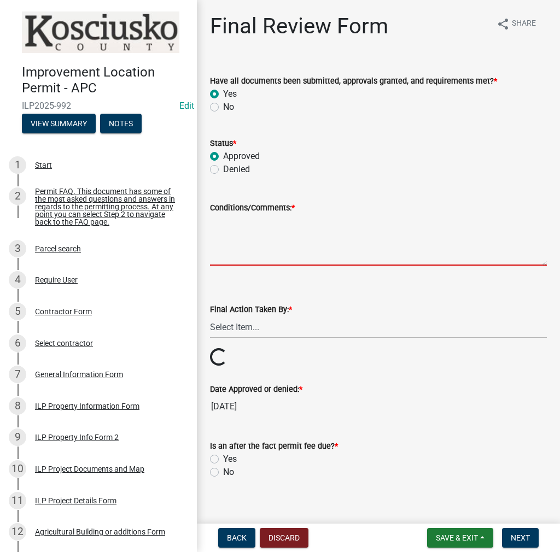
click at [231, 229] on textarea "Conditions/Comments: *" at bounding box center [378, 239] width 337 height 51
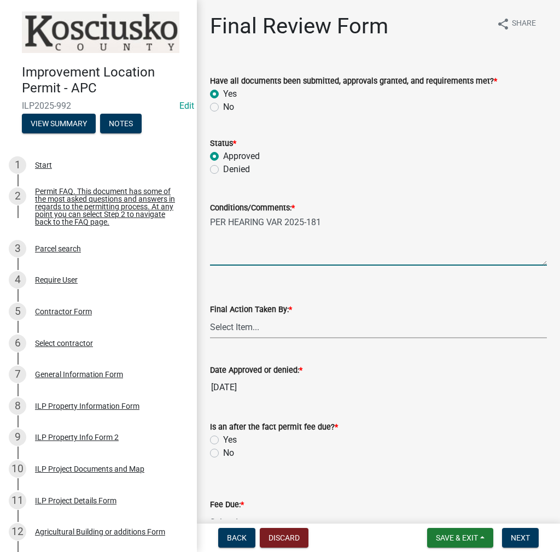
click at [243, 337] on select "Select Item... MMS LT AT CS [PERSON_NAME]" at bounding box center [378, 327] width 337 height 22
click at [210, 316] on select "Select Item... MMS LT AT CS [PERSON_NAME]" at bounding box center [378, 327] width 337 height 22
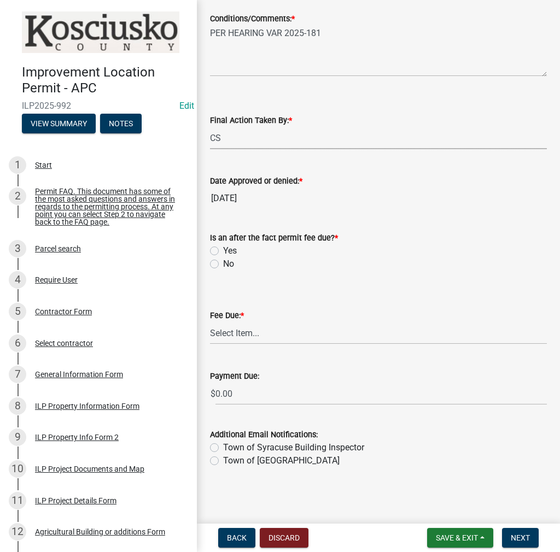
click at [223, 260] on label "No" at bounding box center [228, 263] width 11 height 13
click at [223, 260] on input "No" at bounding box center [226, 260] width 7 height 7
click at [244, 334] on select "Select Item... N/A $10.00 $25.00 $125.00 $250 $500 $500 + $10.00 for every 10 s…" at bounding box center [378, 333] width 337 height 22
click at [210, 344] on select "Select Item... N/A $10.00 $25.00 $125.00 $250 $500 $500 + $10.00 for every 10 s…" at bounding box center [378, 333] width 337 height 22
click at [515, 534] on span "Next" at bounding box center [519, 537] width 19 height 9
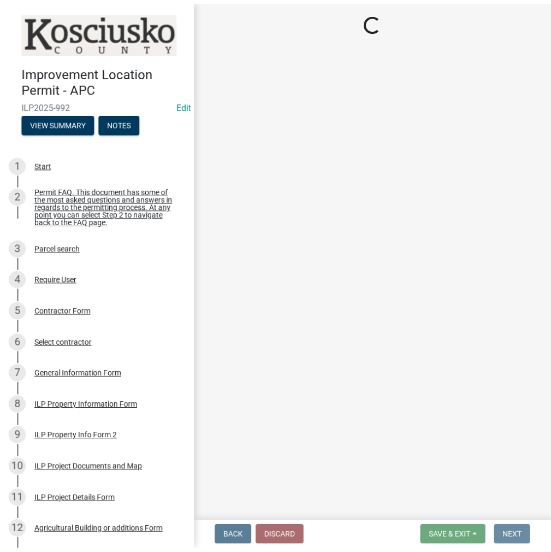
scroll to position [0, 0]
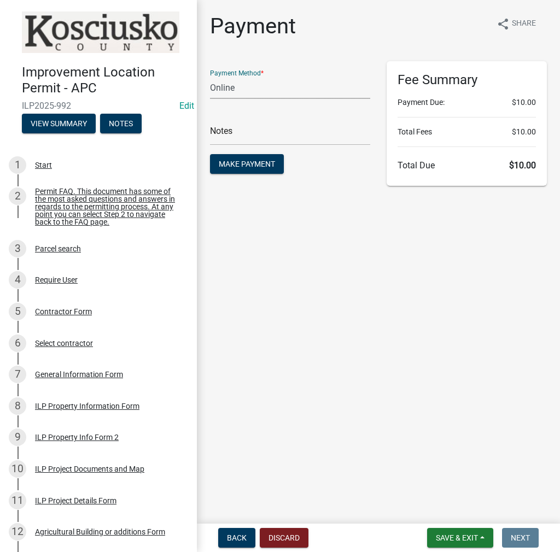
drag, startPoint x: 246, startPoint y: 90, endPoint x: 251, endPoint y: 97, distance: 9.0
click at [246, 90] on select "Credit Card POS Check Cash Online" at bounding box center [290, 88] width 160 height 22
click at [210, 77] on select "Credit Card POS Check Cash Online" at bounding box center [290, 88] width 160 height 22
click at [243, 95] on select "Credit Card POS Check Cash Online" at bounding box center [290, 88] width 160 height 22
click at [210, 77] on select "Credit Card POS Check Cash Online" at bounding box center [290, 88] width 160 height 22
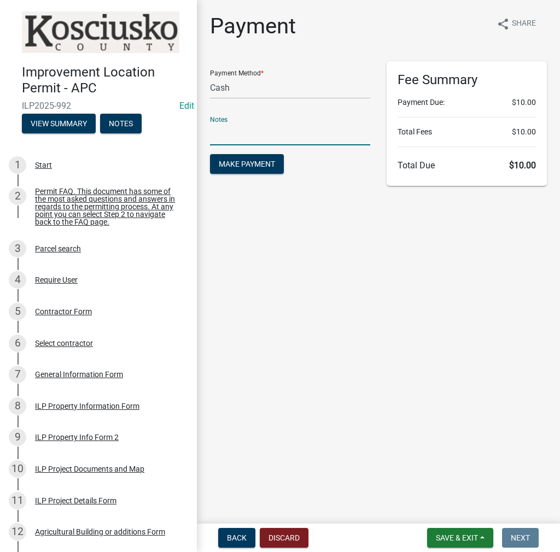
click at [236, 136] on input "text" at bounding box center [290, 134] width 160 height 22
click at [210, 154] on button "Make Payment" at bounding box center [247, 164] width 74 height 20
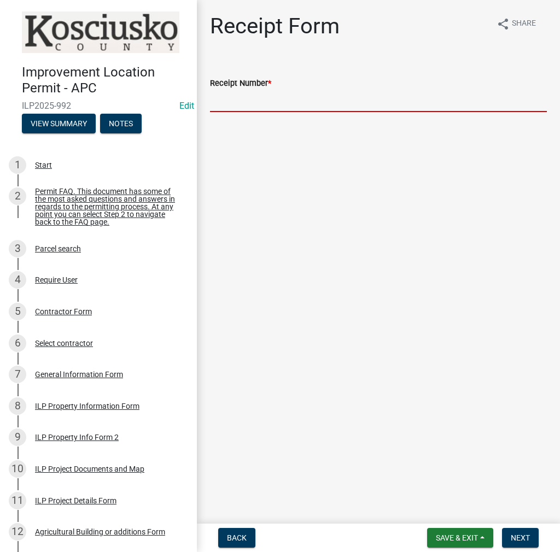
click at [251, 104] on input "Receipt Number *" at bounding box center [378, 101] width 337 height 22
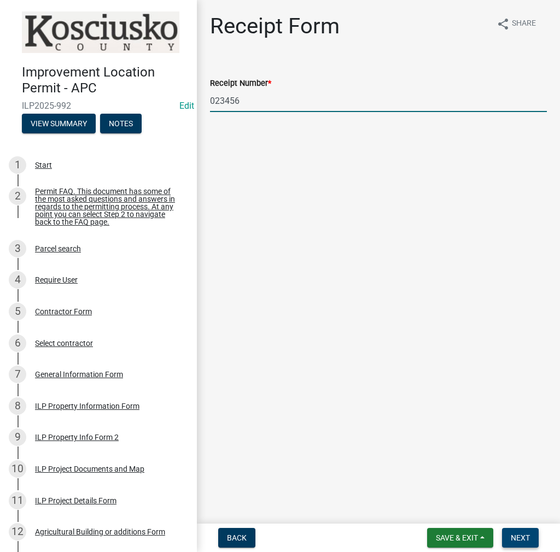
click at [521, 540] on span "Next" at bounding box center [519, 537] width 19 height 9
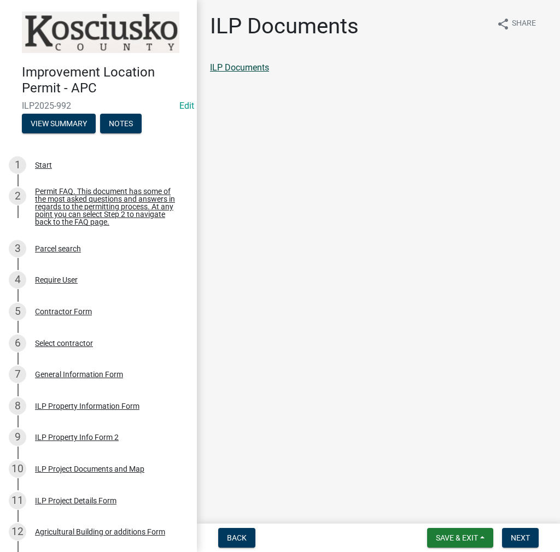
click at [260, 68] on link "ILP Documents" at bounding box center [239, 67] width 59 height 10
click at [521, 531] on button "Next" at bounding box center [520, 538] width 37 height 20
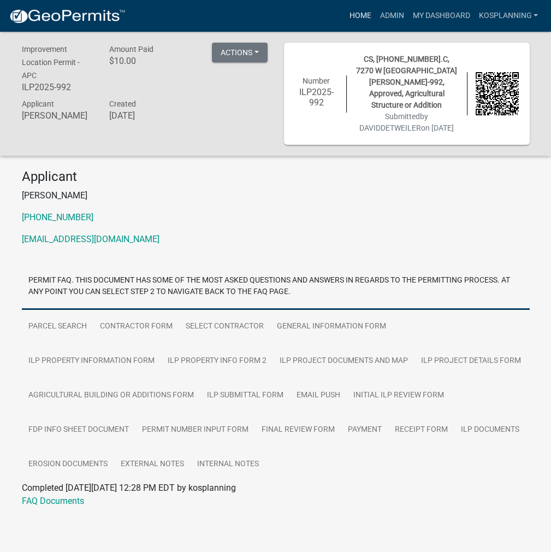
click at [355, 14] on link "Home" at bounding box center [360, 15] width 31 height 21
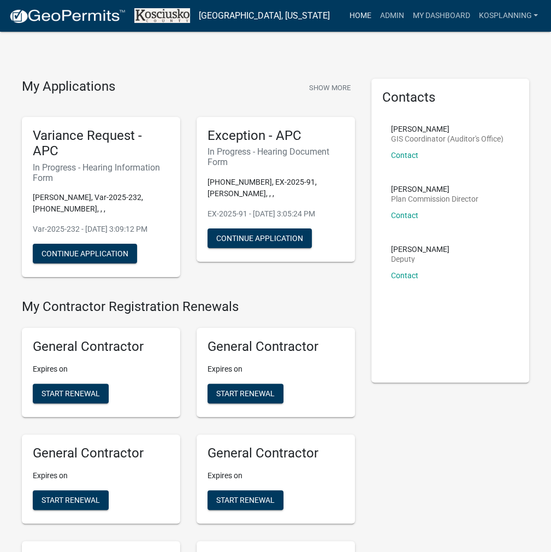
click at [365, 20] on link "Home" at bounding box center [360, 15] width 31 height 21
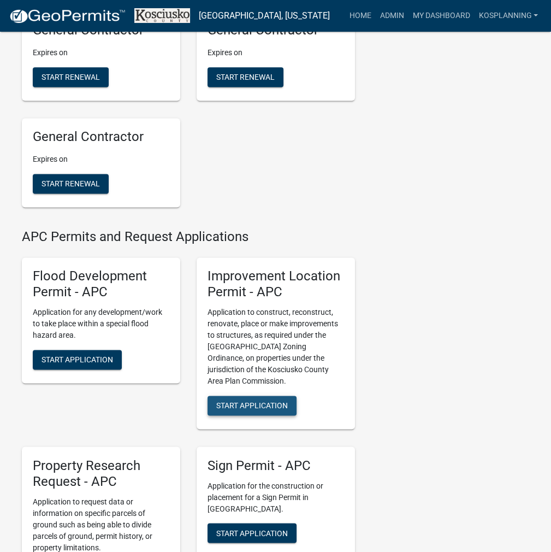
click at [243, 406] on span "Start Application" at bounding box center [252, 405] width 72 height 9
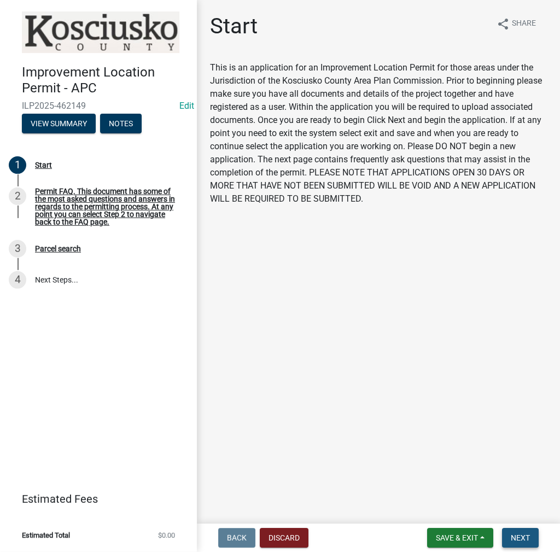
click at [520, 537] on span "Next" at bounding box center [519, 537] width 19 height 9
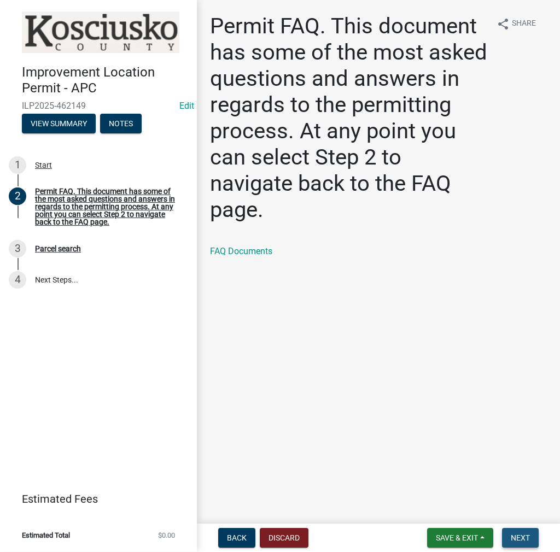
click at [521, 535] on span "Next" at bounding box center [519, 537] width 19 height 9
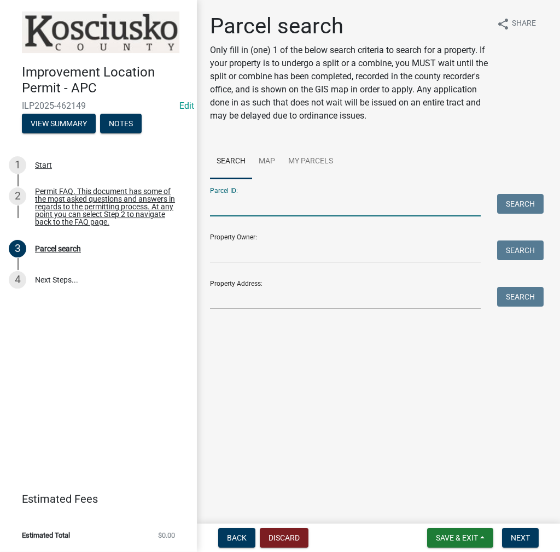
click at [365, 210] on input "Parcel ID:" at bounding box center [345, 205] width 271 height 22
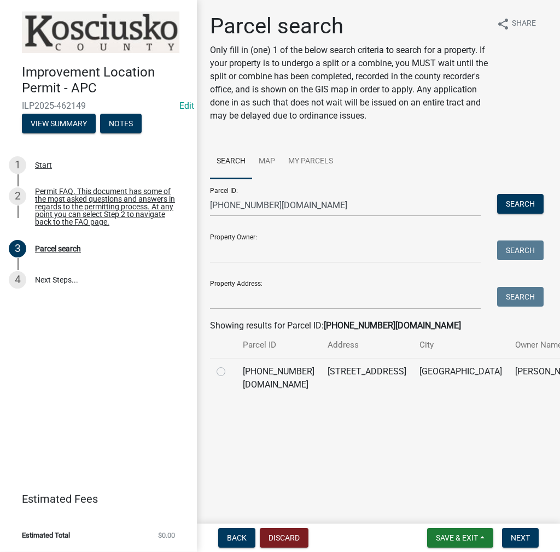
click at [230, 365] on label at bounding box center [230, 365] width 0 height 0
click at [230, 372] on input "radio" at bounding box center [233, 368] width 7 height 7
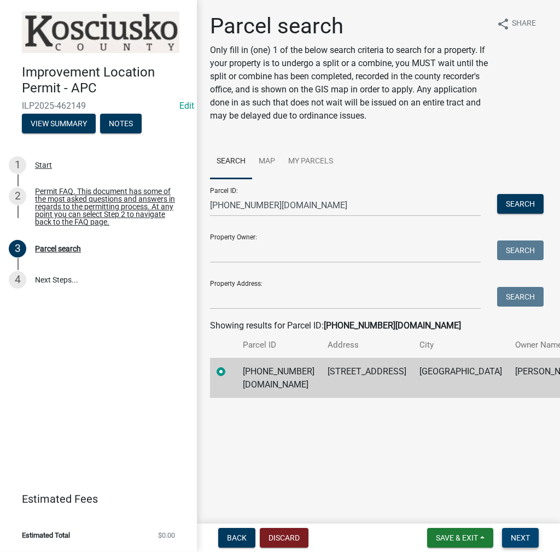
click at [510, 537] on span "Next" at bounding box center [519, 537] width 19 height 9
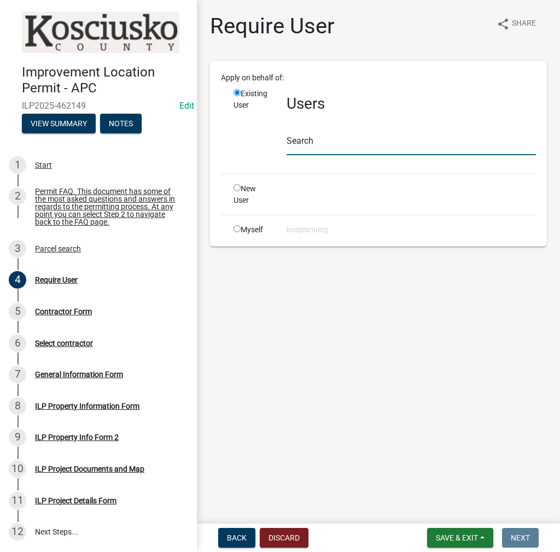
click at [305, 143] on input "text" at bounding box center [410, 144] width 249 height 22
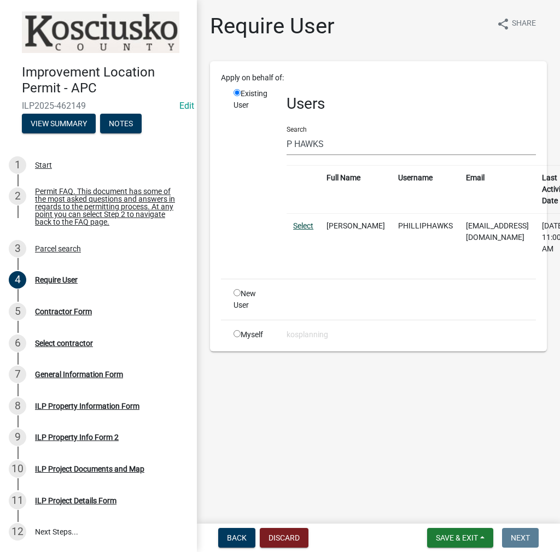
click at [310, 222] on link "Select" at bounding box center [303, 225] width 20 height 9
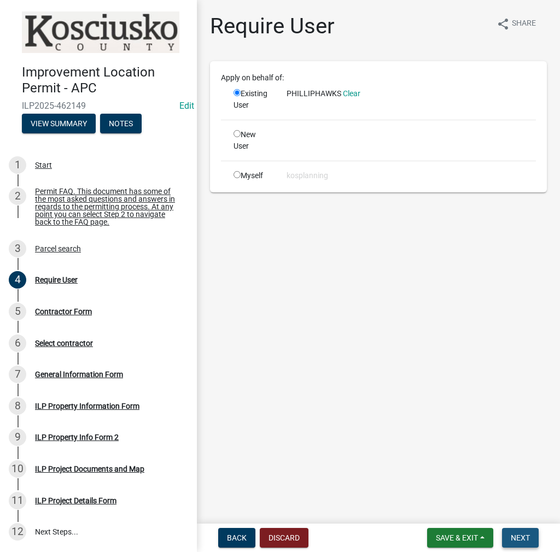
click at [522, 539] on span "Next" at bounding box center [519, 537] width 19 height 9
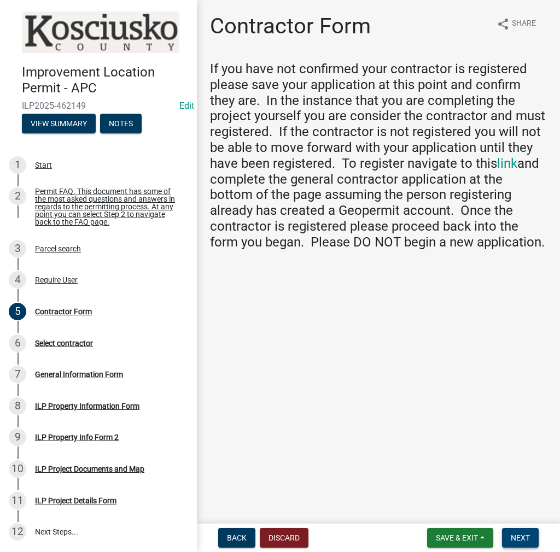
click at [527, 537] on span "Next" at bounding box center [519, 537] width 19 height 9
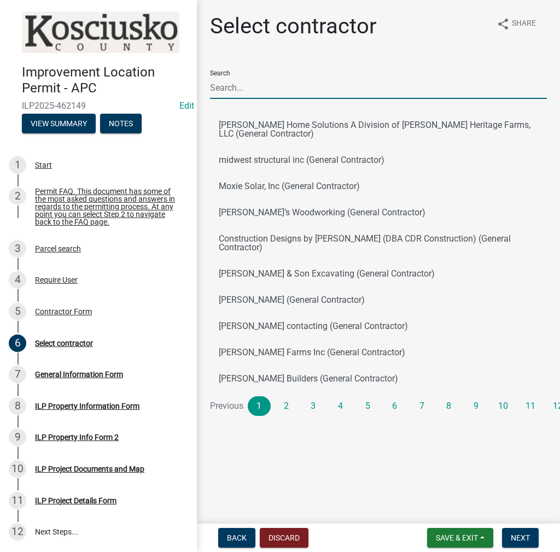
click at [228, 95] on input "Search" at bounding box center [378, 88] width 337 height 22
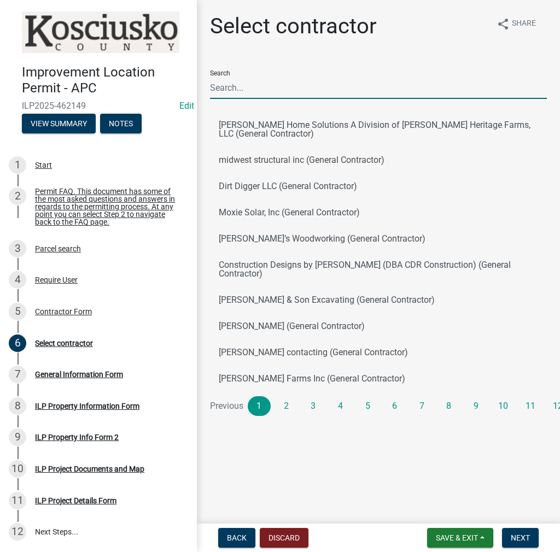
click at [257, 88] on input "Search" at bounding box center [378, 88] width 337 height 22
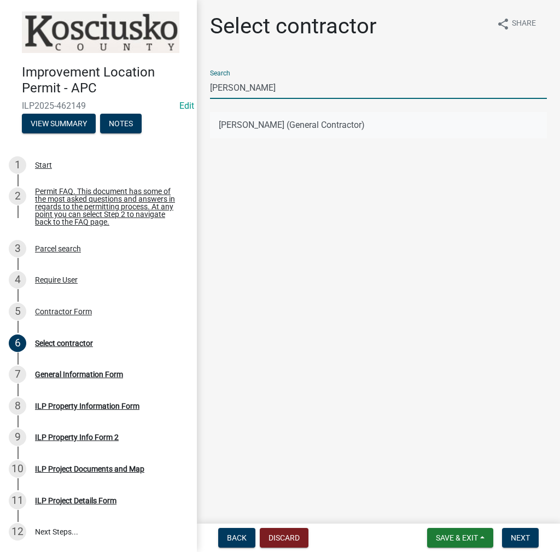
click at [276, 124] on button "[PERSON_NAME] (General Contractor)" at bounding box center [378, 125] width 337 height 26
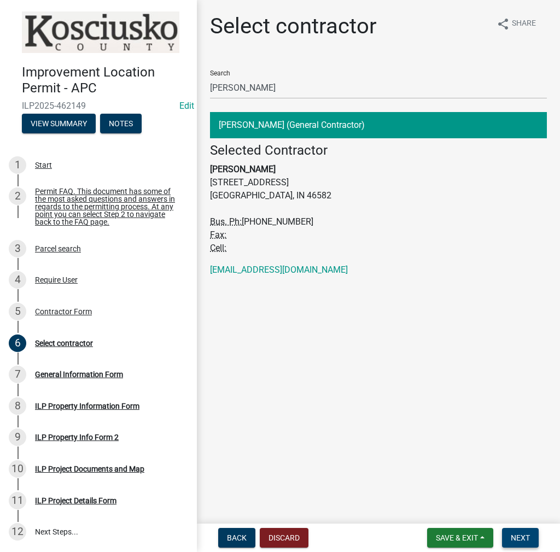
click at [515, 543] on button "Next" at bounding box center [520, 538] width 37 height 20
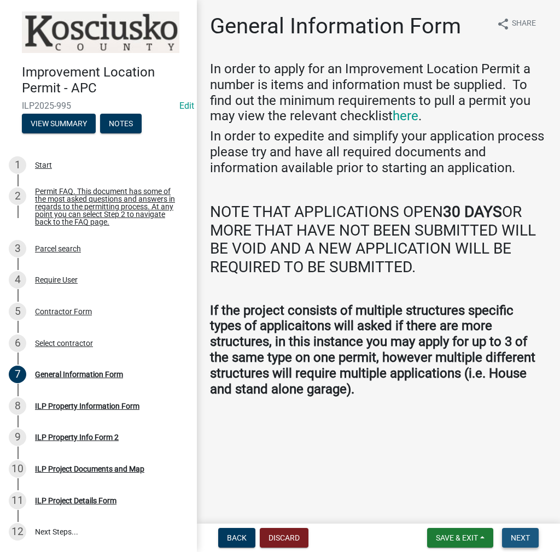
click at [520, 539] on span "Next" at bounding box center [519, 537] width 19 height 9
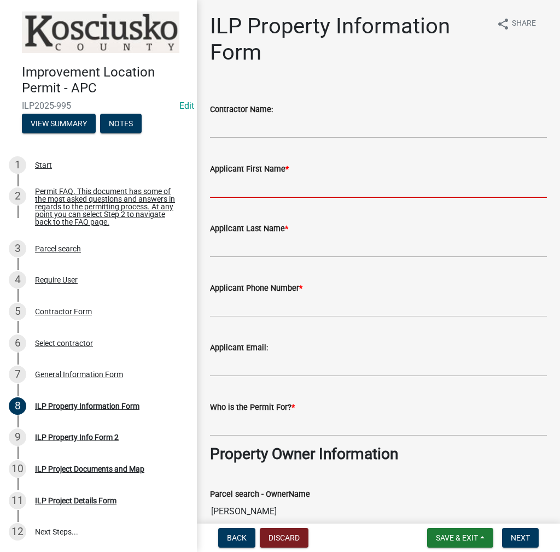
click at [380, 189] on input "Applicant First Name *" at bounding box center [378, 186] width 337 height 22
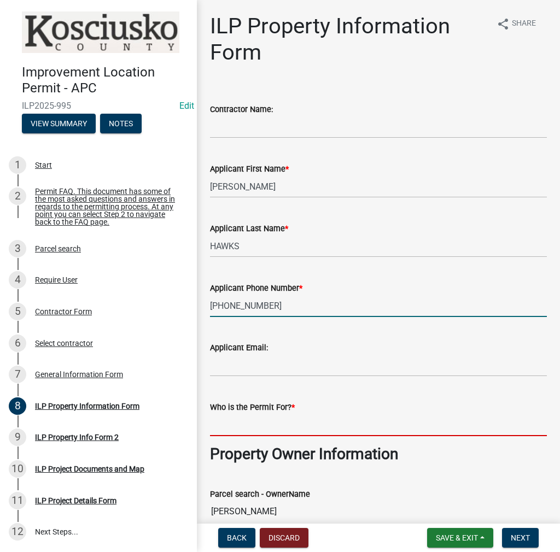
click at [222, 425] on input "Who is the Permit For? *" at bounding box center [378, 425] width 337 height 22
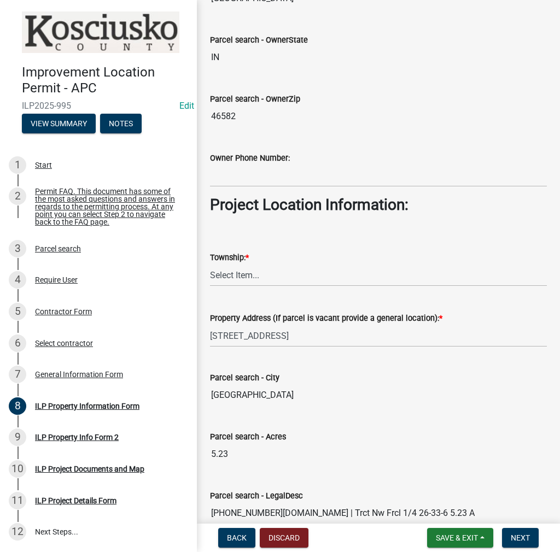
scroll to position [710, 0]
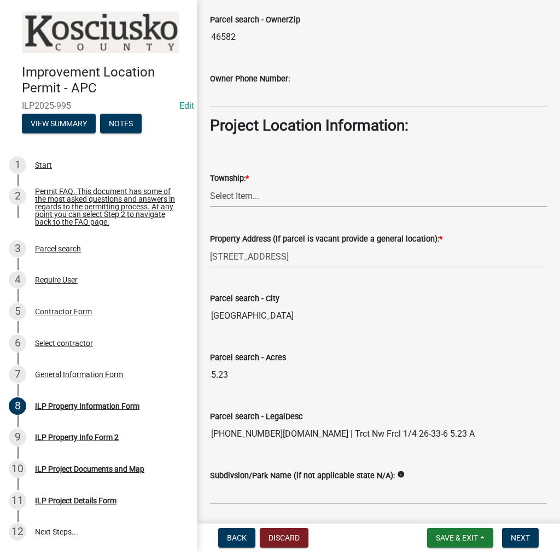
click at [263, 198] on select "Select Item... [PERSON_NAME] - Elkhart Co Clay Etna [GEOGRAPHIC_DATA][PERSON_NA…" at bounding box center [378, 196] width 337 height 22
click at [210, 185] on select "Select Item... [PERSON_NAME] - Elkhart Co Clay Etna [GEOGRAPHIC_DATA][PERSON_NA…" at bounding box center [378, 196] width 337 height 22
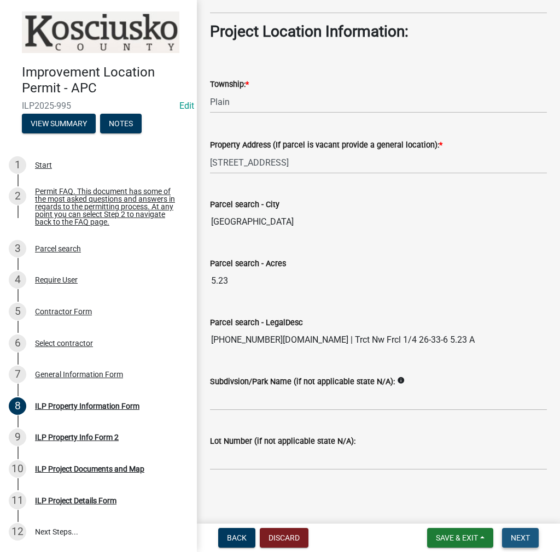
click at [517, 538] on span "Next" at bounding box center [519, 537] width 19 height 9
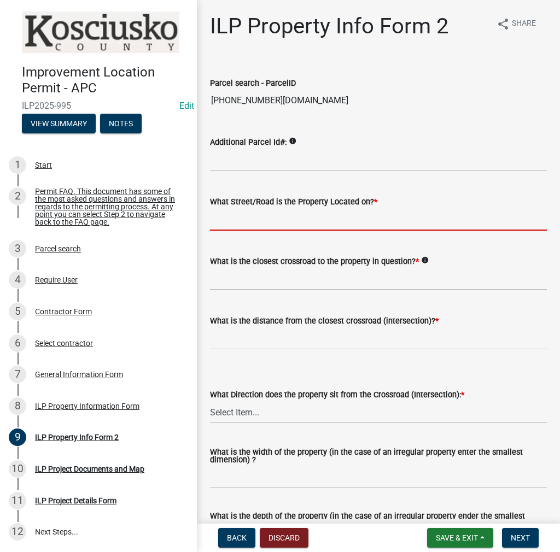
click at [280, 219] on input "What Street/Road is the Property Located on? *" at bounding box center [378, 219] width 337 height 22
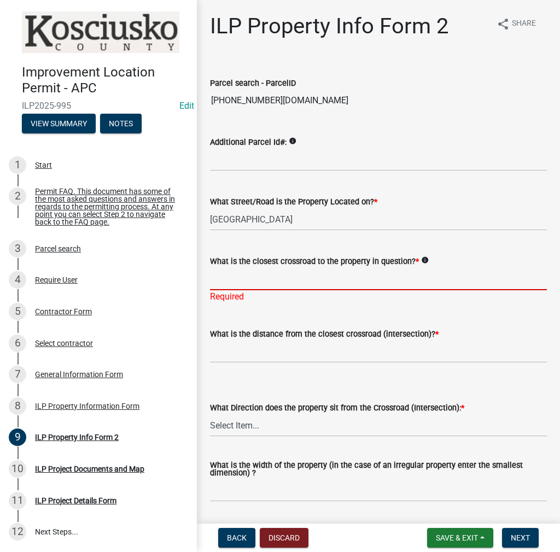
click at [371, 273] on input "What is the closest crossroad to the property in question? *" at bounding box center [378, 279] width 337 height 22
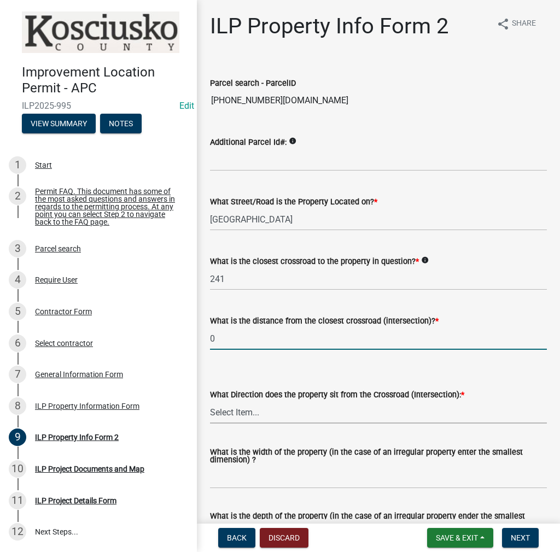
click at [240, 345] on input "0" at bounding box center [378, 338] width 337 height 22
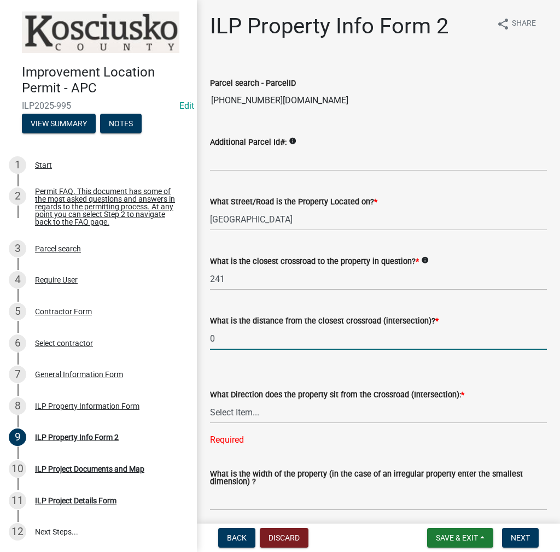
click at [233, 338] on input "0" at bounding box center [378, 338] width 337 height 22
drag, startPoint x: 230, startPoint y: 339, endPoint x: 230, endPoint y: 348, distance: 9.3
click at [230, 348] on input "0" at bounding box center [378, 338] width 337 height 22
click at [248, 331] on input "0" at bounding box center [378, 338] width 337 height 22
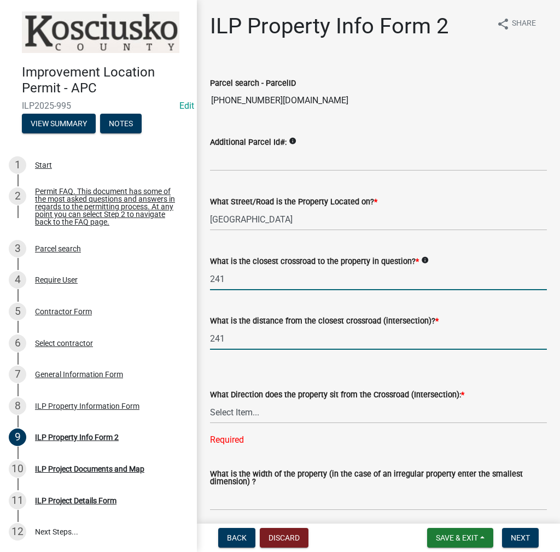
click at [230, 281] on input "241" at bounding box center [378, 279] width 337 height 22
click at [231, 281] on input "241" at bounding box center [378, 279] width 337 height 22
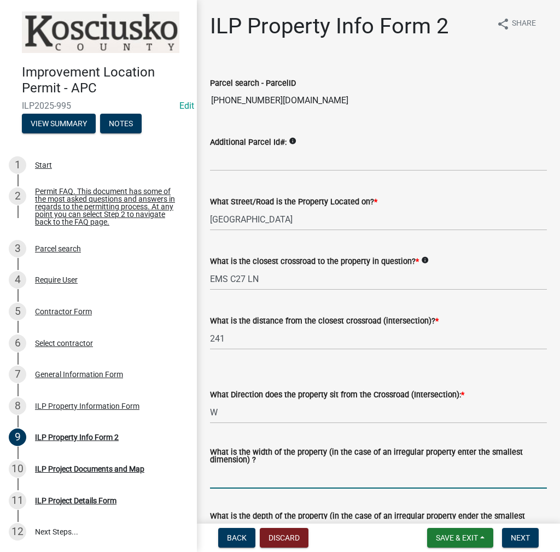
click at [278, 473] on input "What is the width of the property (in the case of an irregular property enter t…" at bounding box center [378, 477] width 337 height 22
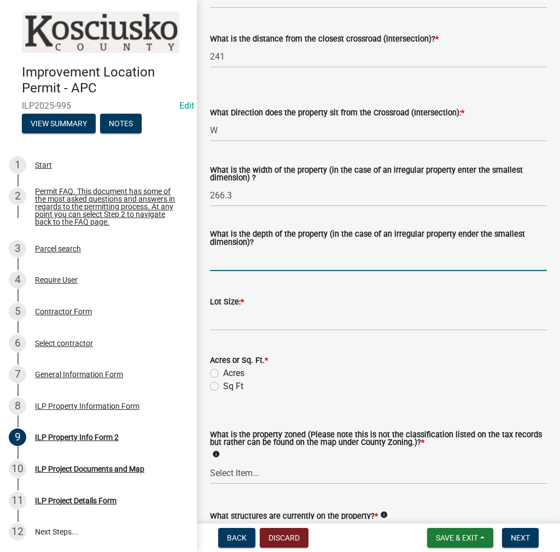
click at [240, 263] on input "What is the depth of the property (in the case of an irregular property ender t…" at bounding box center [378, 260] width 337 height 22
click at [223, 367] on input "Acres" at bounding box center [226, 370] width 7 height 7
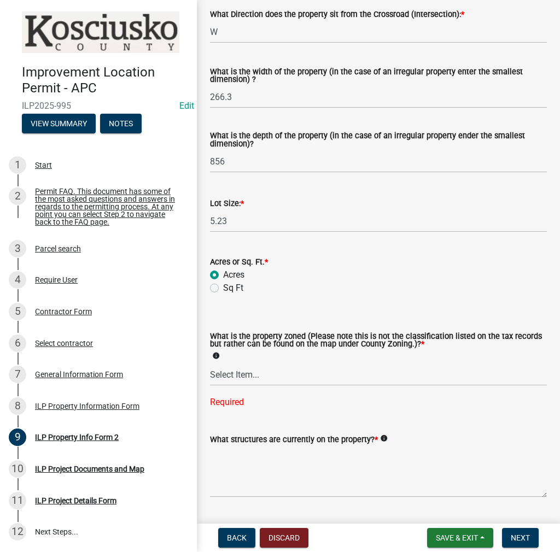
scroll to position [391, 0]
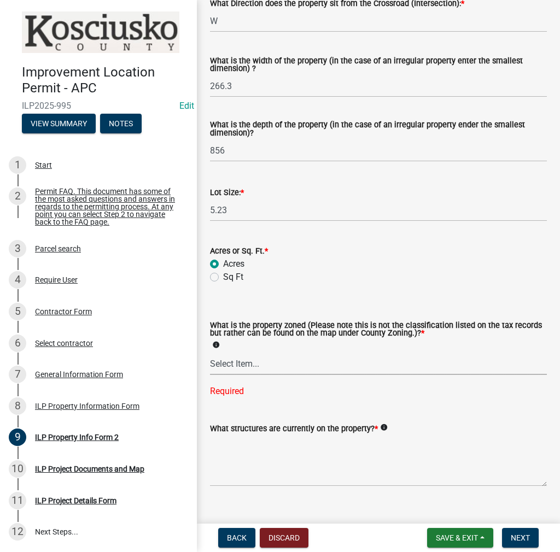
click at [260, 360] on select "Select Item... Agricultural Agricultural 2 Commercial Environmental Industrial …" at bounding box center [378, 363] width 337 height 22
click at [210, 356] on select "Select Item... Agricultural Agricultural 2 Commercial Environmental Industrial …" at bounding box center [378, 363] width 337 height 22
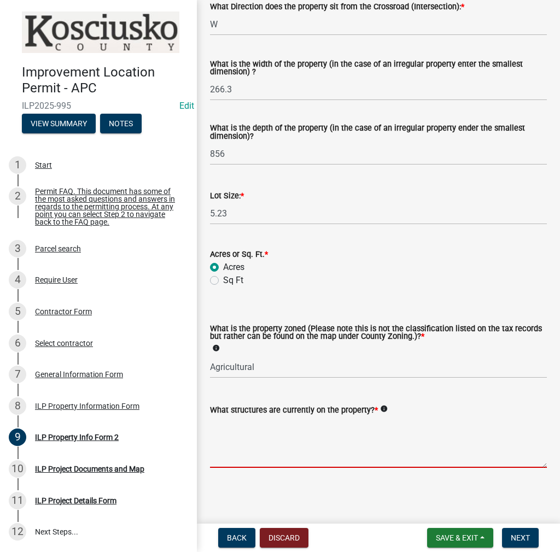
click at [336, 451] on textarea "What structures are currently on the property? *" at bounding box center [378, 441] width 337 height 51
click at [254, 428] on textarea "What structures are currently on the property? *" at bounding box center [378, 441] width 337 height 51
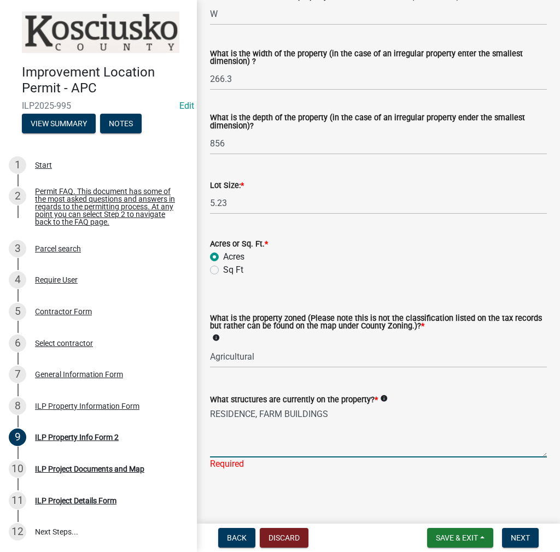
scroll to position [401, 0]
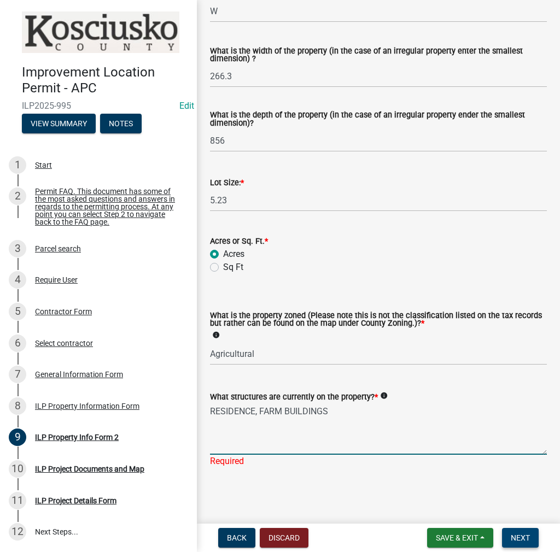
click at [518, 534] on span "Next" at bounding box center [519, 537] width 19 height 9
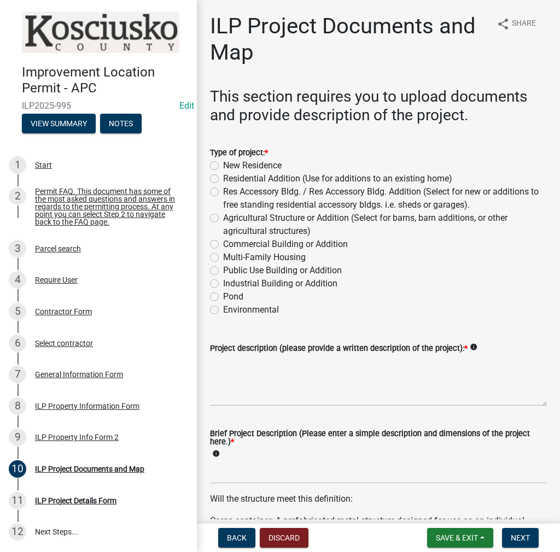
click at [223, 216] on label "Agricultural Structure or Addition (Select for barns, barn additions, or other …" at bounding box center [385, 224] width 324 height 26
click at [223, 216] on input "Agricultural Structure or Addition (Select for barns, barn additions, or other …" at bounding box center [226, 214] width 7 height 7
click at [380, 377] on textarea "Project description (please provide a written description of the project): *" at bounding box center [378, 380] width 337 height 51
click at [283, 459] on div "Brief Project Description (Please enter a simple description and dimensions of …" at bounding box center [378, 445] width 337 height 31
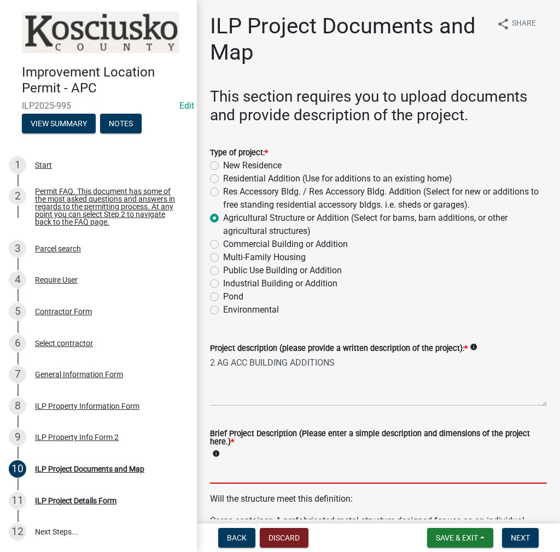
click at [242, 475] on input "Brief Project Description (Please enter a simple description and dimensions of …" at bounding box center [378, 472] width 337 height 22
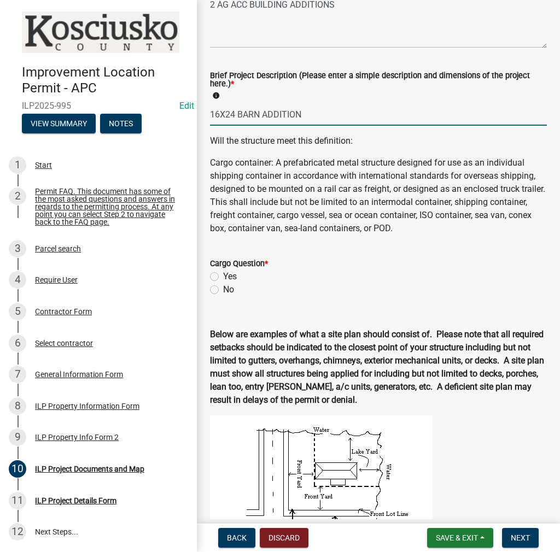
scroll to position [383, 0]
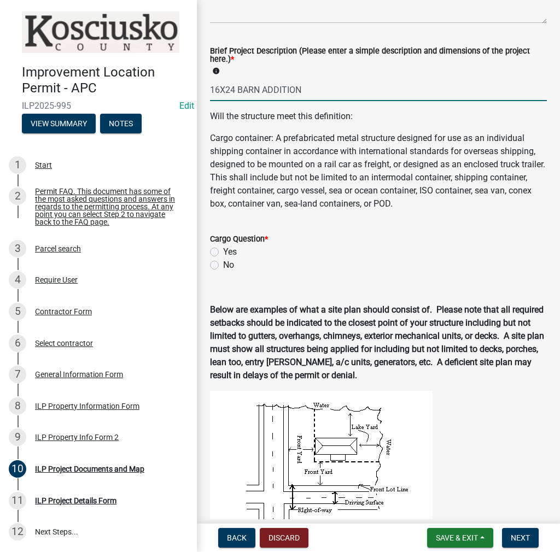
click at [223, 268] on label "No" at bounding box center [228, 264] width 11 height 13
click at [223, 266] on input "No" at bounding box center [226, 261] width 7 height 7
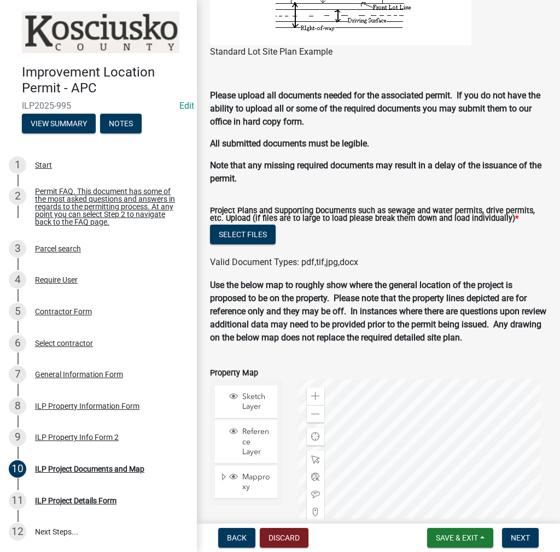
scroll to position [1074, 0]
click at [252, 237] on button "Select files" at bounding box center [243, 235] width 66 height 20
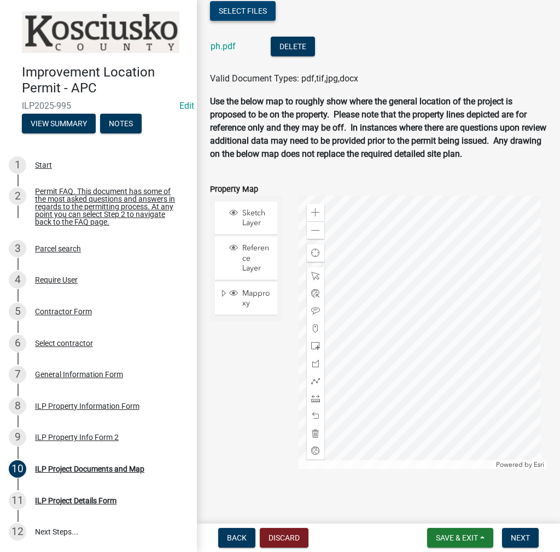
scroll to position [1300, 0]
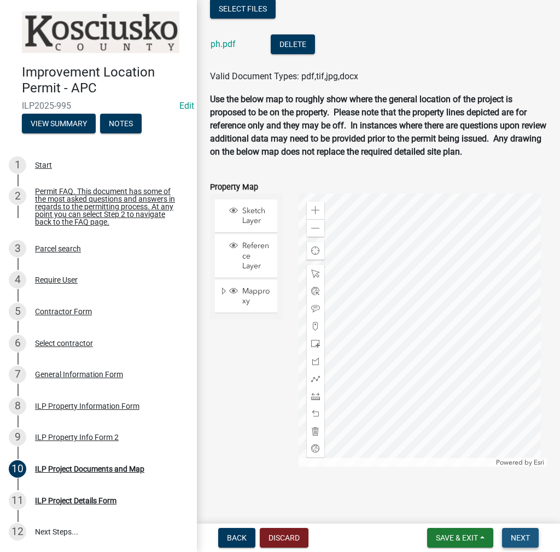
click at [523, 538] on span "Next" at bounding box center [519, 537] width 19 height 9
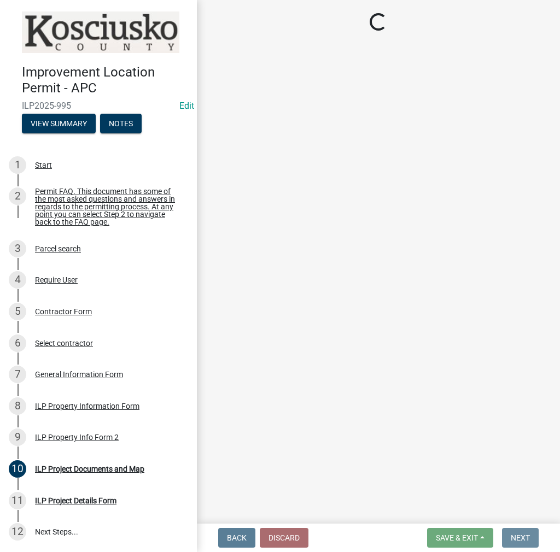
scroll to position [0, 0]
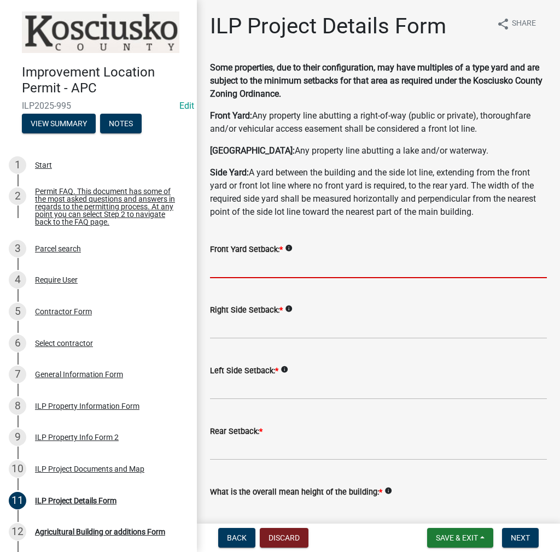
click at [324, 272] on input "text" at bounding box center [378, 267] width 337 height 22
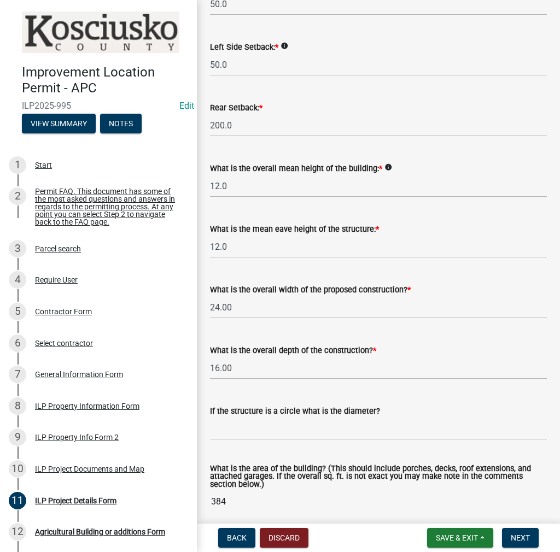
scroll to position [713, 0]
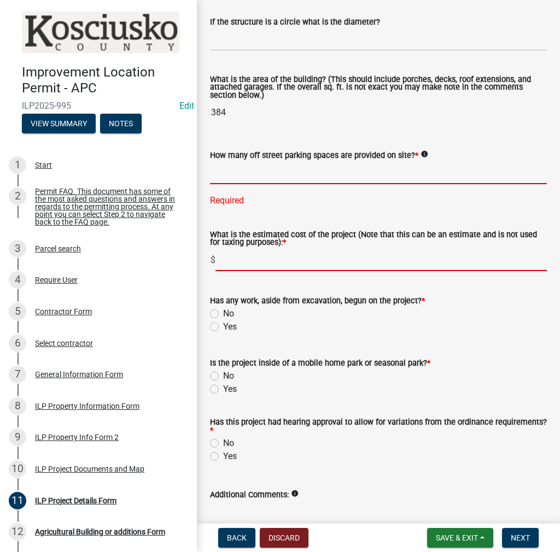
click at [321, 173] on input "text" at bounding box center [378, 173] width 337 height 22
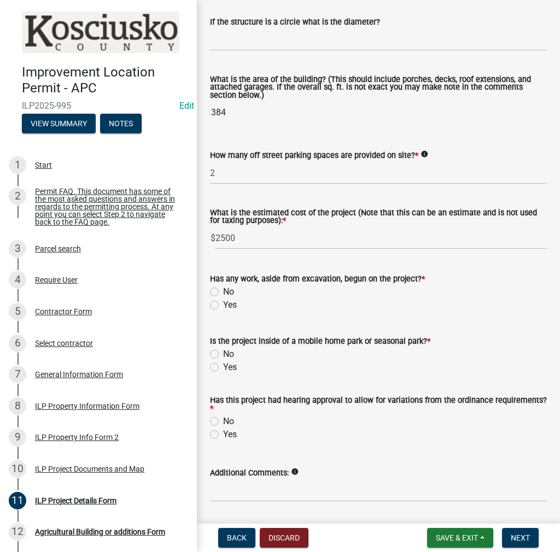
click at [223, 298] on input "Yes" at bounding box center [226, 301] width 7 height 7
click at [223, 348] on input "No" at bounding box center [226, 351] width 7 height 7
click at [223, 415] on input "No" at bounding box center [226, 418] width 7 height 7
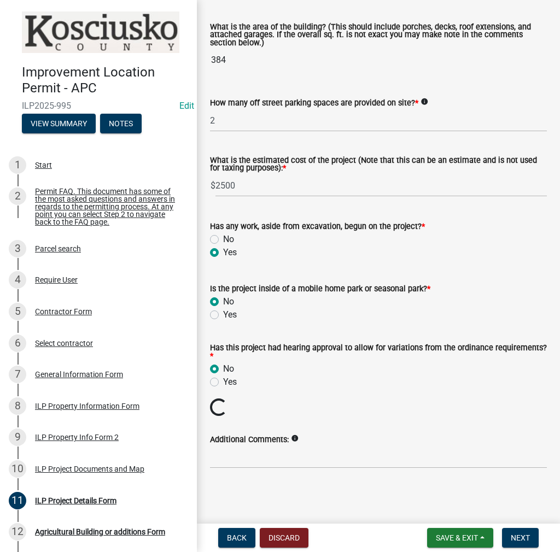
scroll to position [747, 0]
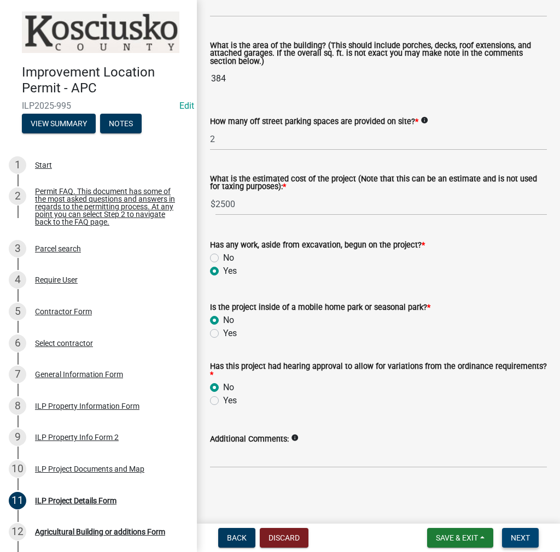
click at [519, 536] on span "Next" at bounding box center [519, 537] width 19 height 9
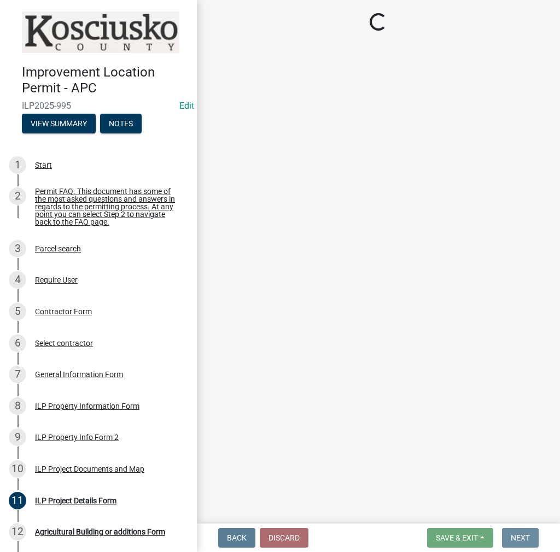
scroll to position [0, 0]
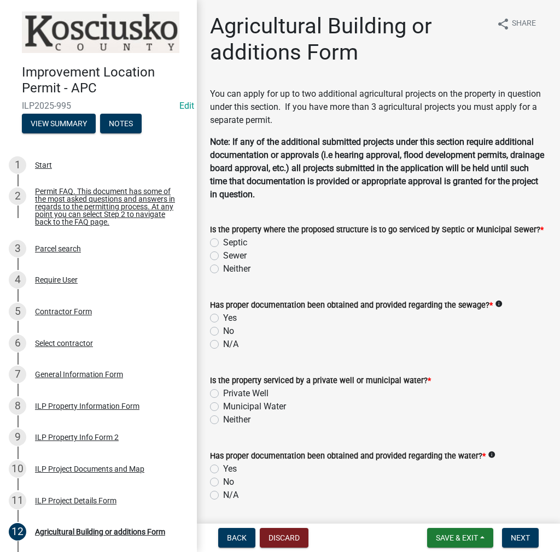
click at [223, 243] on label "Septic" at bounding box center [235, 242] width 24 height 13
click at [223, 243] on input "Septic" at bounding box center [226, 239] width 7 height 7
click at [223, 318] on label "Yes" at bounding box center [230, 318] width 14 height 13
click at [223, 318] on input "Yes" at bounding box center [226, 315] width 7 height 7
click at [223, 392] on label "Private Well" at bounding box center [245, 393] width 45 height 13
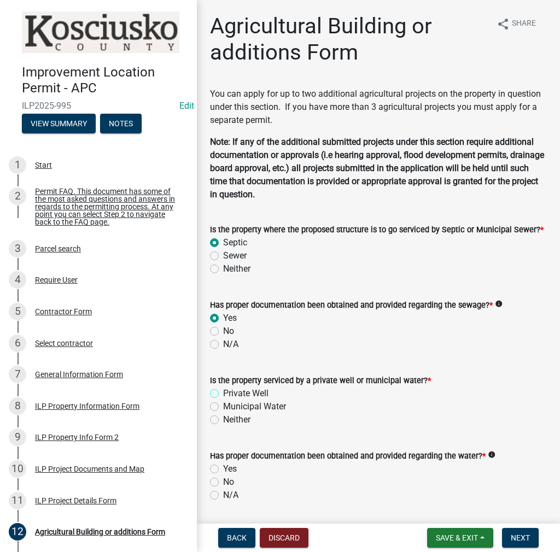
click at [223, 392] on input "Private Well" at bounding box center [226, 390] width 7 height 7
click at [223, 472] on label "Yes" at bounding box center [230, 468] width 14 height 13
click at [223, 469] on input "Yes" at bounding box center [226, 465] width 7 height 7
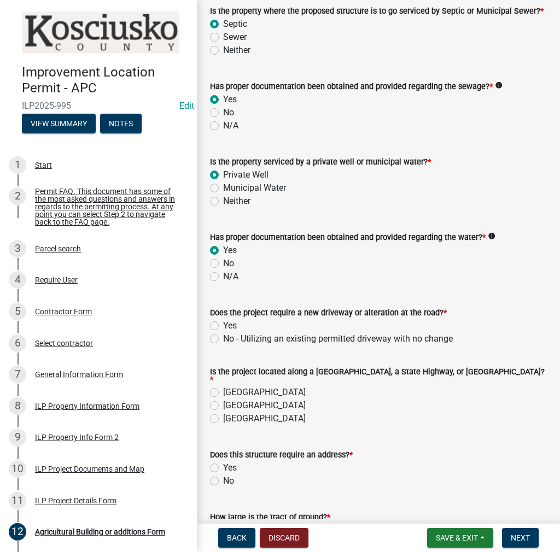
scroll to position [383, 0]
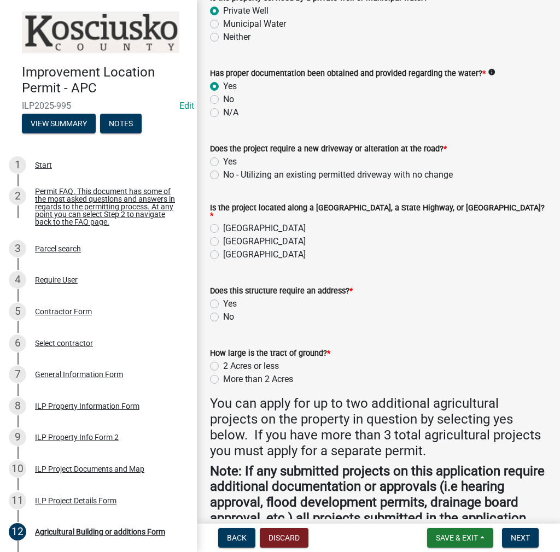
click at [223, 176] on label "No - Utilizing an existing permitted driveway with no change" at bounding box center [338, 174] width 230 height 13
click at [223, 175] on input "No - Utilizing an existing permitted driveway with no change" at bounding box center [226, 171] width 7 height 7
click at [223, 224] on label "[GEOGRAPHIC_DATA]" at bounding box center [264, 228] width 83 height 13
click at [223, 224] on input "[GEOGRAPHIC_DATA]" at bounding box center [226, 225] width 7 height 7
click at [223, 310] on label "No" at bounding box center [228, 316] width 11 height 13
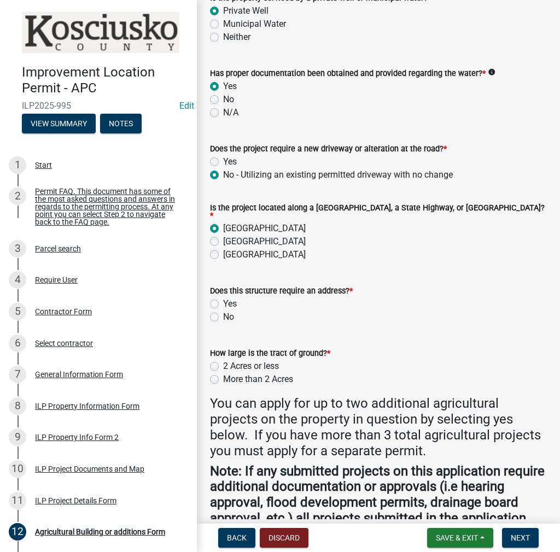
click at [223, 310] on input "No" at bounding box center [226, 313] width 7 height 7
click at [223, 360] on label "2 Acres or less" at bounding box center [251, 366] width 56 height 13
click at [223, 360] on input "2 Acres or less" at bounding box center [226, 363] width 7 height 7
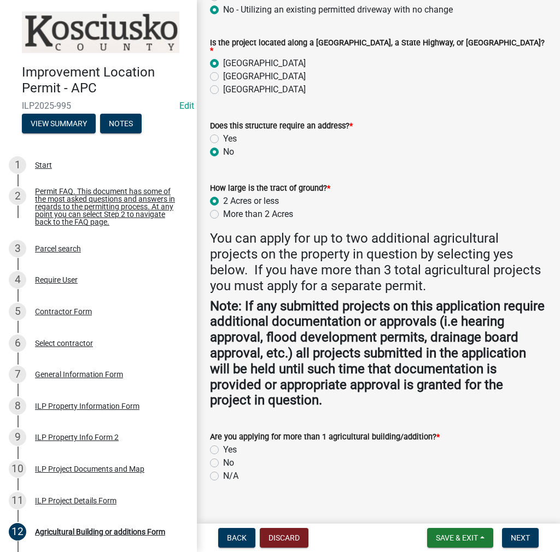
scroll to position [559, 0]
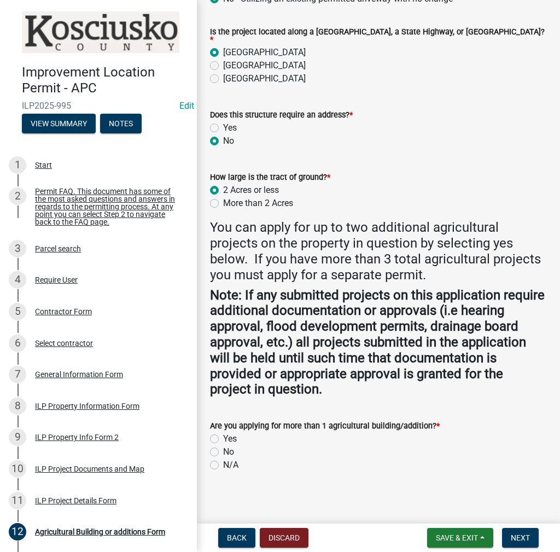
click at [223, 432] on label "Yes" at bounding box center [230, 438] width 14 height 13
click at [223, 432] on input "Yes" at bounding box center [226, 435] width 7 height 7
click at [529, 536] on button "Next" at bounding box center [520, 538] width 37 height 20
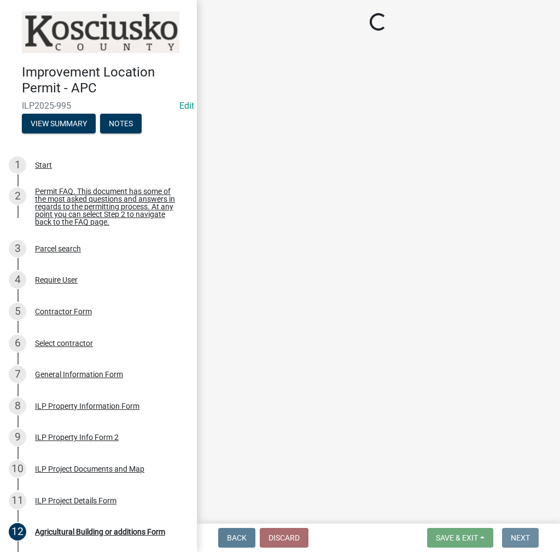
scroll to position [0, 0]
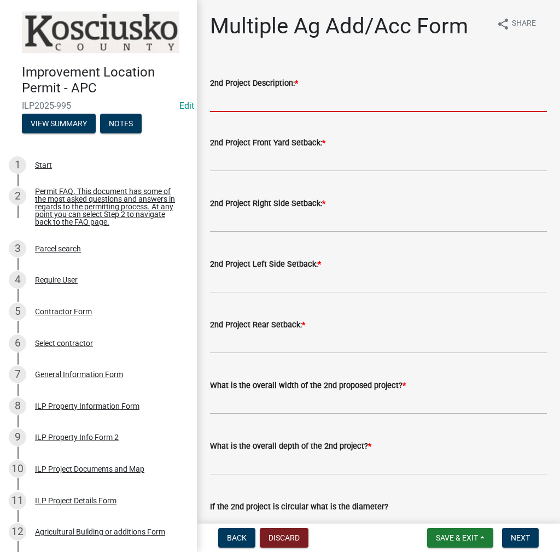
click at [288, 100] on input "2nd Project Description: *" at bounding box center [378, 101] width 337 height 22
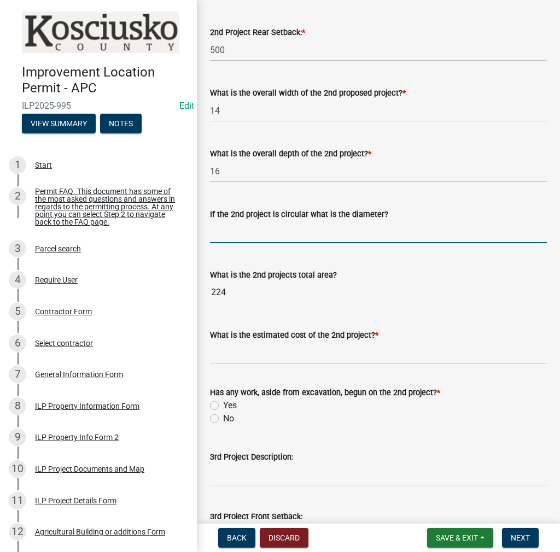
scroll to position [344, 0]
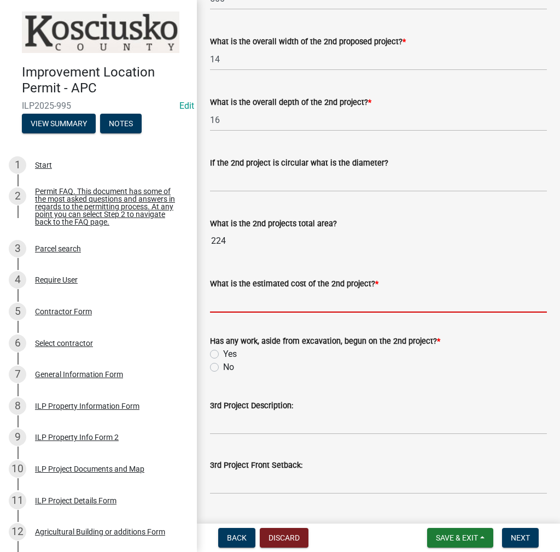
click at [282, 293] on input "What is the estimated cost of the 2nd project? *" at bounding box center [378, 301] width 337 height 22
click at [223, 348] on input "Yes" at bounding box center [226, 351] width 7 height 7
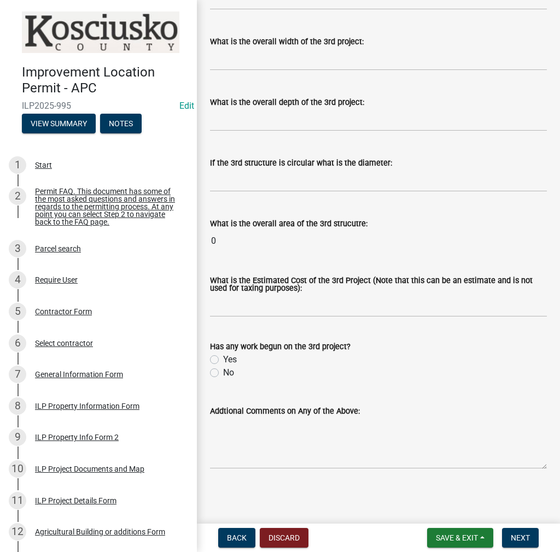
scroll to position [1010, 0]
click at [518, 541] on span "Next" at bounding box center [519, 537] width 19 height 9
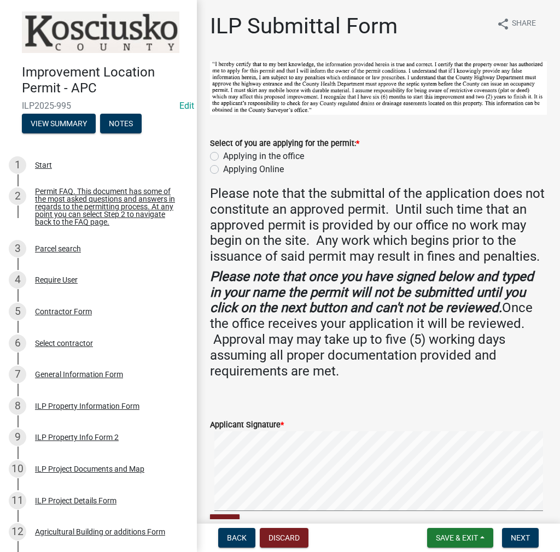
click at [223, 154] on label "Applying in the office" at bounding box center [263, 156] width 81 height 13
click at [223, 154] on input "Applying in the office" at bounding box center [226, 153] width 7 height 7
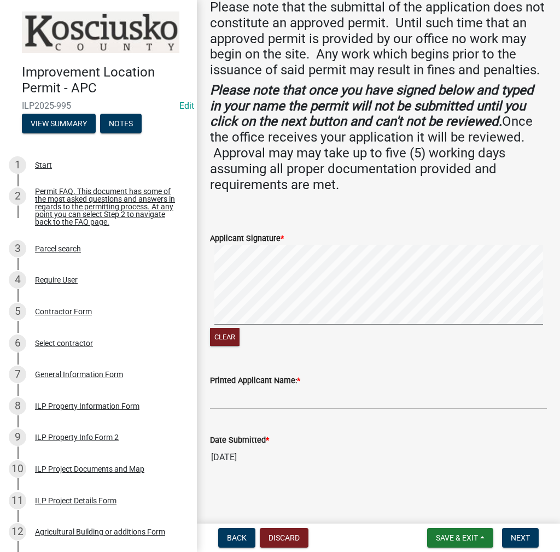
scroll to position [201, 0]
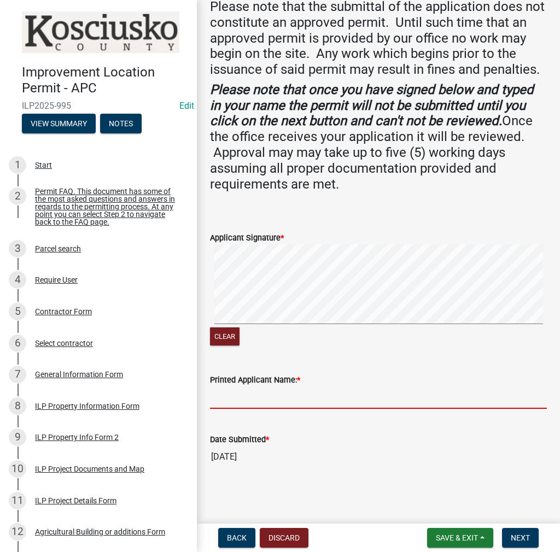
click at [246, 407] on input "Printed Applicant Name: *" at bounding box center [378, 397] width 337 height 22
click at [527, 537] on span "Next" at bounding box center [519, 537] width 19 height 9
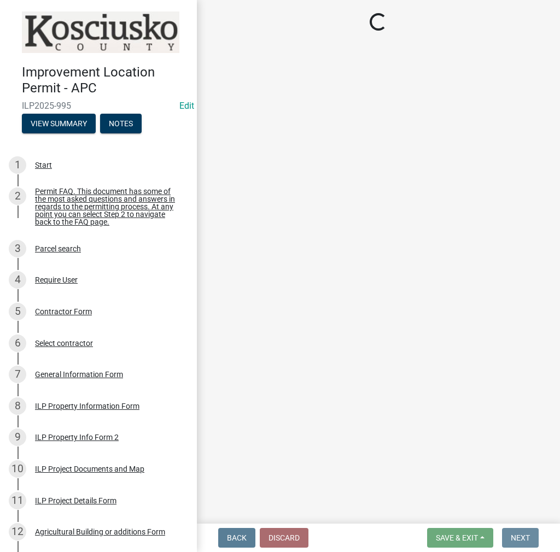
scroll to position [0, 0]
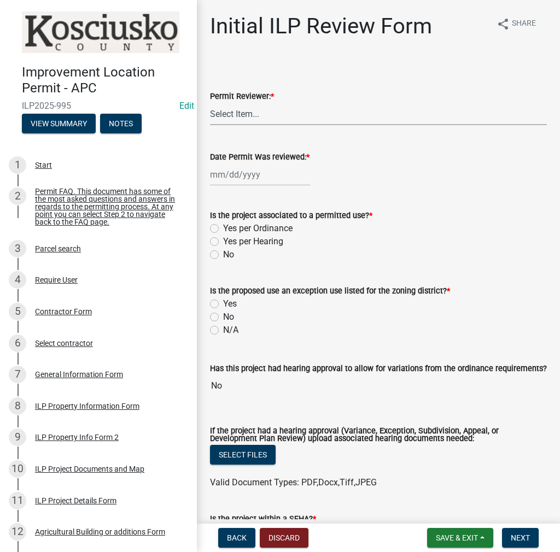
click at [252, 119] on select "Select Item... MMS LT AT CS [PERSON_NAME]" at bounding box center [378, 114] width 337 height 22
click at [210, 103] on select "Select Item... MMS LT AT CS [PERSON_NAME]" at bounding box center [378, 114] width 337 height 22
click at [236, 167] on div at bounding box center [260, 174] width 100 height 22
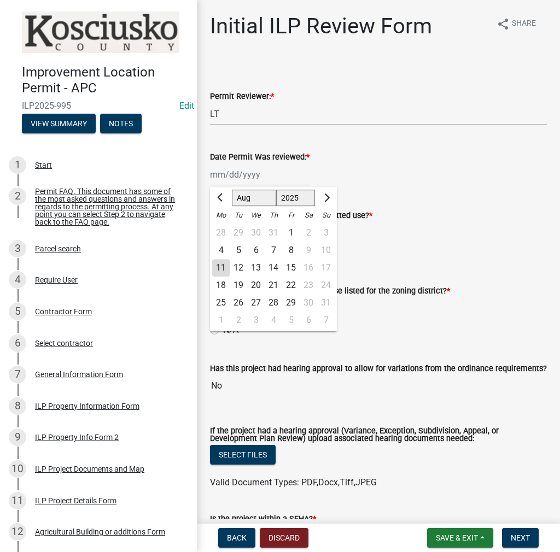
click at [218, 264] on div "11" at bounding box center [220, 267] width 17 height 17
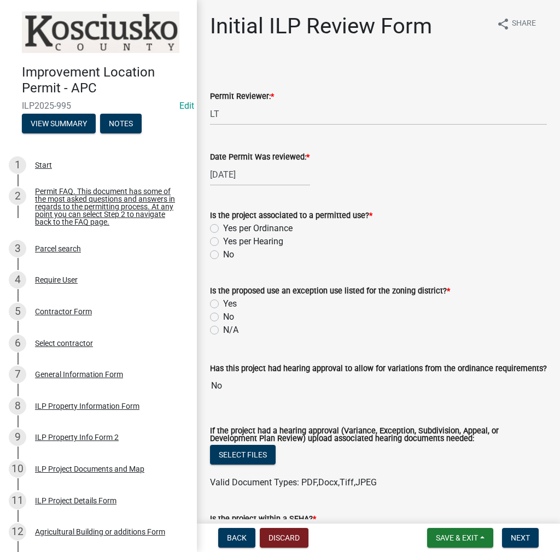
click at [223, 229] on label "Yes per Ordinance" at bounding box center [257, 228] width 69 height 13
click at [223, 229] on input "Yes per Ordinance" at bounding box center [226, 225] width 7 height 7
click at [223, 303] on label "Yes" at bounding box center [230, 303] width 14 height 13
click at [223, 303] on input "Yes" at bounding box center [226, 300] width 7 height 7
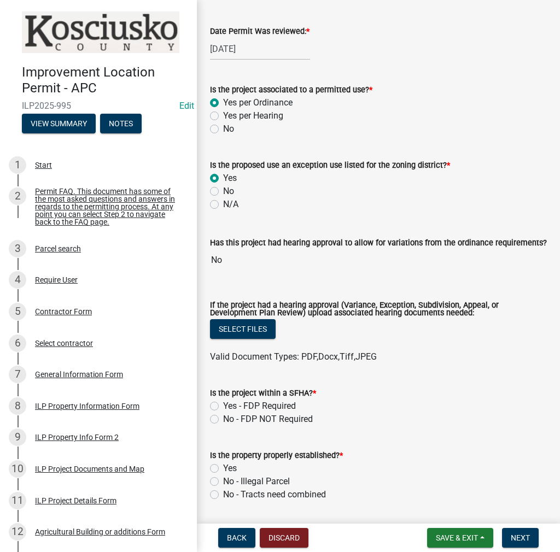
scroll to position [219, 0]
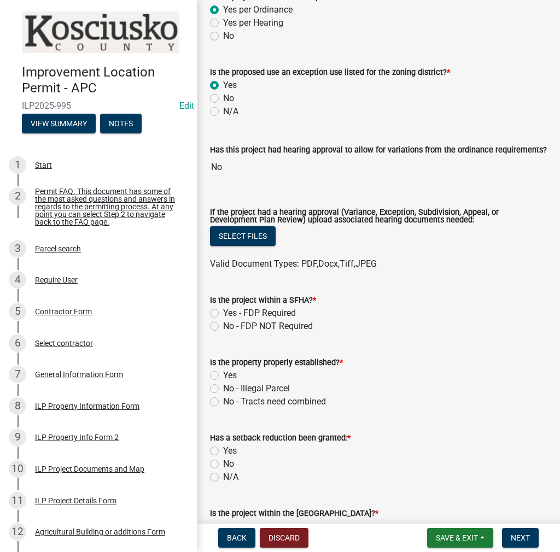
click at [223, 96] on label "No" at bounding box center [228, 98] width 11 height 13
click at [223, 96] on input "No" at bounding box center [226, 95] width 7 height 7
click at [223, 325] on label "No - FDP NOT Required" at bounding box center [268, 326] width 90 height 13
click at [223, 325] on input "No - FDP NOT Required" at bounding box center [226, 323] width 7 height 7
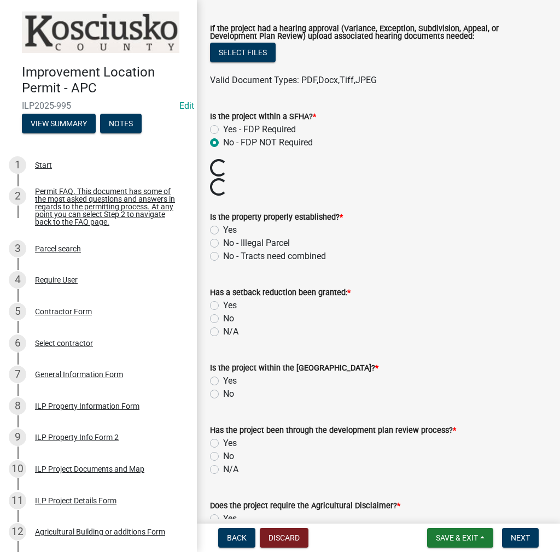
scroll to position [437, 0]
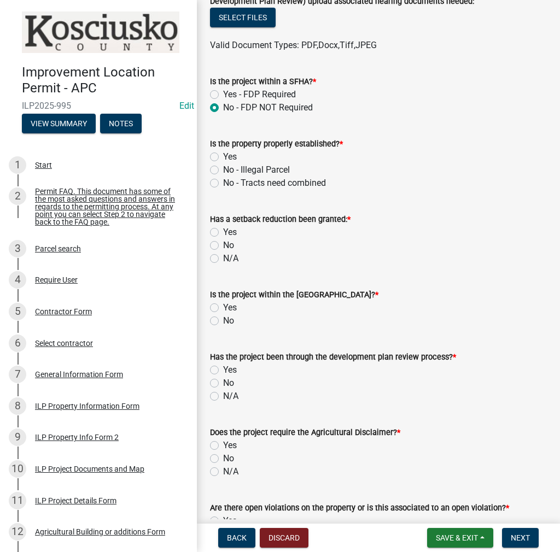
click at [223, 156] on label "Yes" at bounding box center [230, 156] width 14 height 13
click at [223, 156] on input "Yes" at bounding box center [226, 153] width 7 height 7
click at [223, 234] on label "Yes" at bounding box center [230, 232] width 14 height 13
click at [223, 233] on input "Yes" at bounding box center [226, 229] width 7 height 7
click at [223, 322] on label "No" at bounding box center [228, 320] width 11 height 13
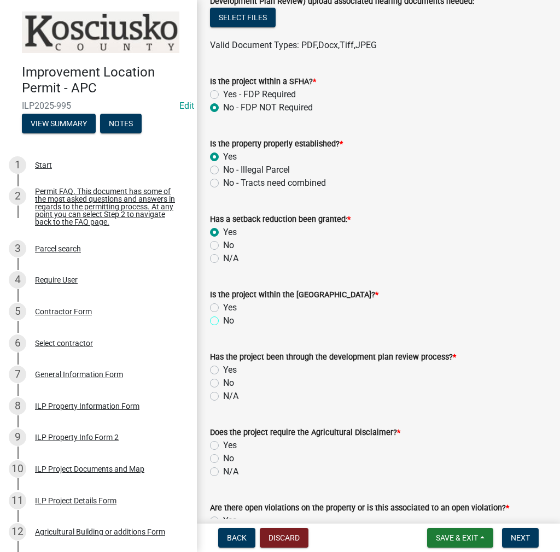
click at [223, 321] on input "No" at bounding box center [226, 317] width 7 height 7
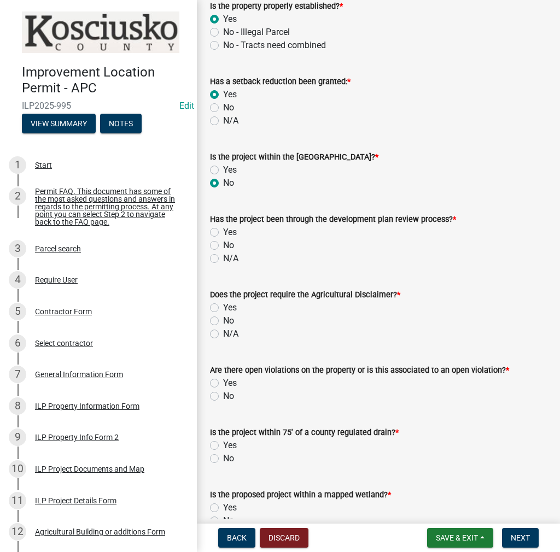
scroll to position [656, 0]
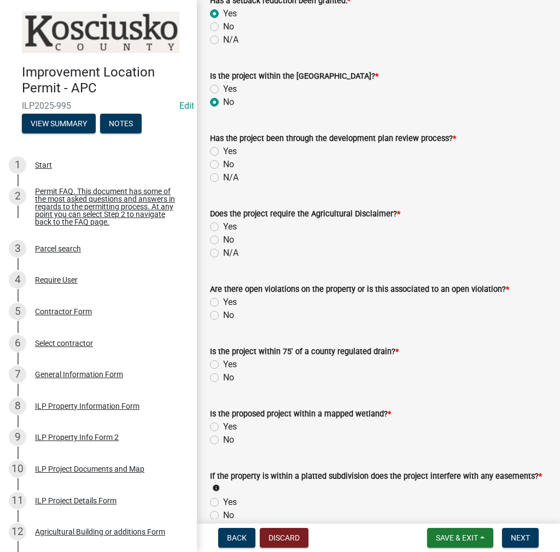
click at [223, 180] on label "N/A" at bounding box center [230, 177] width 15 height 13
click at [223, 178] on input "N/A" at bounding box center [226, 174] width 7 height 7
click at [223, 252] on label "N/A" at bounding box center [230, 252] width 15 height 13
click at [223, 252] on input "N/A" at bounding box center [226, 249] width 7 height 7
click at [223, 319] on label "No" at bounding box center [228, 315] width 11 height 13
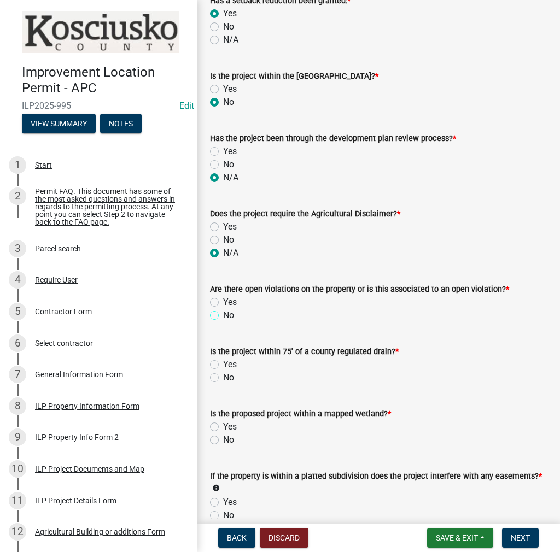
click at [223, 316] on input "No" at bounding box center [226, 312] width 7 height 7
click at [223, 304] on label "Yes" at bounding box center [230, 302] width 14 height 13
click at [223, 303] on input "Yes" at bounding box center [226, 299] width 7 height 7
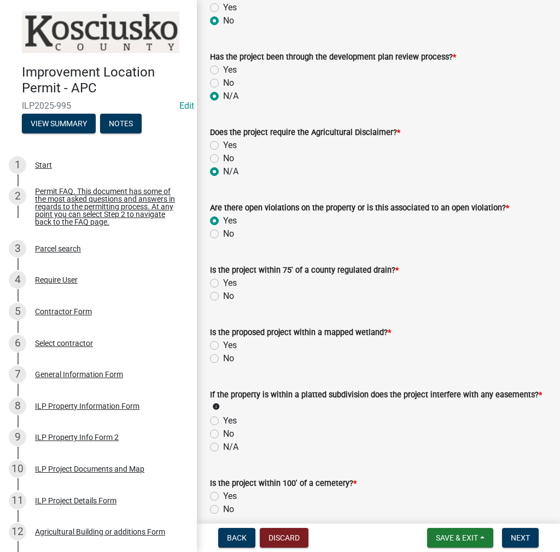
scroll to position [765, 0]
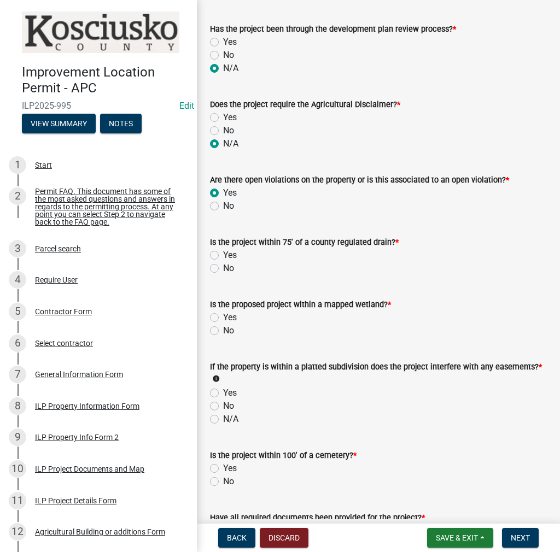
click at [223, 271] on label "No" at bounding box center [228, 268] width 11 height 13
click at [223, 269] on input "No" at bounding box center [226, 265] width 7 height 7
click at [223, 331] on label "No" at bounding box center [228, 330] width 11 height 13
click at [223, 331] on input "No" at bounding box center [226, 327] width 7 height 7
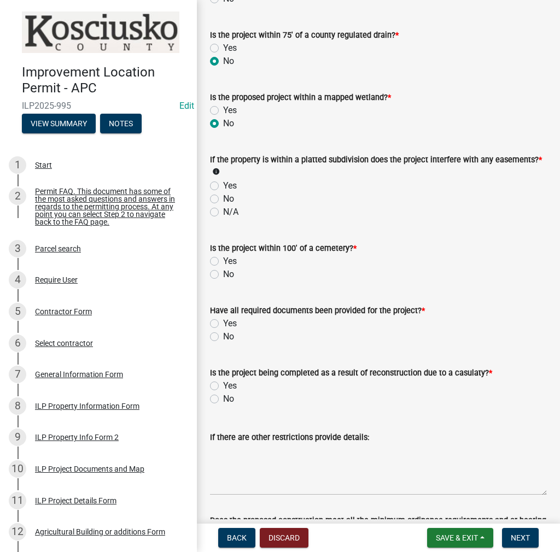
scroll to position [984, 0]
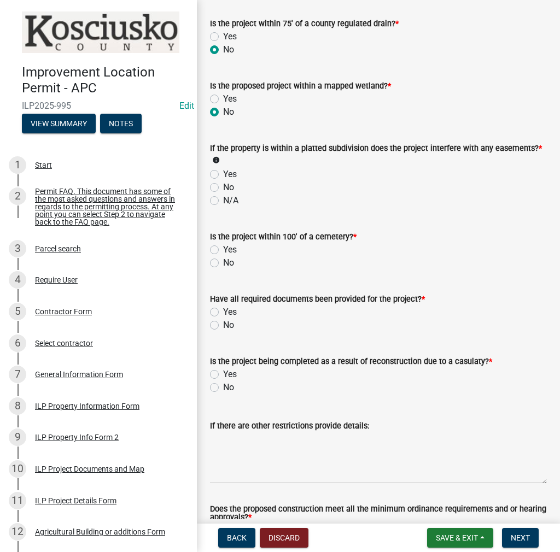
click at [223, 204] on label "N/A" at bounding box center [230, 200] width 15 height 13
click at [223, 201] on input "N/A" at bounding box center [226, 197] width 7 height 7
click at [223, 265] on label "No" at bounding box center [228, 262] width 11 height 13
click at [223, 263] on input "No" at bounding box center [226, 259] width 7 height 7
click at [223, 313] on label "Yes" at bounding box center [230, 311] width 14 height 13
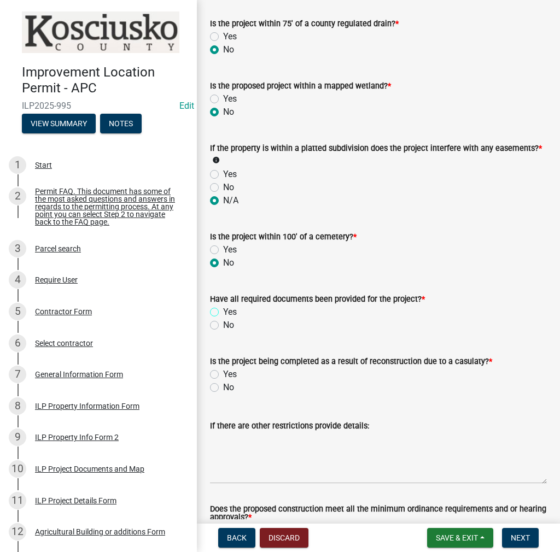
click at [223, 313] on input "Yes" at bounding box center [226, 308] width 7 height 7
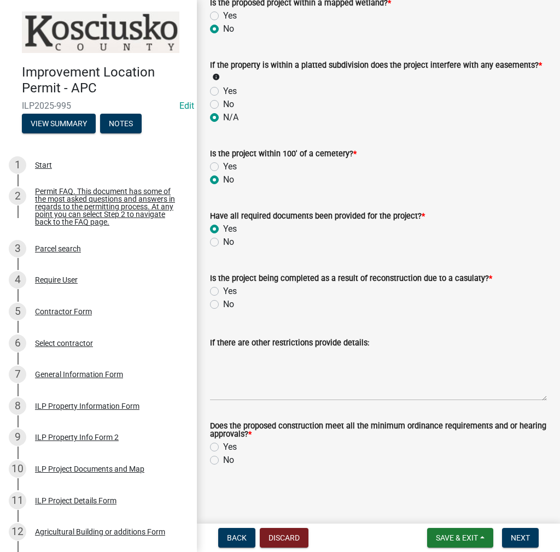
scroll to position [1067, 0]
click at [219, 292] on div "Yes" at bounding box center [378, 291] width 337 height 13
click at [223, 292] on label "Yes" at bounding box center [230, 291] width 14 height 13
click at [223, 292] on input "Yes" at bounding box center [226, 288] width 7 height 7
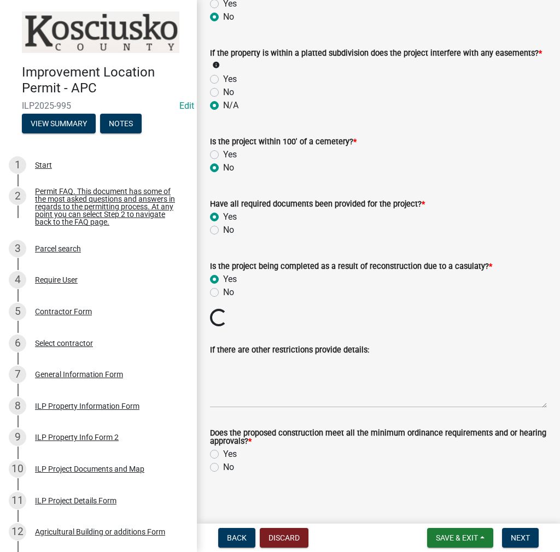
scroll to position [1085, 0]
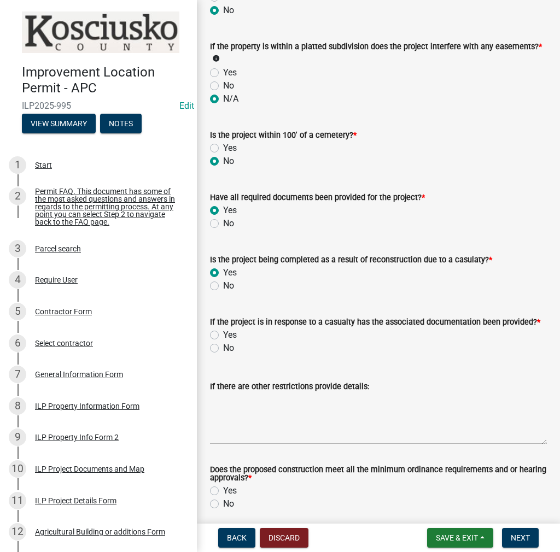
click at [223, 333] on label "Yes" at bounding box center [230, 334] width 14 height 13
click at [223, 333] on input "Yes" at bounding box center [226, 331] width 7 height 7
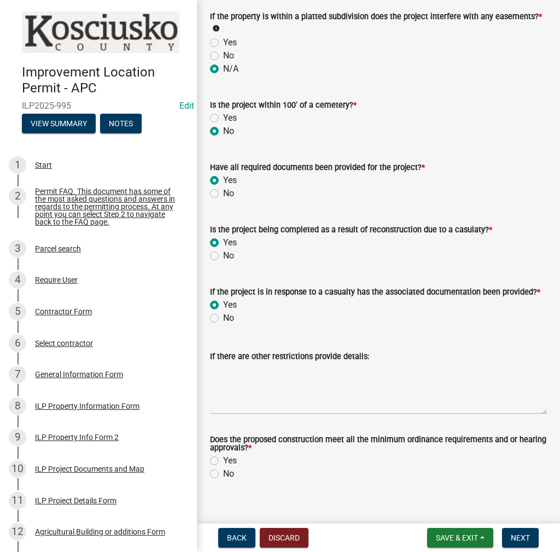
scroll to position [1129, 0]
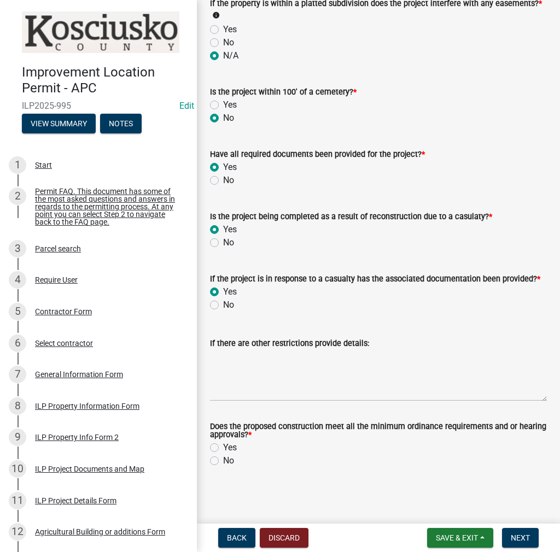
click at [223, 449] on label "Yes" at bounding box center [230, 447] width 14 height 13
click at [223, 448] on input "Yes" at bounding box center [226, 444] width 7 height 7
click at [522, 539] on span "Next" at bounding box center [519, 537] width 19 height 9
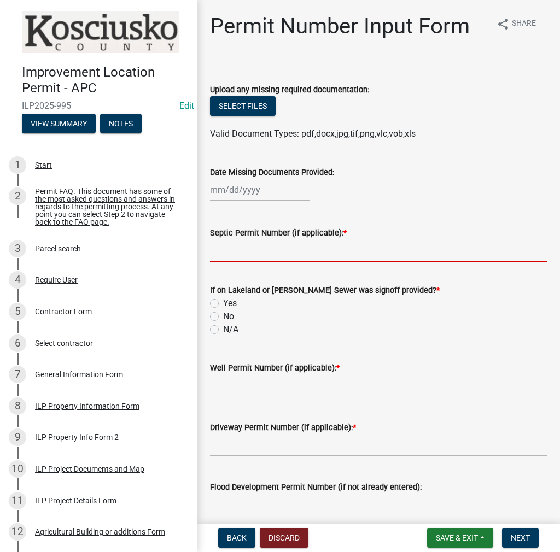
click at [243, 245] on input "Septic Permit Number (if applicable): *" at bounding box center [378, 250] width 337 height 22
click at [223, 310] on input "No" at bounding box center [226, 313] width 7 height 7
click at [223, 323] on input "N/A" at bounding box center [226, 326] width 7 height 7
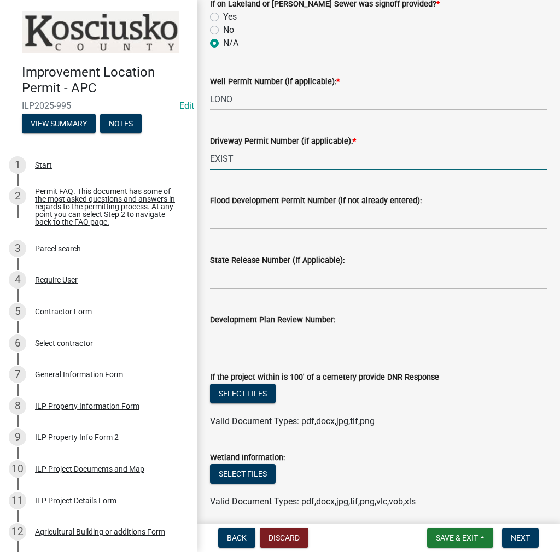
scroll to position [416, 0]
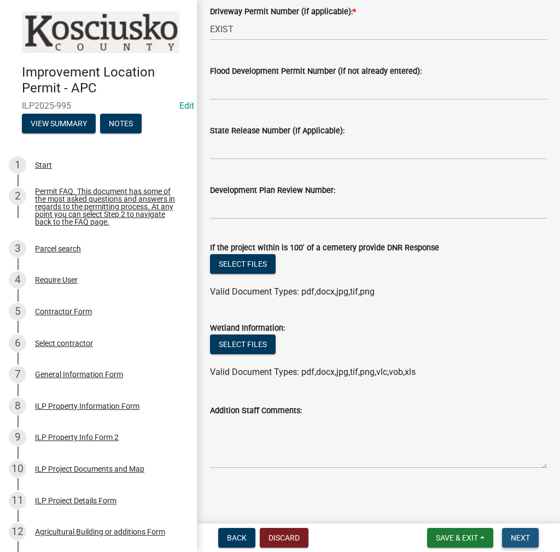
click at [519, 539] on span "Next" at bounding box center [519, 537] width 19 height 9
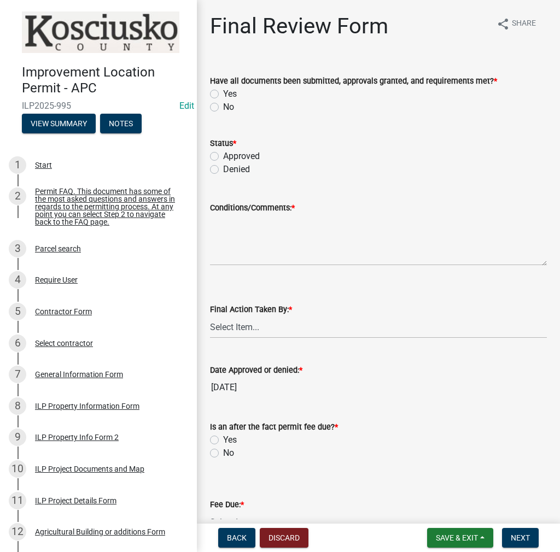
click at [223, 95] on label "Yes" at bounding box center [230, 93] width 14 height 13
click at [223, 95] on input "Yes" at bounding box center [226, 90] width 7 height 7
click at [223, 157] on label "Approved" at bounding box center [241, 156] width 37 height 13
click at [223, 157] on input "Approved" at bounding box center [226, 153] width 7 height 7
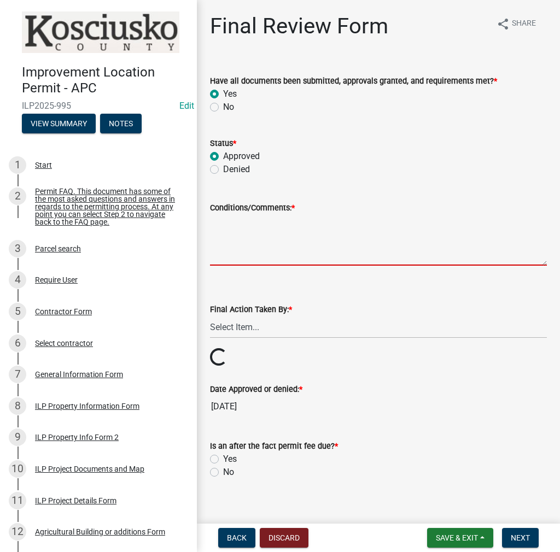
click at [292, 244] on textarea "Conditions/Comments: *" at bounding box center [378, 239] width 337 height 51
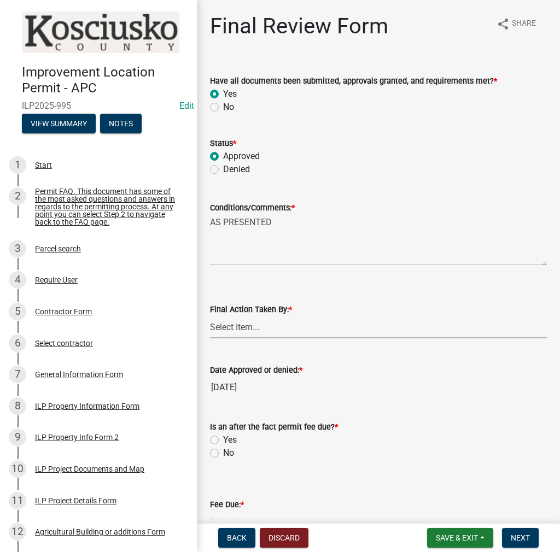
click at [254, 327] on select "Select Item... MMS LT AT CS [PERSON_NAME]" at bounding box center [378, 327] width 337 height 22
click at [210, 316] on select "Select Item... MMS LT AT CS [PERSON_NAME]" at bounding box center [378, 327] width 337 height 22
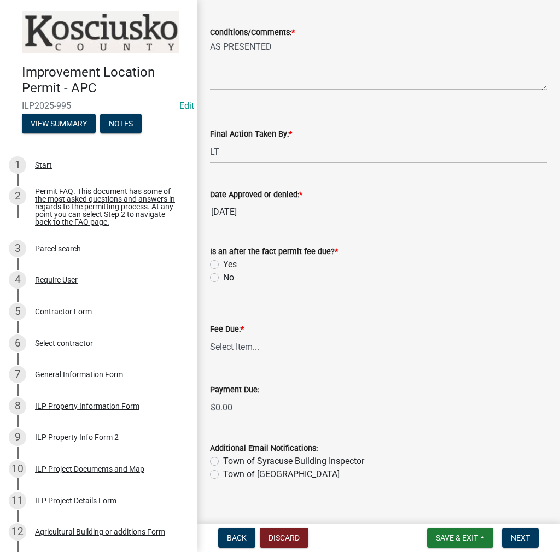
scroll to position [189, 0]
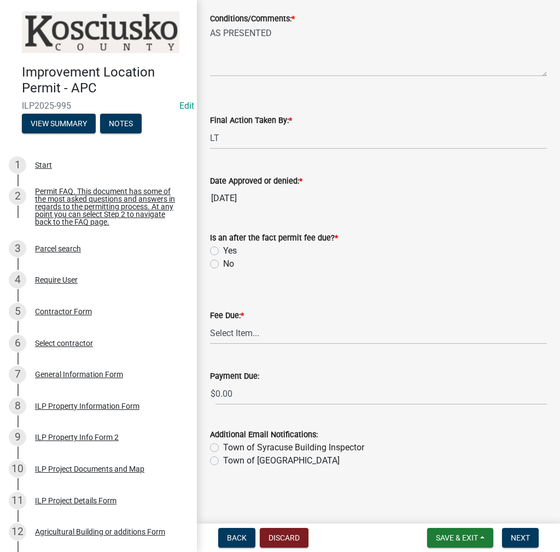
click at [223, 251] on label "Yes" at bounding box center [230, 250] width 14 height 13
click at [223, 251] on input "Yes" at bounding box center [226, 247] width 7 height 7
click at [236, 333] on select "Select Item... N/A $10.00 $25.00 $125.00 $250 $500 $500 + $10.00 for every 10 s…" at bounding box center [378, 333] width 337 height 22
click at [210, 344] on select "Select Item... N/A $10.00 $25.00 $125.00 $250 $500 $500 + $10.00 for every 10 s…" at bounding box center [378, 333] width 337 height 22
click at [516, 537] on span "Next" at bounding box center [519, 537] width 19 height 9
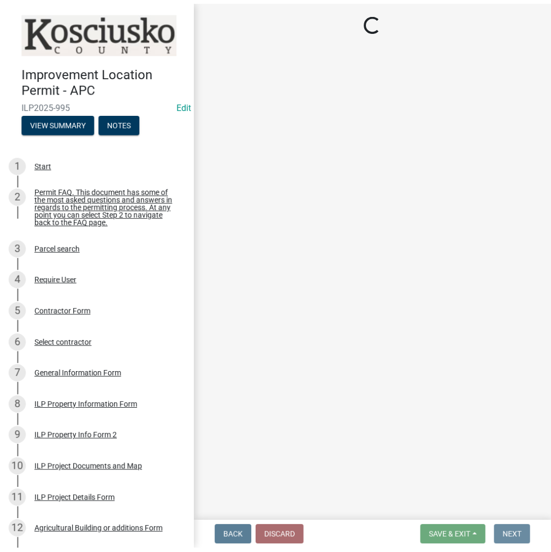
scroll to position [0, 0]
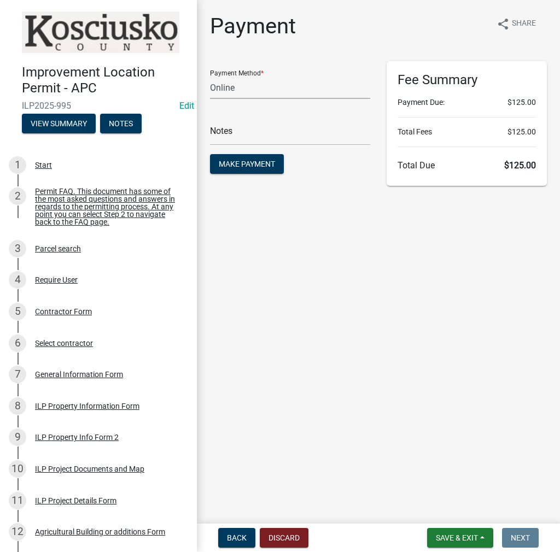
click at [269, 86] on select "Credit Card POS Check Cash Online" at bounding box center [290, 88] width 160 height 22
click at [265, 91] on select "Credit Card POS Check Cash Online" at bounding box center [290, 88] width 160 height 22
click at [210, 77] on select "Credit Card POS Check Cash Online" at bounding box center [290, 88] width 160 height 22
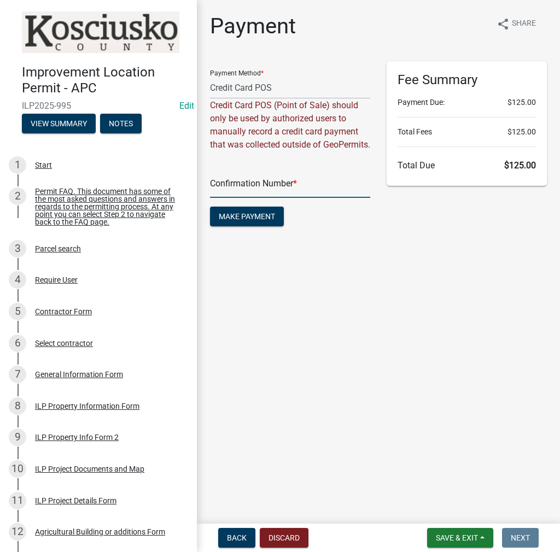
click at [295, 198] on input "text" at bounding box center [290, 186] width 160 height 22
paste input "14798722"
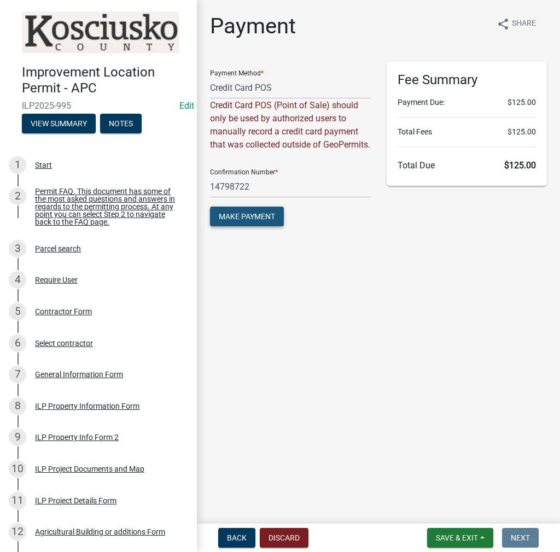
click at [250, 221] on span "Make Payment" at bounding box center [247, 216] width 56 height 9
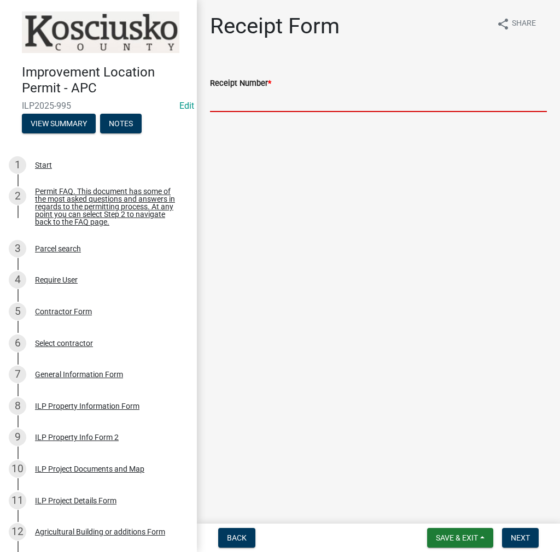
click at [224, 98] on input "Receipt Number *" at bounding box center [378, 101] width 337 height 22
paste input "14798722"
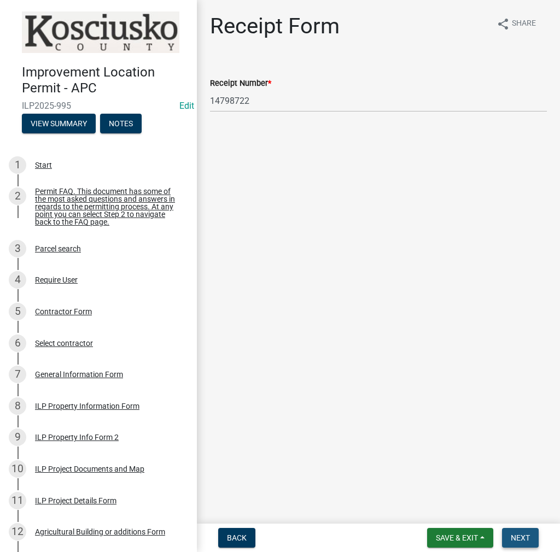
click at [520, 539] on span "Next" at bounding box center [519, 537] width 19 height 9
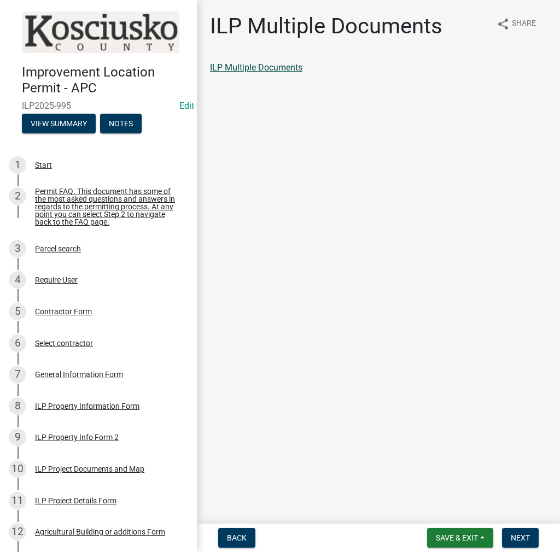
click at [280, 69] on link "ILP Multiple Documents" at bounding box center [256, 67] width 92 height 10
click at [520, 538] on span "Next" at bounding box center [519, 537] width 19 height 9
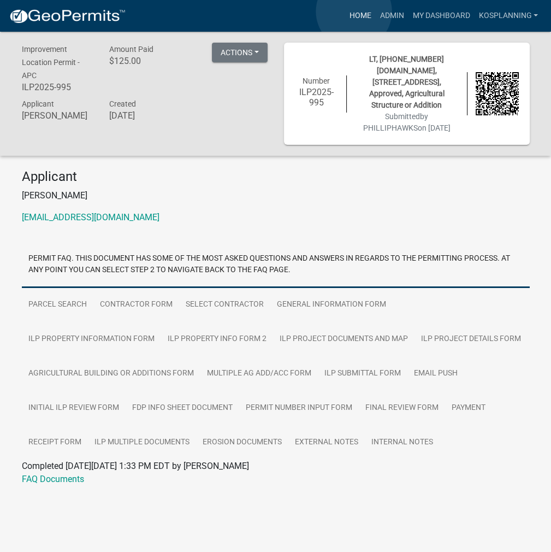
click at [354, 11] on link "Home" at bounding box center [360, 15] width 31 height 21
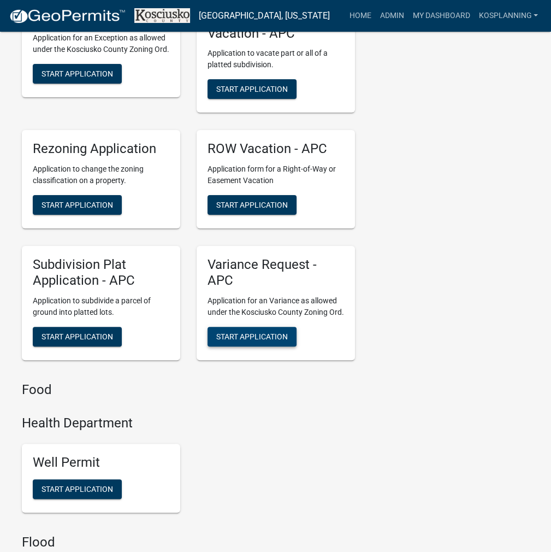
click at [244, 340] on span "Start Application" at bounding box center [252, 336] width 72 height 9
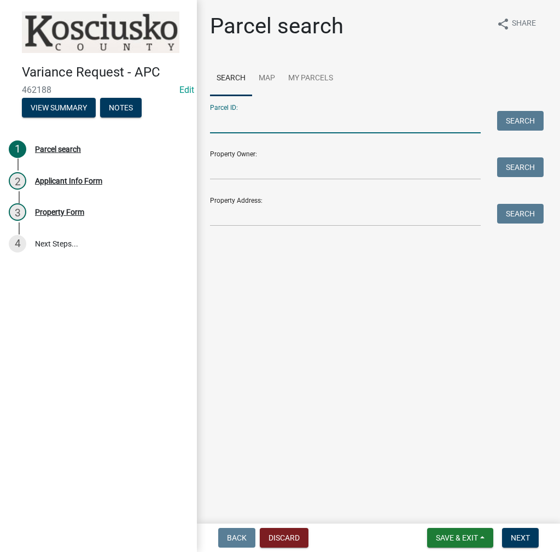
click at [218, 130] on input "Parcel ID:" at bounding box center [345, 122] width 271 height 22
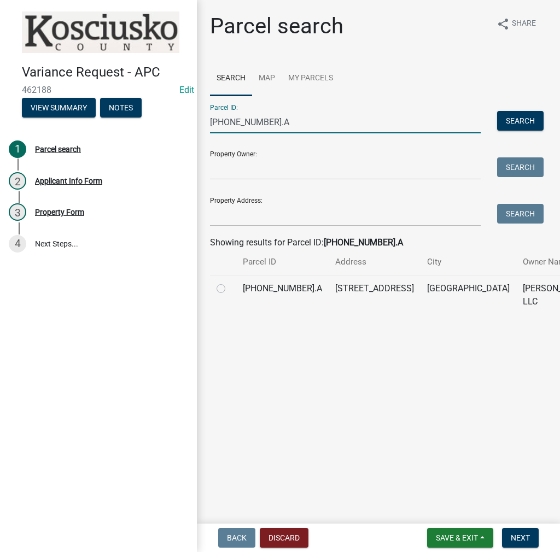
click at [230, 282] on label at bounding box center [230, 282] width 0 height 0
click at [230, 289] on input "radio" at bounding box center [233, 285] width 7 height 7
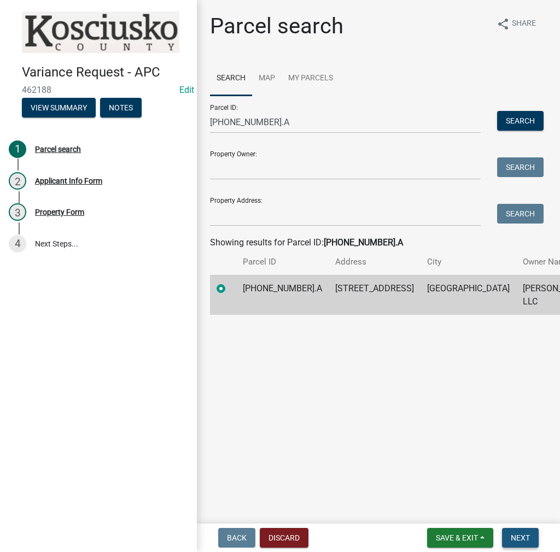
click at [521, 536] on span "Next" at bounding box center [519, 537] width 19 height 9
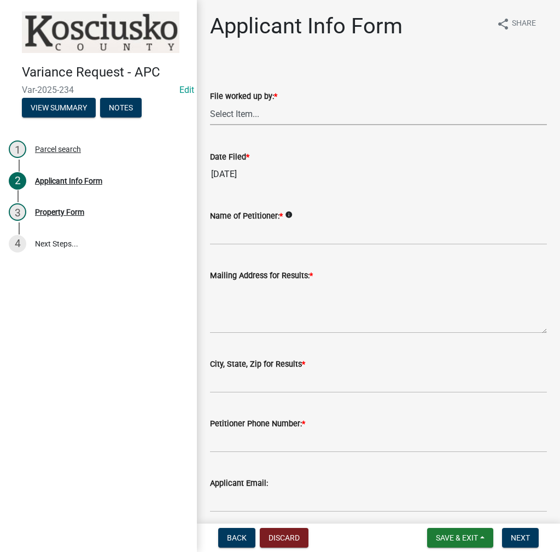
click at [278, 113] on select "Select Item... MMS LT AT CS [PERSON_NAME]" at bounding box center [378, 114] width 337 height 22
click at [210, 103] on select "Select Item... MMS LT AT CS [PERSON_NAME]" at bounding box center [378, 114] width 337 height 22
click at [243, 234] on input "Name of Petitioner: *" at bounding box center [378, 233] width 337 height 22
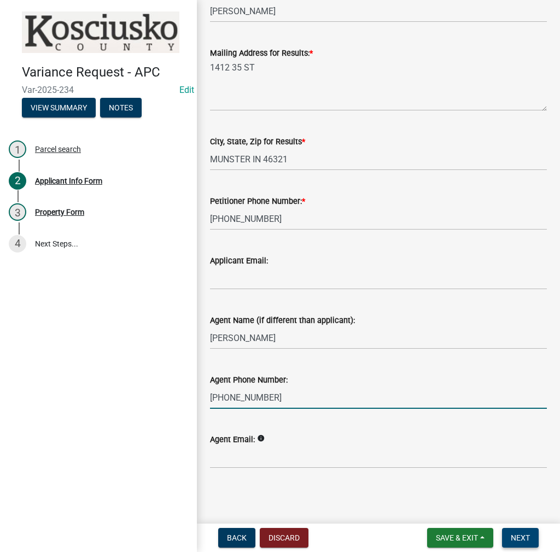
click at [516, 536] on span "Next" at bounding box center [519, 537] width 19 height 9
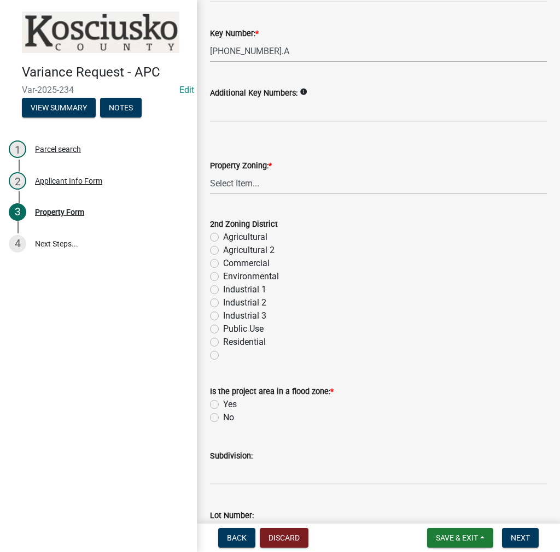
scroll to position [328, 0]
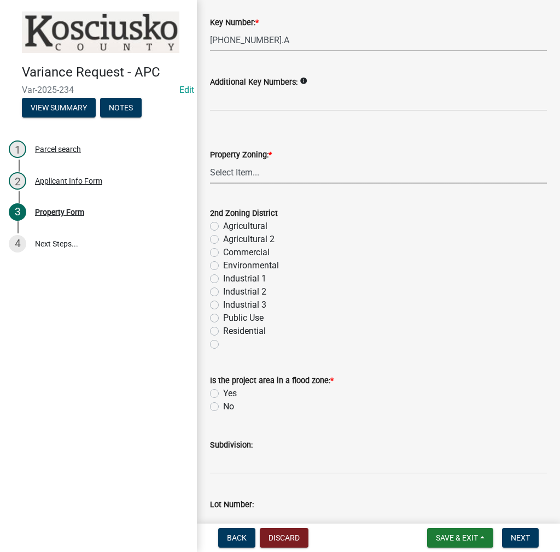
click at [251, 177] on select "Select Item... Agricultural Agricultural 2 Commercial Environmental Industrial …" at bounding box center [378, 172] width 337 height 22
click at [210, 161] on select "Select Item... Agricultural Agricultural 2 Commercial Environmental Industrial …" at bounding box center [378, 172] width 337 height 22
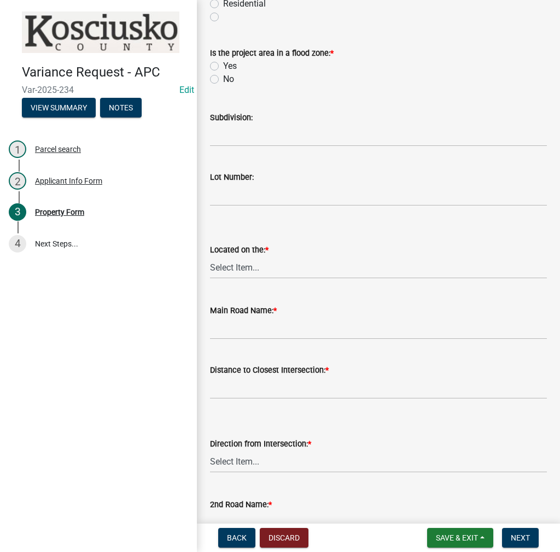
scroll to position [656, 0]
click at [223, 77] on label "No" at bounding box center [228, 78] width 11 height 13
click at [223, 77] on input "No" at bounding box center [226, 75] width 7 height 7
click at [241, 142] on input "Subdivision:" at bounding box center [378, 135] width 337 height 22
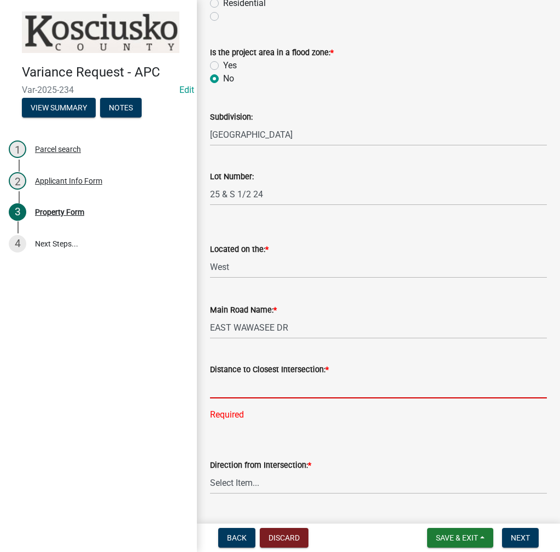
drag, startPoint x: 259, startPoint y: 395, endPoint x: 247, endPoint y: 393, distance: 12.1
click at [258, 395] on input "text" at bounding box center [378, 387] width 337 height 22
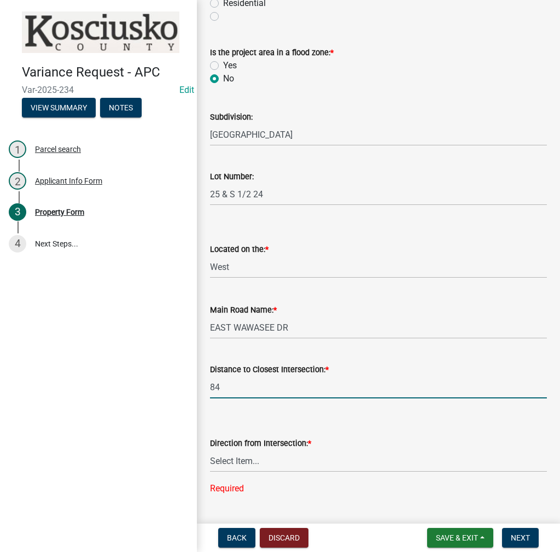
click at [247, 393] on input "84" at bounding box center [378, 387] width 337 height 22
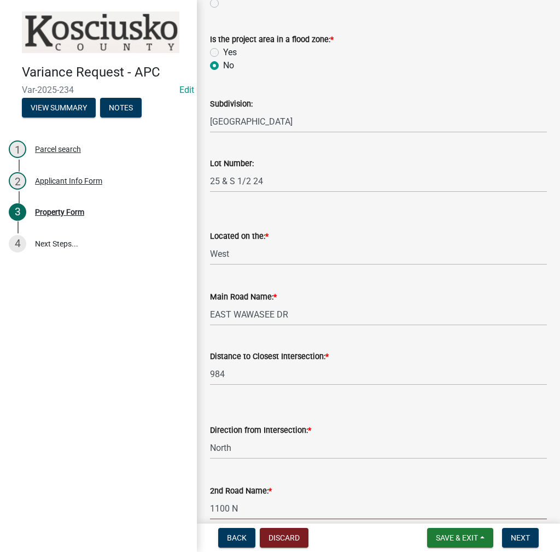
scroll to position [788, 0]
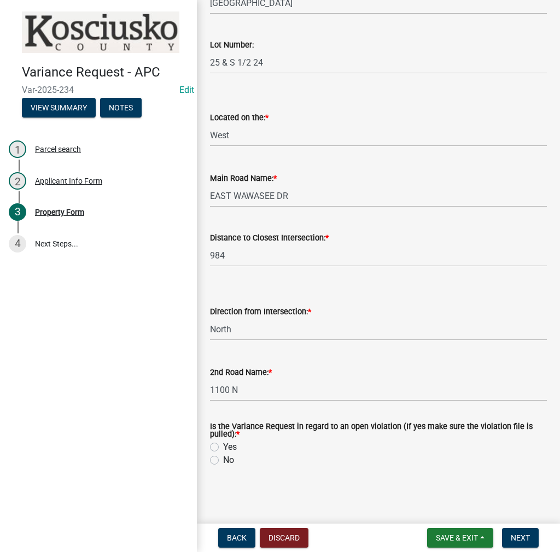
click at [223, 459] on label "No" at bounding box center [228, 460] width 11 height 13
click at [223, 459] on input "No" at bounding box center [226, 457] width 7 height 7
click at [522, 531] on button "Next" at bounding box center [520, 538] width 37 height 20
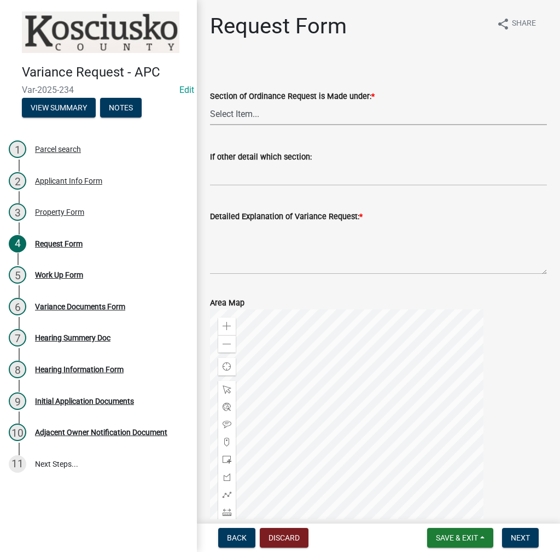
click at [290, 120] on select "Select Item... 2.10 I1 Criteria 2.11 I2 Criteria I3 Criteria 2.15 Lot and Yard …" at bounding box center [378, 114] width 337 height 22
click at [210, 103] on select "Select Item... 2.10 I1 Criteria 2.11 I2 Criteria I3 Criteria 2.15 Lot and Yard …" at bounding box center [378, 114] width 337 height 22
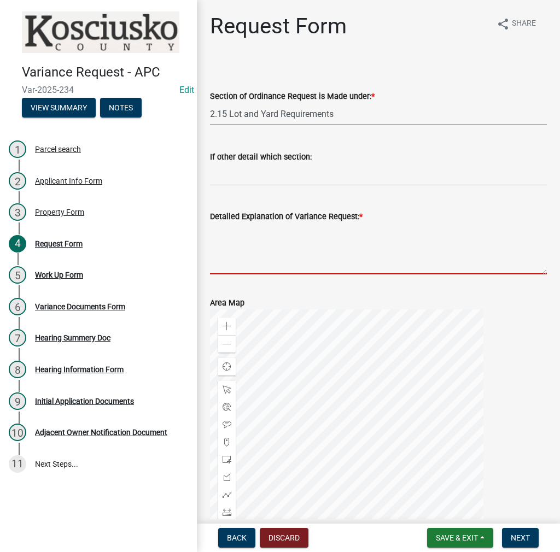
click at [262, 245] on textarea "Detailed Explanation of Variance Request: *" at bounding box center [378, 248] width 337 height 51
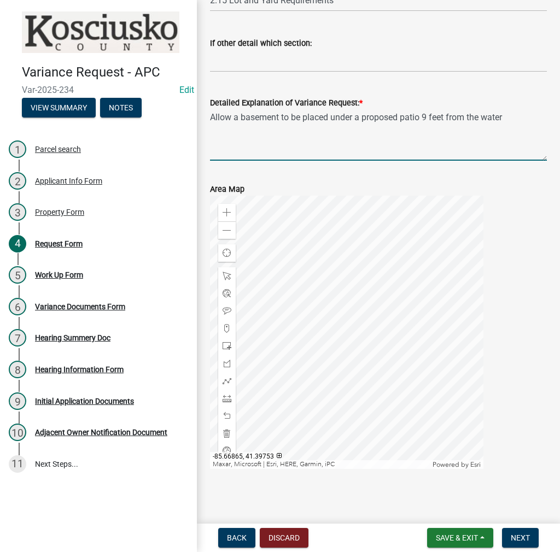
scroll to position [116, 0]
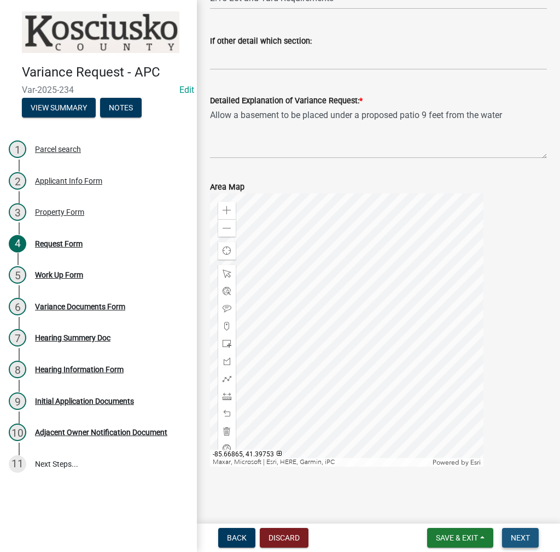
click at [528, 542] on span "Next" at bounding box center [519, 537] width 19 height 9
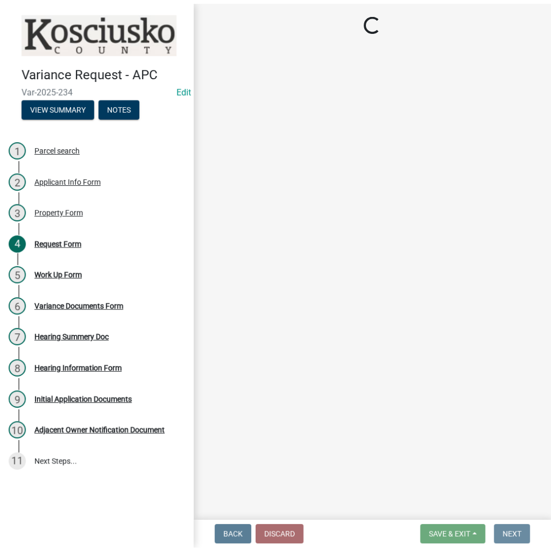
scroll to position [0, 0]
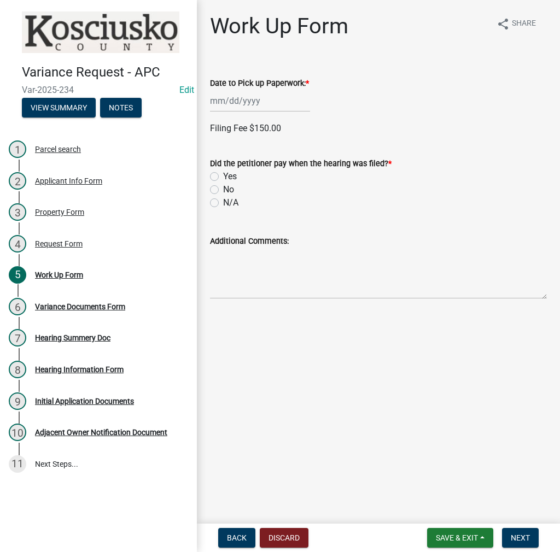
click at [231, 104] on div at bounding box center [260, 101] width 100 height 22
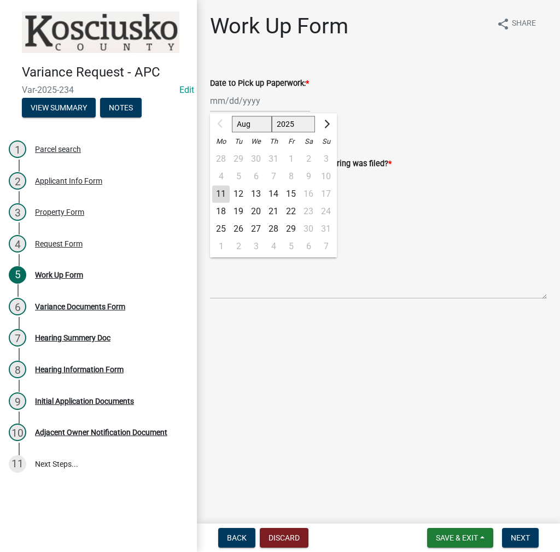
click at [221, 213] on div "18" at bounding box center [220, 211] width 17 height 17
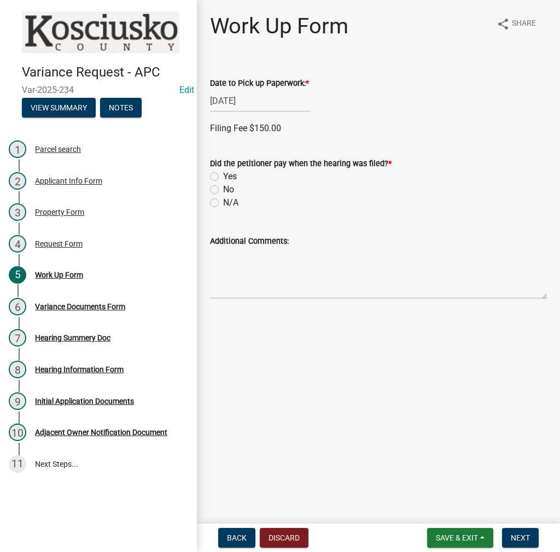
click at [223, 179] on label "Yes" at bounding box center [230, 176] width 14 height 13
click at [223, 177] on input "Yes" at bounding box center [226, 173] width 7 height 7
click at [223, 275] on label "Check" at bounding box center [234, 278] width 23 height 13
click at [223, 275] on input "Check" at bounding box center [226, 275] width 7 height 7
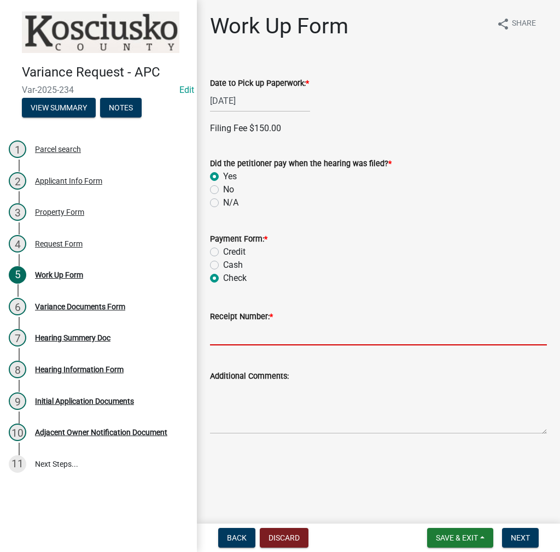
click at [249, 331] on input "Receipt Number: *" at bounding box center [378, 334] width 337 height 22
click at [519, 533] on span "Next" at bounding box center [519, 537] width 19 height 9
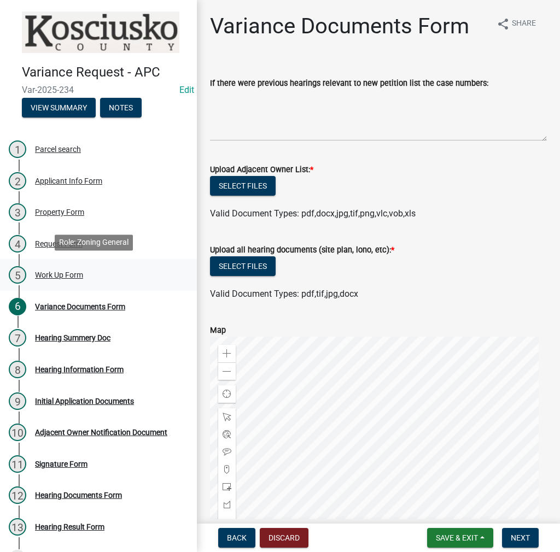
click at [56, 279] on div "5 Work Up Form" at bounding box center [94, 274] width 171 height 17
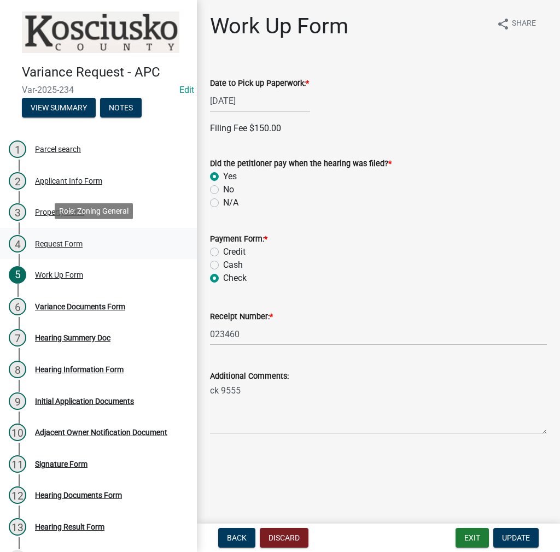
click at [77, 244] on div "Request Form" at bounding box center [59, 244] width 48 height 8
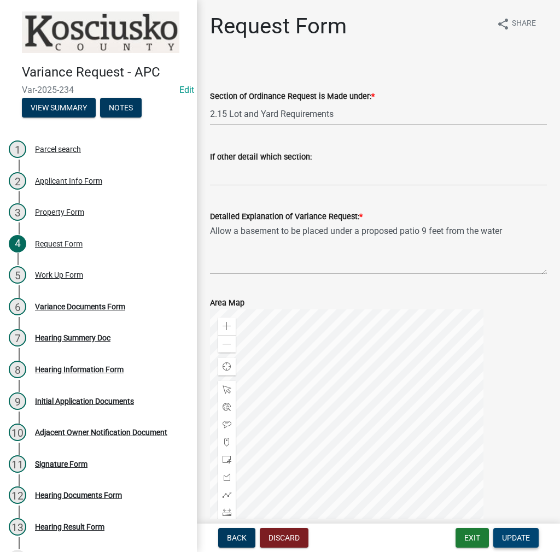
click at [516, 538] on span "Update" at bounding box center [516, 537] width 28 height 9
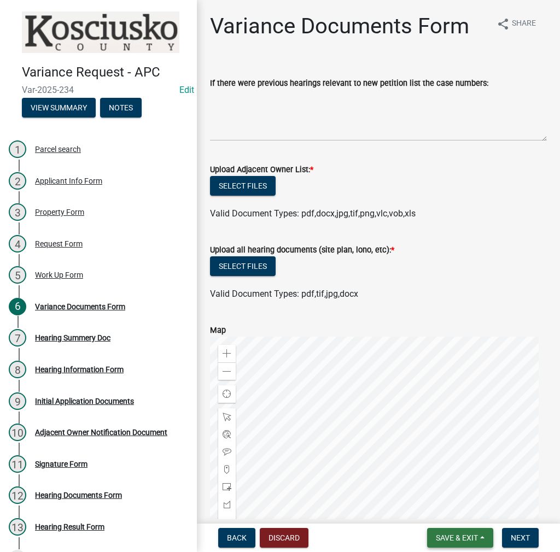
click at [439, 540] on span "Save & Exit" at bounding box center [457, 537] width 42 height 9
click at [440, 511] on button "Save & Exit" at bounding box center [449, 509] width 87 height 26
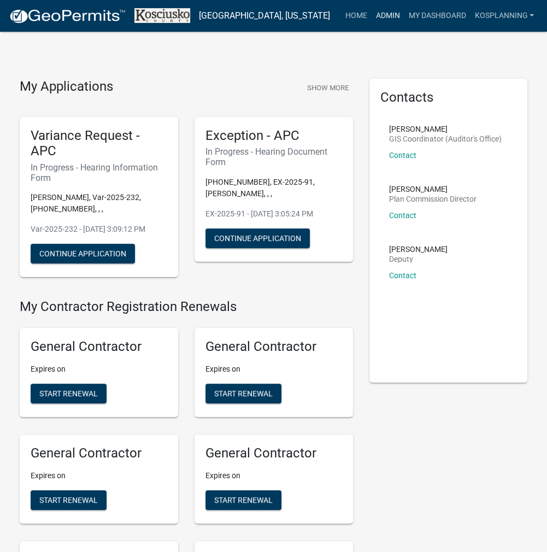
click at [379, 11] on link "Admin" at bounding box center [387, 15] width 33 height 21
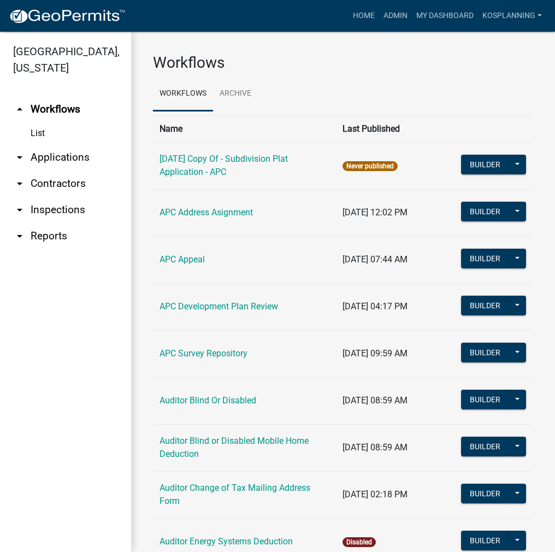
click at [74, 182] on link "arrow_drop_down Contractors" at bounding box center [65, 184] width 131 height 26
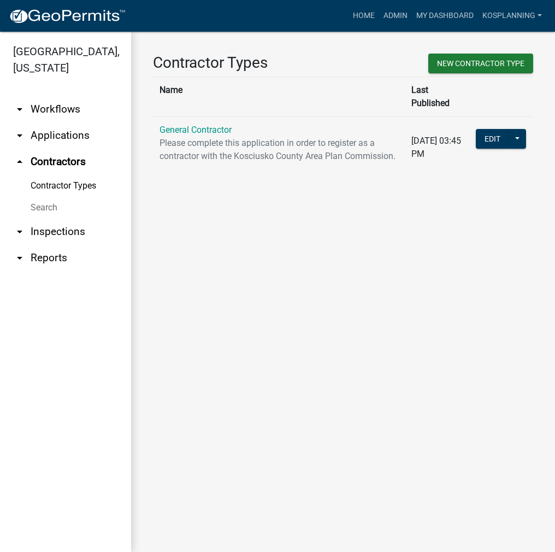
click at [52, 203] on link "Search" at bounding box center [65, 208] width 131 height 22
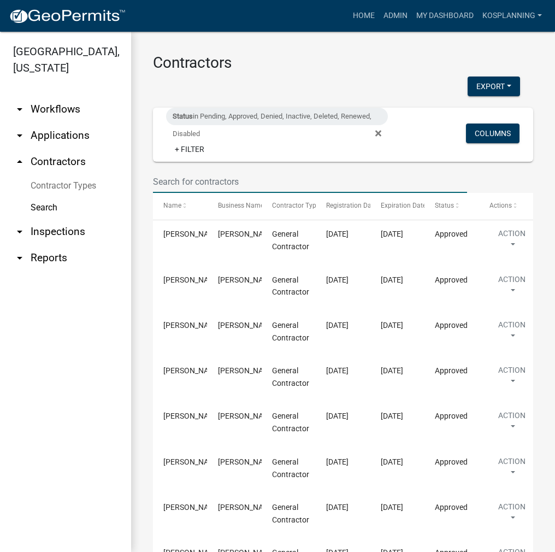
click at [181, 182] on input "text" at bounding box center [310, 182] width 314 height 22
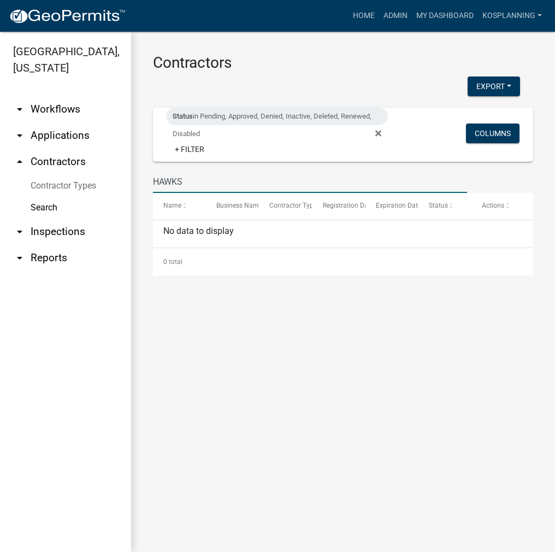
click at [151, 177] on div "HAWKS" at bounding box center [310, 182] width 331 height 22
click at [156, 180] on input "HAWKS" at bounding box center [310, 182] width 314 height 22
drag, startPoint x: 199, startPoint y: 180, endPoint x: 133, endPoint y: 190, distance: 66.3
click at [133, 190] on div "Contractors Export Excel Format (.xlsx) CSV Format (.csv) Status in Pending, Ap…" at bounding box center [343, 165] width 424 height 266
type input "HAWKS"
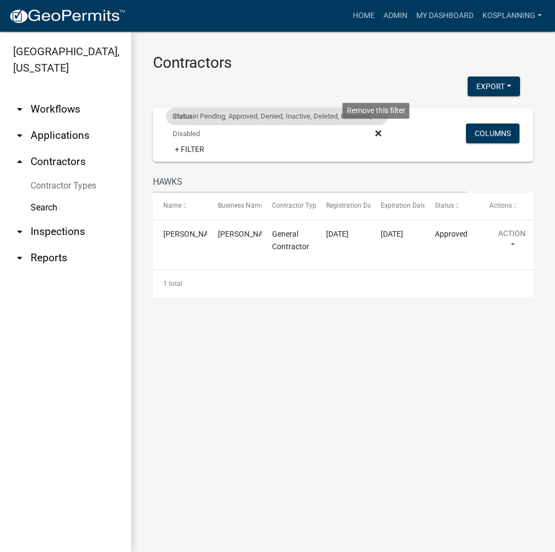
click at [378, 134] on icon at bounding box center [378, 133] width 6 height 6
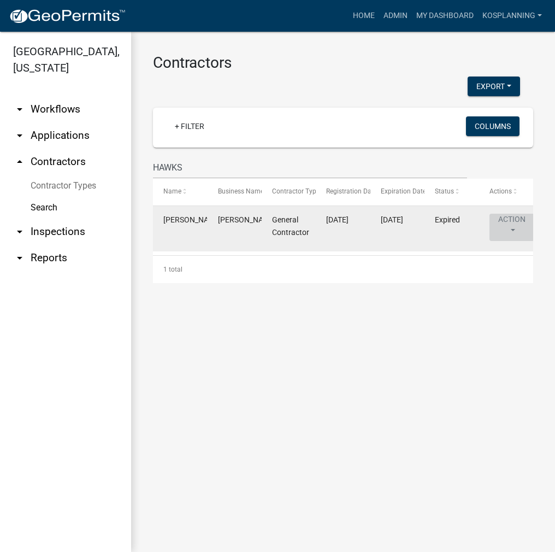
click at [512, 231] on button "Action" at bounding box center [512, 227] width 45 height 27
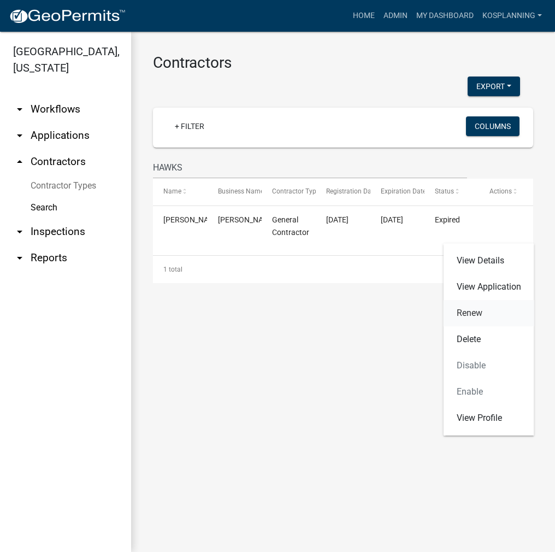
click at [465, 317] on link "Renew" at bounding box center [489, 313] width 91 height 26
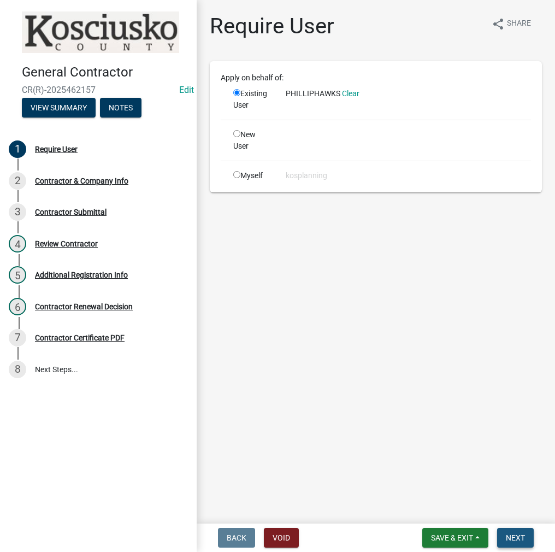
click at [520, 536] on span "Next" at bounding box center [515, 537] width 19 height 9
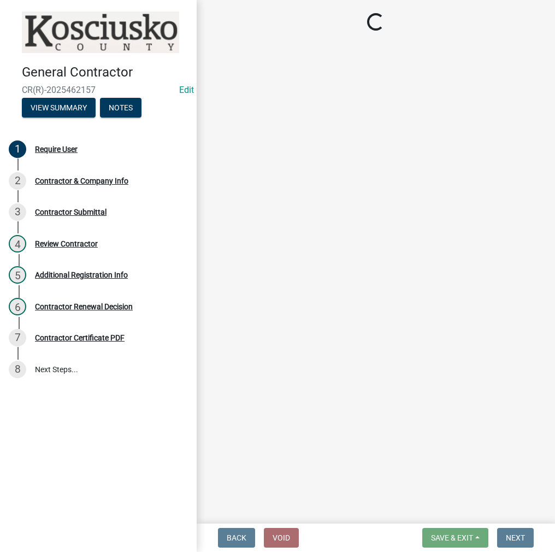
select select "IN"
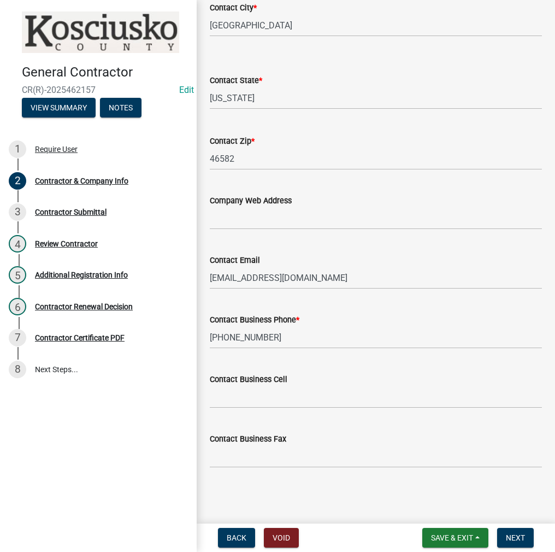
scroll to position [459, 0]
click at [518, 537] on span "Next" at bounding box center [515, 537] width 19 height 9
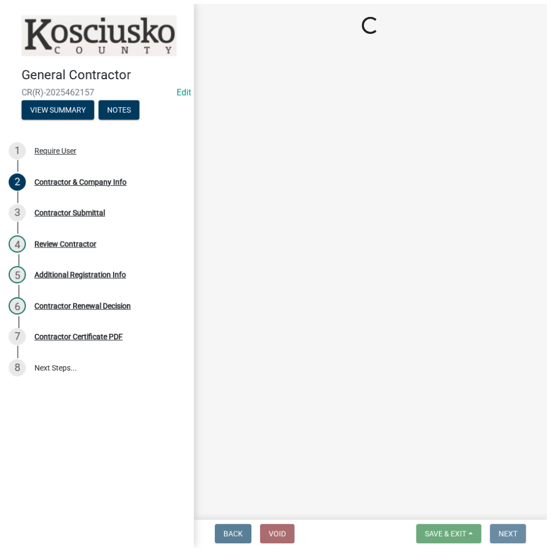
scroll to position [0, 0]
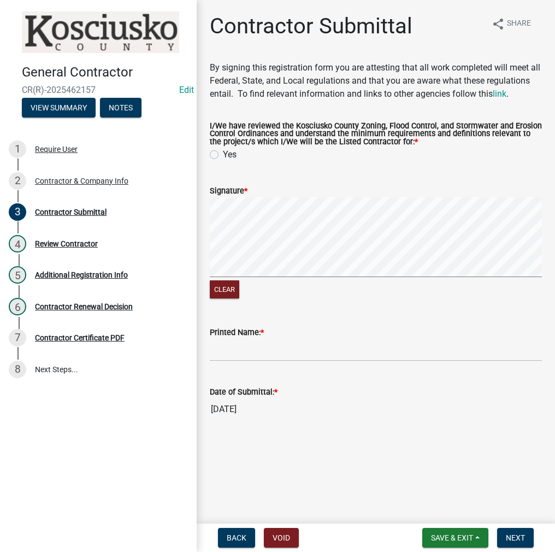
click at [212, 160] on div "Yes" at bounding box center [376, 154] width 332 height 13
click at [223, 156] on label "Yes" at bounding box center [230, 154] width 14 height 13
click at [223, 155] on input "Yes" at bounding box center [226, 151] width 7 height 7
radio input "true"
click at [368, 278] on signature-pad at bounding box center [376, 238] width 332 height 83
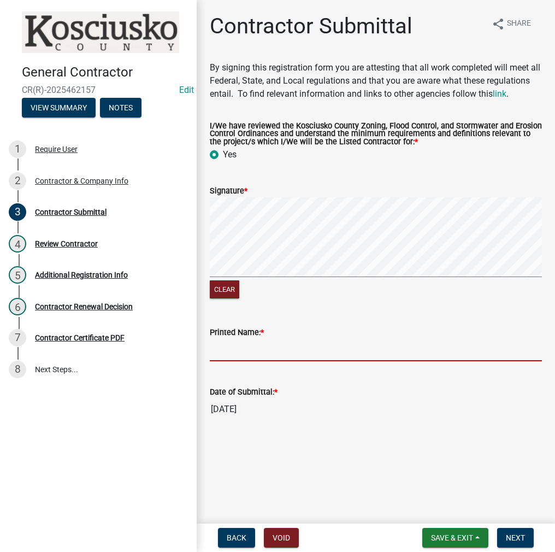
click at [246, 346] on input "Printed Name: *" at bounding box center [376, 350] width 332 height 22
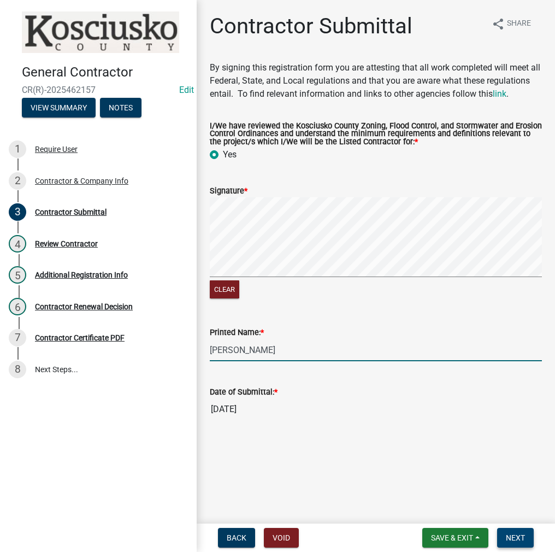
type input "[PERSON_NAME]"
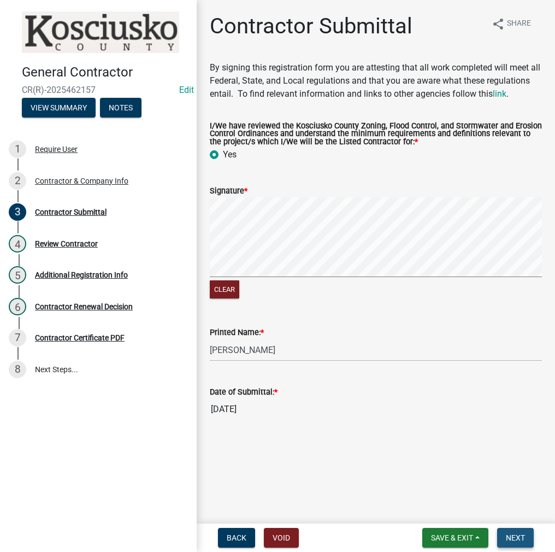
click at [520, 536] on span "Next" at bounding box center [515, 537] width 19 height 9
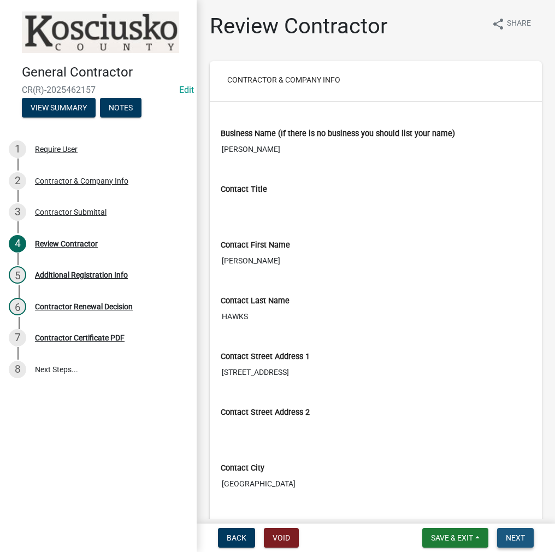
click at [512, 539] on span "Next" at bounding box center [515, 537] width 19 height 9
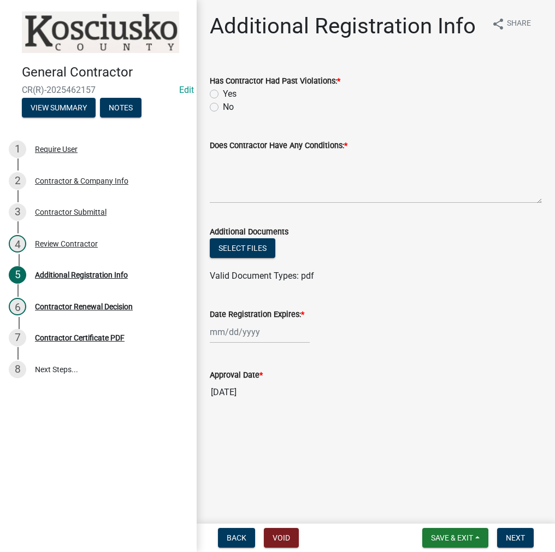
click at [223, 110] on label "No" at bounding box center [228, 107] width 11 height 13
click at [223, 108] on input "No" at bounding box center [226, 104] width 7 height 7
radio input "true"
click at [301, 163] on textarea "Does Contractor Have Any Conditions: *" at bounding box center [376, 177] width 332 height 51
type textarea "NONE"
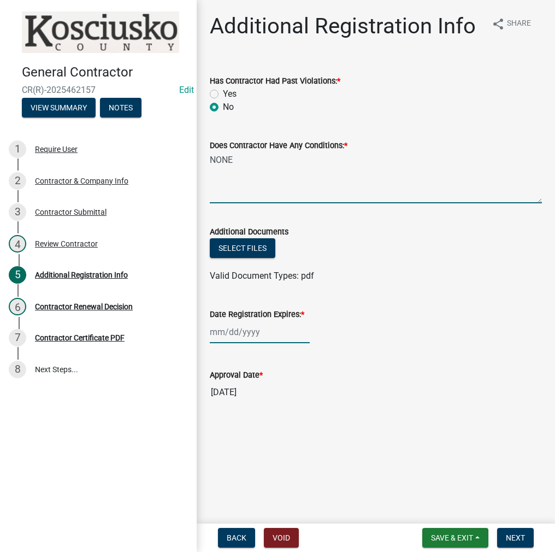
click at [214, 334] on div at bounding box center [260, 332] width 100 height 22
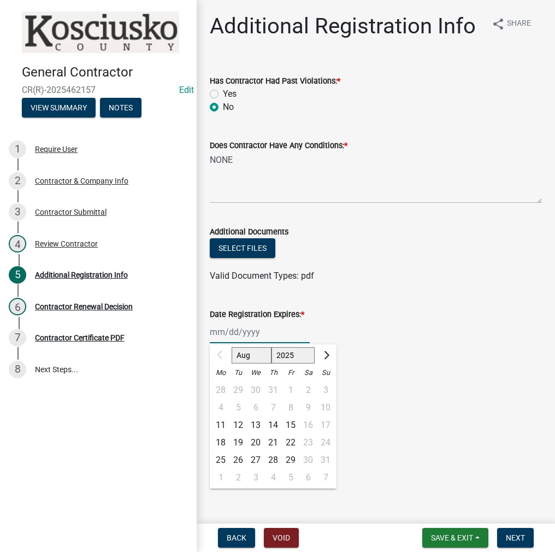
click at [286, 361] on select "2025 2026 2027 2028 2029 2030 2031 2032 2033 2034 2035 2036 2037 2038 2039 2040…" at bounding box center [294, 355] width 44 height 16
select select "2026"
click at [272, 347] on select "2025 2026 2027 2028 2029 2030 2031 2032 2033 2034 2035 2036 2037 2038 2039 2040…" at bounding box center [294, 355] width 44 height 16
click at [237, 422] on div "11" at bounding box center [238, 424] width 17 height 17
type input "[DATE]"
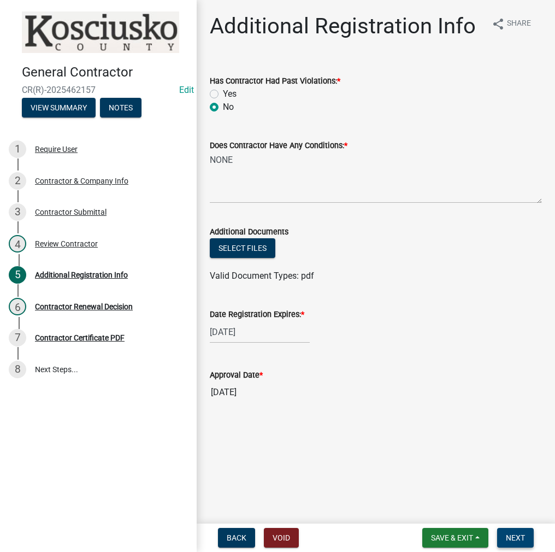
click at [517, 533] on span "Next" at bounding box center [515, 537] width 19 height 9
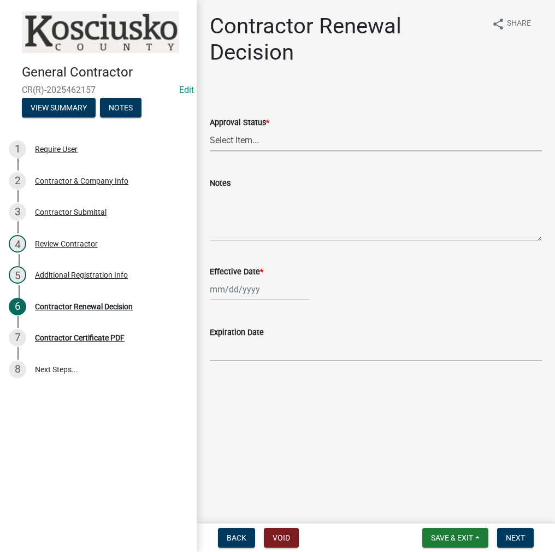
click at [261, 149] on select "Select Item... Approved Denied" at bounding box center [376, 140] width 332 height 22
click at [210, 129] on select "Select Item... Approved Denied" at bounding box center [376, 140] width 332 height 22
select select "30db8998-795d-4bbe-8e49-f1ade8865815"
click at [233, 293] on div at bounding box center [260, 289] width 100 height 22
select select "8"
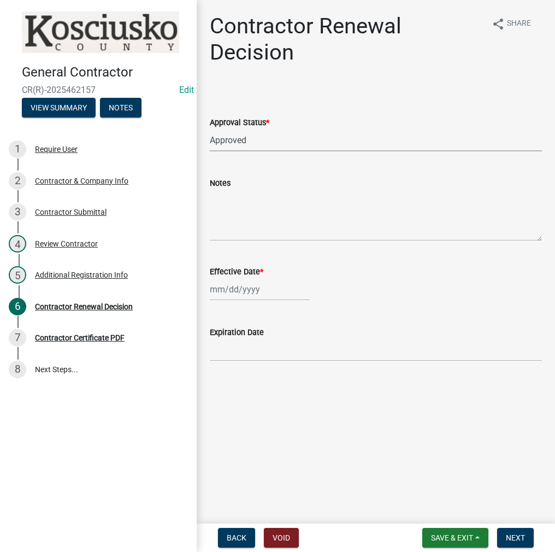
select select "2025"
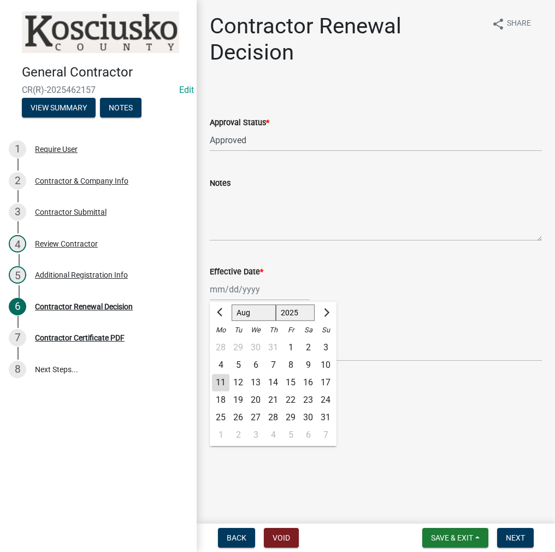
click at [221, 385] on div "11" at bounding box center [220, 382] width 17 height 17
type input "[DATE]"
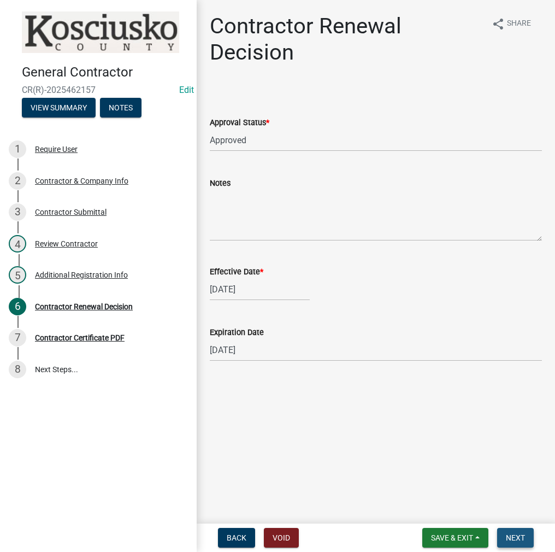
click at [523, 538] on span "Next" at bounding box center [515, 537] width 19 height 9
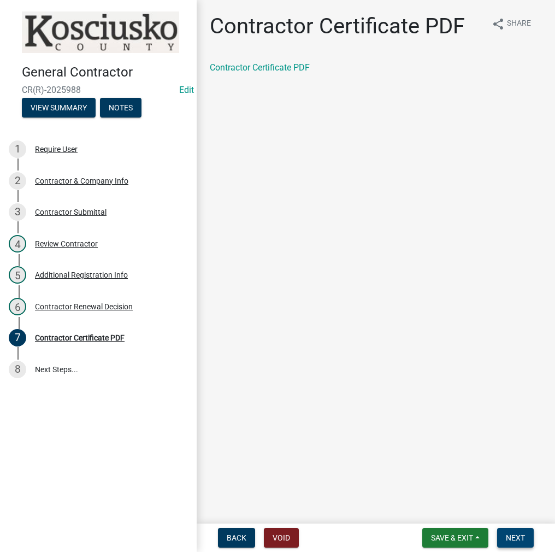
click at [522, 538] on span "Next" at bounding box center [515, 537] width 19 height 9
